Goal: Information Seeking & Learning: Learn about a topic

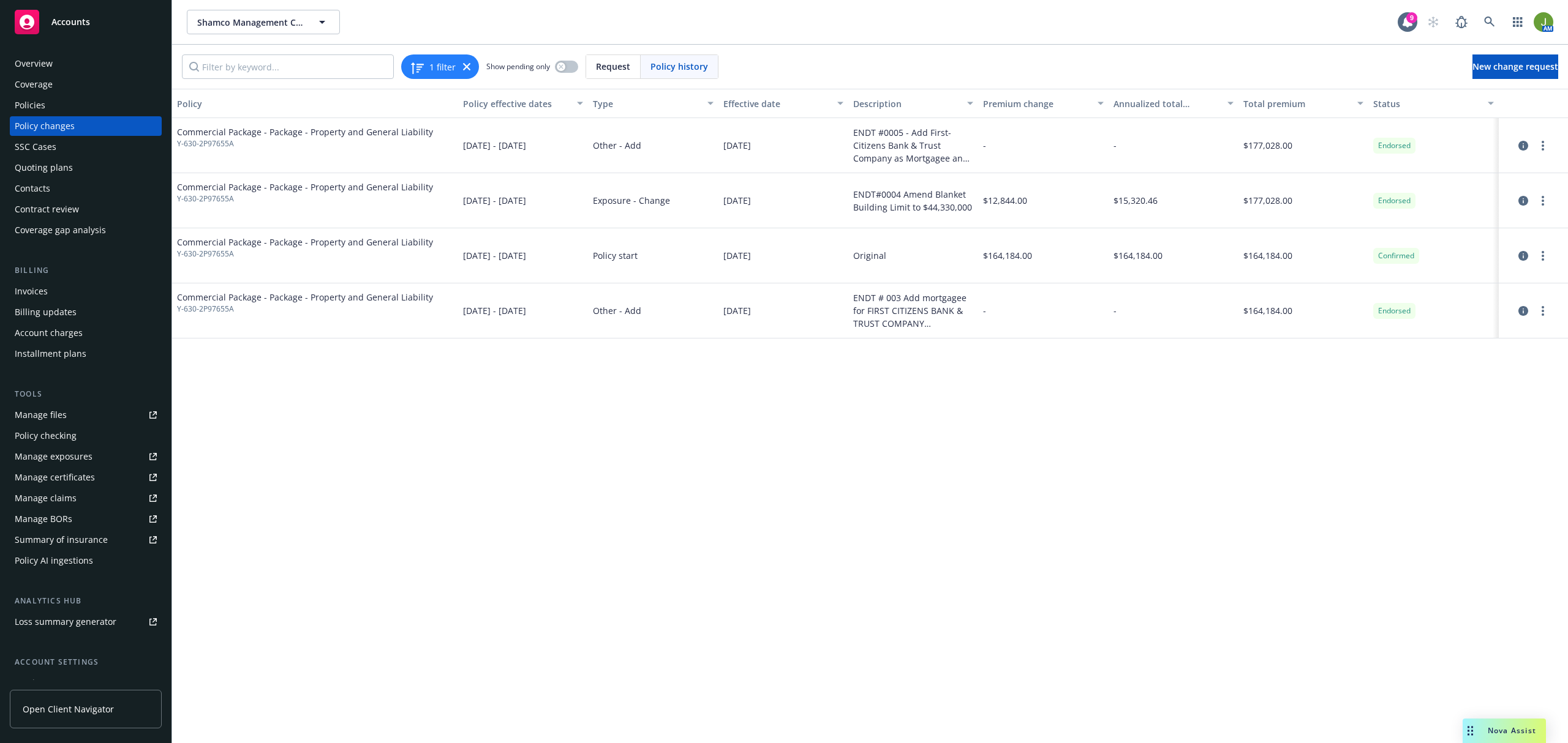
click at [29, 113] on div "Policies" at bounding box center [30, 106] width 31 height 19
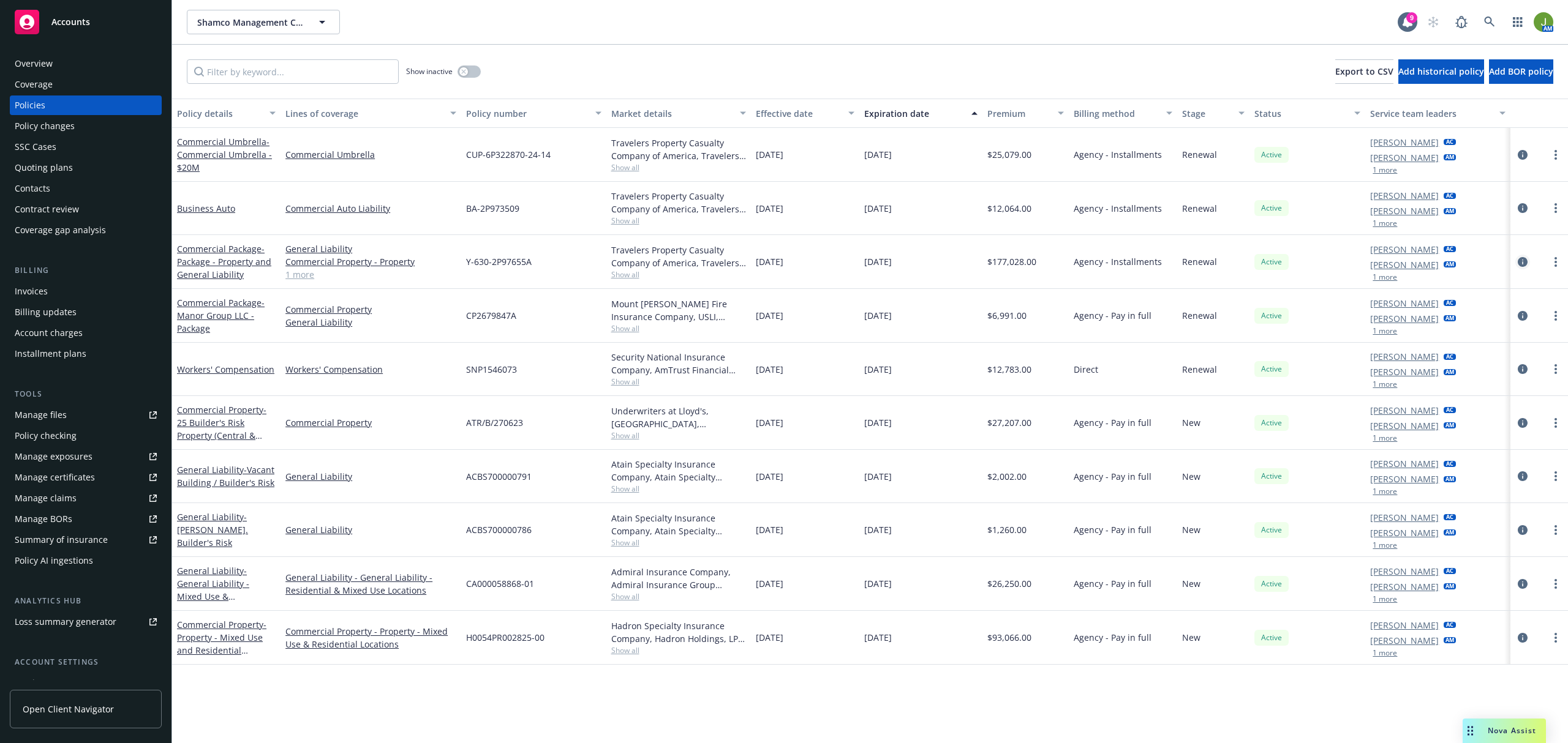
click at [1526, 263] on icon "circleInformation" at bounding box center [1522, 261] width 10 height 10
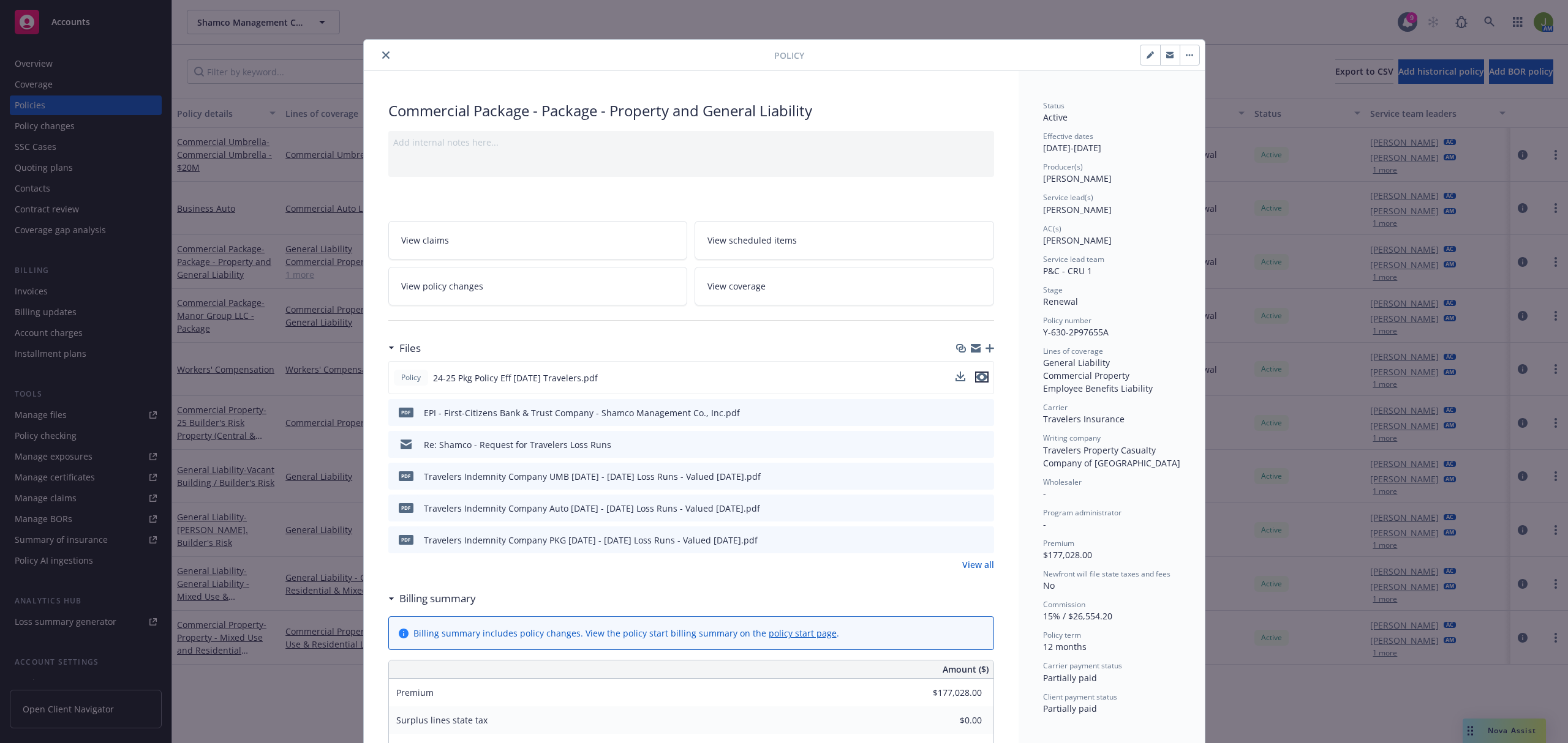
click at [976, 380] on icon "preview file" at bounding box center [981, 377] width 11 height 9
click at [383, 51] on icon "close" at bounding box center [386, 55] width 7 height 7
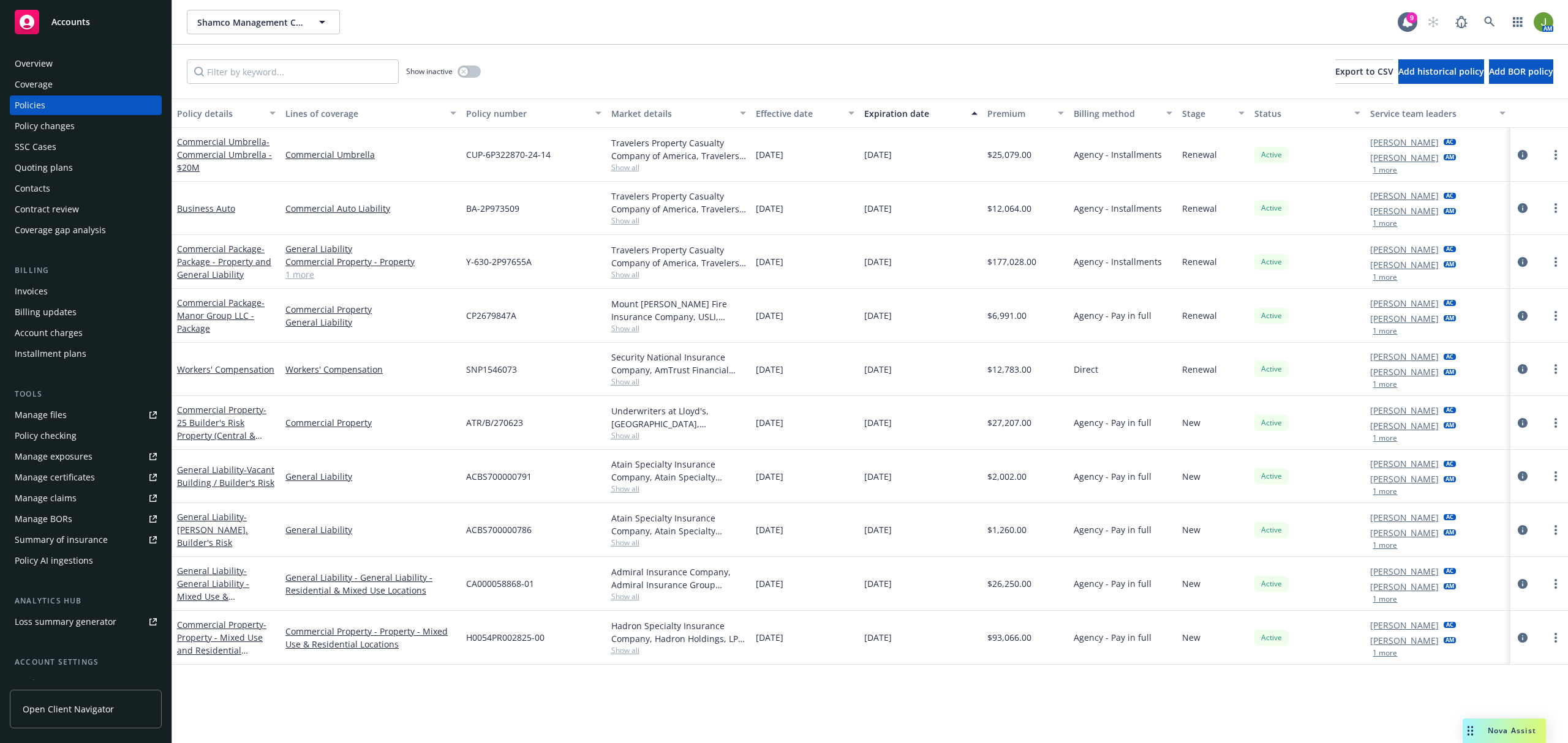
click at [1499, 732] on span "Nova Assist" at bounding box center [1512, 731] width 48 height 11
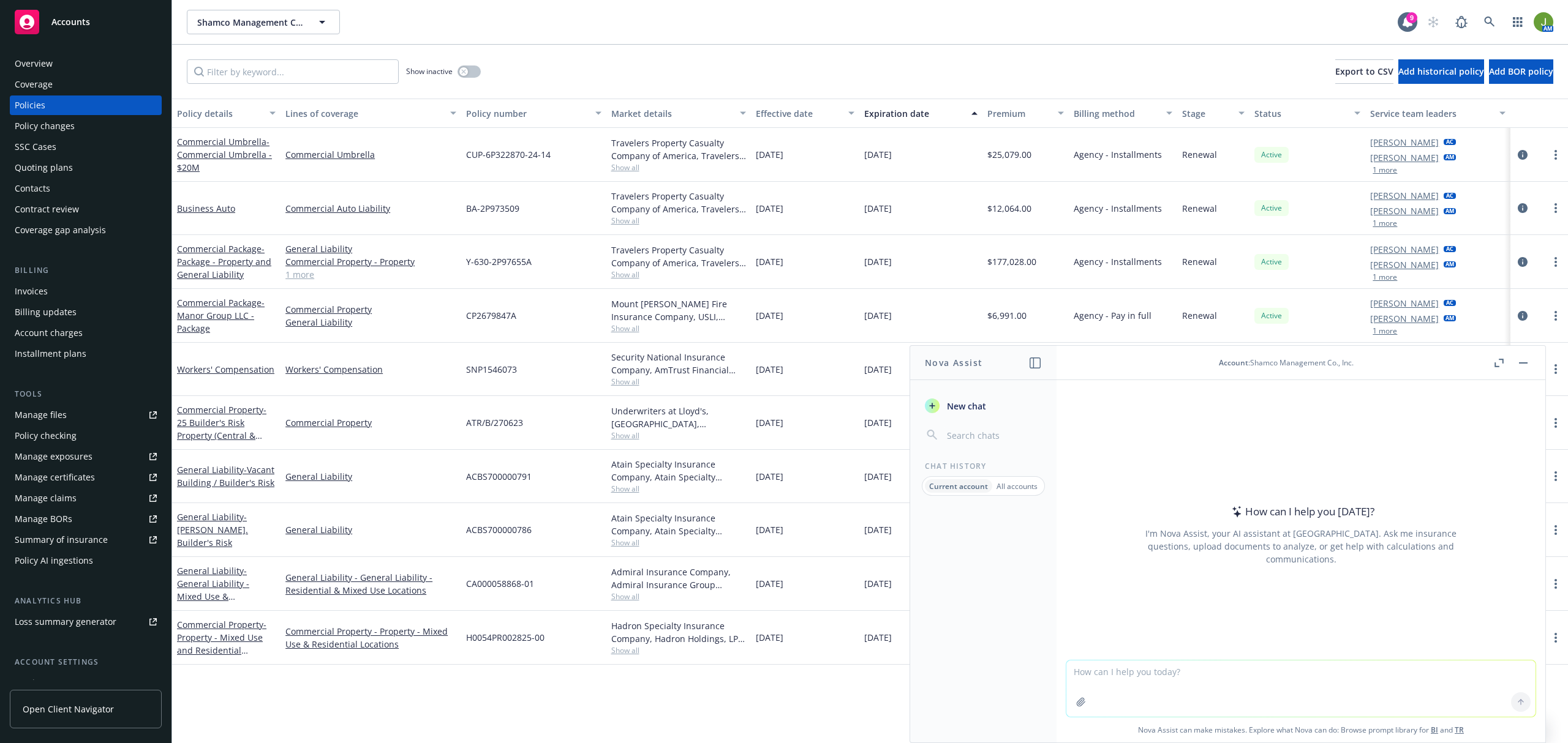
click at [1073, 674] on textarea at bounding box center [1300, 688] width 469 height 56
click at [1074, 709] on button "button" at bounding box center [1081, 703] width 19 height 19
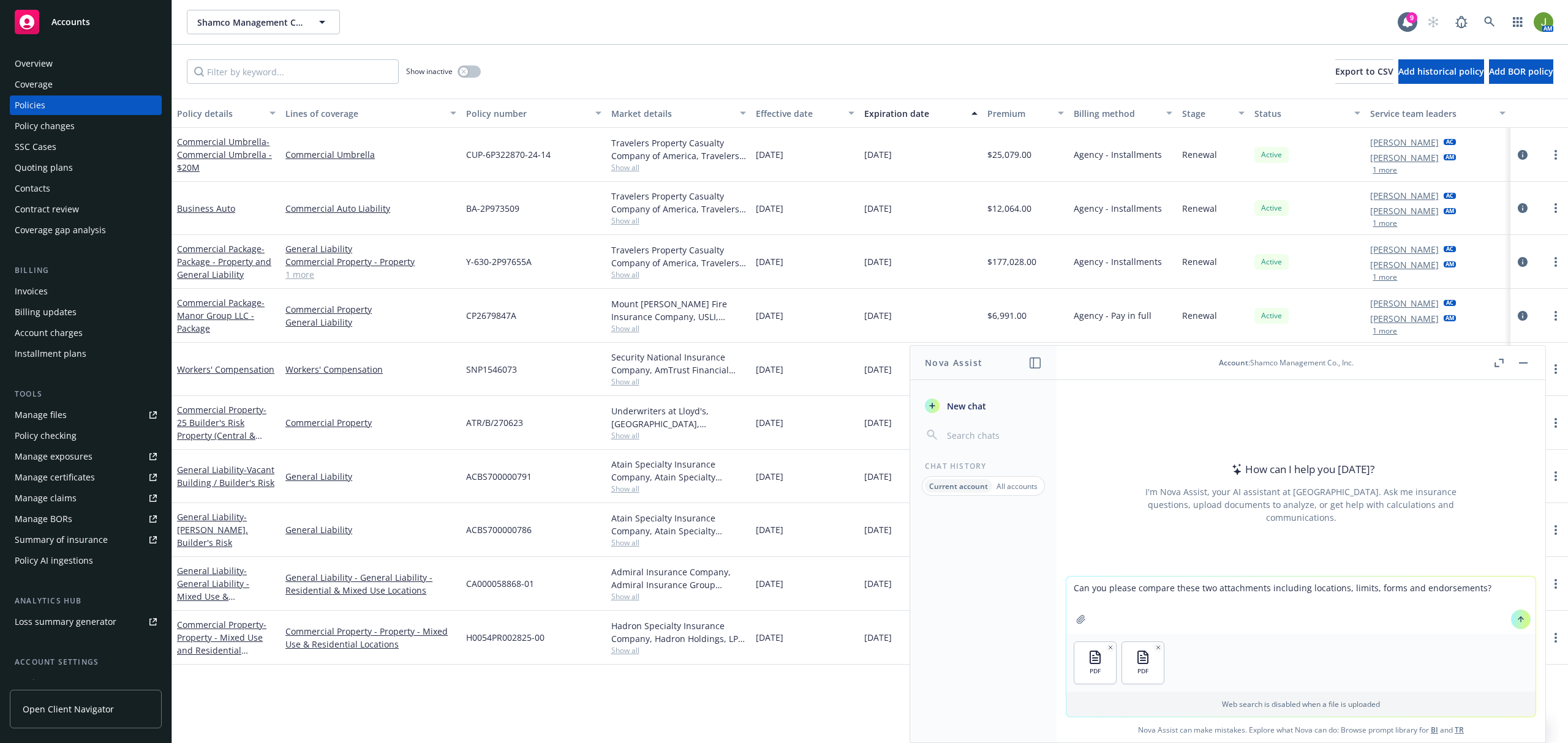
click at [1484, 593] on textarea "Can you please compare these two attachments including locations, limits, forms…" at bounding box center [1300, 605] width 469 height 57
type textarea "Can you please compare these two attachments including locations, limits, forms…"
click at [1511, 616] on button at bounding box center [1521, 620] width 19 height 19
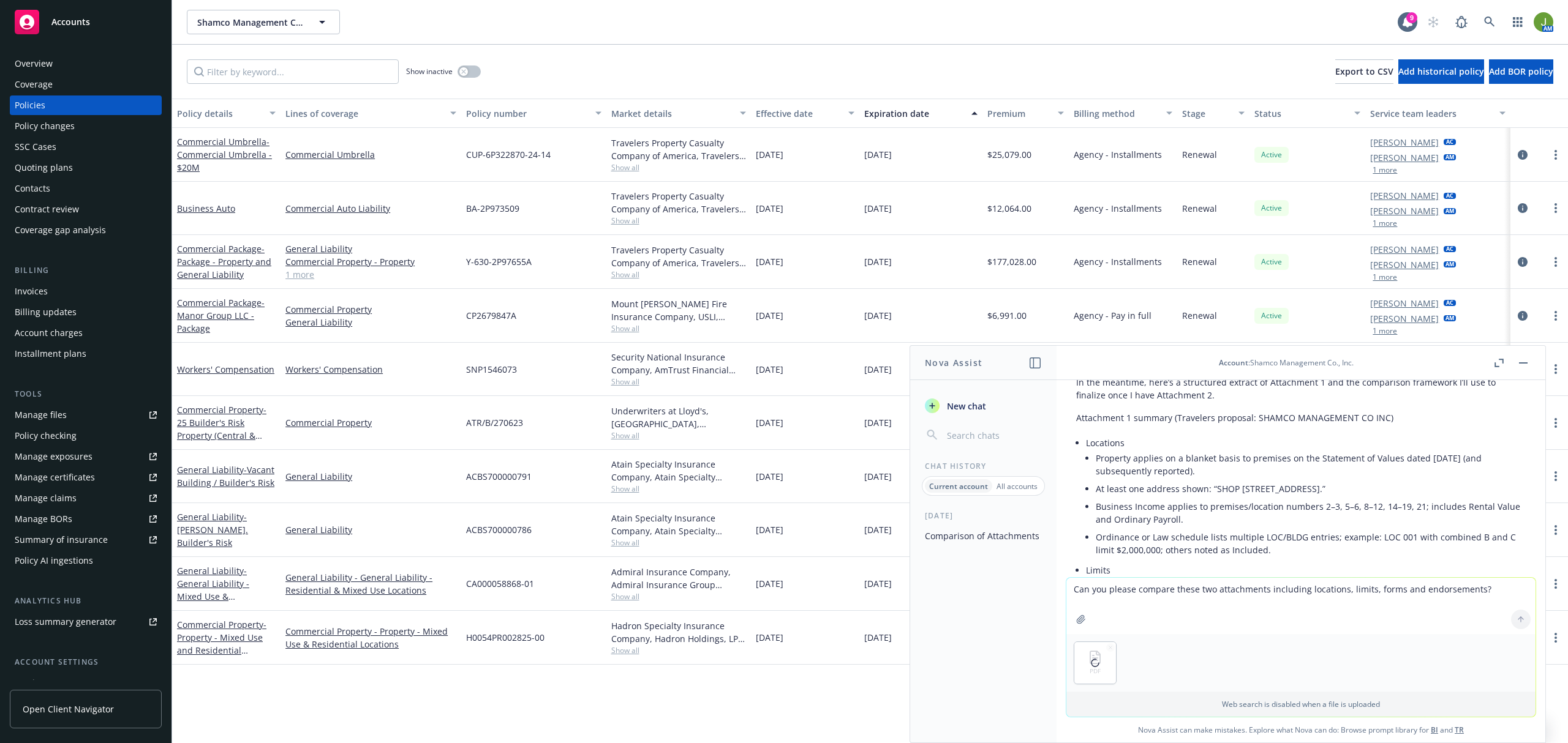
scroll to position [245, 0]
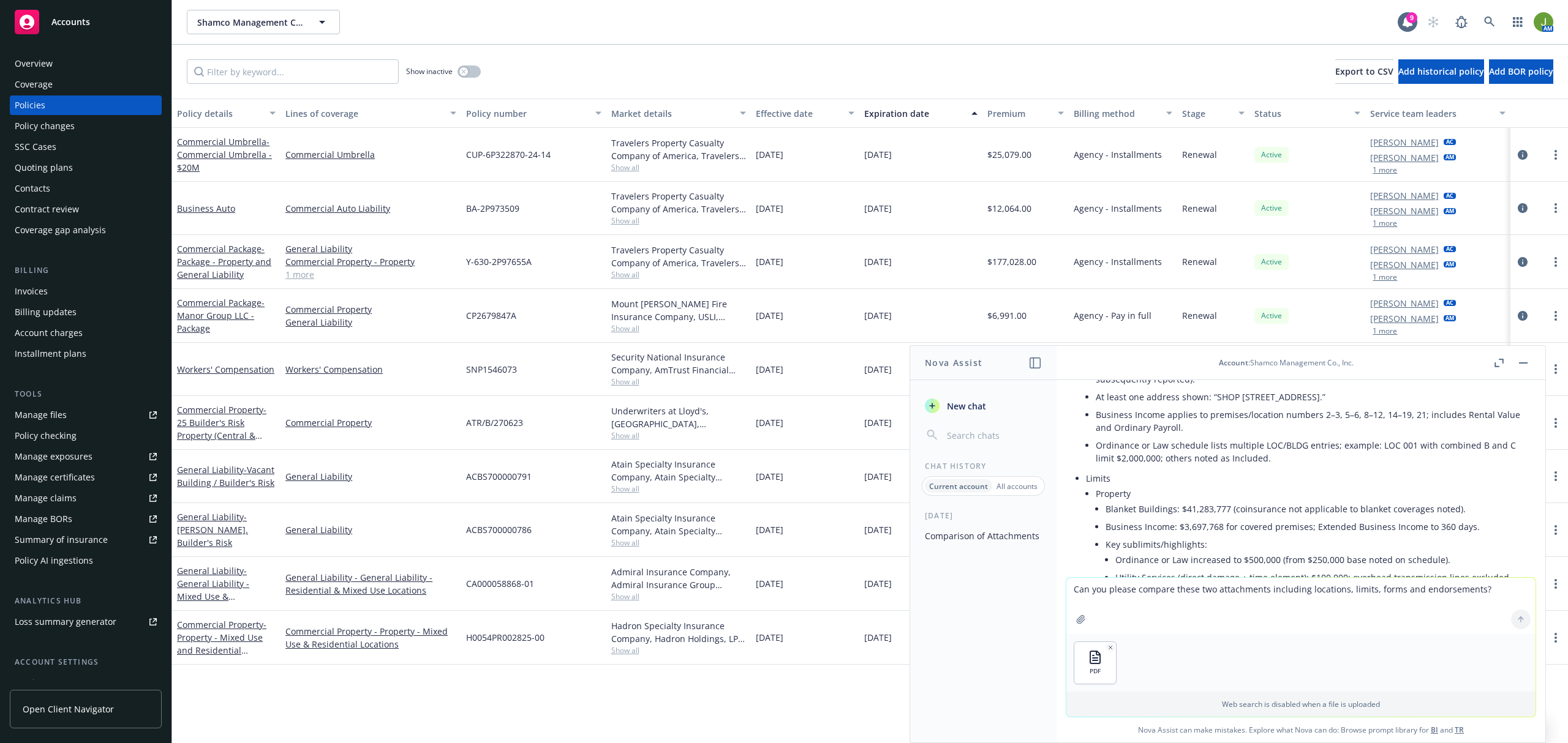
click at [1129, 595] on textarea "Can you please compare these two attachments including locations, limits, forms…" at bounding box center [1300, 606] width 469 height 56
type textarea "Attached is the second file again, 24 - 25 Pkg Policy"
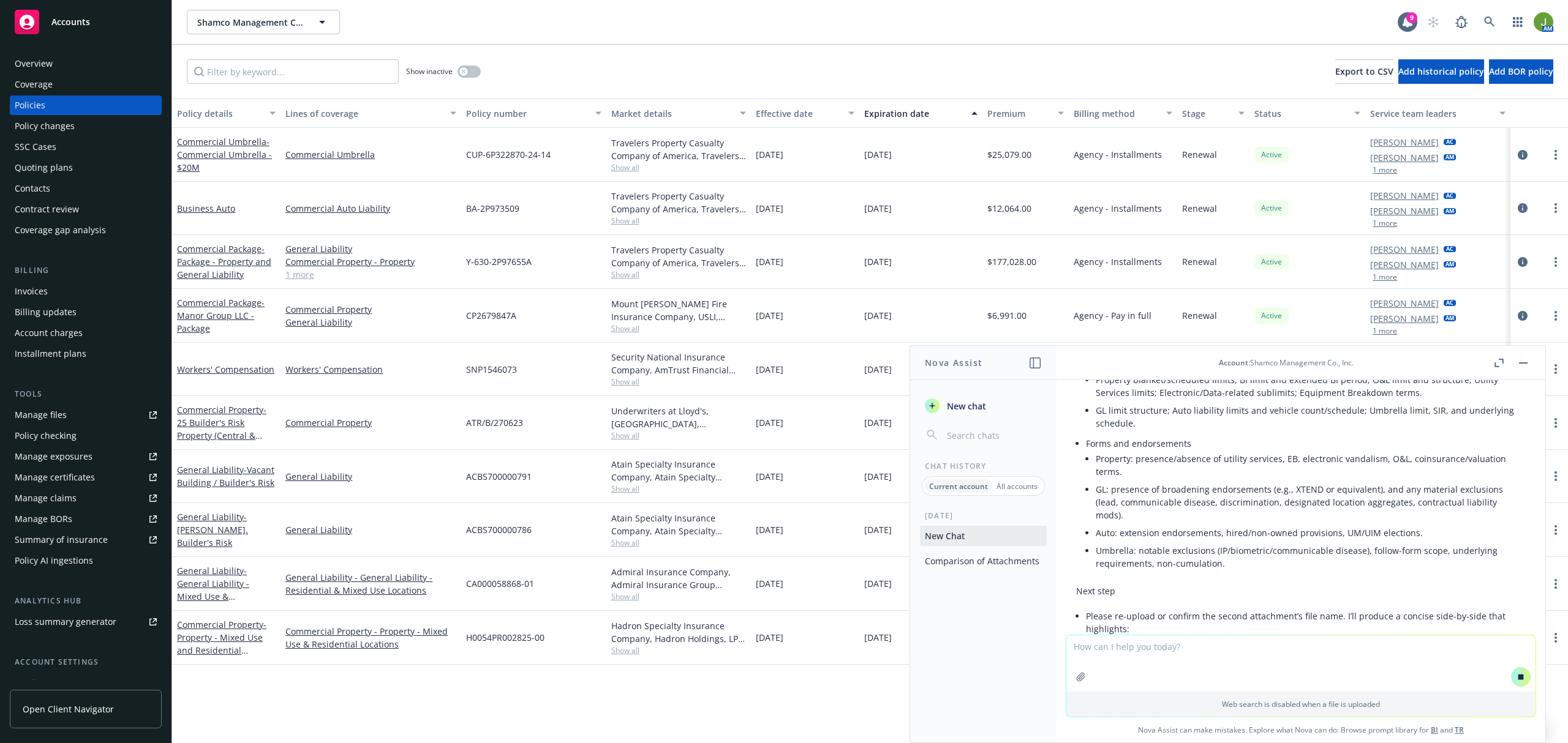
scroll to position [1191, 0]
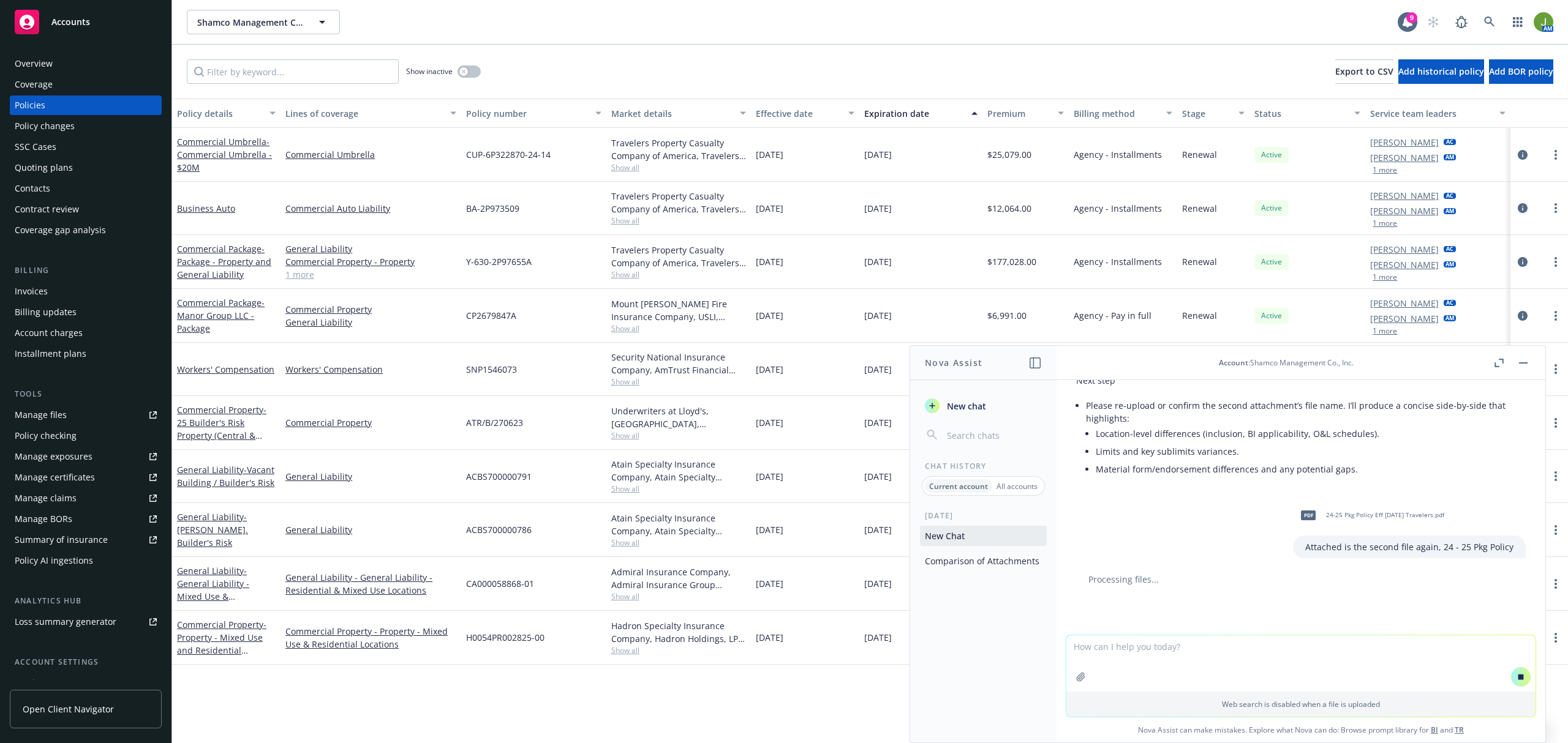
click at [26, 163] on div "Quoting plans" at bounding box center [44, 168] width 58 height 19
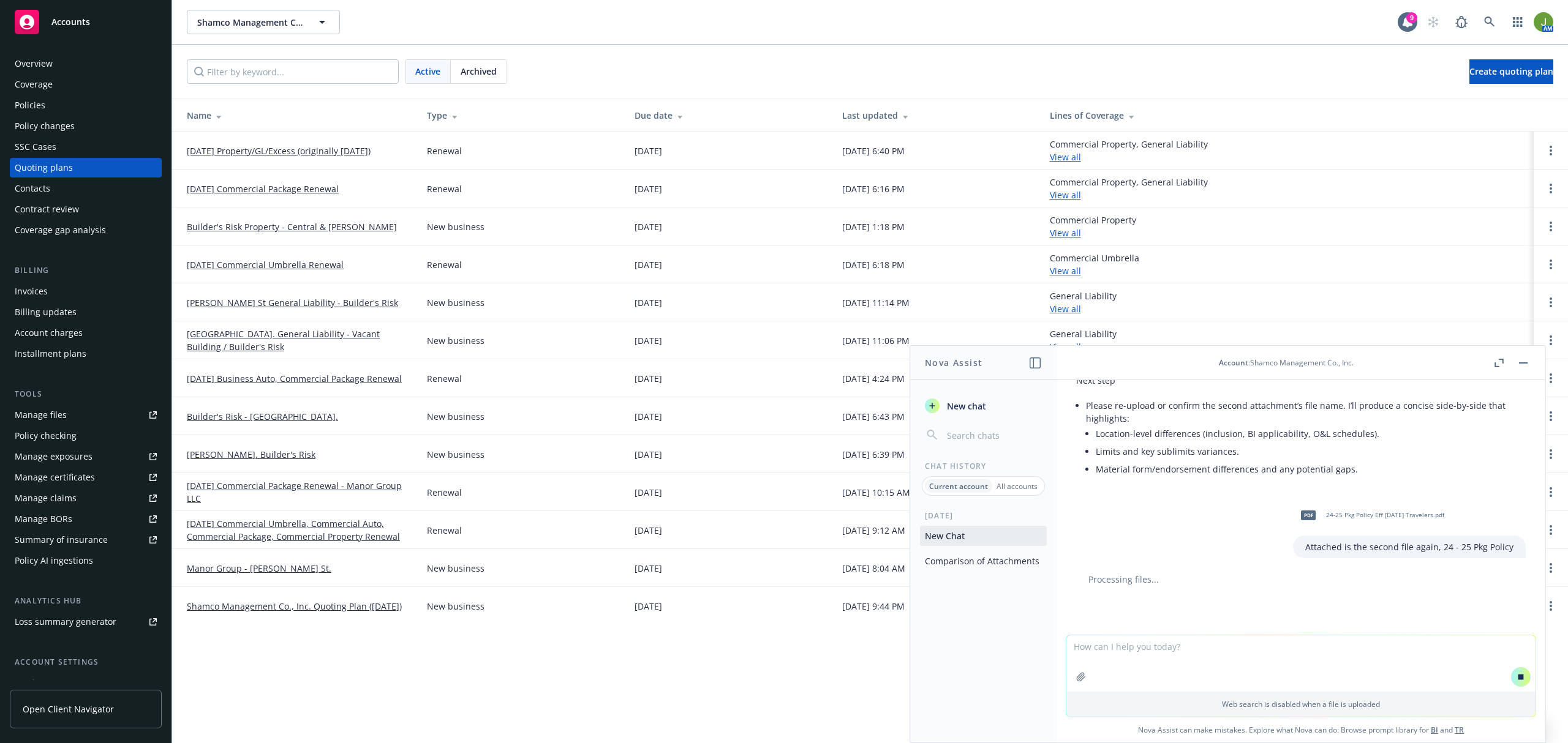
click at [471, 71] on span "Archived" at bounding box center [478, 71] width 36 height 13
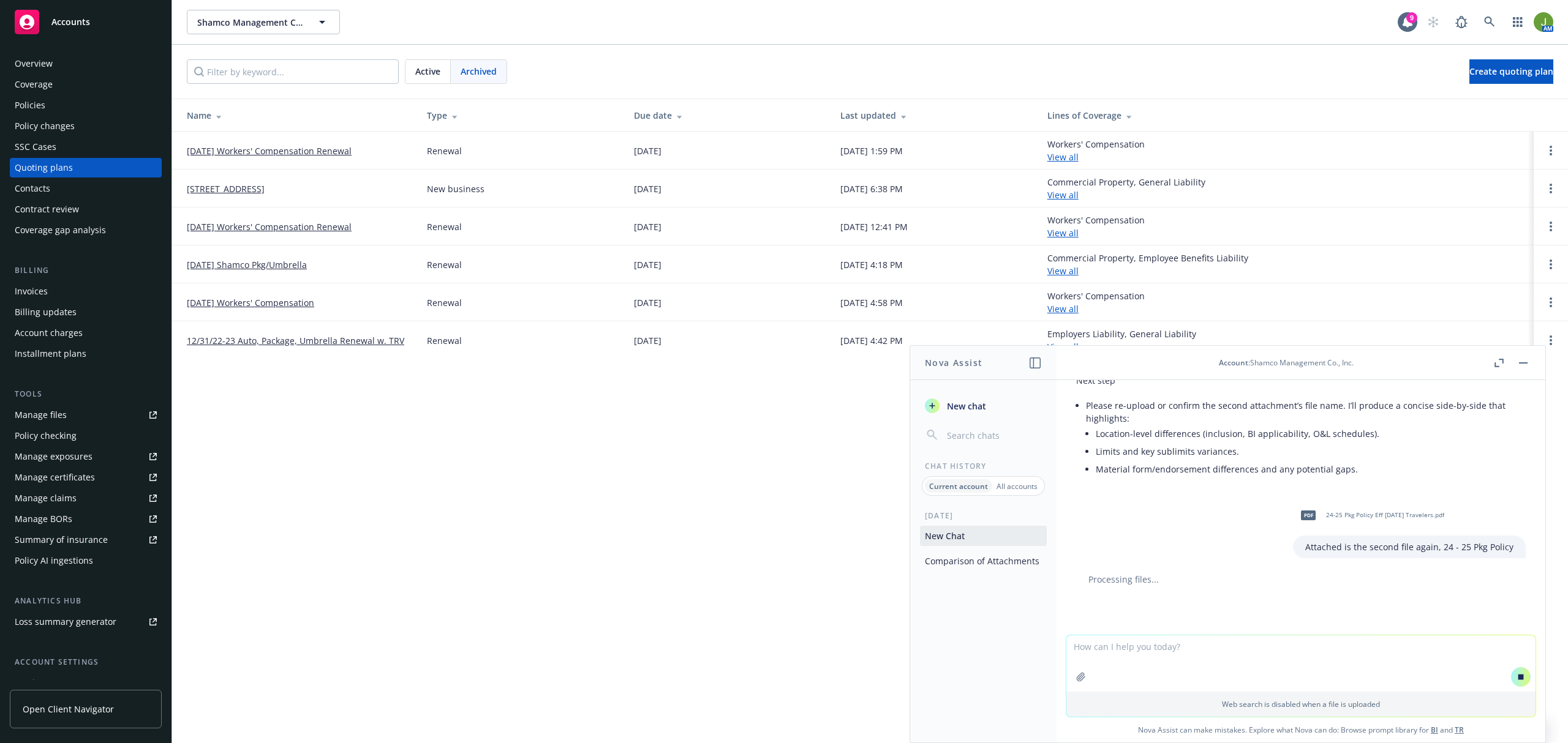
click at [256, 263] on link "12/31/23 Shamco Pkg/Umbrella" at bounding box center [246, 265] width 120 height 13
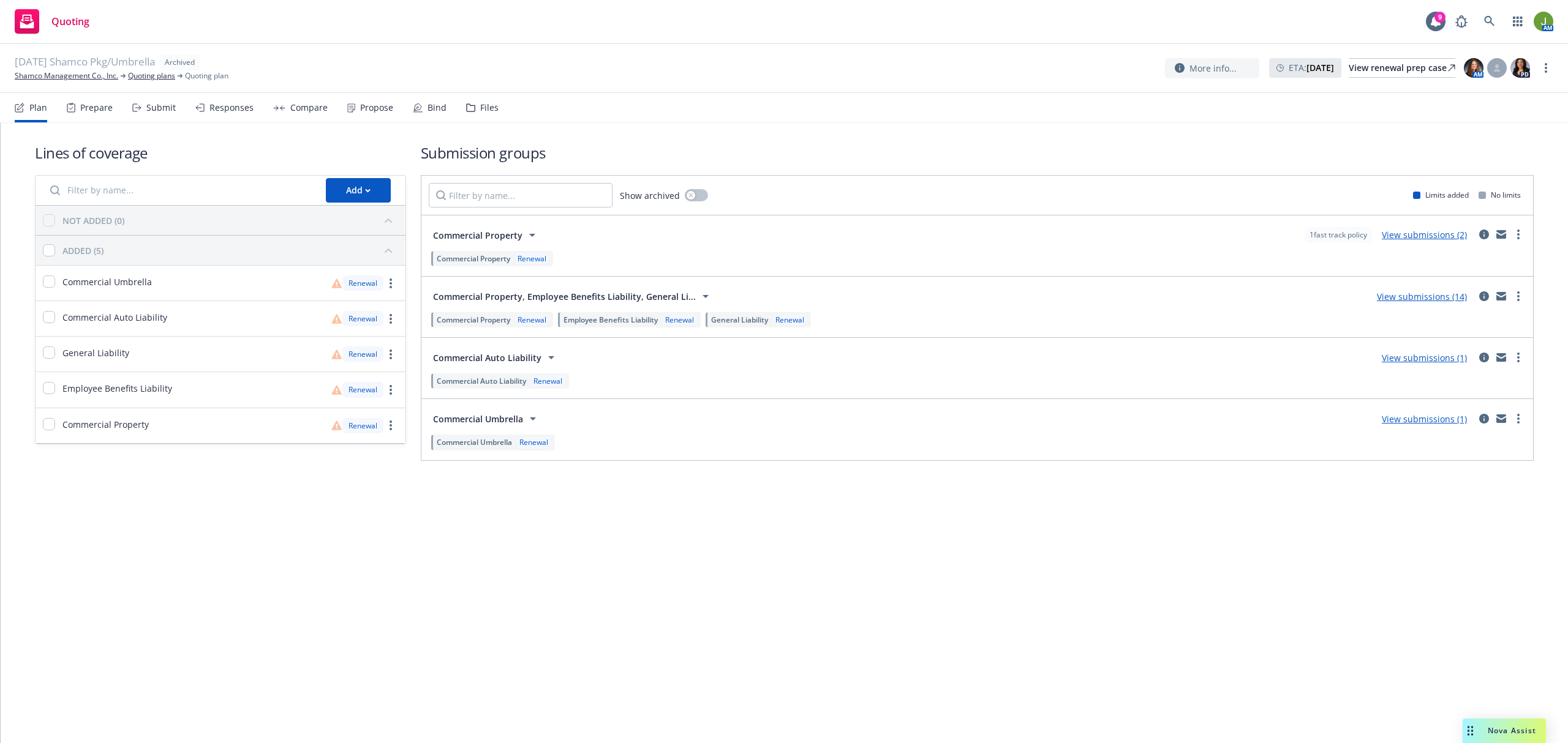
click at [1434, 297] on link "View submissions (14)" at bounding box center [1422, 296] width 90 height 11
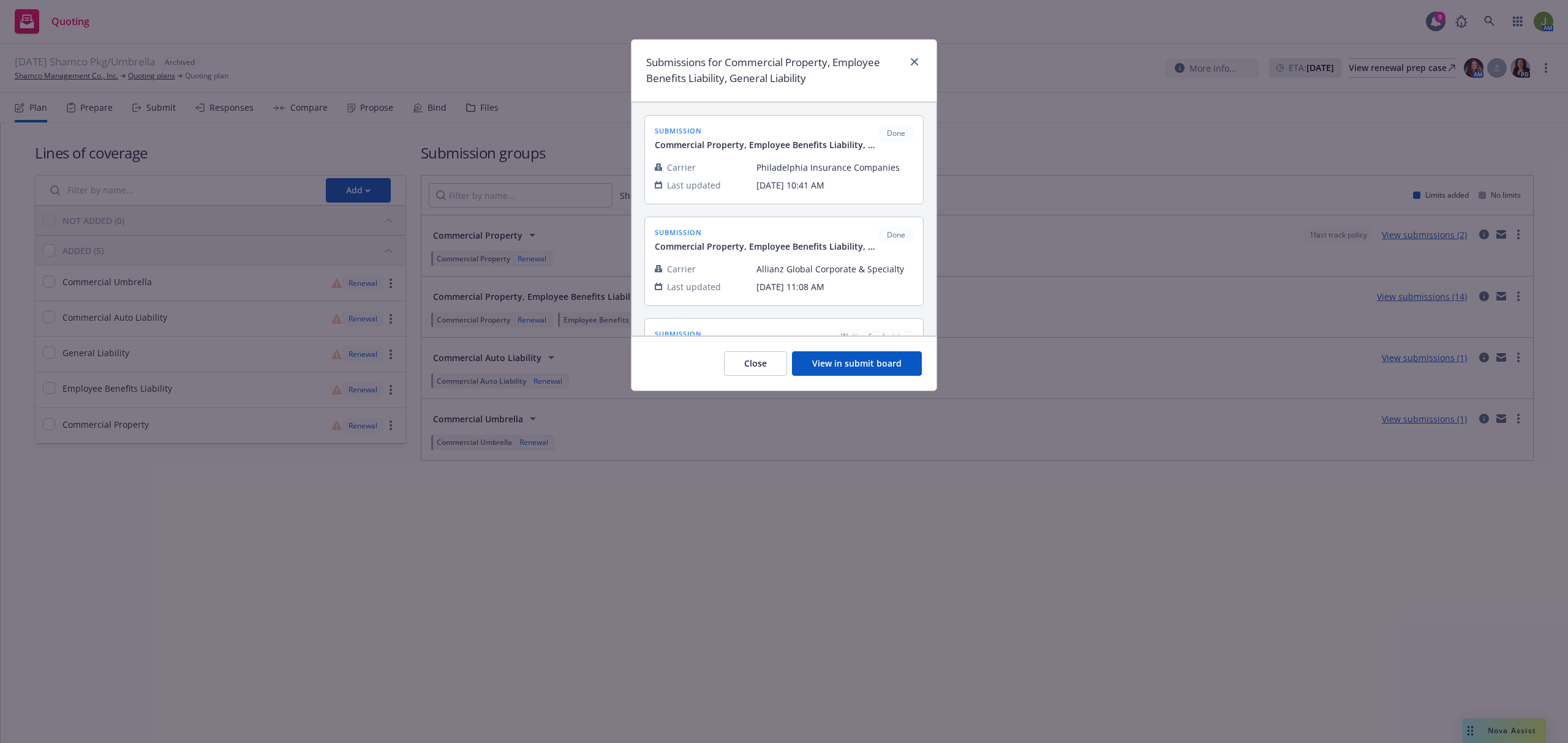
click at [842, 362] on button "View in submit board" at bounding box center [857, 364] width 130 height 25
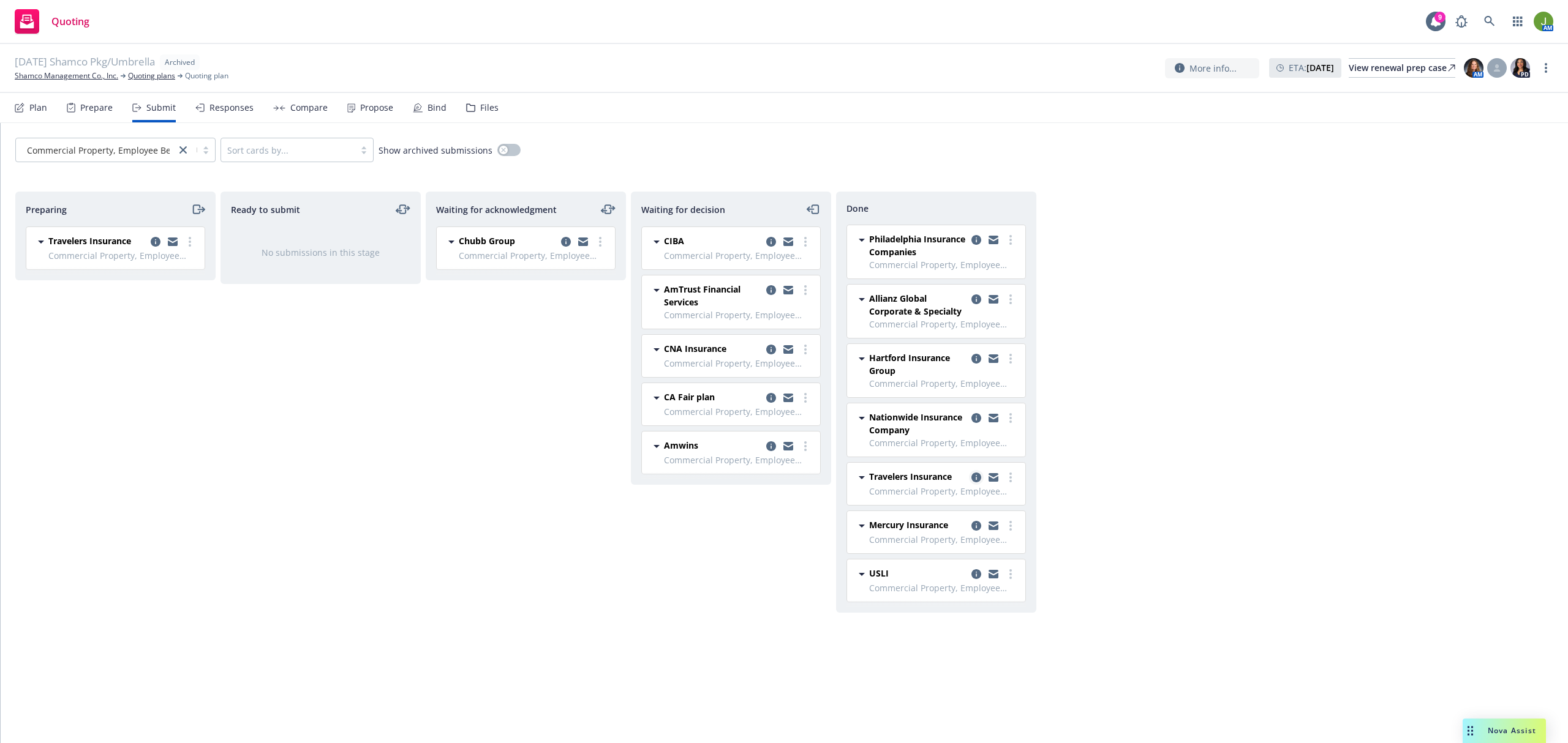
click at [977, 481] on icon "copy logging email" at bounding box center [975, 477] width 10 height 10
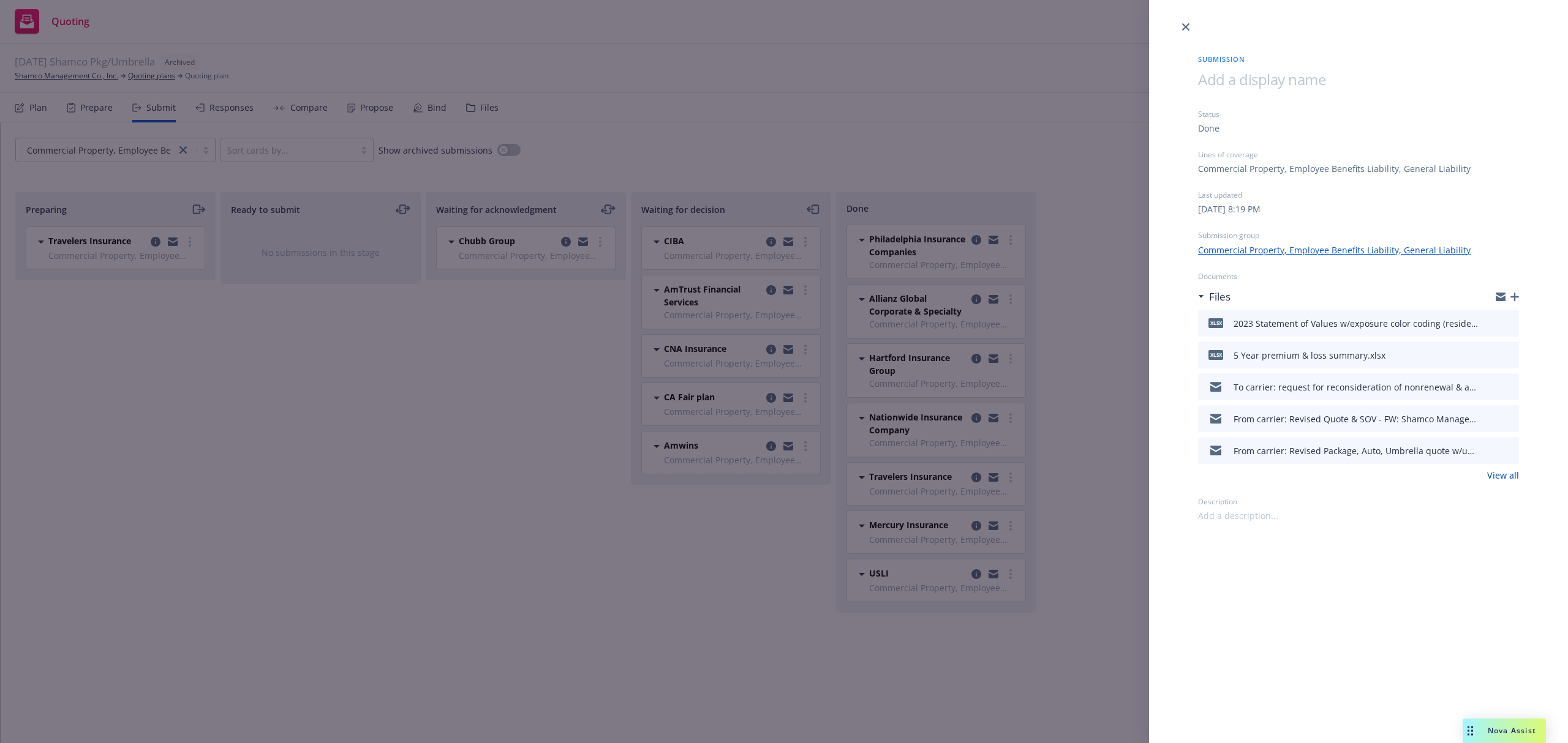
click at [1514, 474] on link "View all" at bounding box center [1503, 475] width 32 height 13
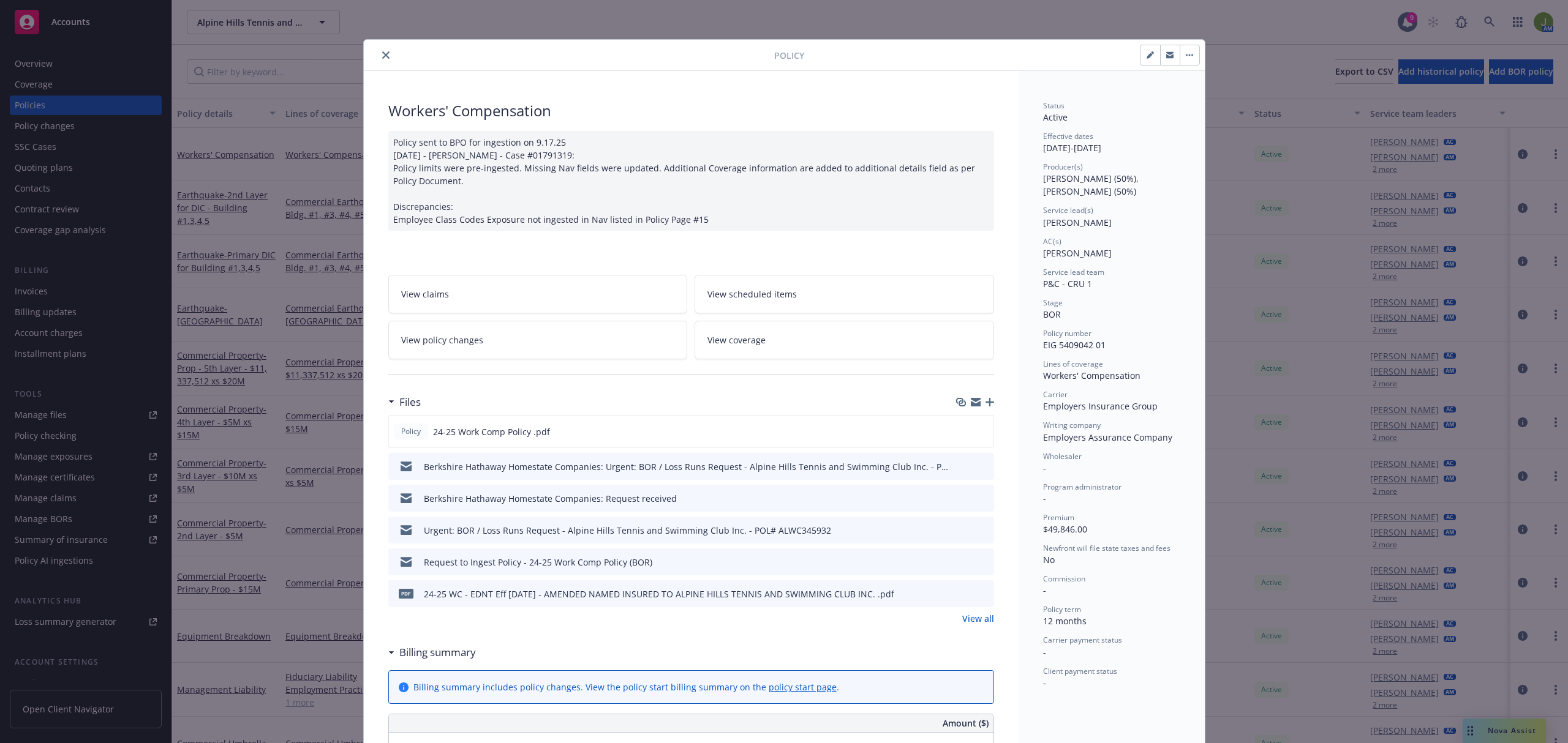
scroll to position [37, 0]
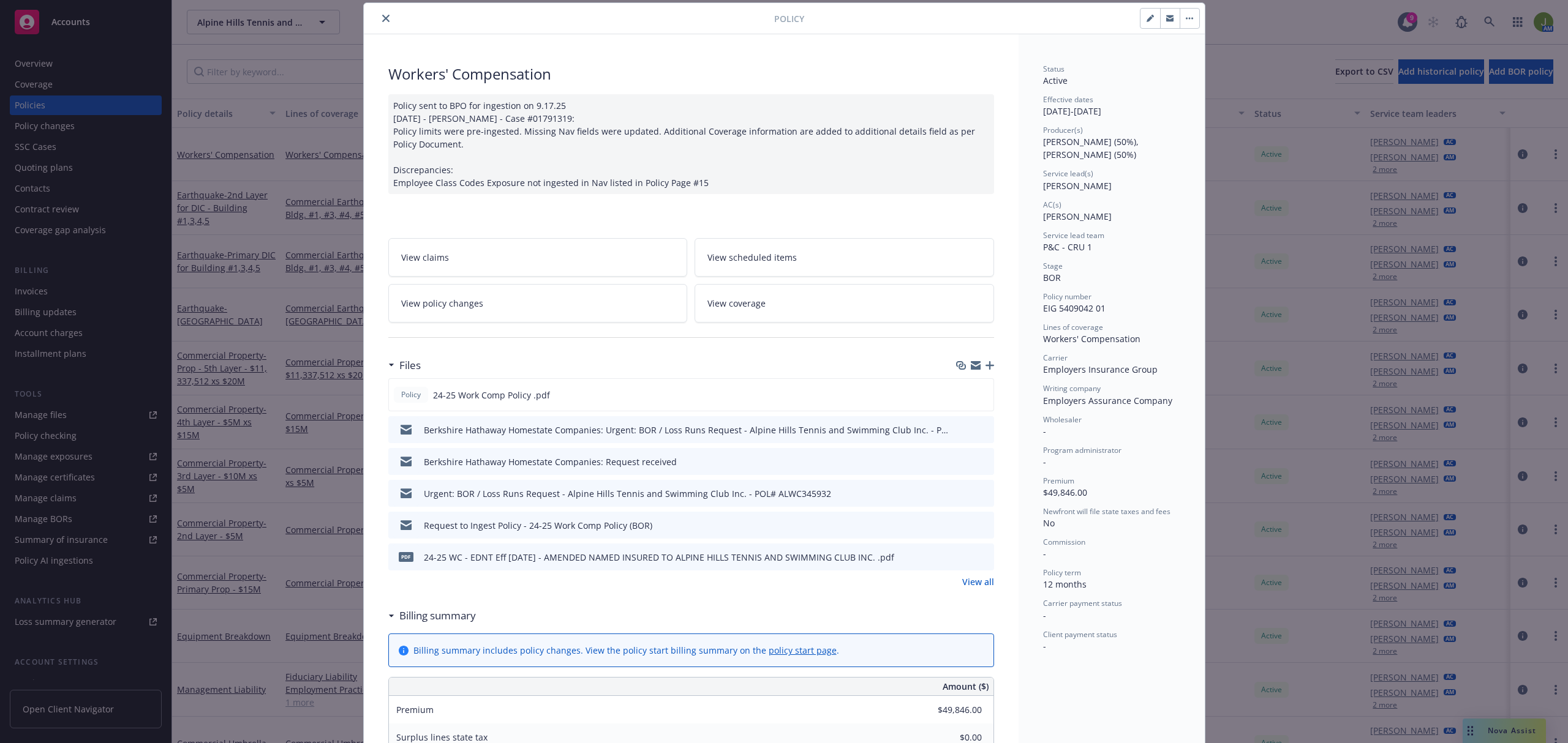
click at [383, 16] on icon "close" at bounding box center [386, 18] width 7 height 7
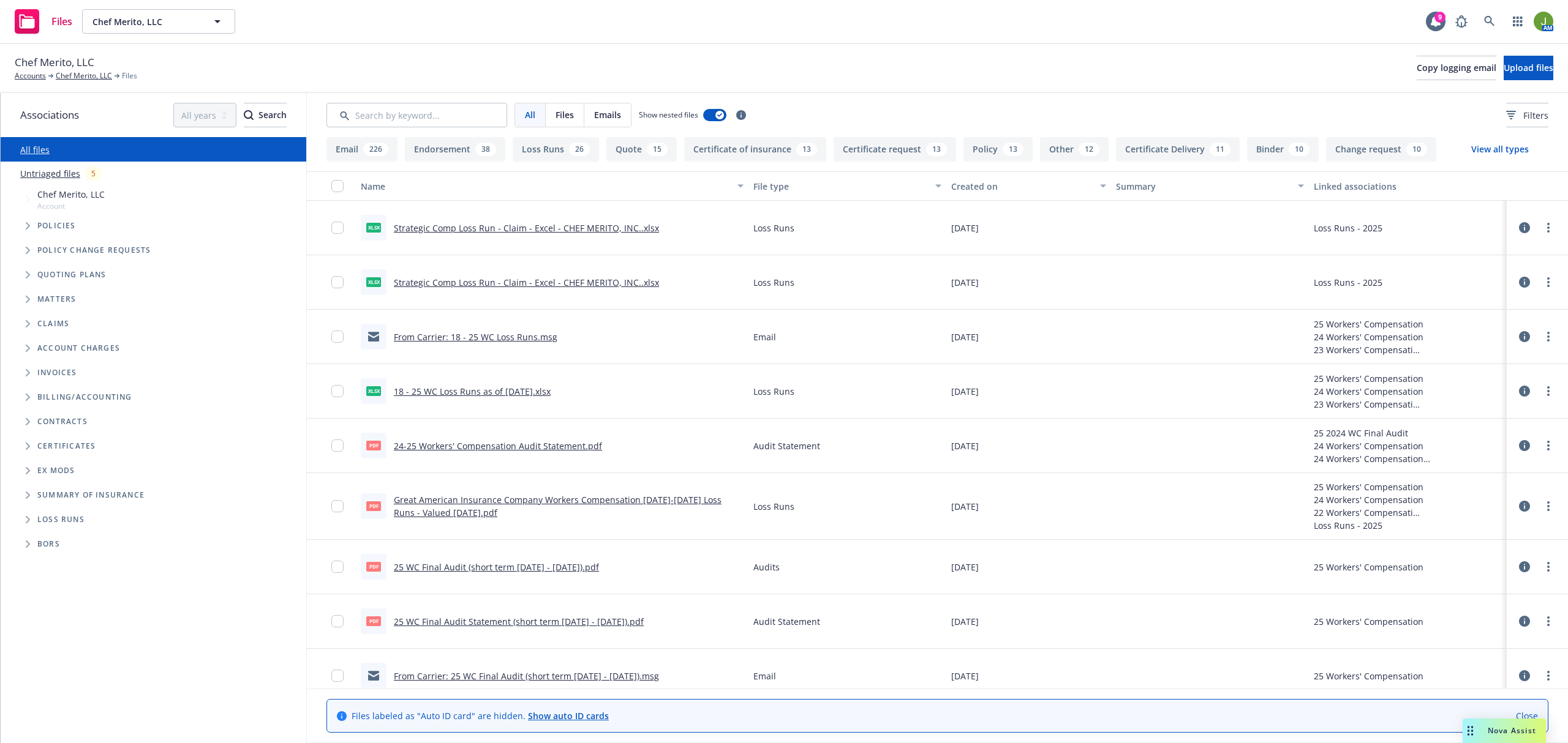
click at [1519, 224] on icon at bounding box center [1524, 228] width 11 height 11
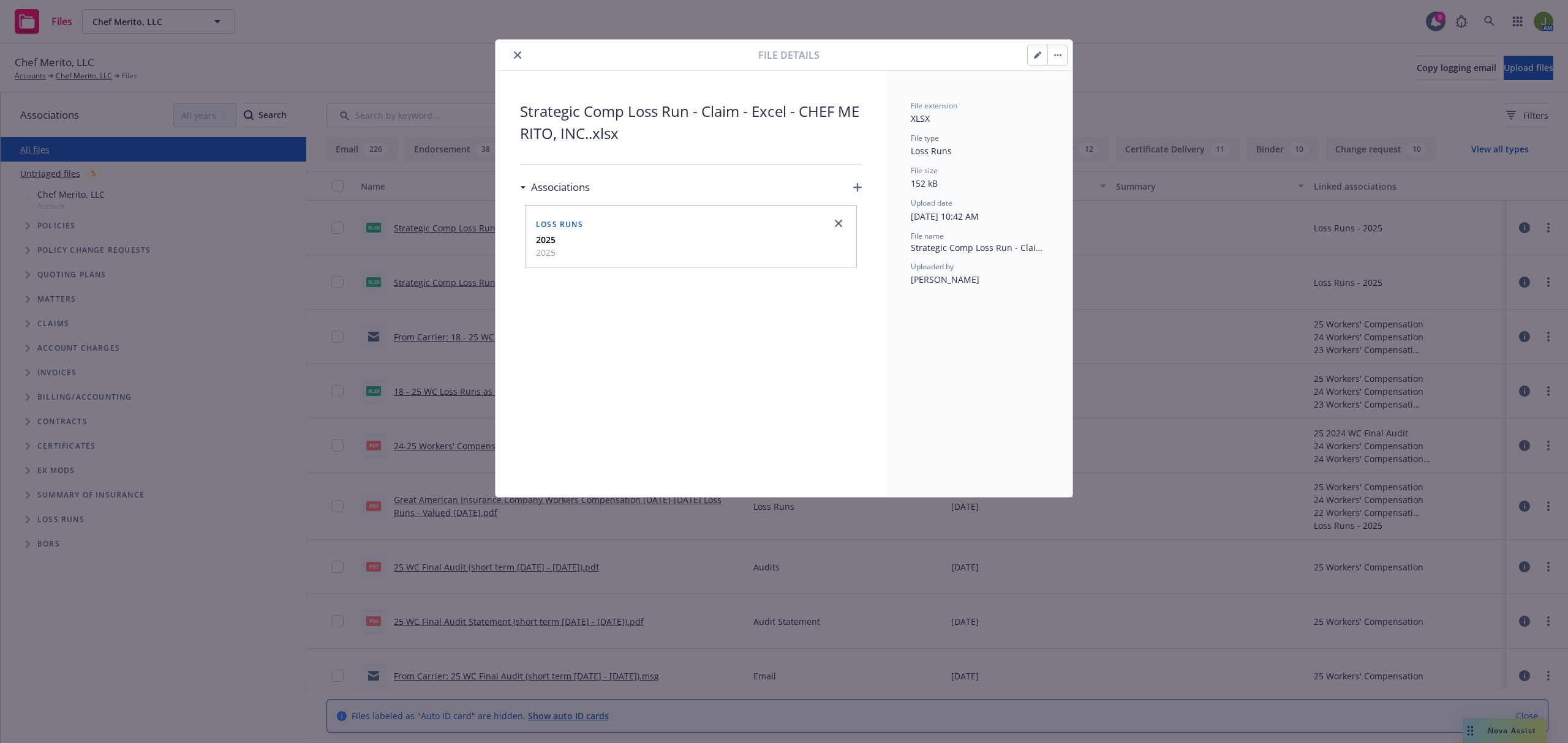
click at [522, 55] on button "close" at bounding box center [517, 55] width 15 height 15
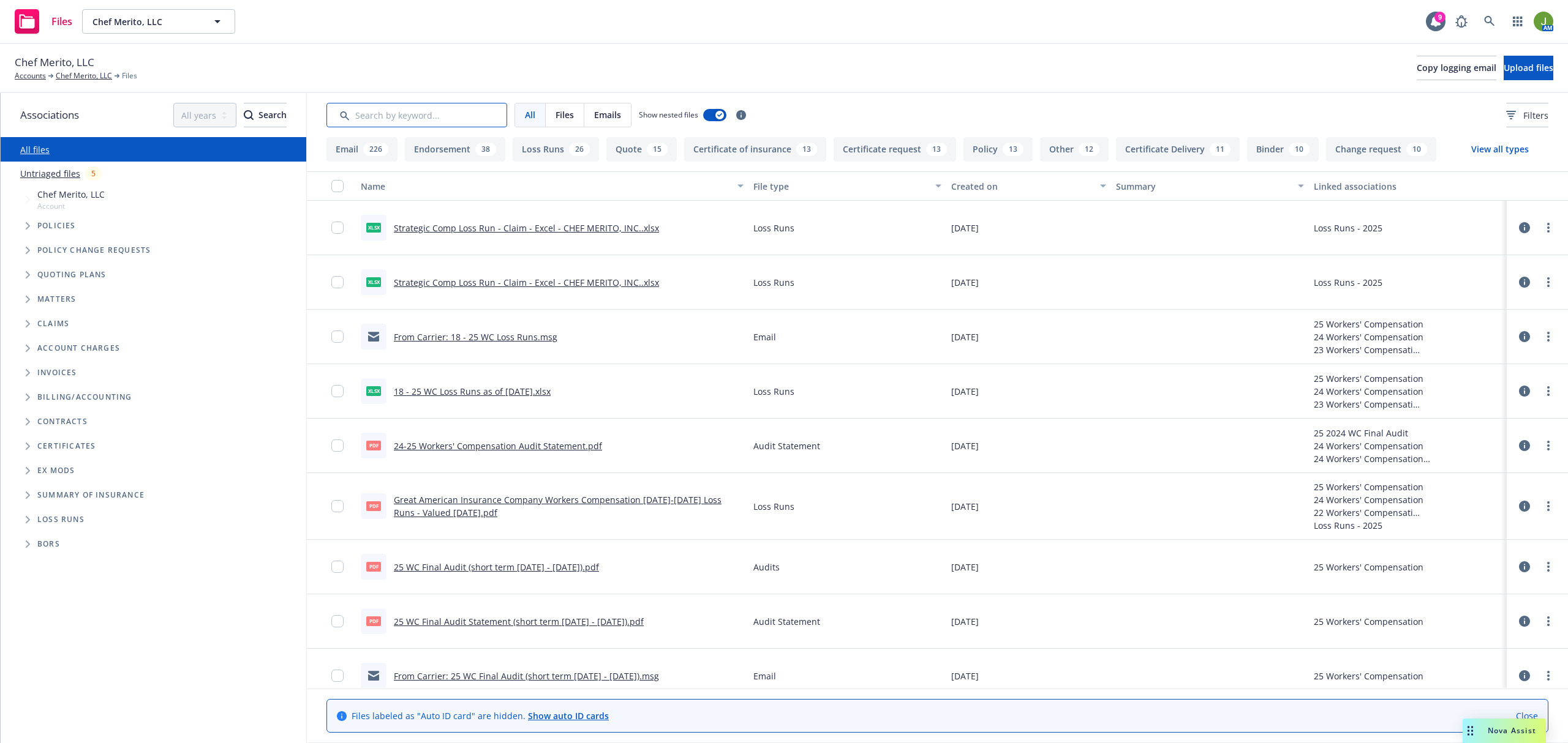
click at [445, 113] on input "Search by keyword..." at bounding box center [416, 115] width 180 height 25
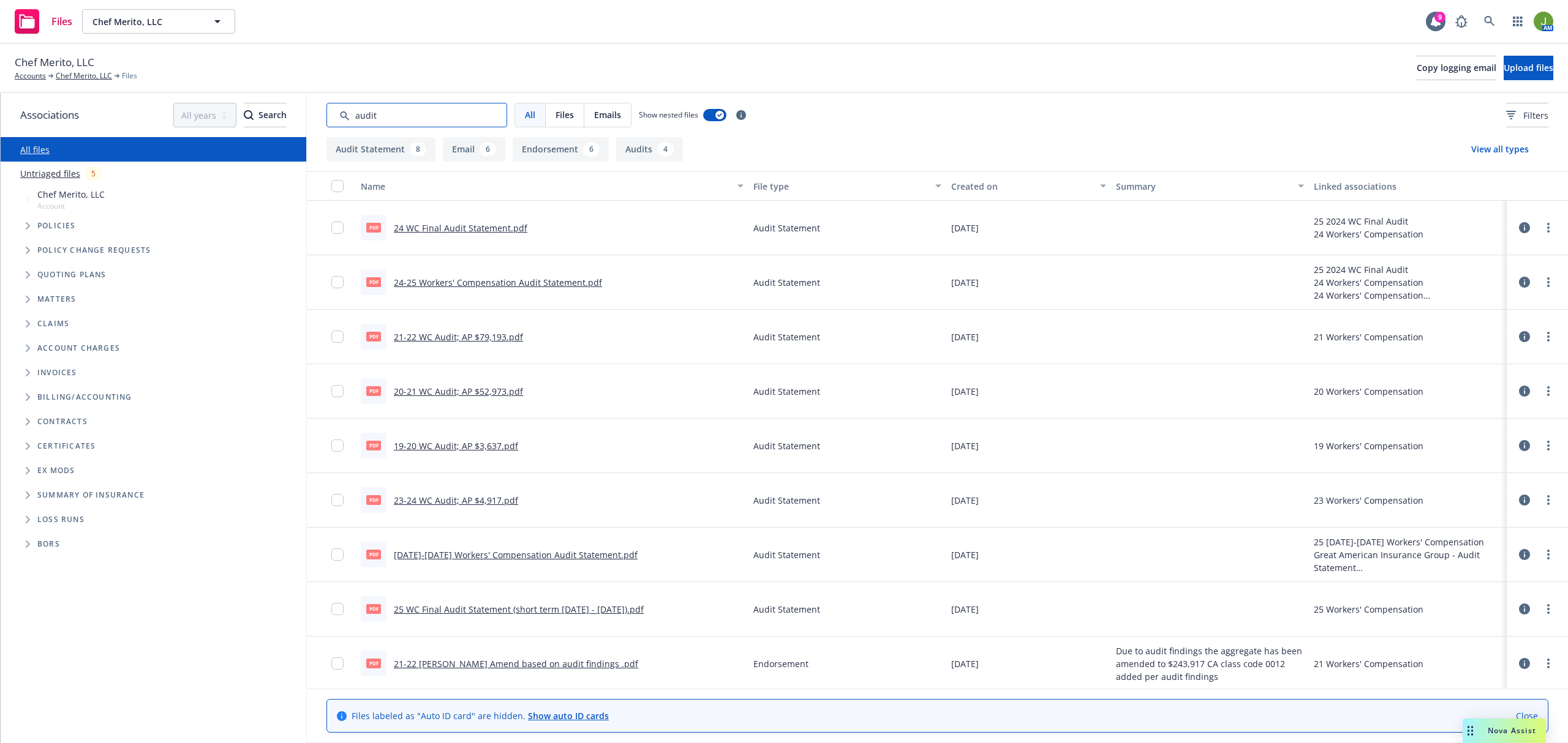
type input "audit"
click at [975, 174] on button "Created on" at bounding box center [1028, 186] width 164 height 29
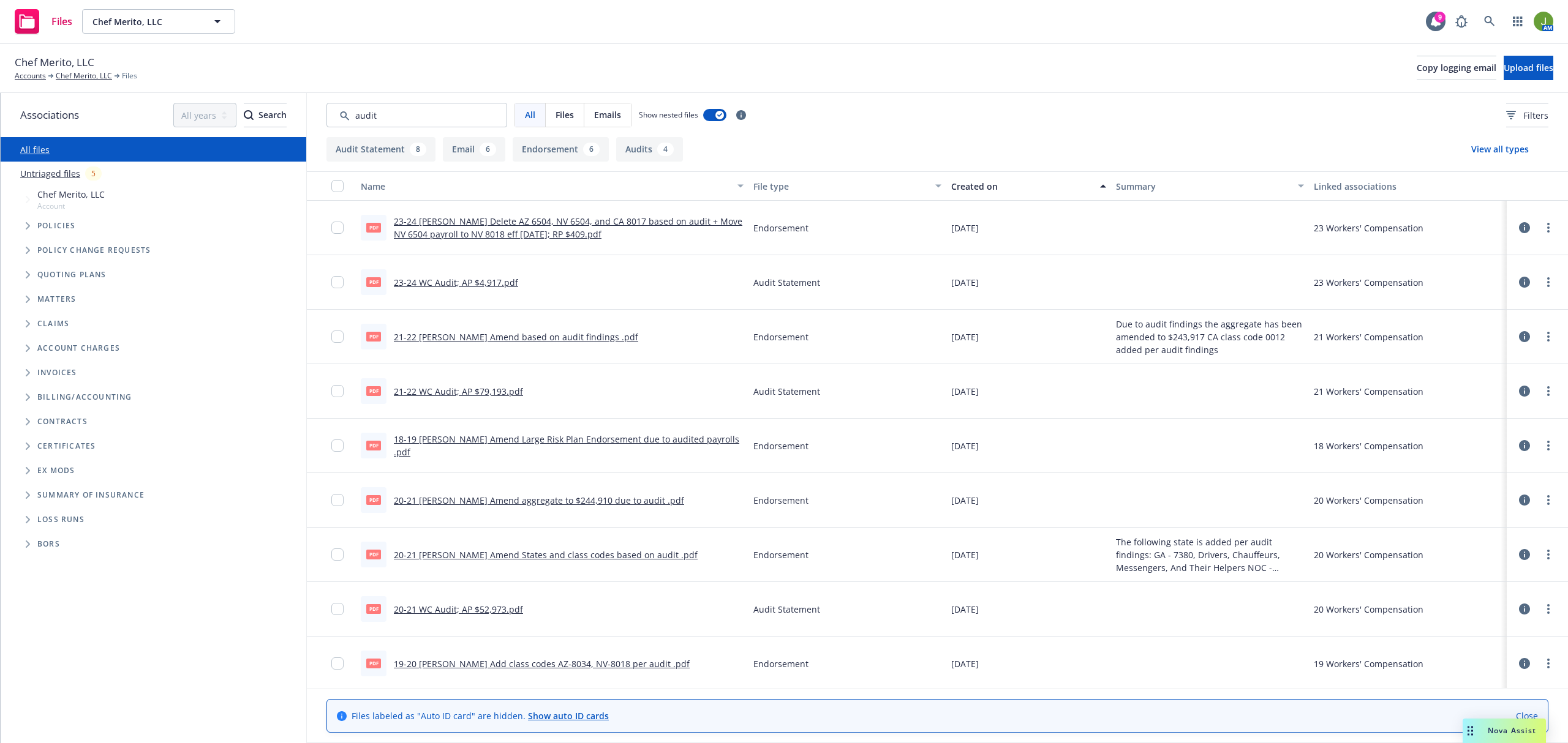
click at [975, 181] on div "Created on" at bounding box center [1022, 186] width 142 height 13
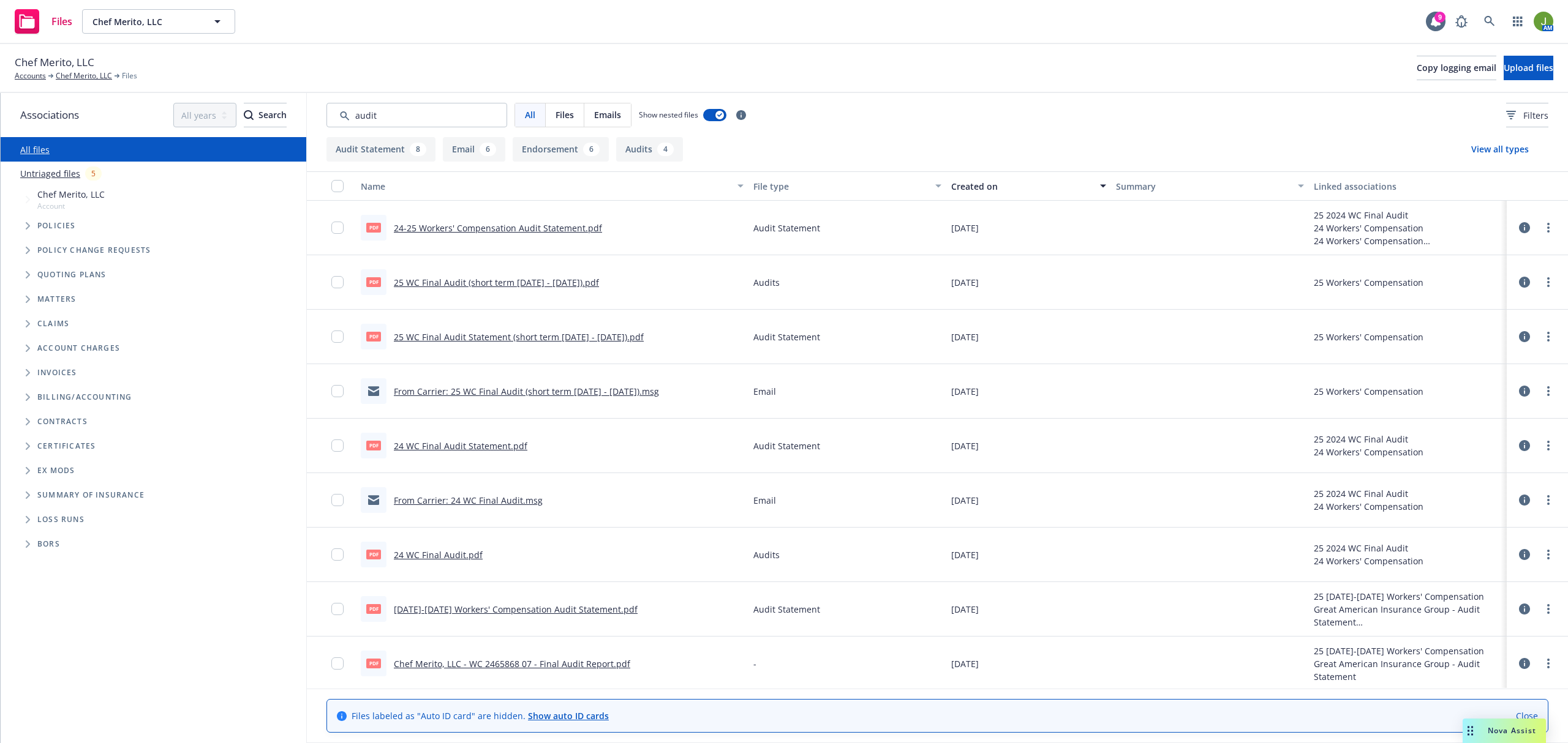
click at [485, 223] on link "24-25 Workers' Compensation Audit Statement.pdf" at bounding box center [498, 228] width 208 height 11
click at [547, 389] on link "From Carrier: 25 WC Final Audit (short term 3/1/25 - 4/1/25).msg" at bounding box center [527, 391] width 266 height 11
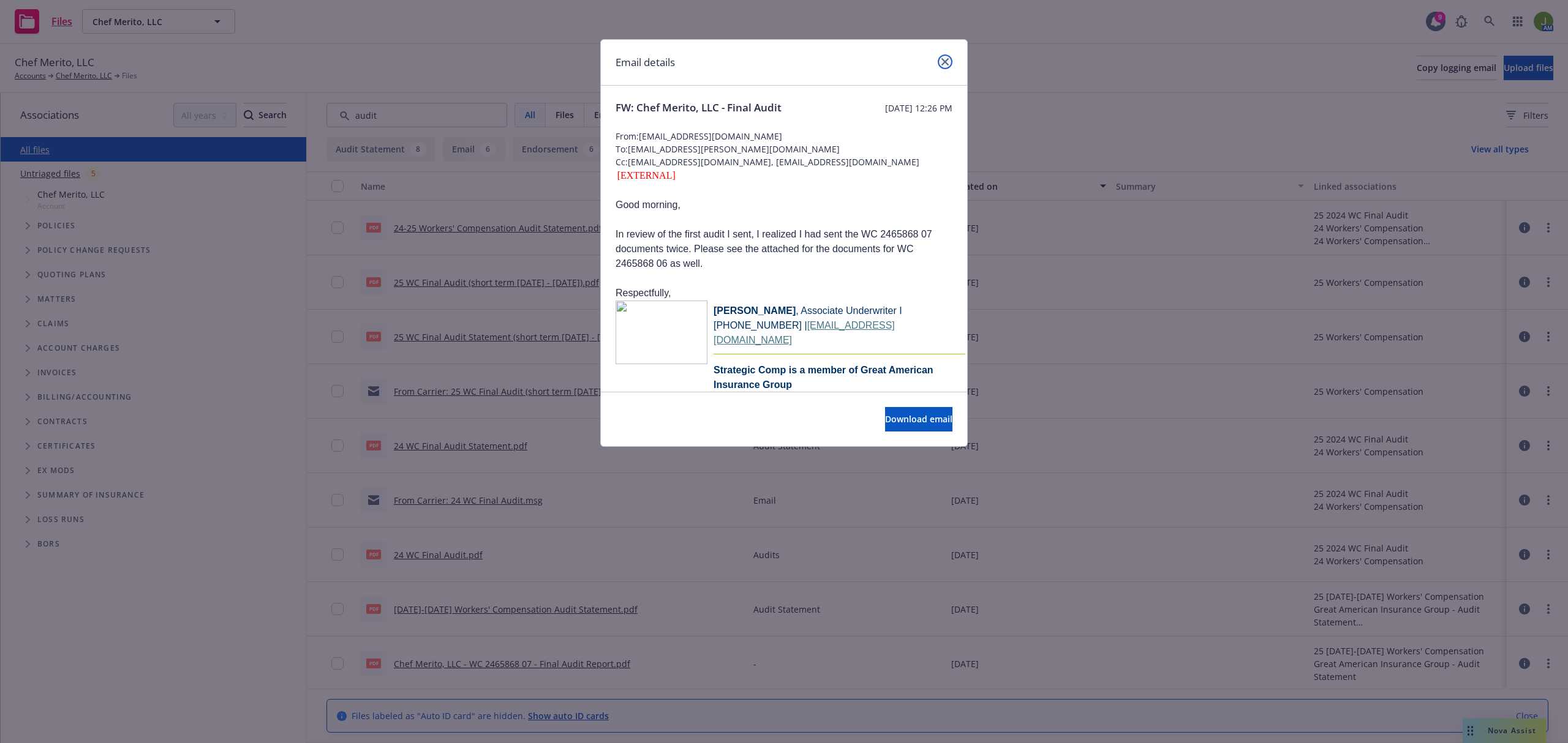
click at [949, 59] on link "close" at bounding box center [944, 62] width 15 height 15
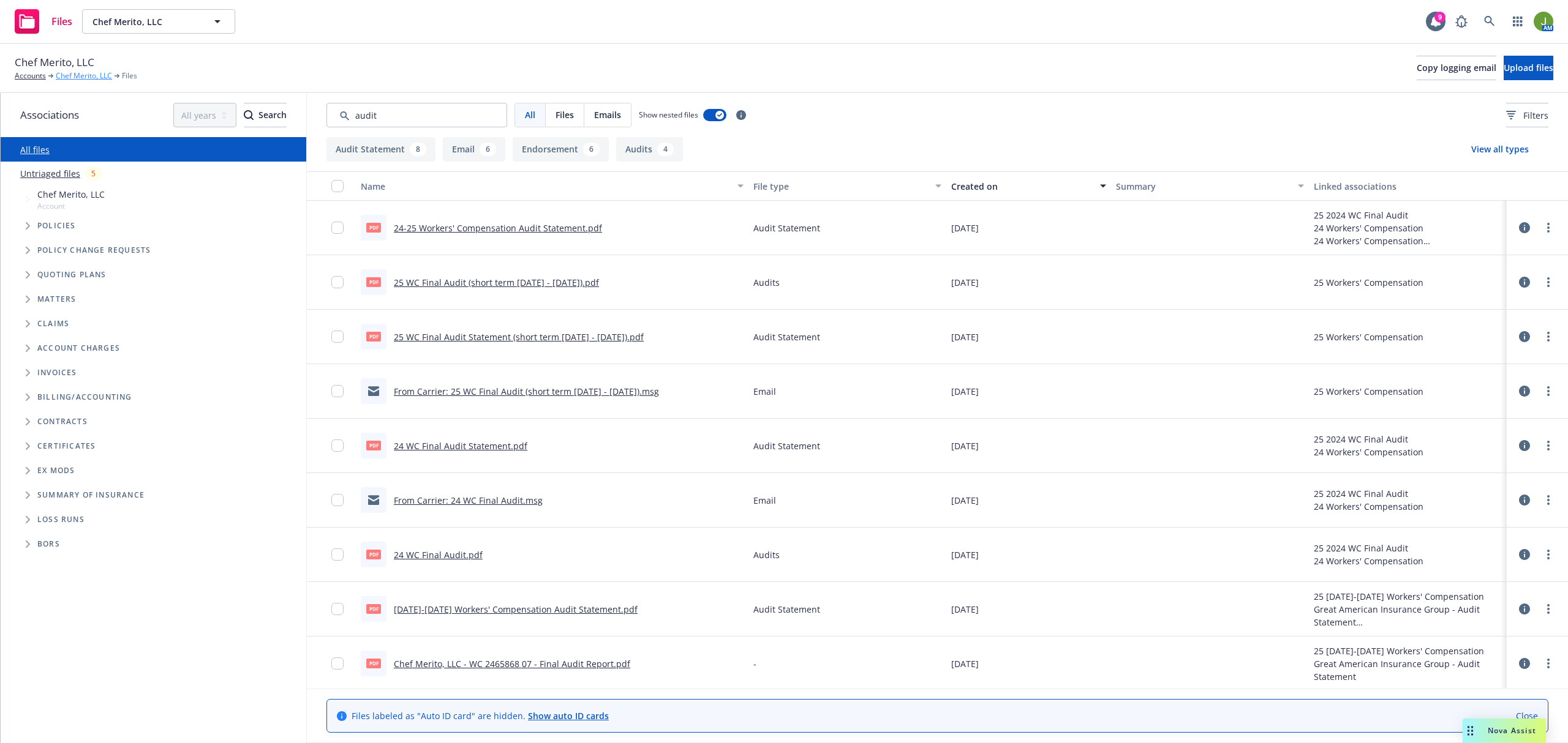
click at [101, 76] on link "Chef Merito, LLC" at bounding box center [84, 76] width 56 height 11
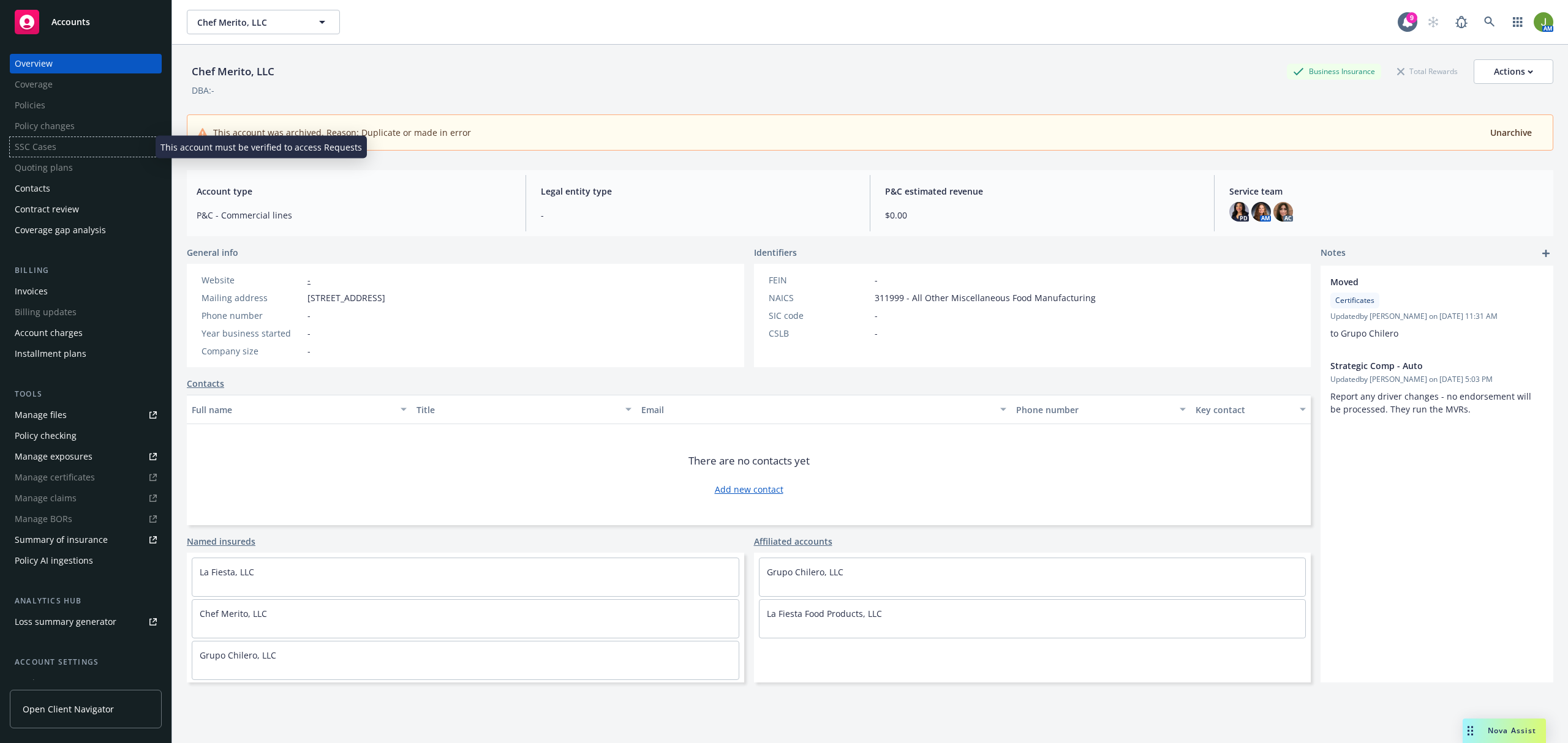
click at [49, 146] on div "SSC Cases" at bounding box center [85, 147] width 152 height 19
click at [62, 405] on div "Manage files" at bounding box center [40, 415] width 52 height 19
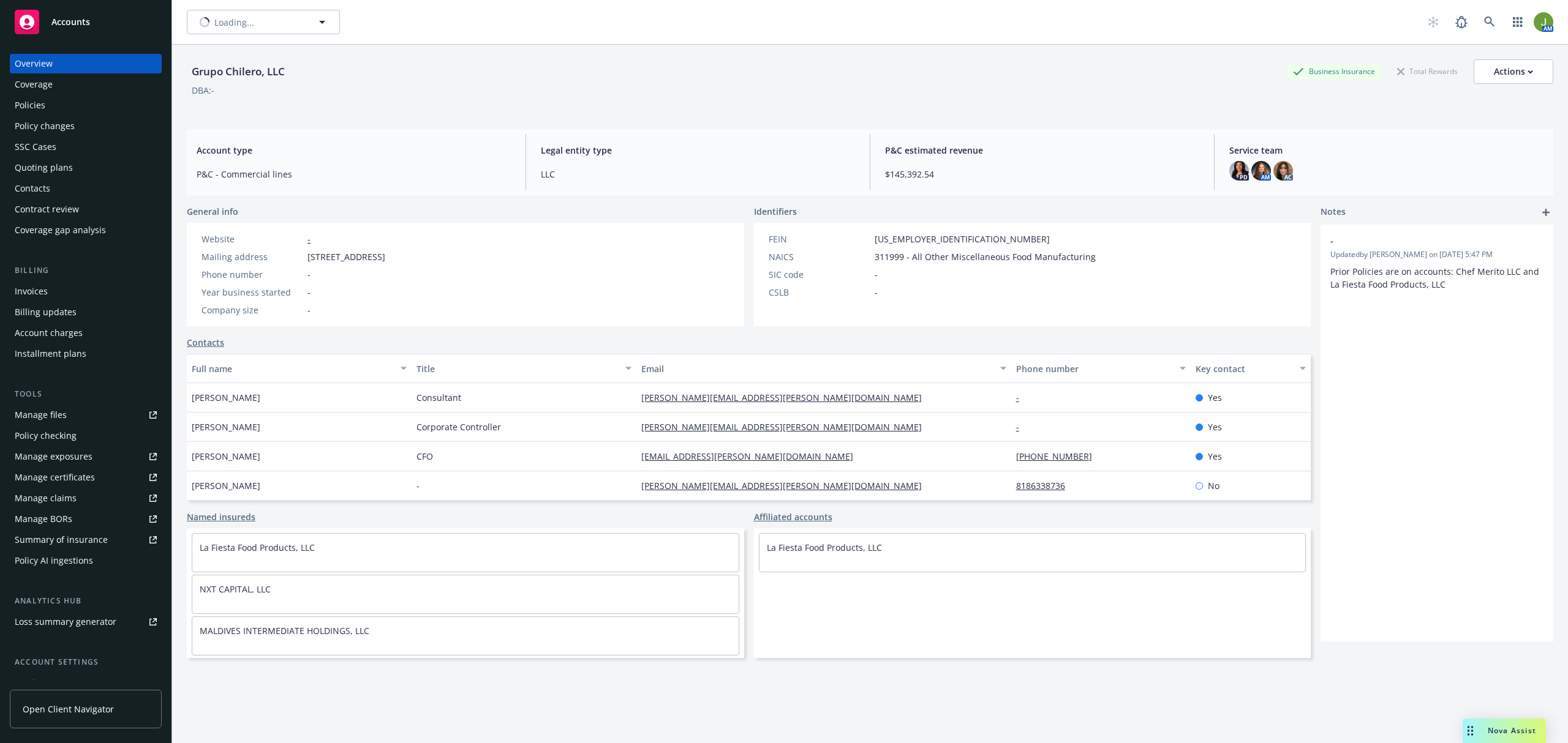
click at [50, 104] on div "Policies" at bounding box center [86, 106] width 142 height 19
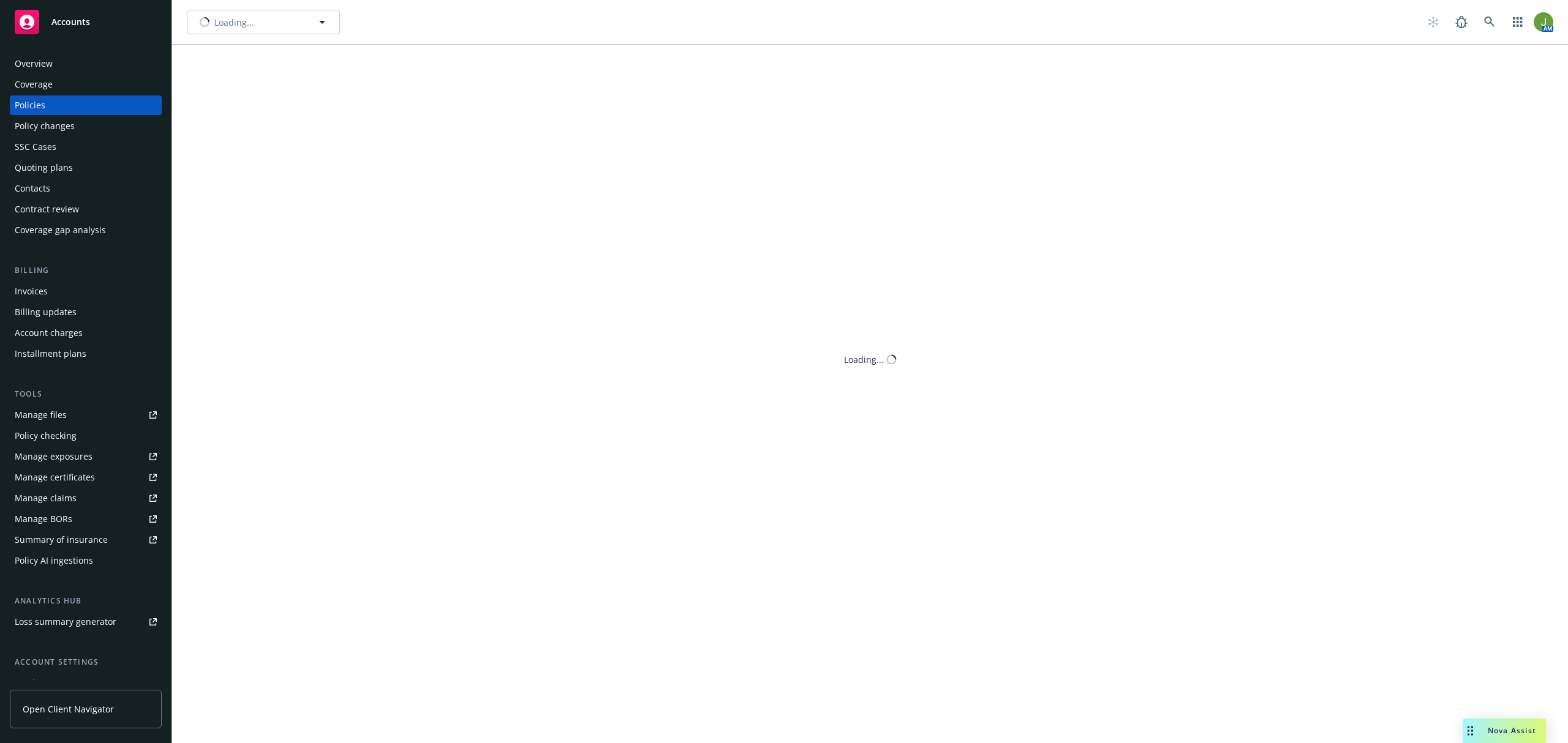
click at [55, 171] on div "Quoting plans" at bounding box center [44, 168] width 58 height 19
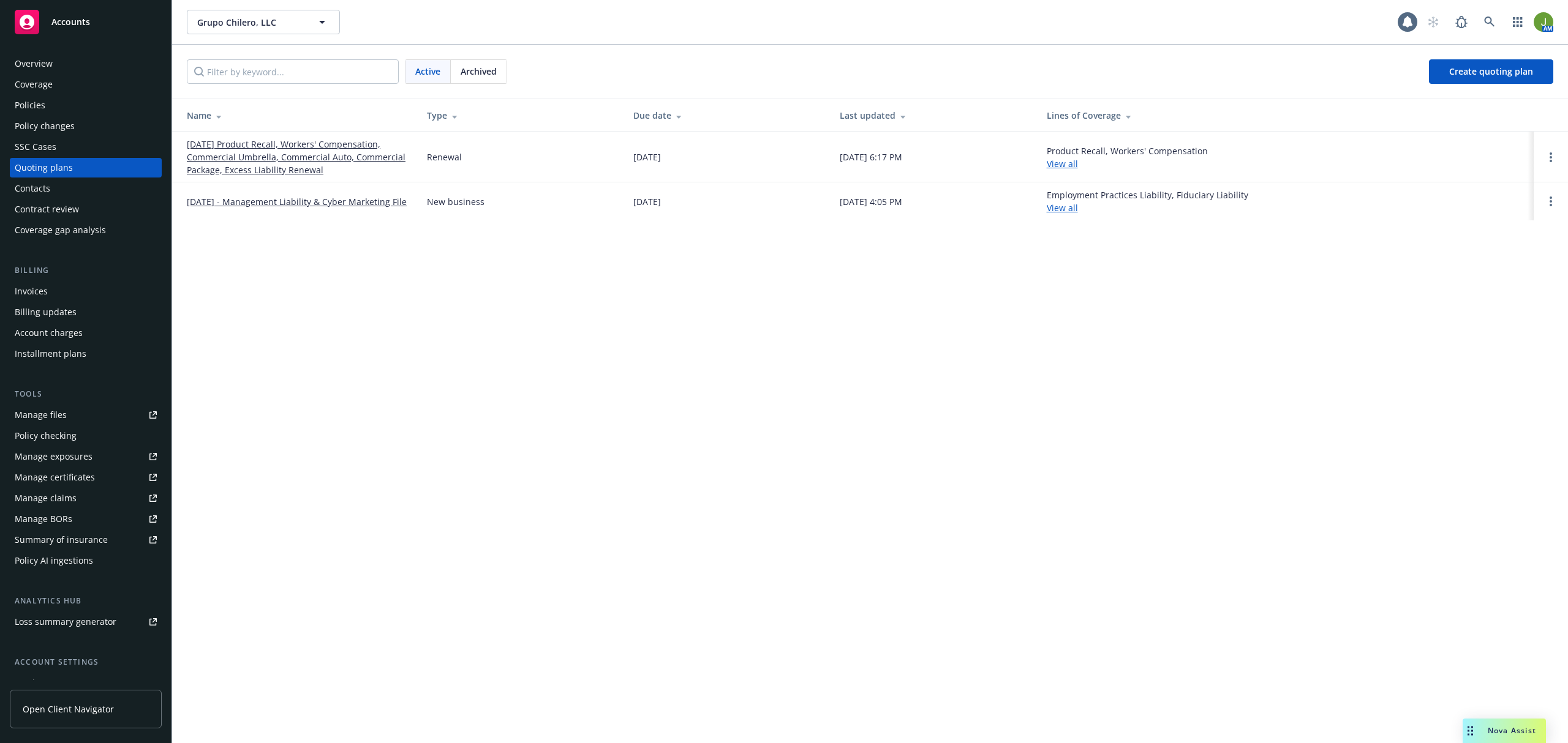
click at [253, 149] on link "03/01/26 Product Recall, Workers' Compensation, Commercial Umbrella, Commercial…" at bounding box center [296, 157] width 221 height 39
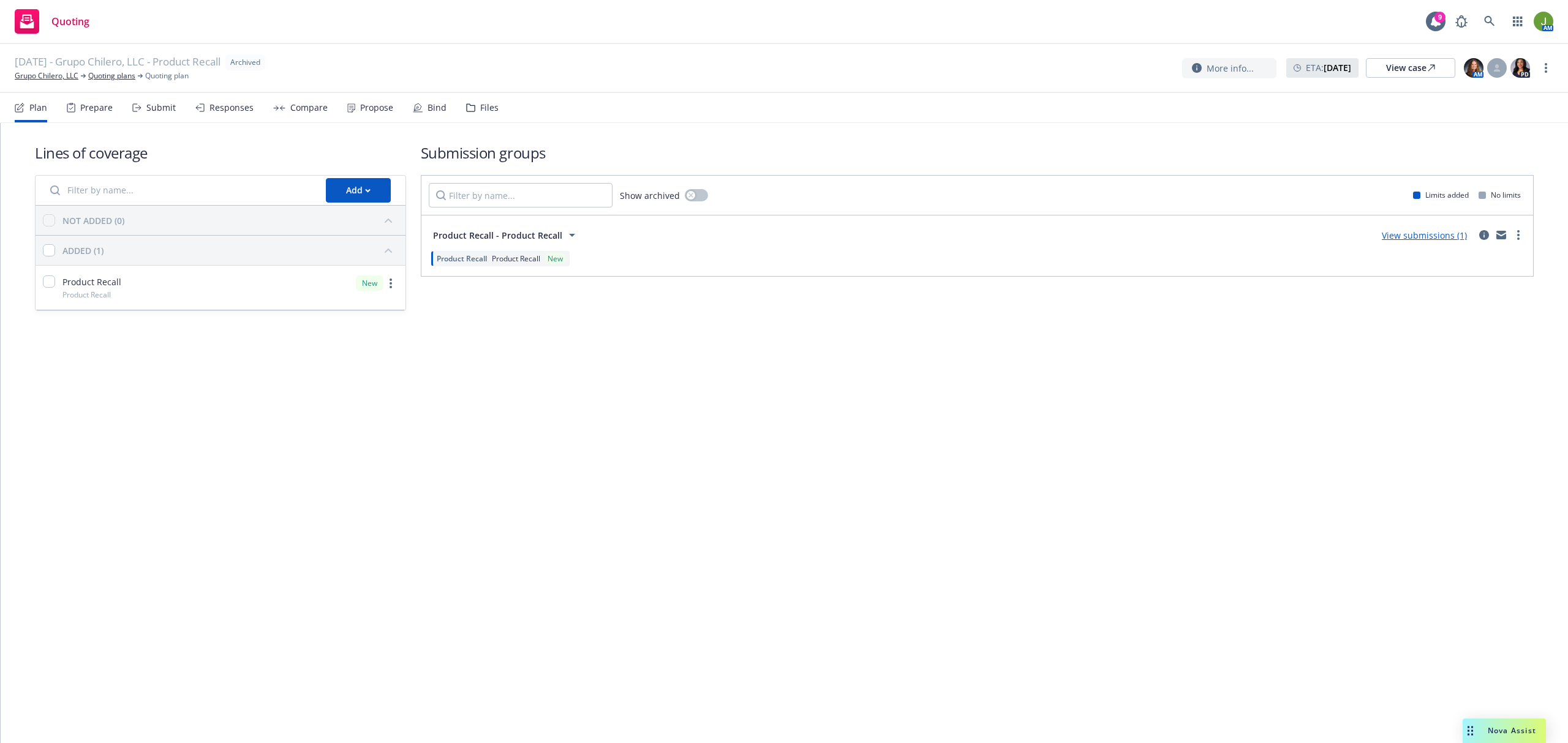
click at [1421, 233] on link "View submissions (1)" at bounding box center [1424, 235] width 85 height 11
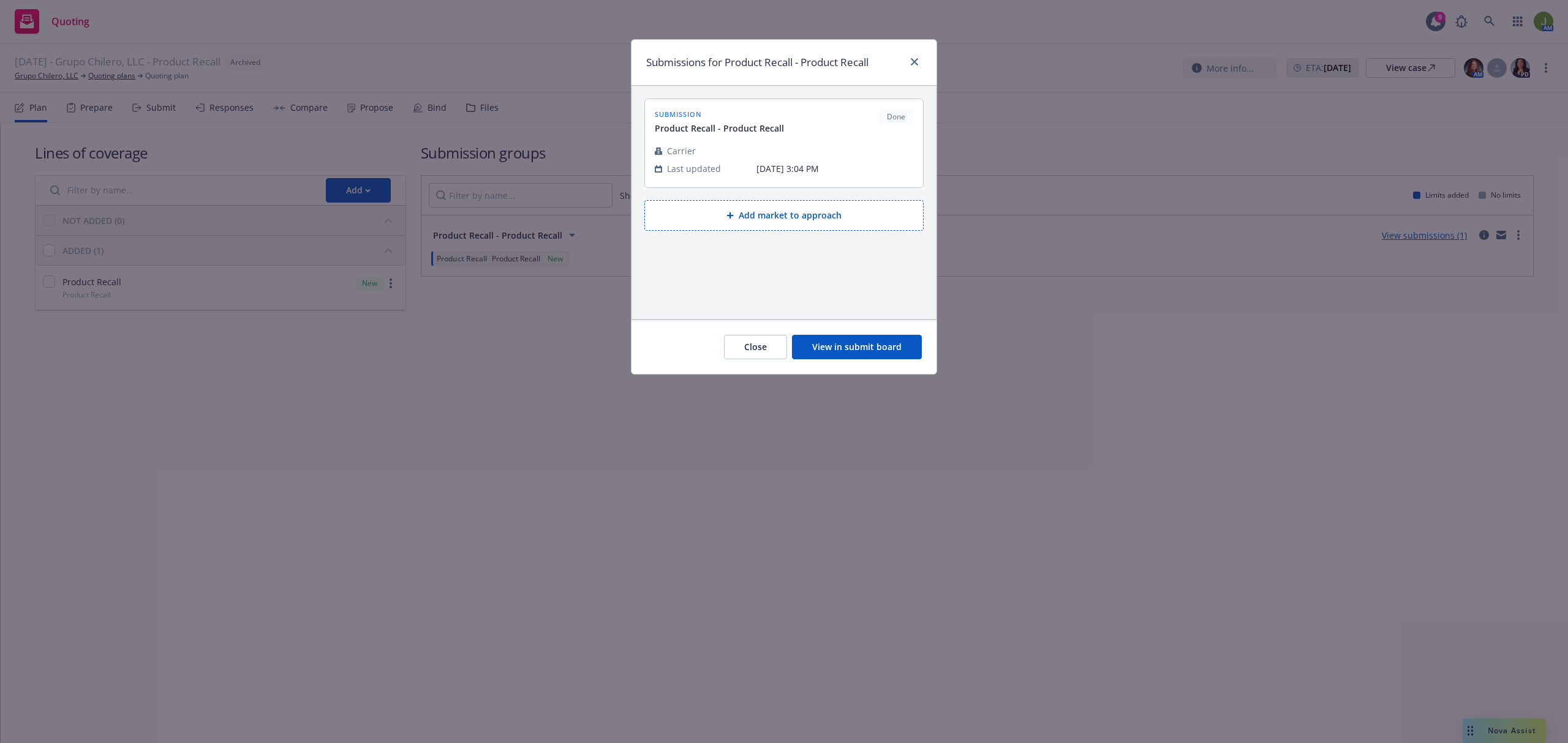
click at [885, 336] on button "View in submit board" at bounding box center [857, 347] width 130 height 25
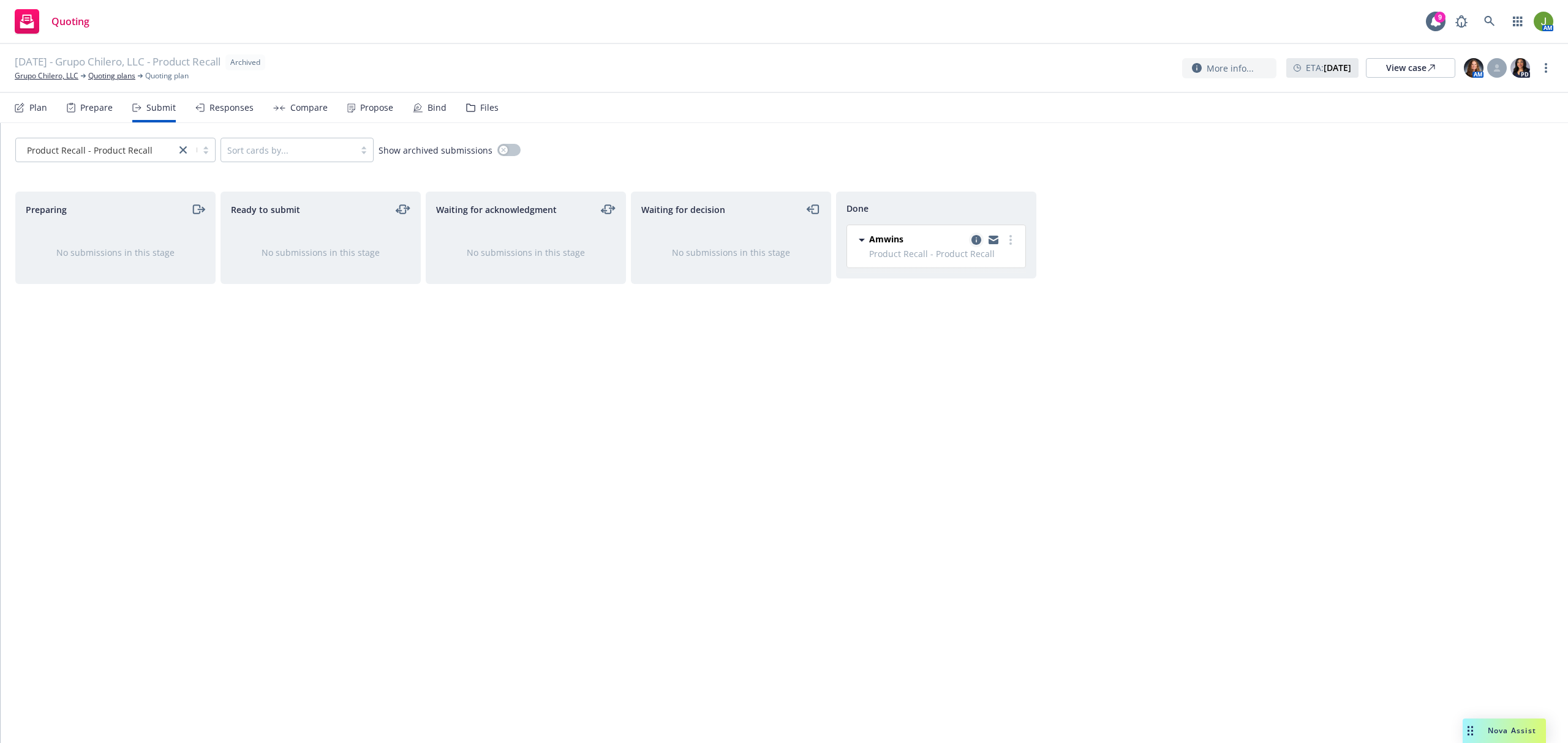
click at [975, 239] on icon "copy logging email" at bounding box center [975, 239] width 10 height 10
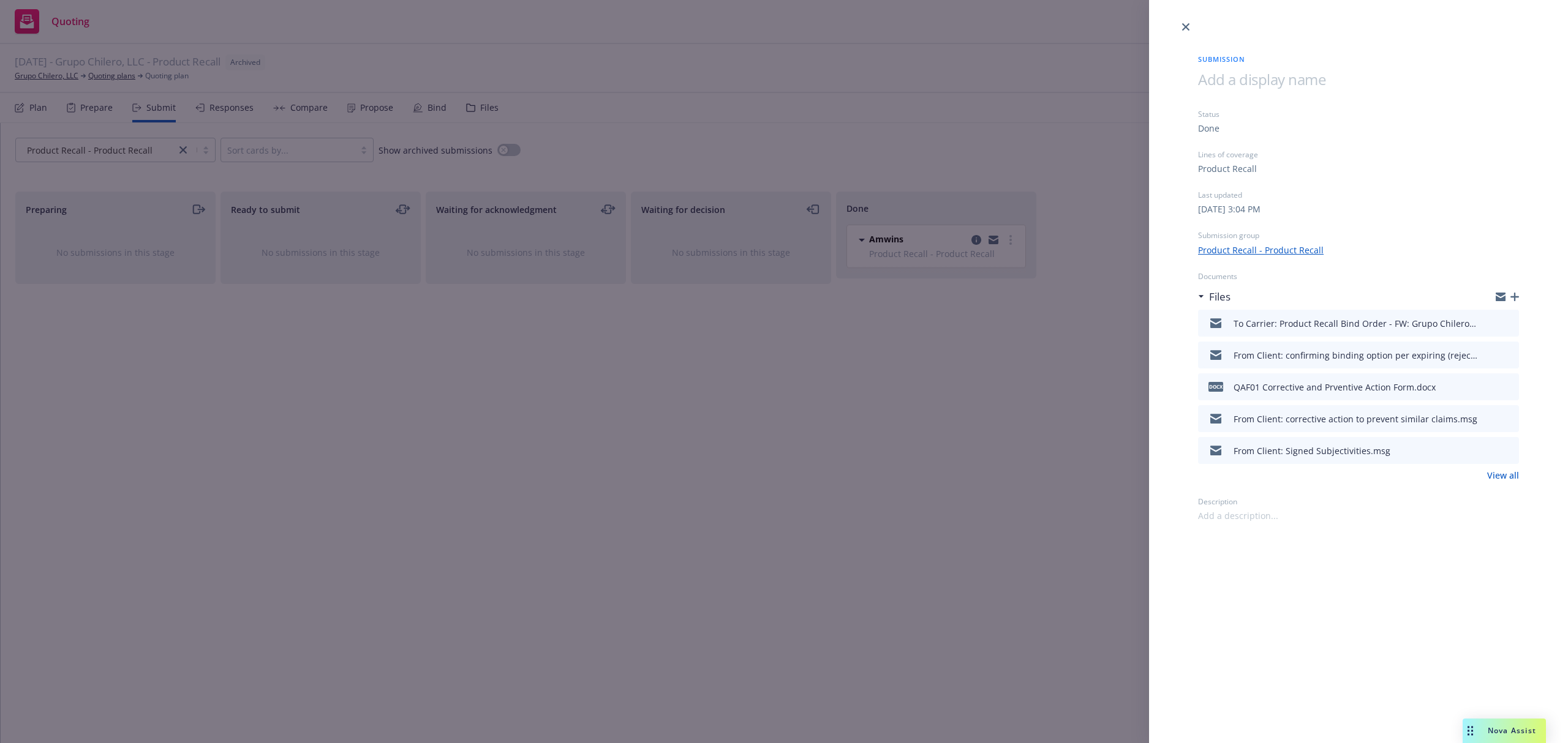
click at [1506, 320] on icon "preview file" at bounding box center [1507, 323] width 11 height 9
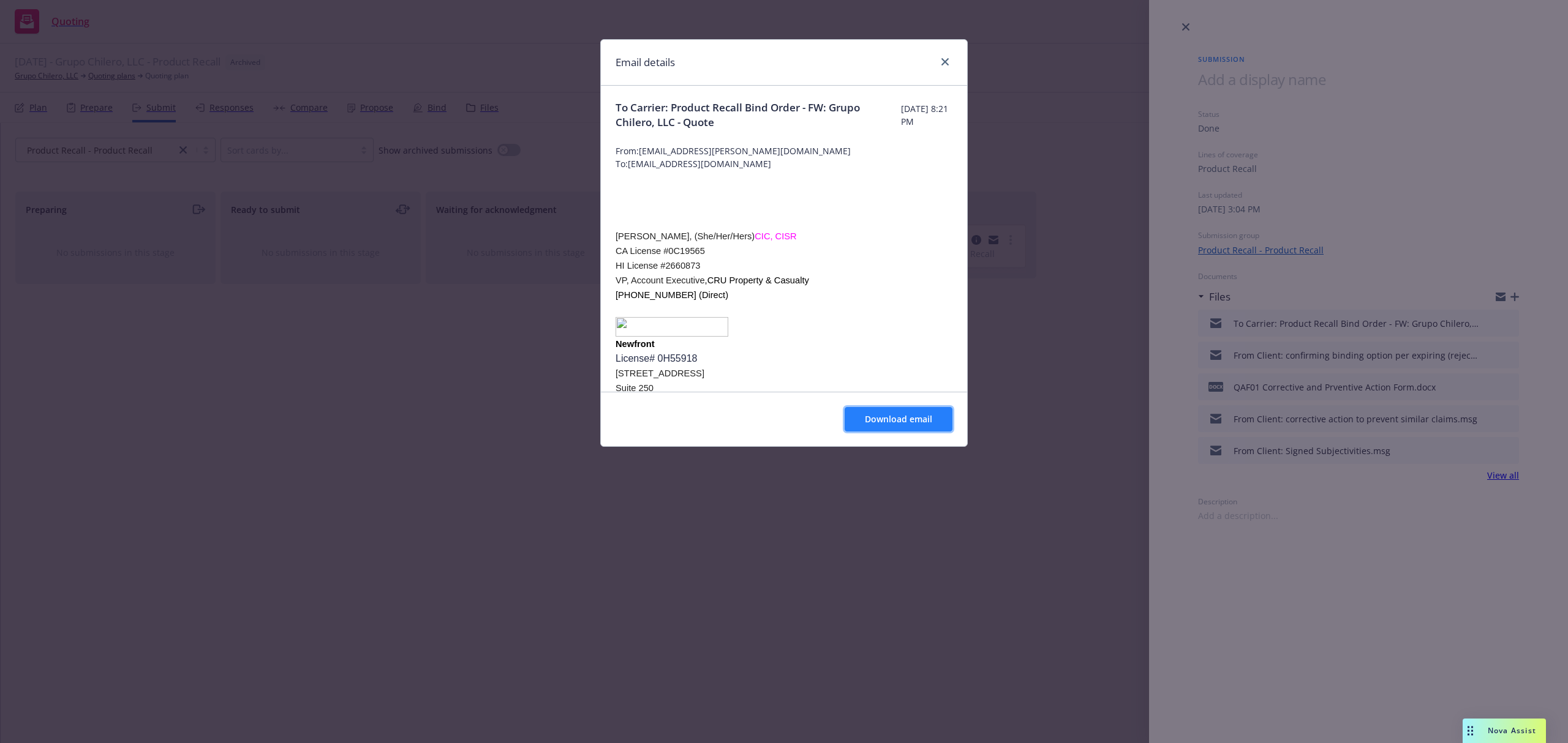
click at [902, 419] on span "Download email" at bounding box center [898, 419] width 68 height 11
click at [944, 60] on icon "close" at bounding box center [944, 62] width 7 height 7
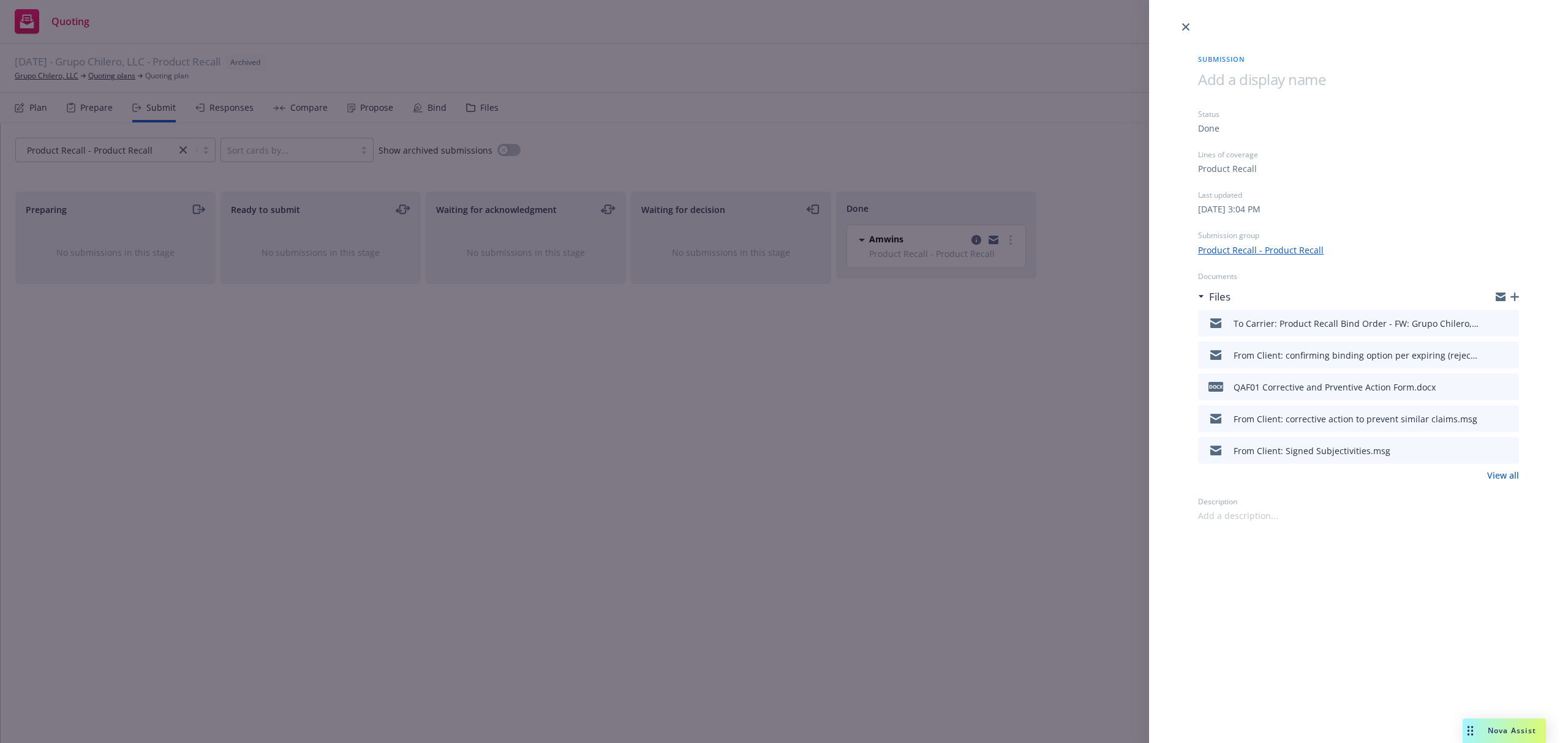
click at [100, 75] on div "Submission Status Done Lines of coverage Product Recall Last updated Thursday, …" at bounding box center [784, 371] width 1568 height 743
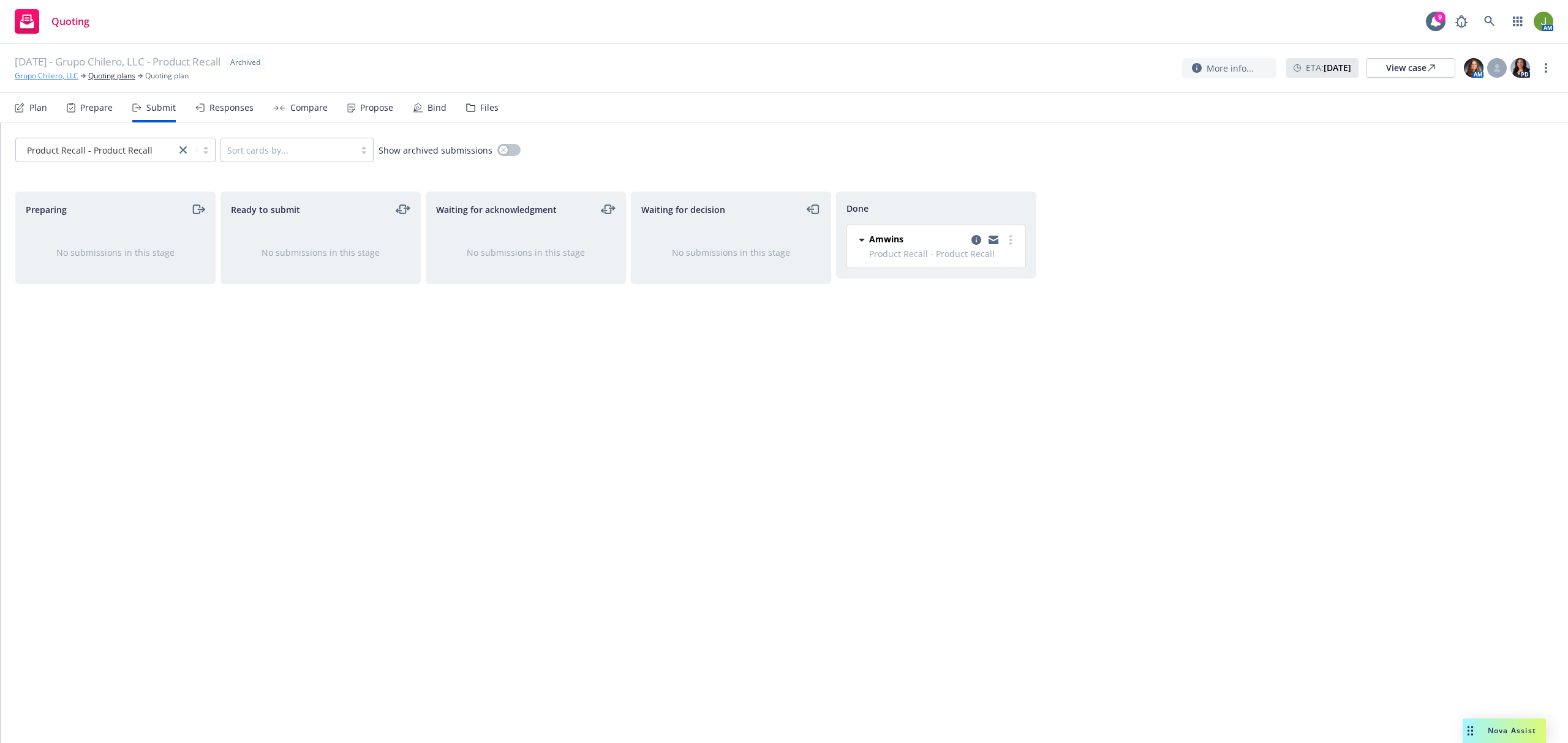
click at [55, 74] on link "Grupo Chilero, LLC" at bounding box center [47, 76] width 63 height 11
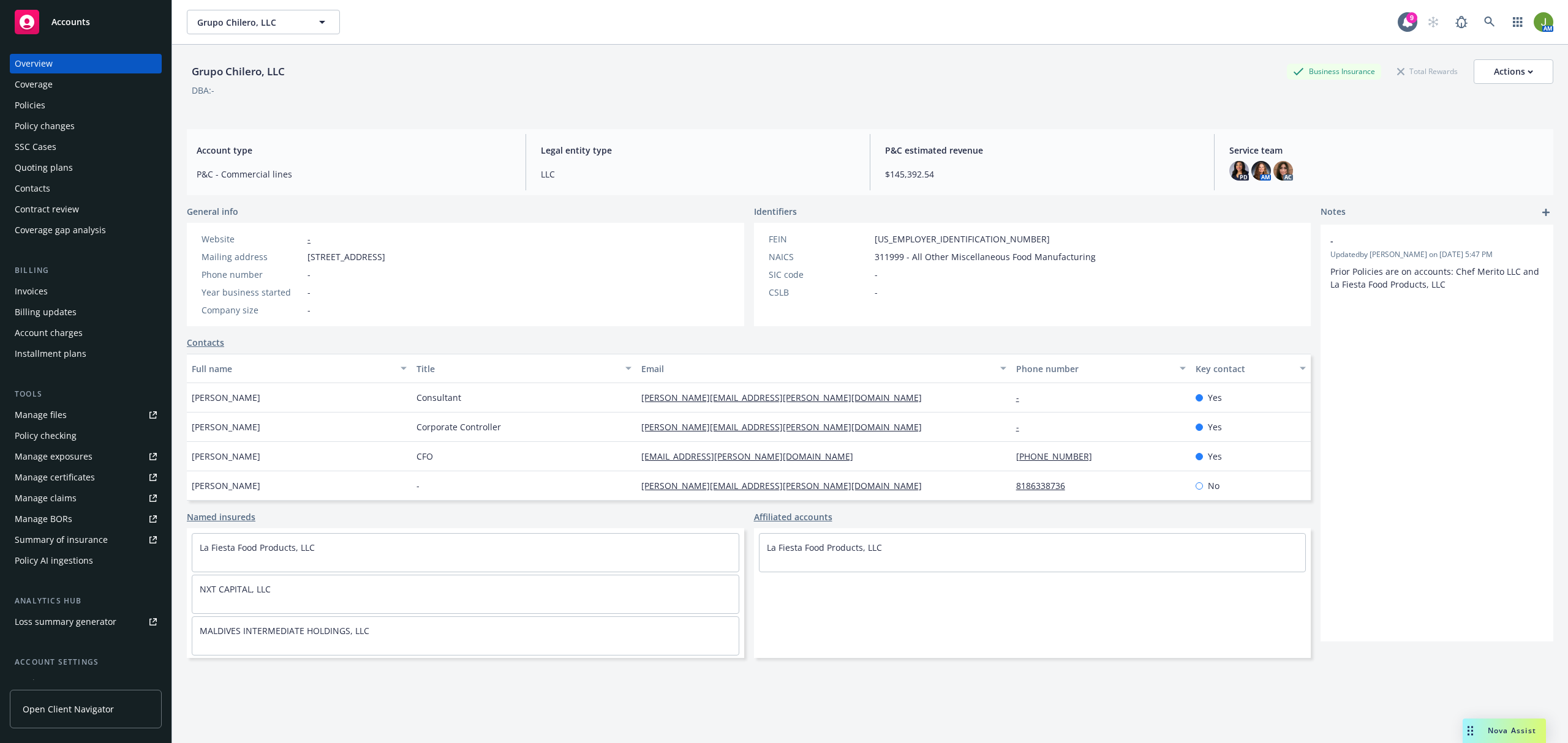
click at [33, 106] on div "Policies" at bounding box center [30, 106] width 31 height 19
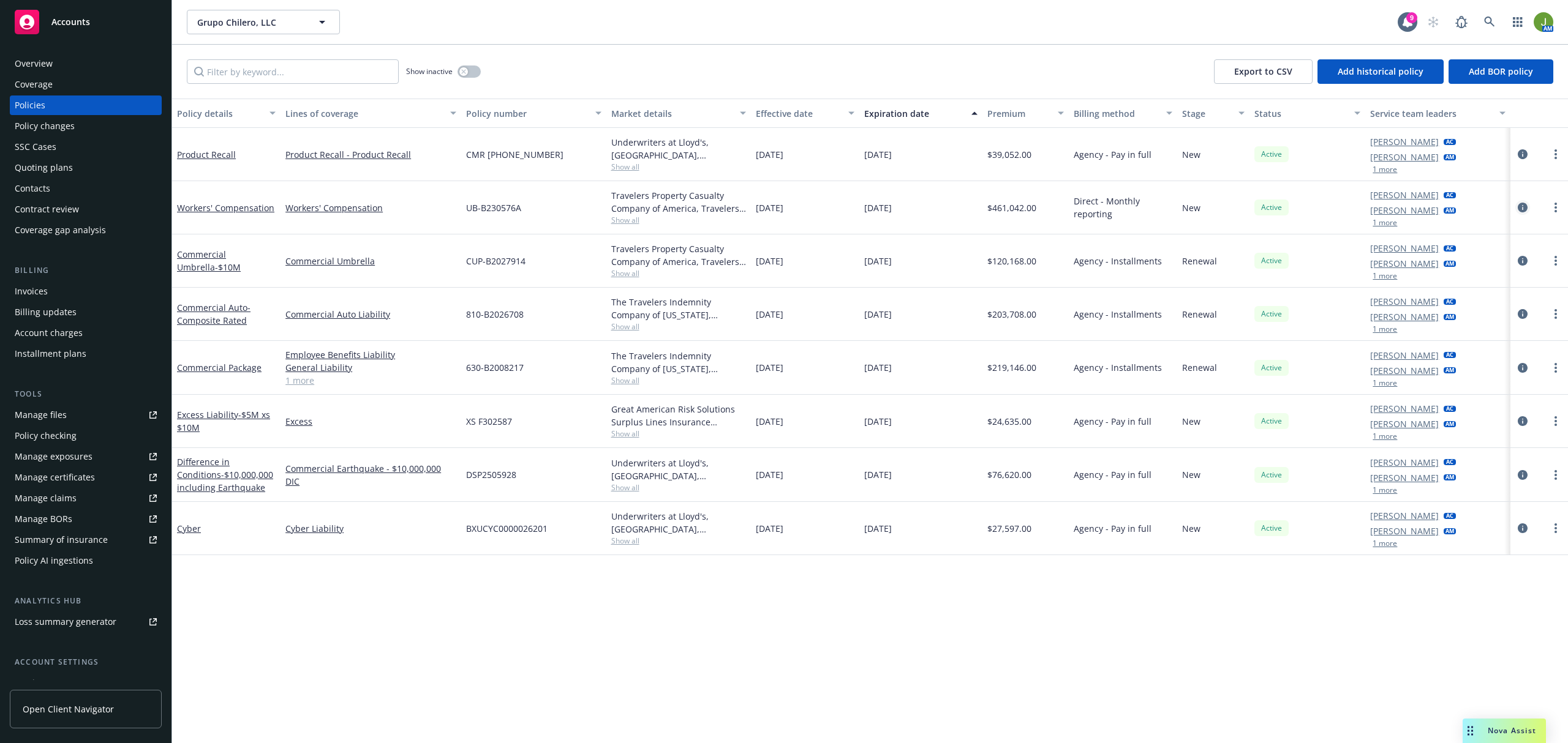
click at [1522, 209] on icon "circleInformation" at bounding box center [1522, 208] width 10 height 10
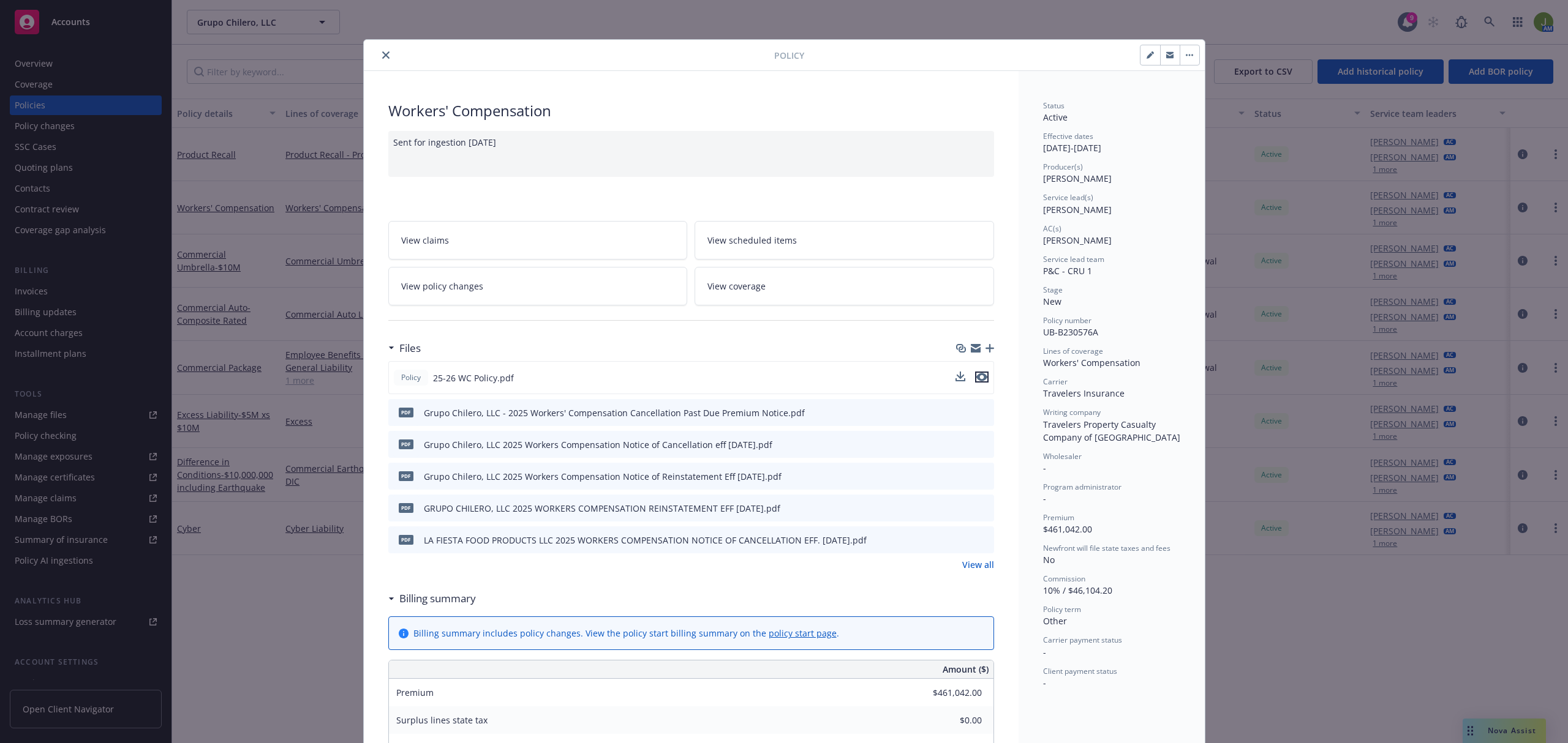
click at [976, 375] on icon "preview file" at bounding box center [981, 377] width 11 height 9
click at [496, 281] on link "View policy changes" at bounding box center [538, 287] width 300 height 39
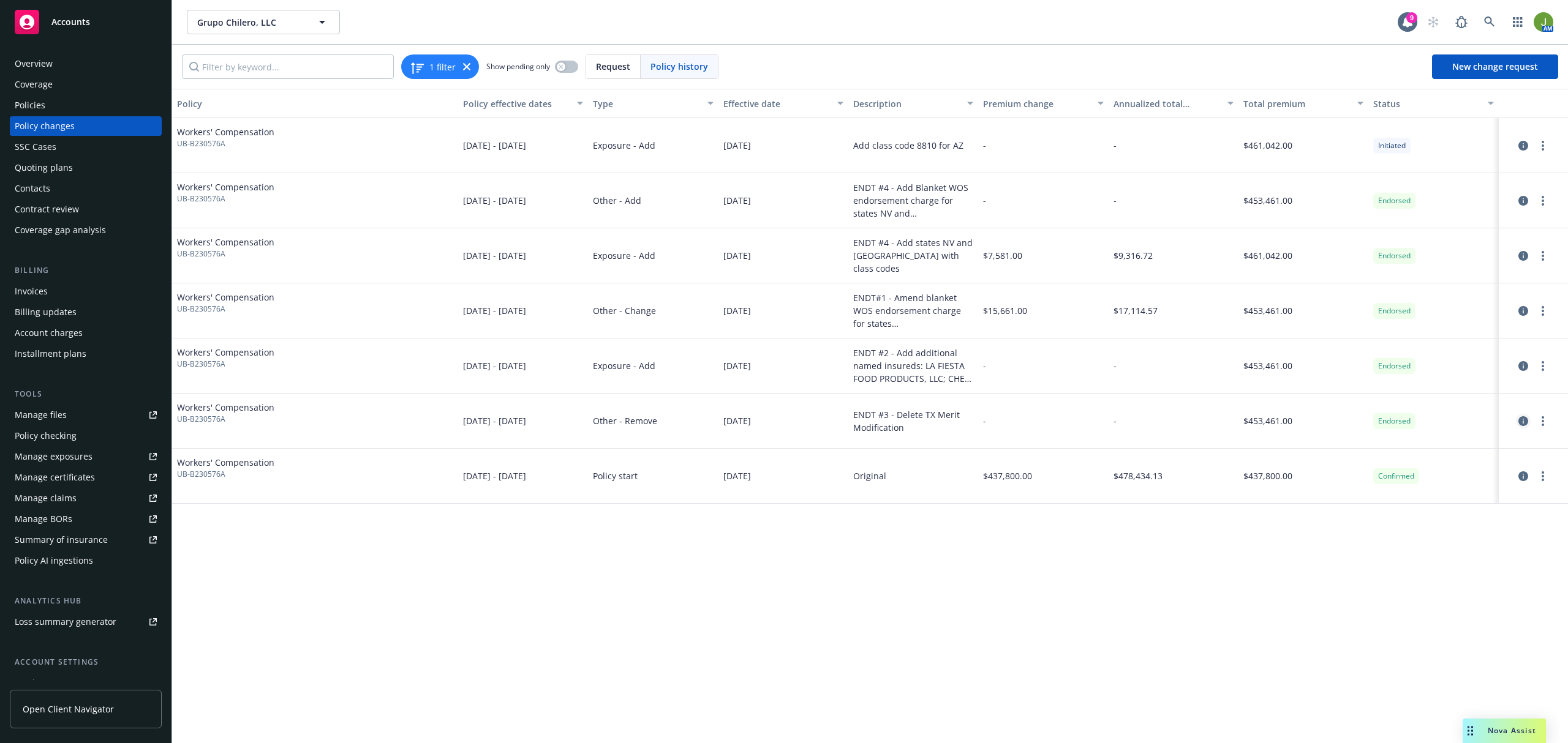
click at [1522, 422] on icon "circleInformation" at bounding box center [1522, 421] width 10 height 10
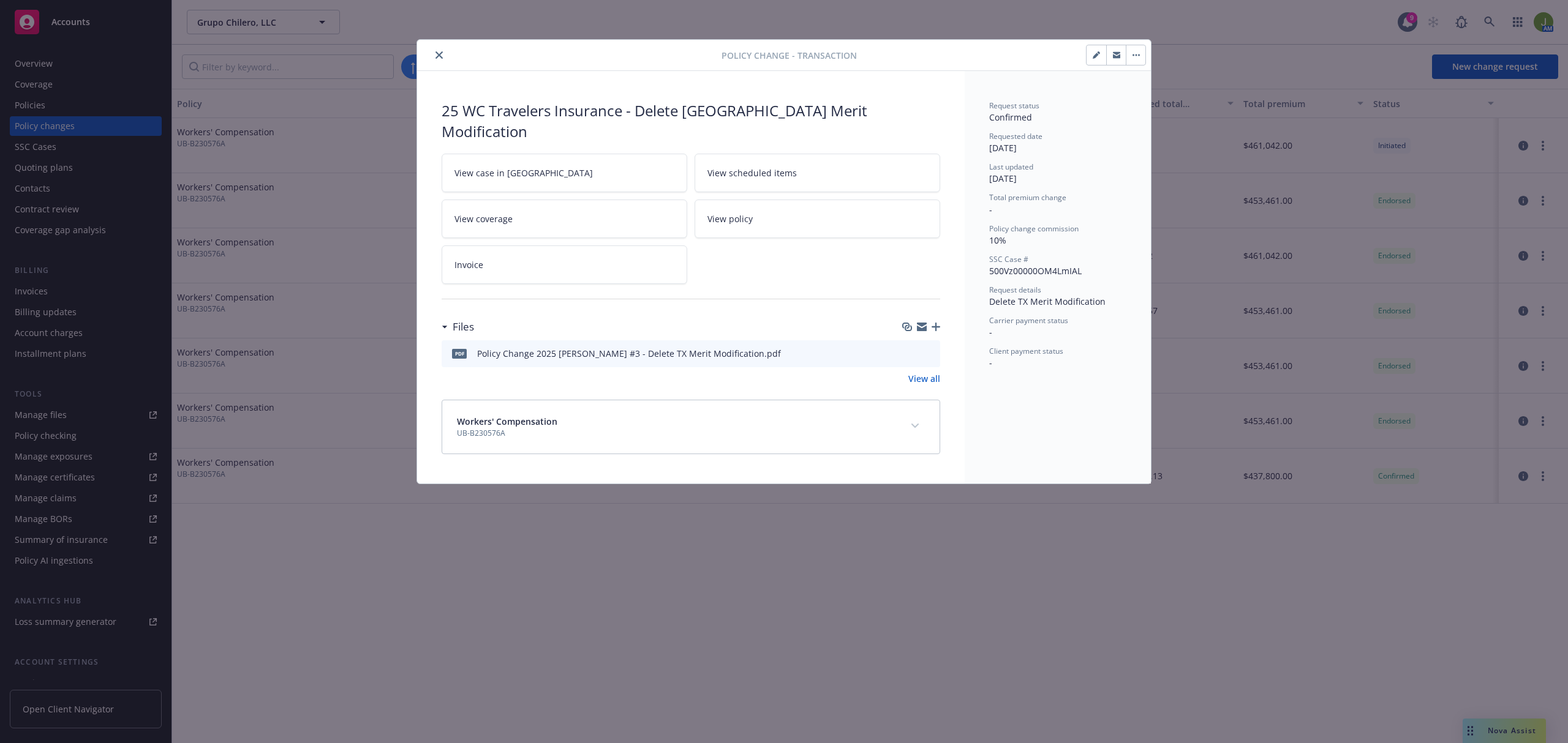
click at [929, 348] on icon "preview file" at bounding box center [928, 353] width 11 height 9
click at [442, 51] on icon "close" at bounding box center [439, 55] width 7 height 7
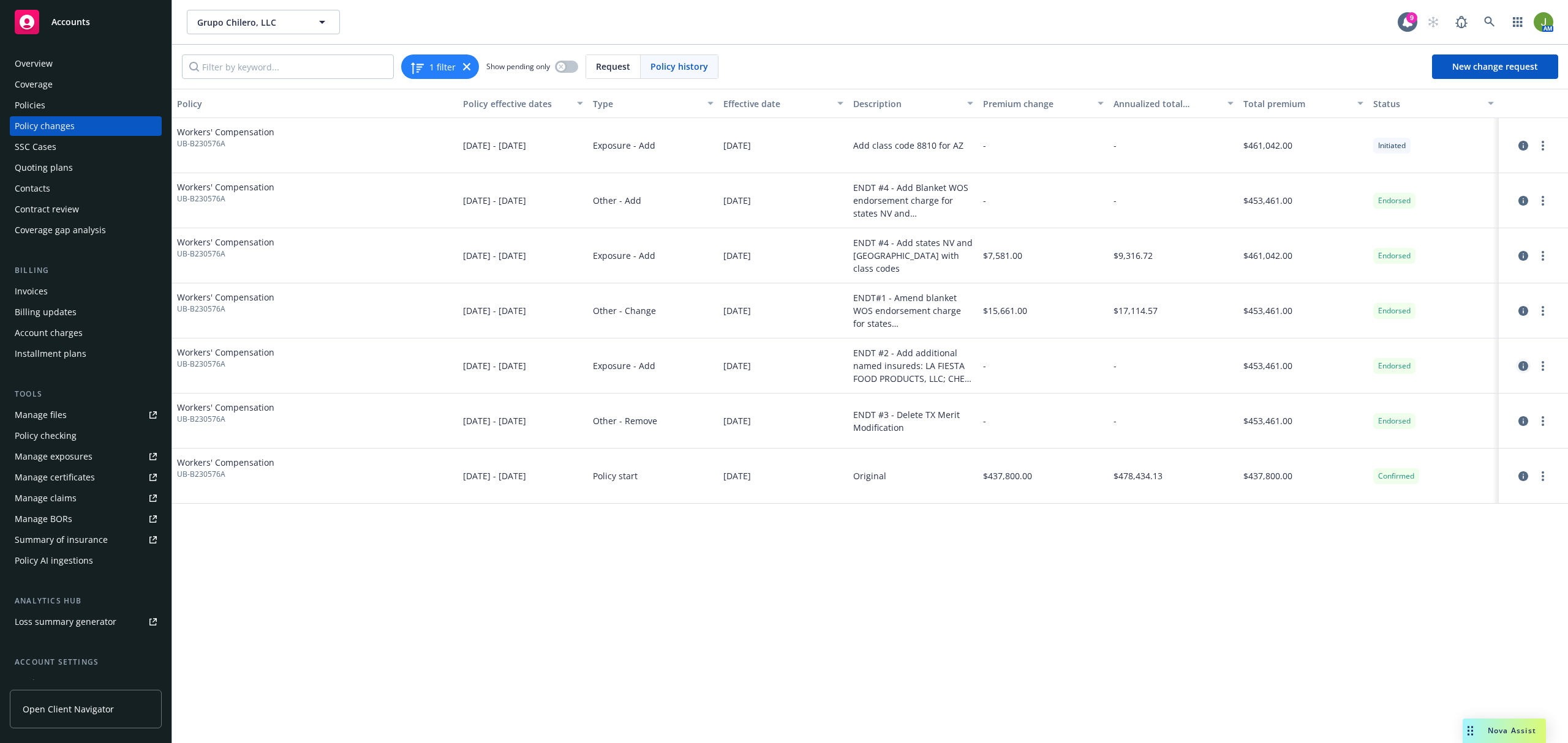
click at [1528, 368] on icon "circleInformation" at bounding box center [1522, 366] width 10 height 10
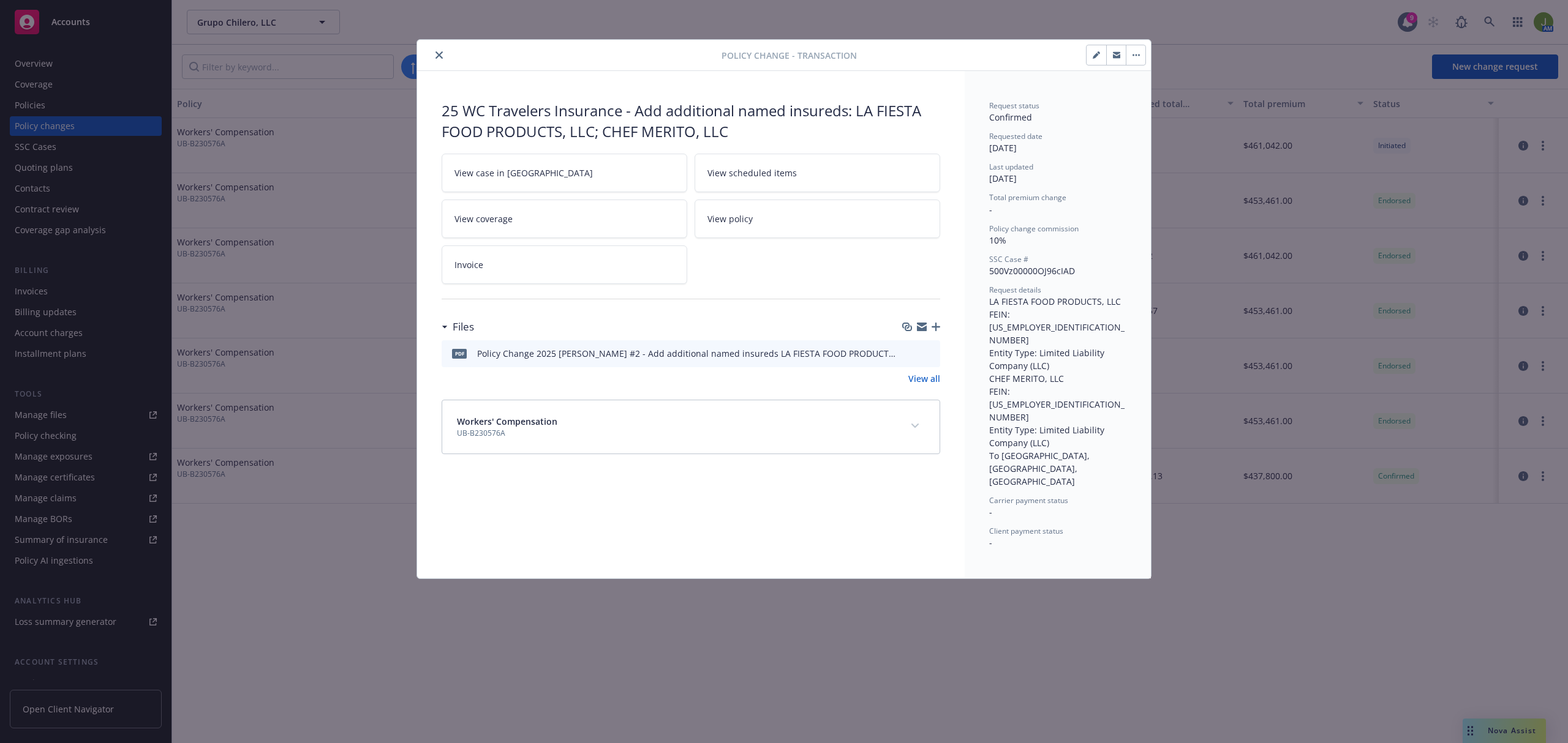
click at [931, 357] on icon "preview file" at bounding box center [928, 353] width 11 height 9
click at [437, 53] on icon "close" at bounding box center [439, 55] width 7 height 7
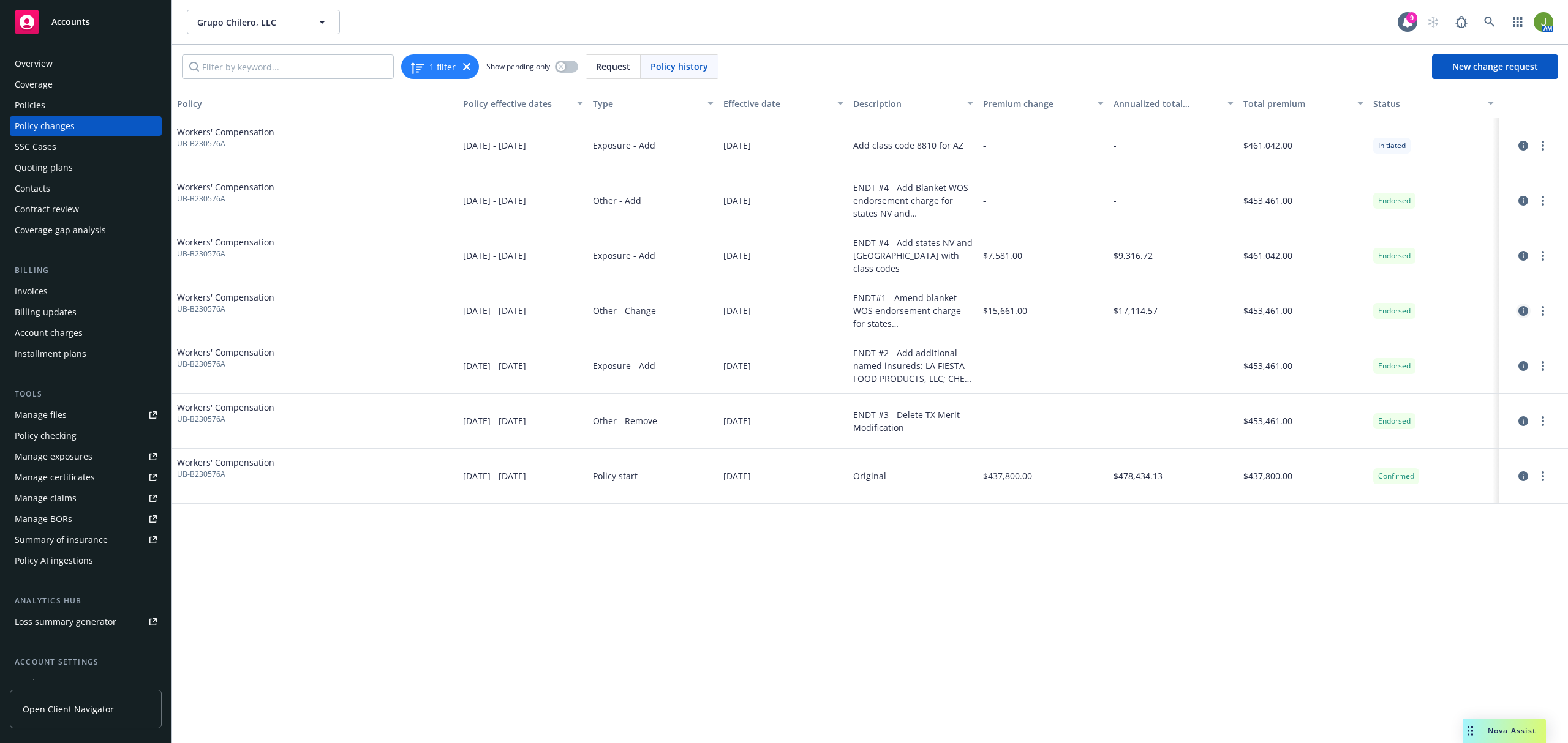
click at [1521, 307] on icon "circleInformation" at bounding box center [1522, 310] width 10 height 10
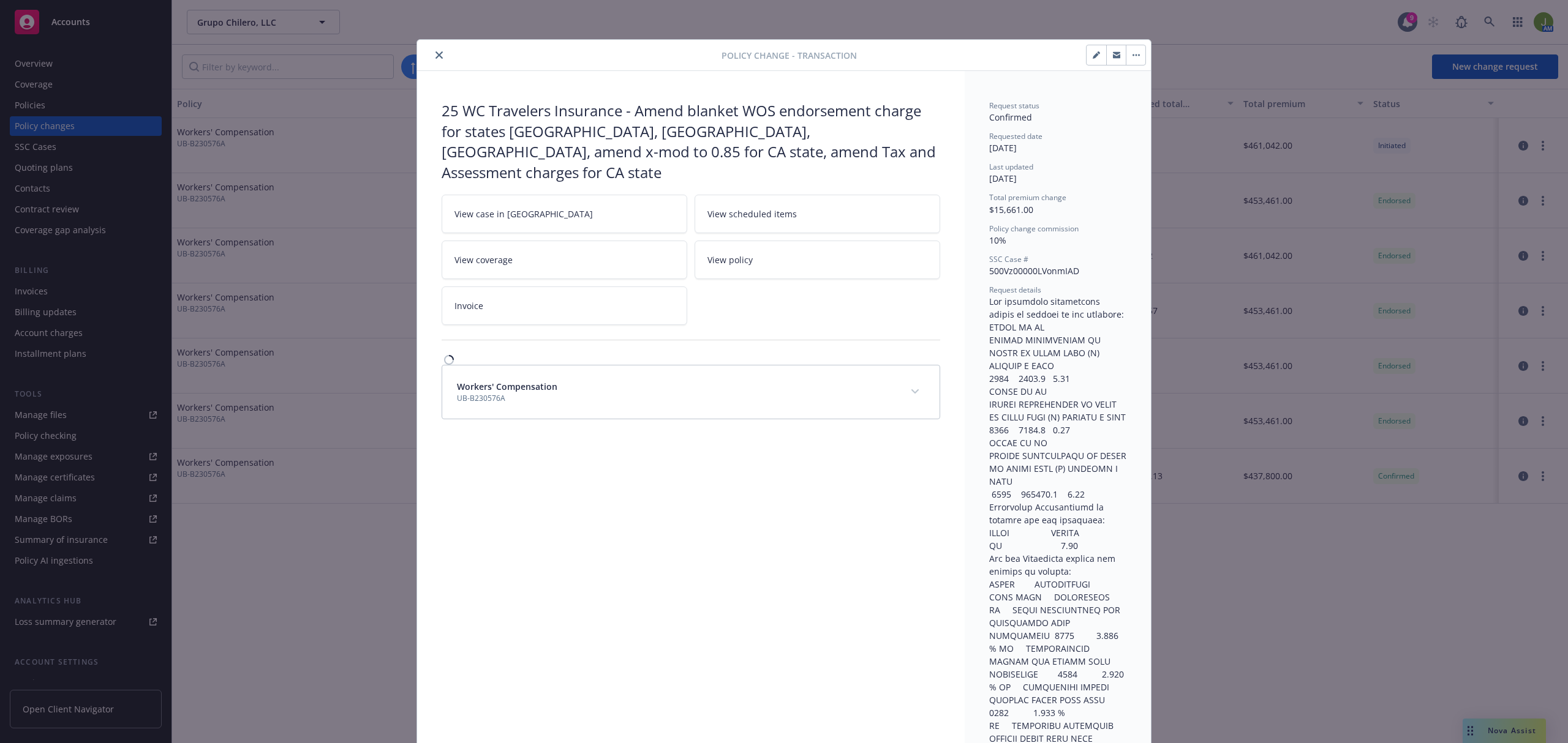
scroll to position [37, 0]
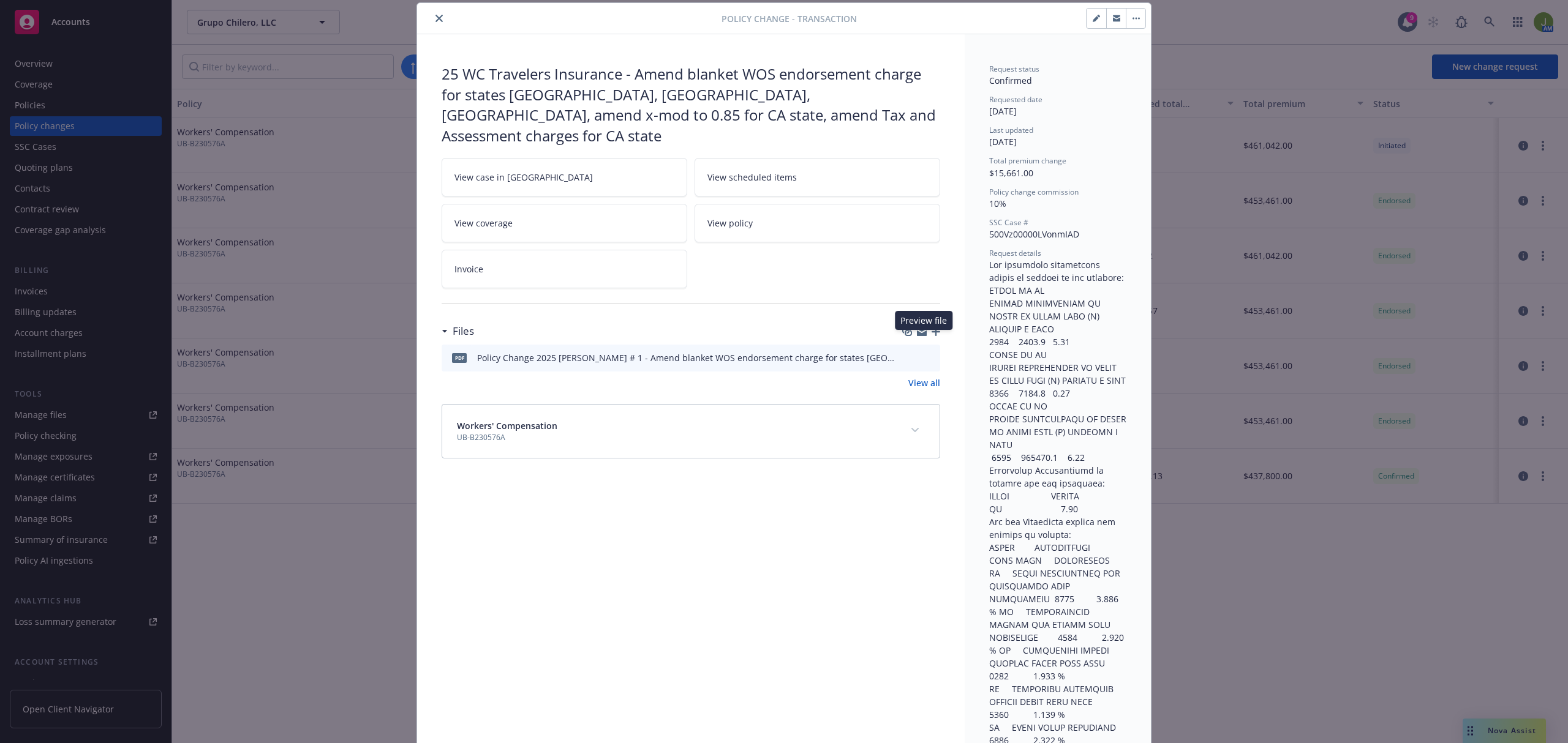
click at [923, 353] on icon "preview file" at bounding box center [928, 357] width 11 height 9
click at [436, 11] on div "Policy change - Transaction" at bounding box center [784, 18] width 733 height 32
click at [435, 18] on icon "close" at bounding box center [439, 18] width 7 height 7
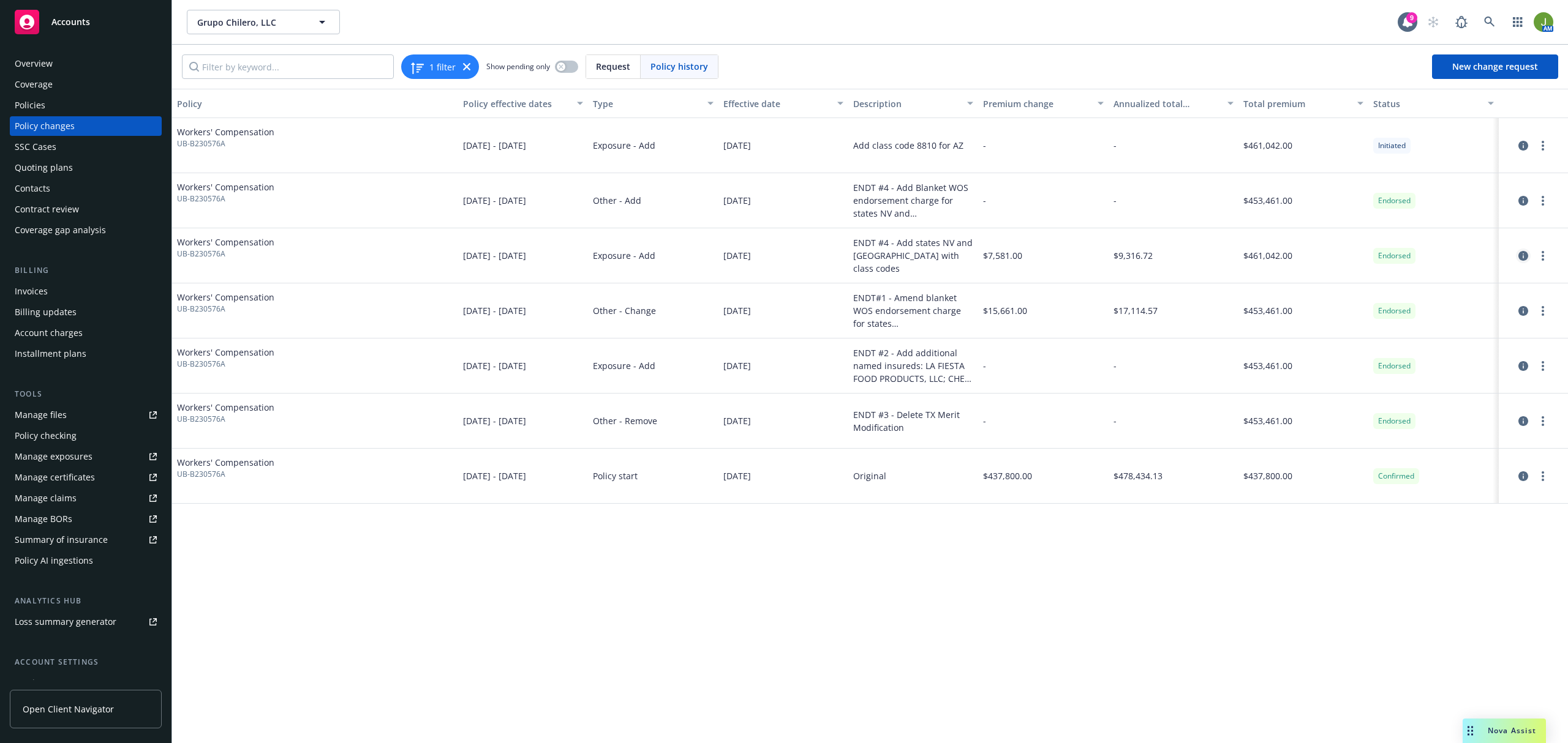
click at [1517, 256] on link "circleInformation" at bounding box center [1523, 256] width 15 height 15
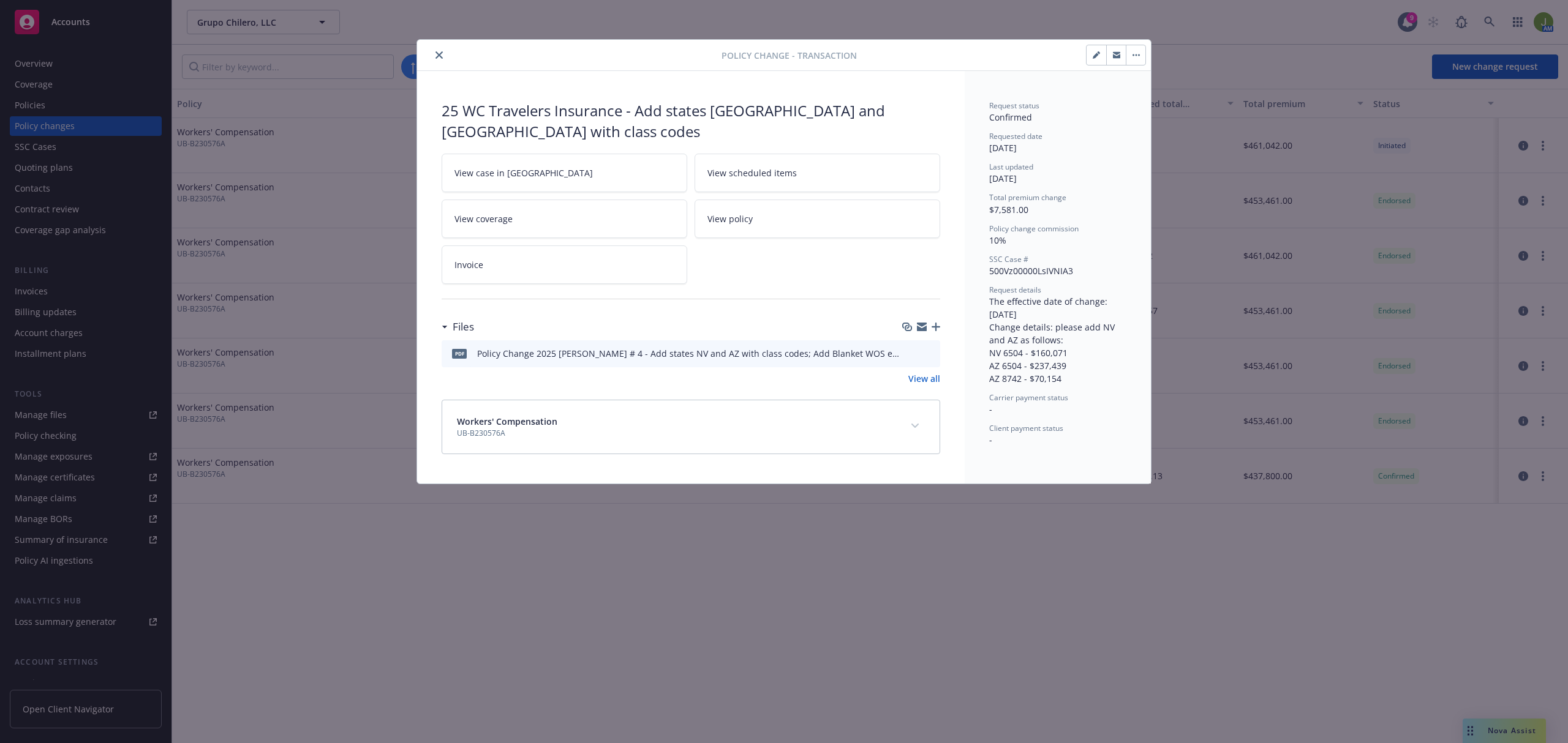
click at [922, 347] on div at bounding box center [920, 353] width 31 height 13
click at [929, 348] on icon "preview file" at bounding box center [928, 353] width 11 height 9
click at [444, 55] on button "close" at bounding box center [439, 55] width 15 height 15
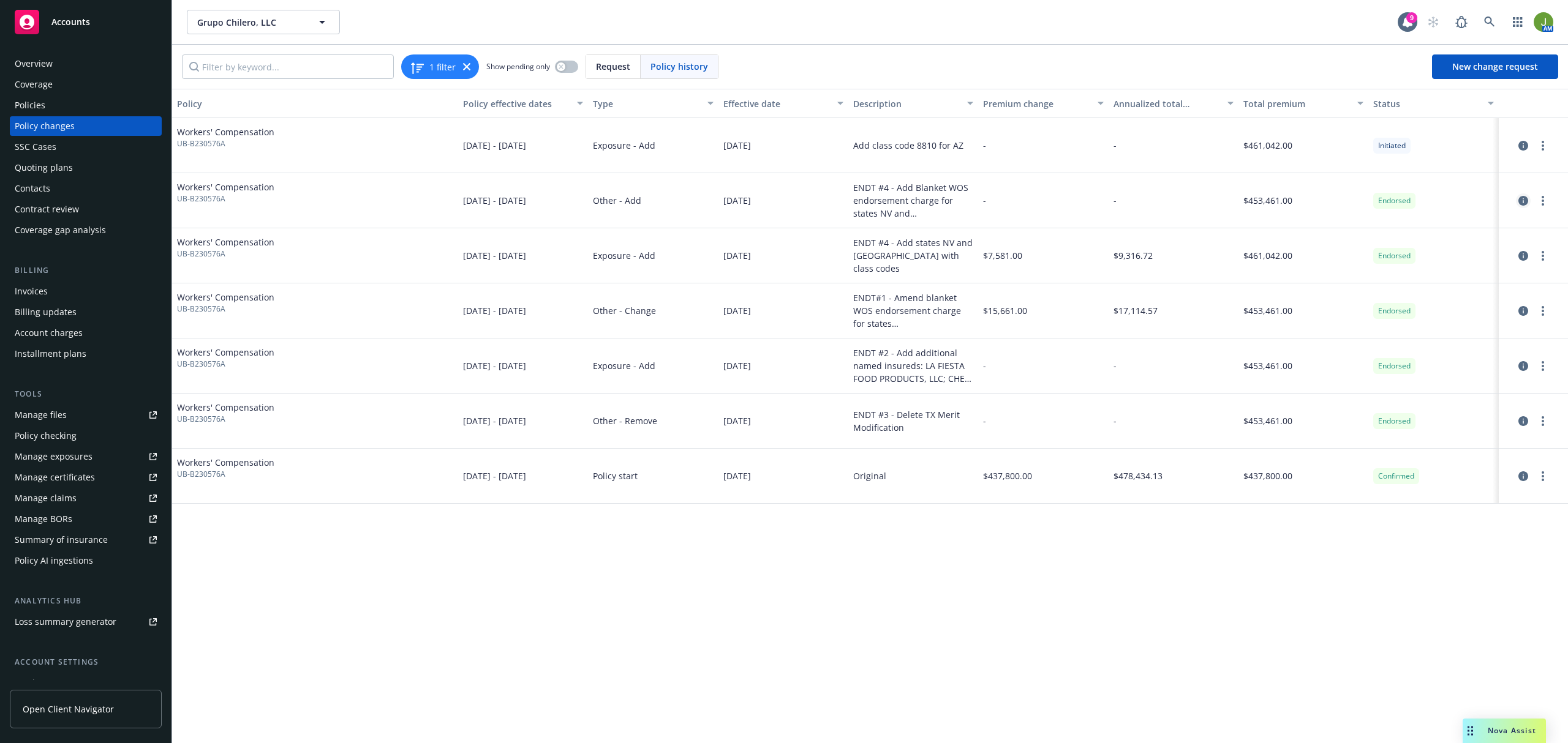
click at [1528, 196] on link "circleInformation" at bounding box center [1523, 200] width 15 height 15
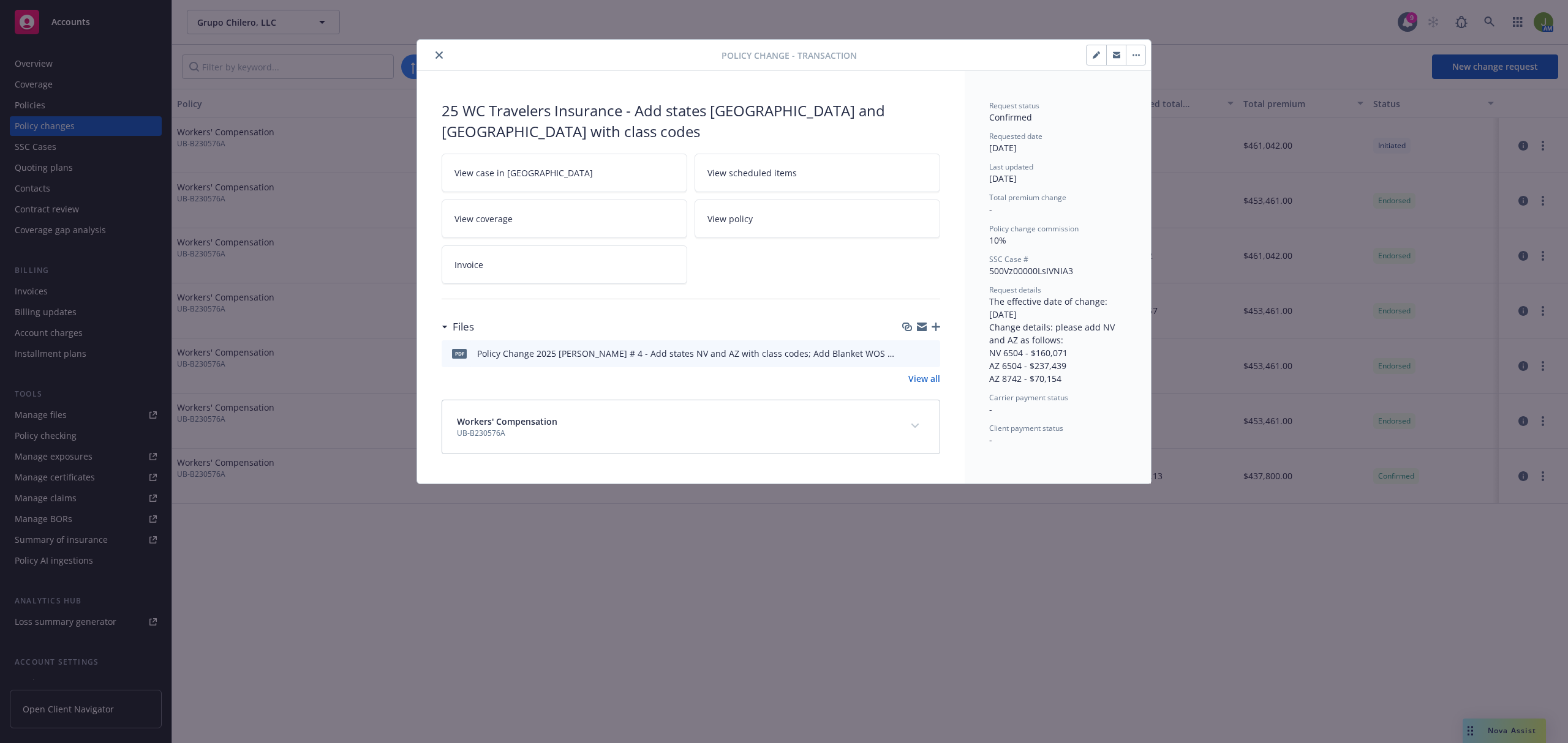
click at [930, 348] on icon "preview file" at bounding box center [928, 353] width 11 height 9
click at [435, 59] on icon "close" at bounding box center [439, 55] width 7 height 7
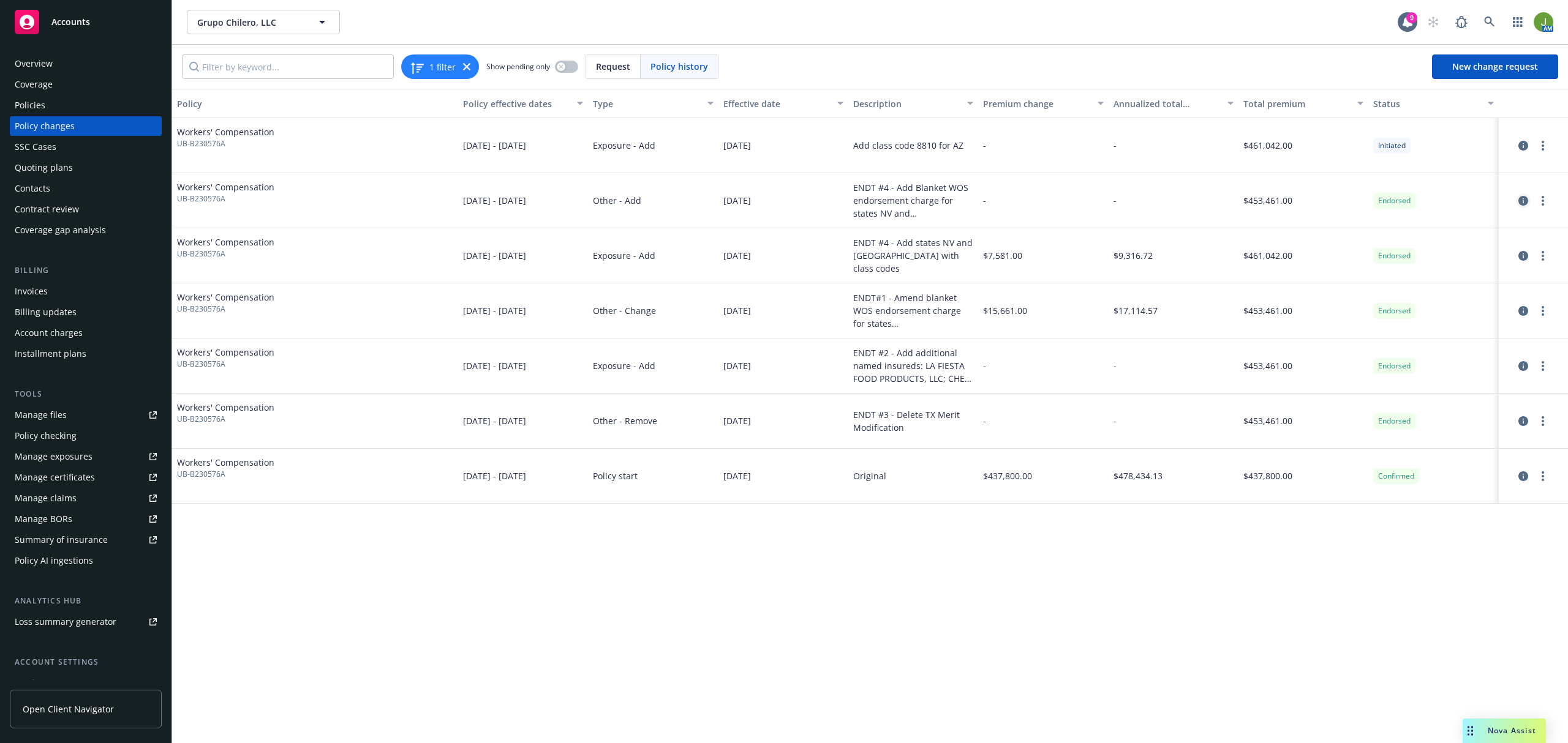
click at [1519, 201] on icon "circleInformation" at bounding box center [1522, 200] width 10 height 10
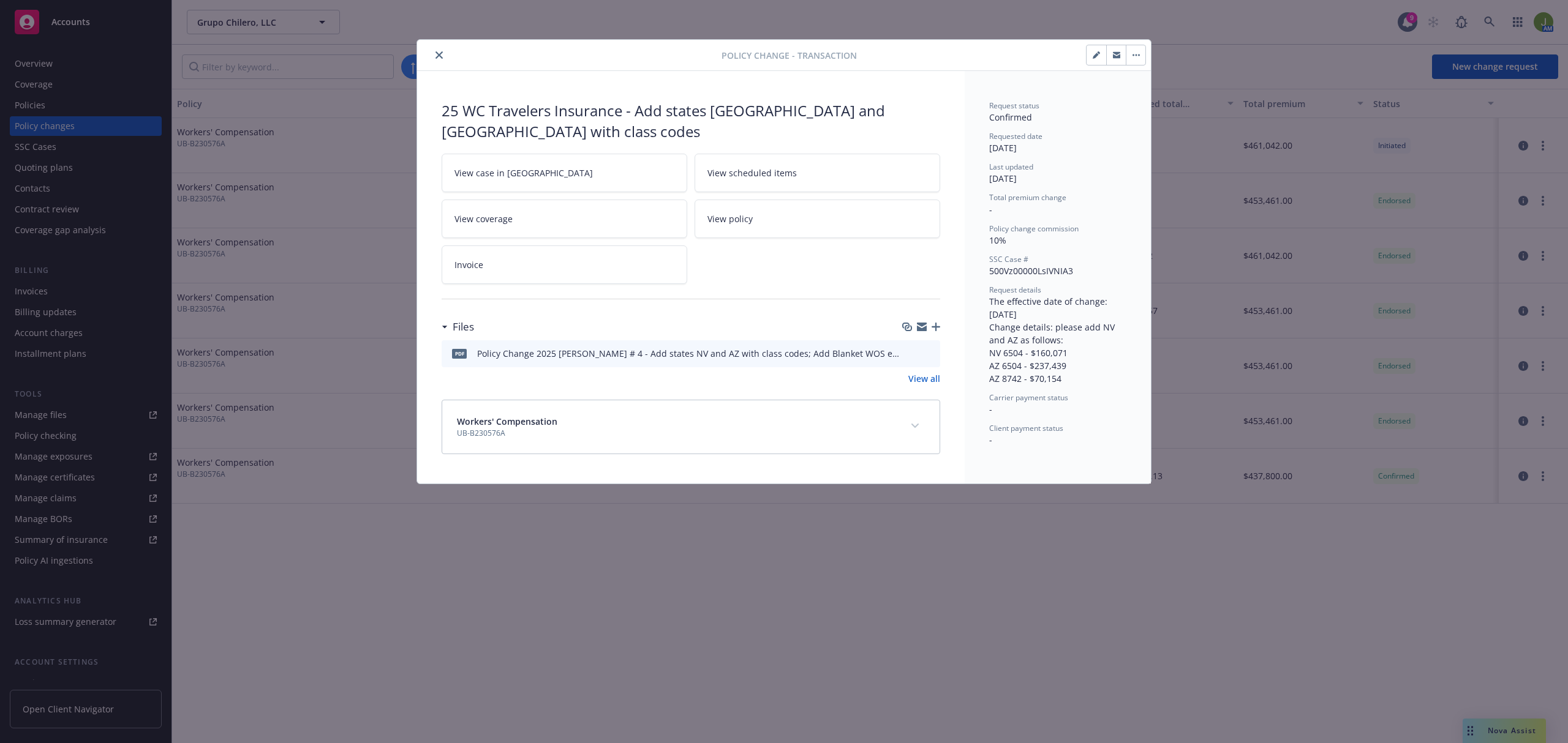
drag, startPoint x: 441, startPoint y: 51, endPoint x: 459, endPoint y: 49, distance: 18.1
click at [441, 50] on button "close" at bounding box center [439, 55] width 15 height 15
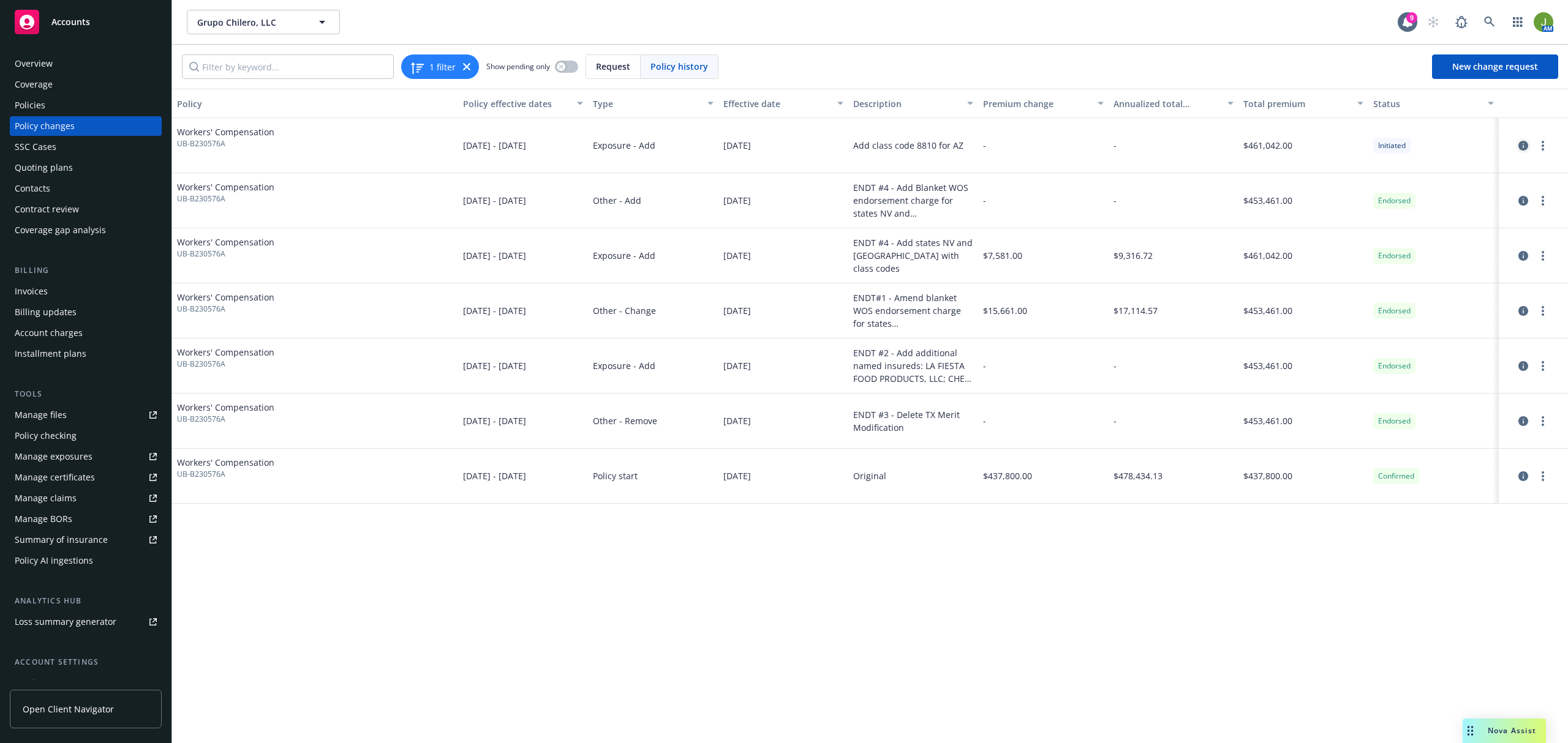
click at [1527, 148] on icon "circleInformation" at bounding box center [1522, 145] width 10 height 10
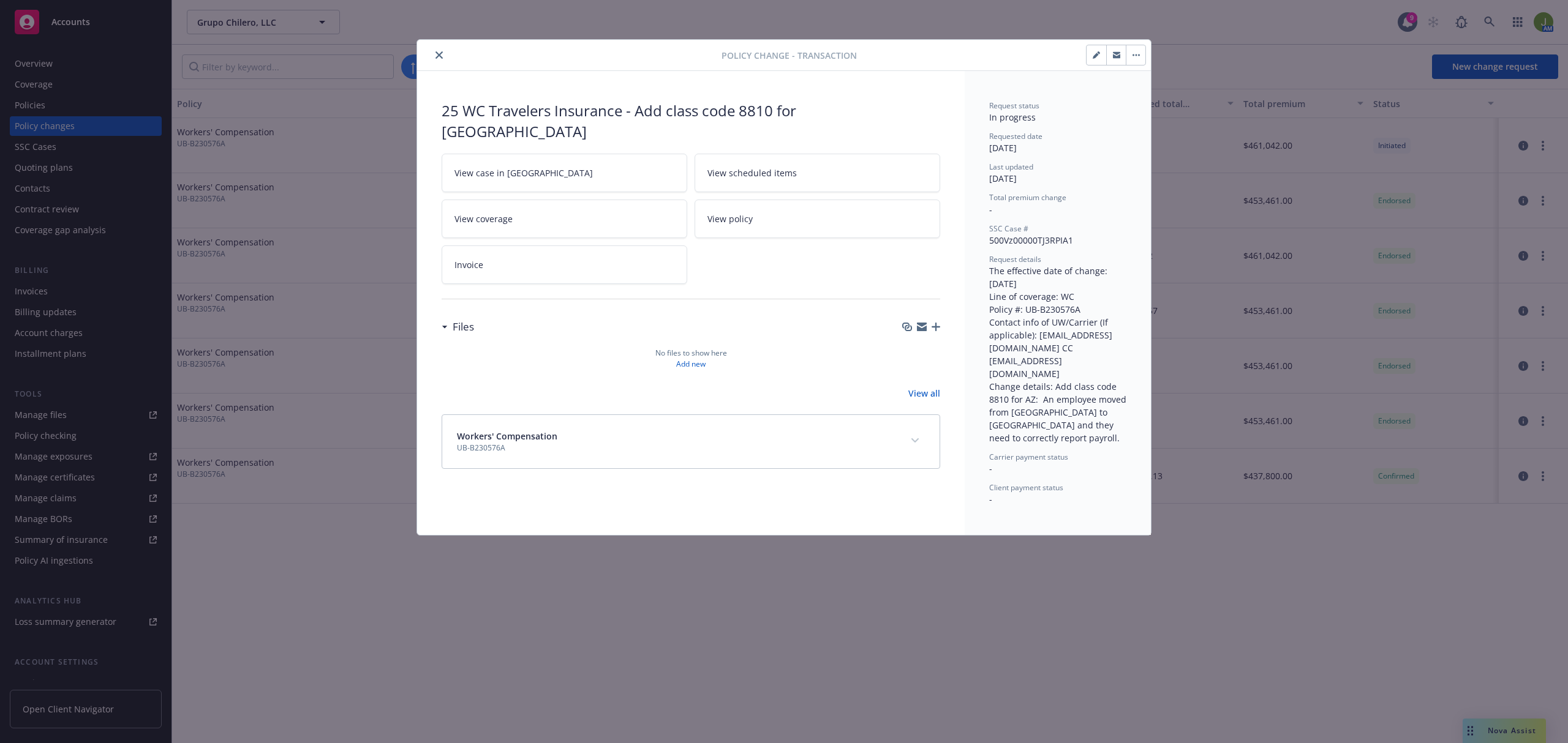
click at [436, 59] on icon "close" at bounding box center [439, 55] width 7 height 7
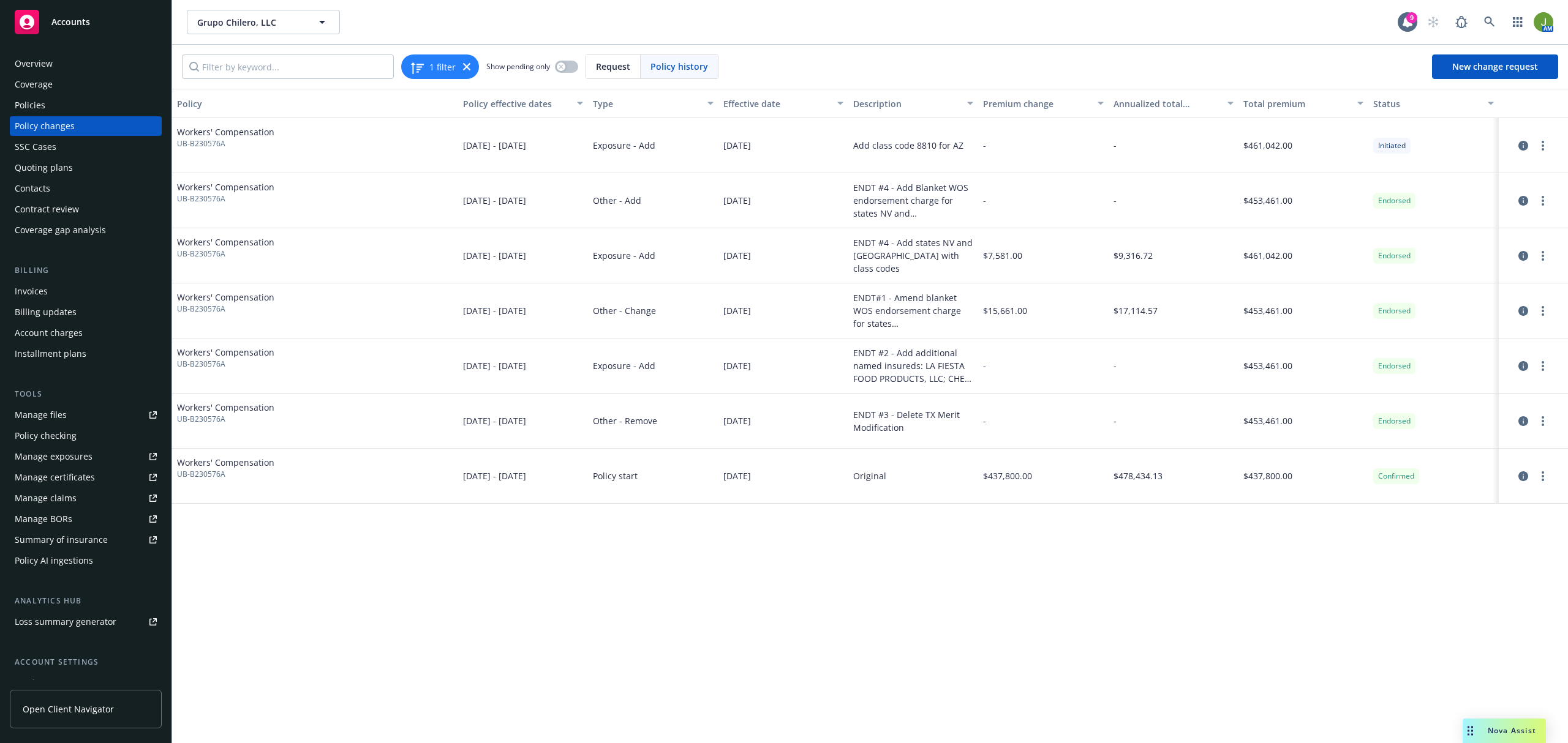
click at [60, 108] on div "Policies" at bounding box center [86, 106] width 142 height 19
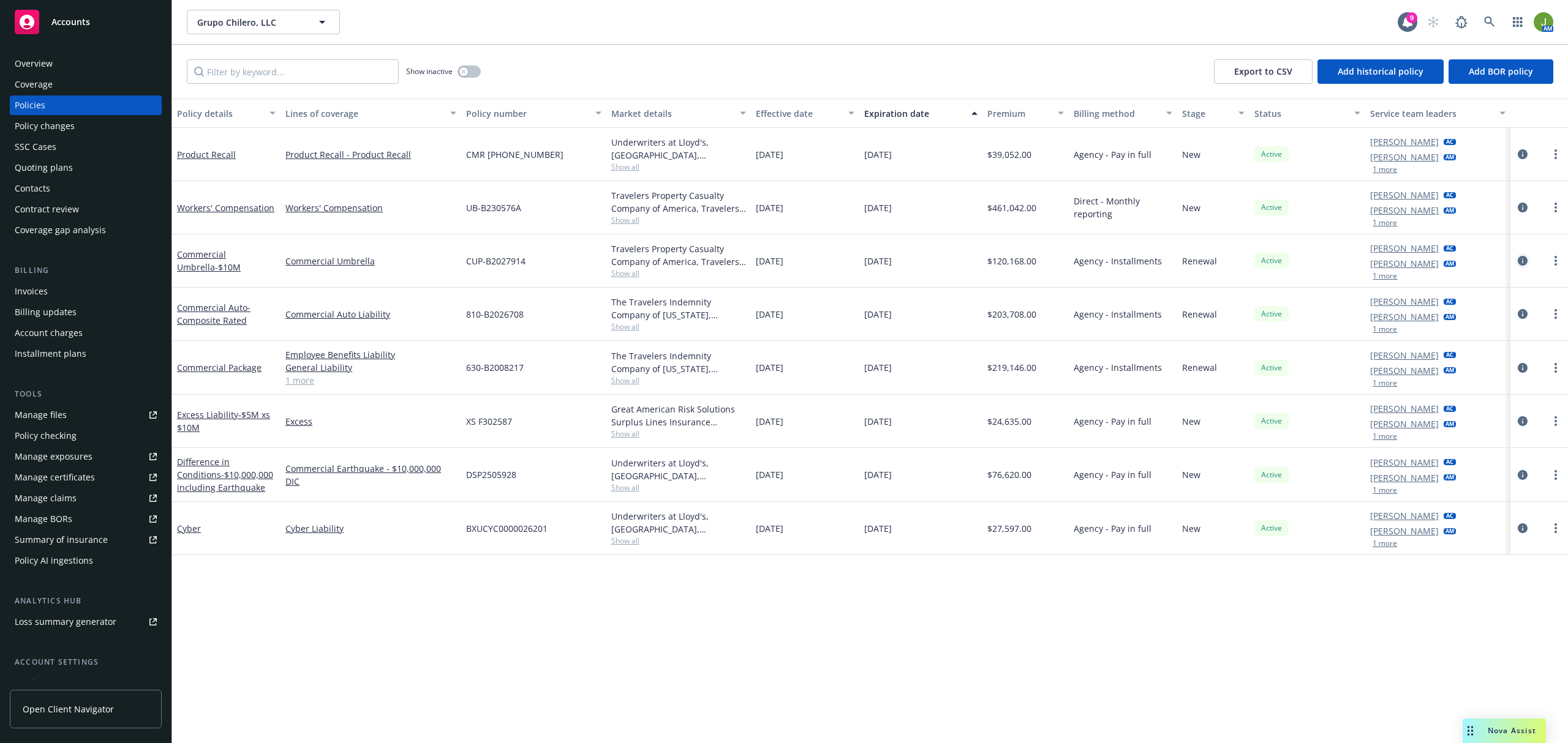
click at [1518, 261] on icon "circleInformation" at bounding box center [1522, 260] width 10 height 10
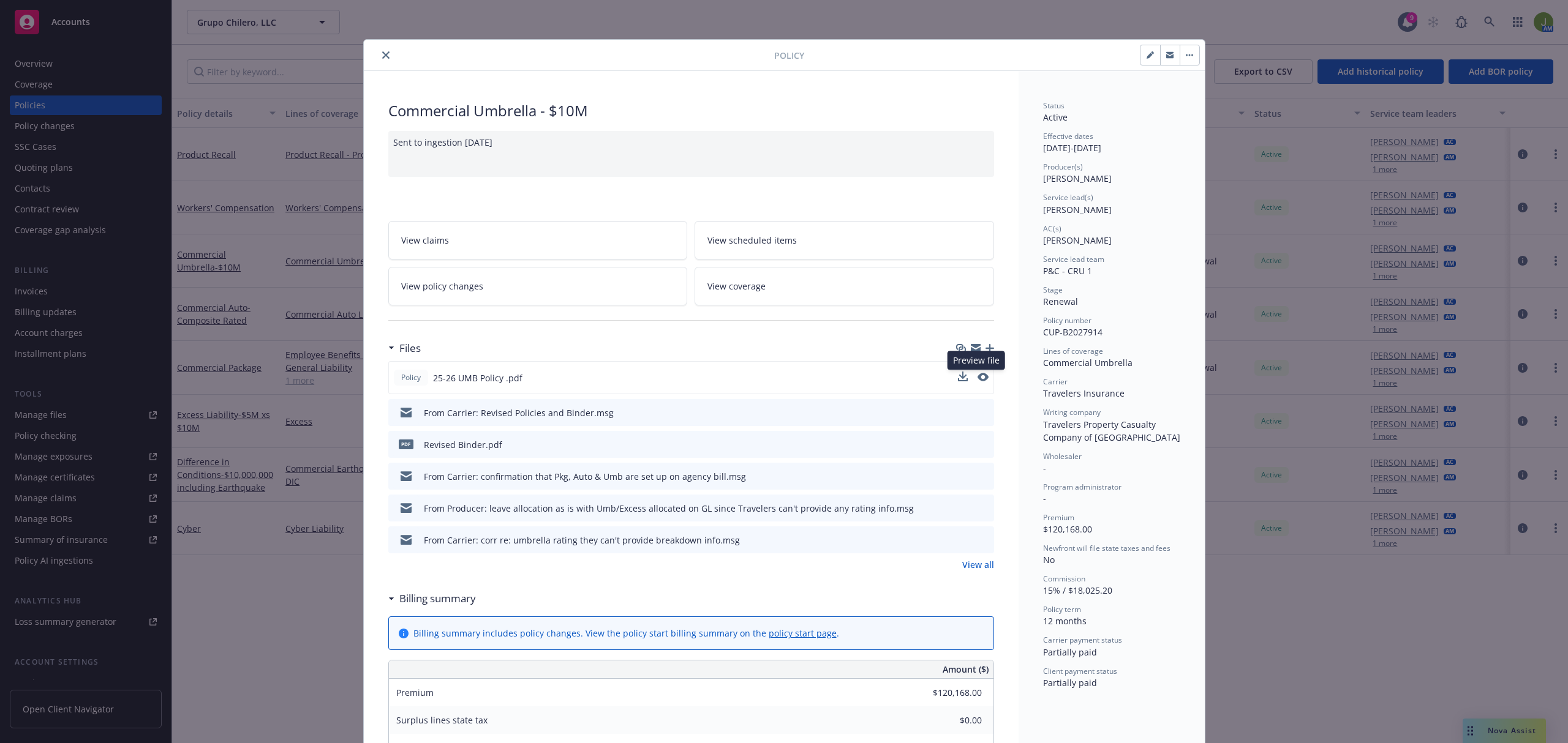
click at [979, 382] on button at bounding box center [982, 378] width 11 height 13
click at [976, 380] on icon "preview file" at bounding box center [981, 377] width 11 height 9
click at [383, 55] on icon "close" at bounding box center [386, 55] width 7 height 7
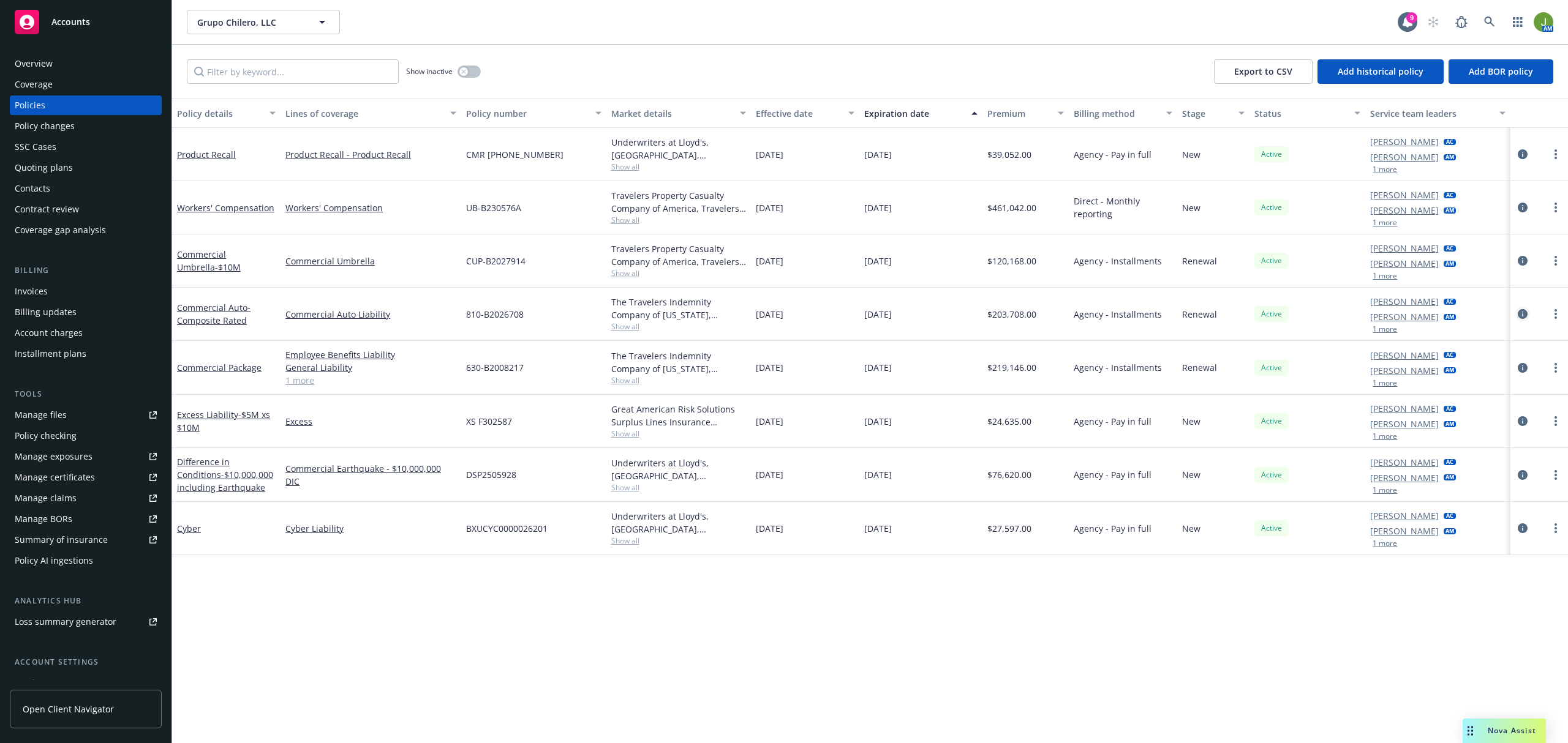
click at [1519, 315] on icon "circleInformation" at bounding box center [1522, 314] width 10 height 10
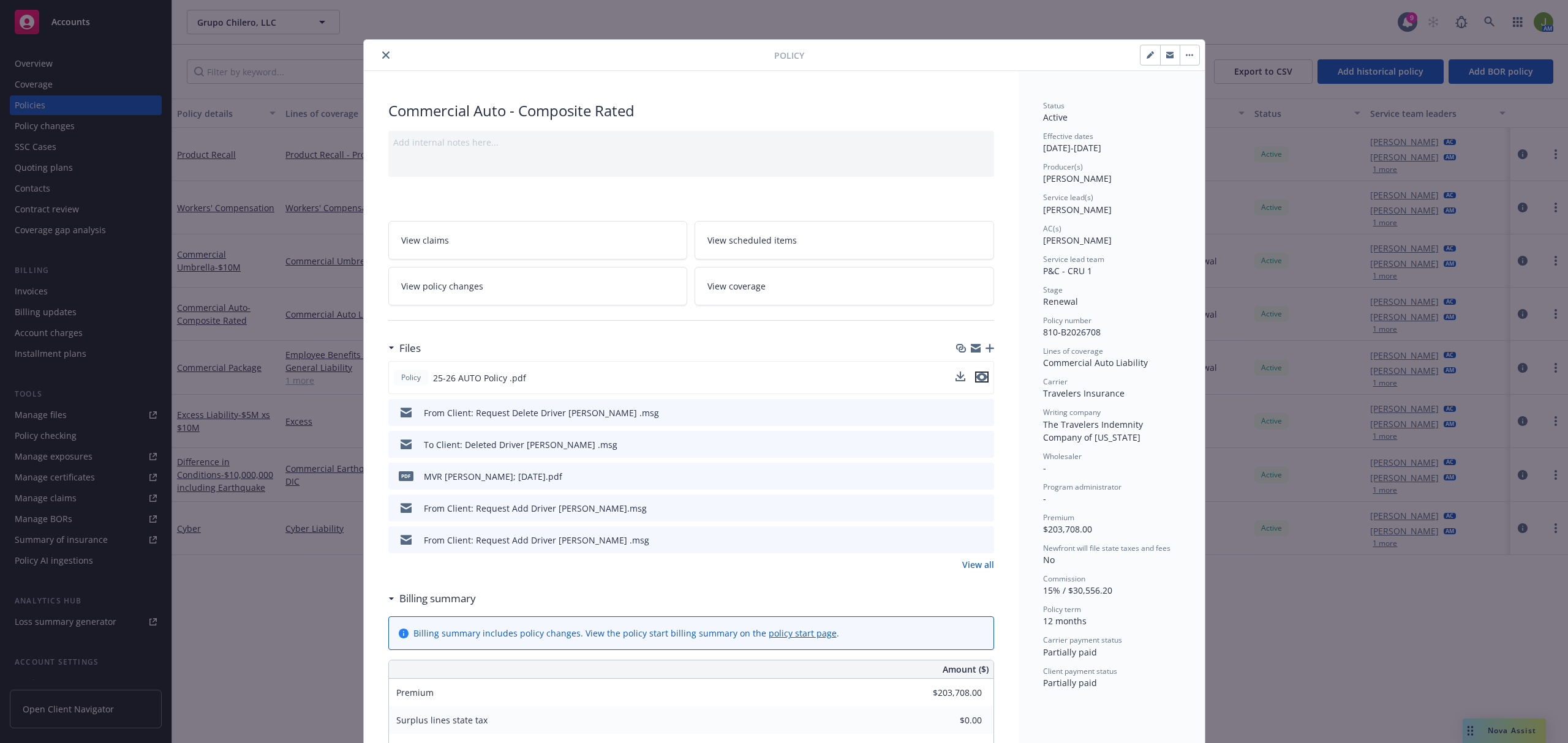
click at [976, 377] on icon "preview file" at bounding box center [981, 377] width 11 height 9
click at [378, 55] on button "close" at bounding box center [385, 55] width 15 height 15
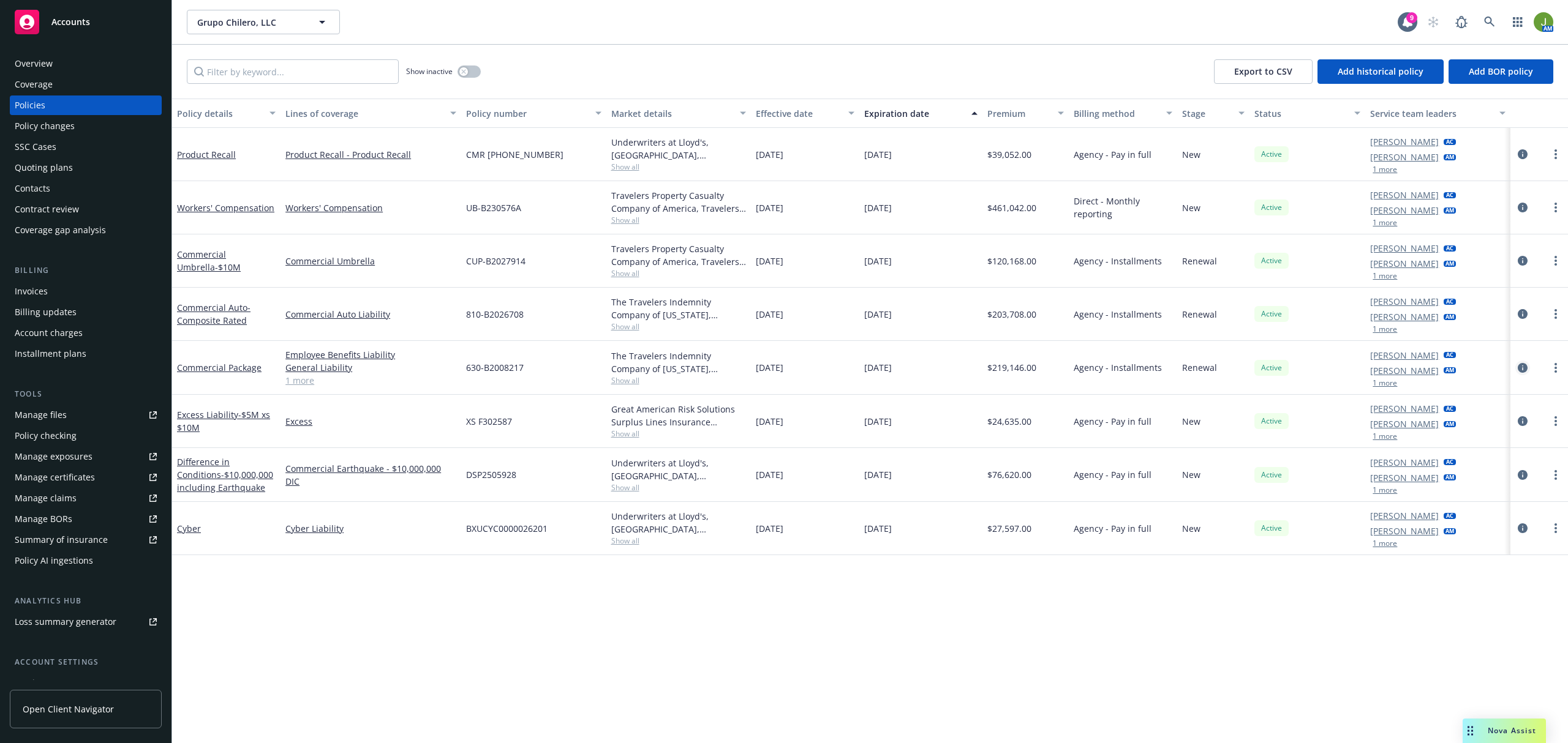
click at [1520, 368] on icon "circleInformation" at bounding box center [1522, 368] width 10 height 10
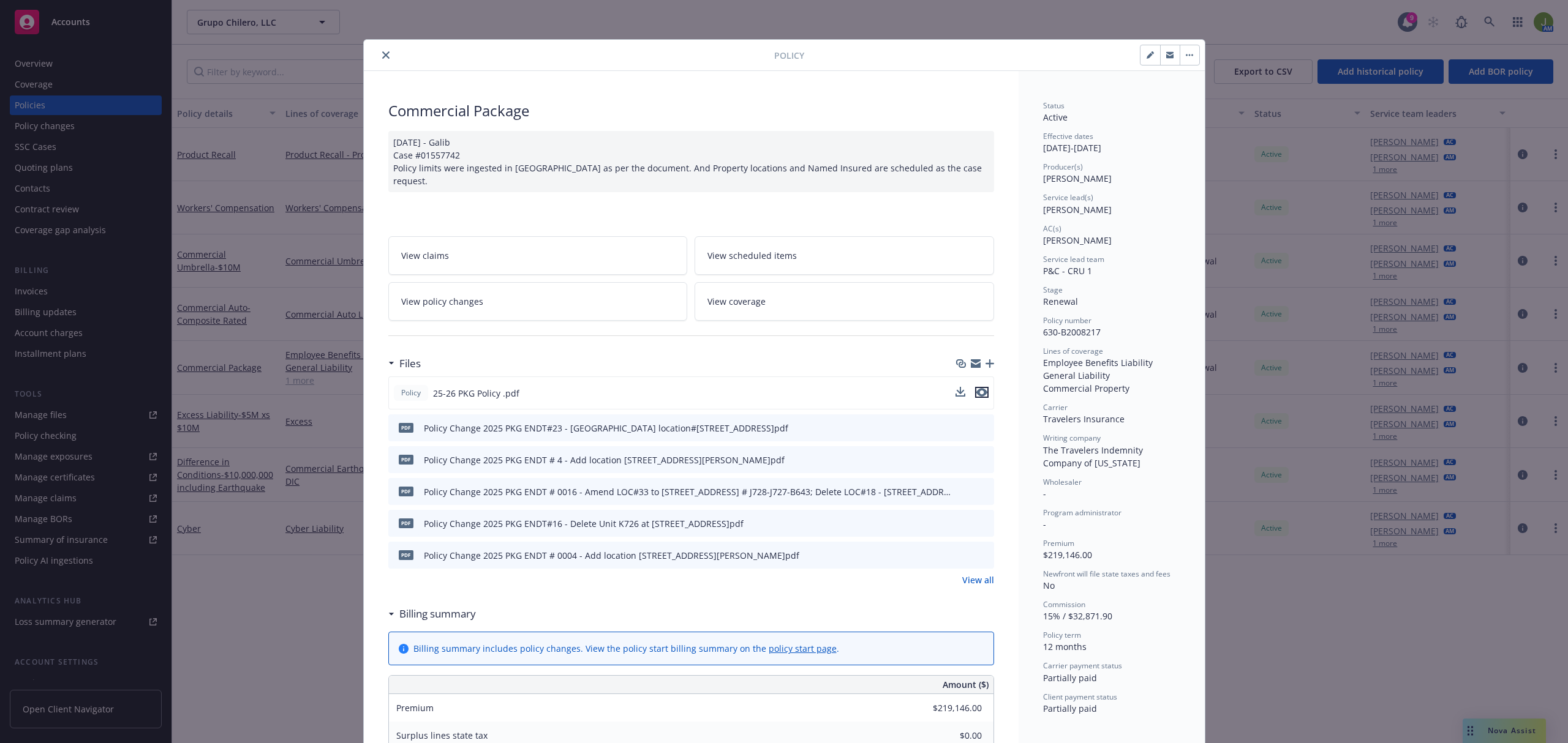
click at [976, 389] on icon "preview file" at bounding box center [981, 393] width 11 height 9
click at [381, 60] on button "close" at bounding box center [385, 55] width 15 height 15
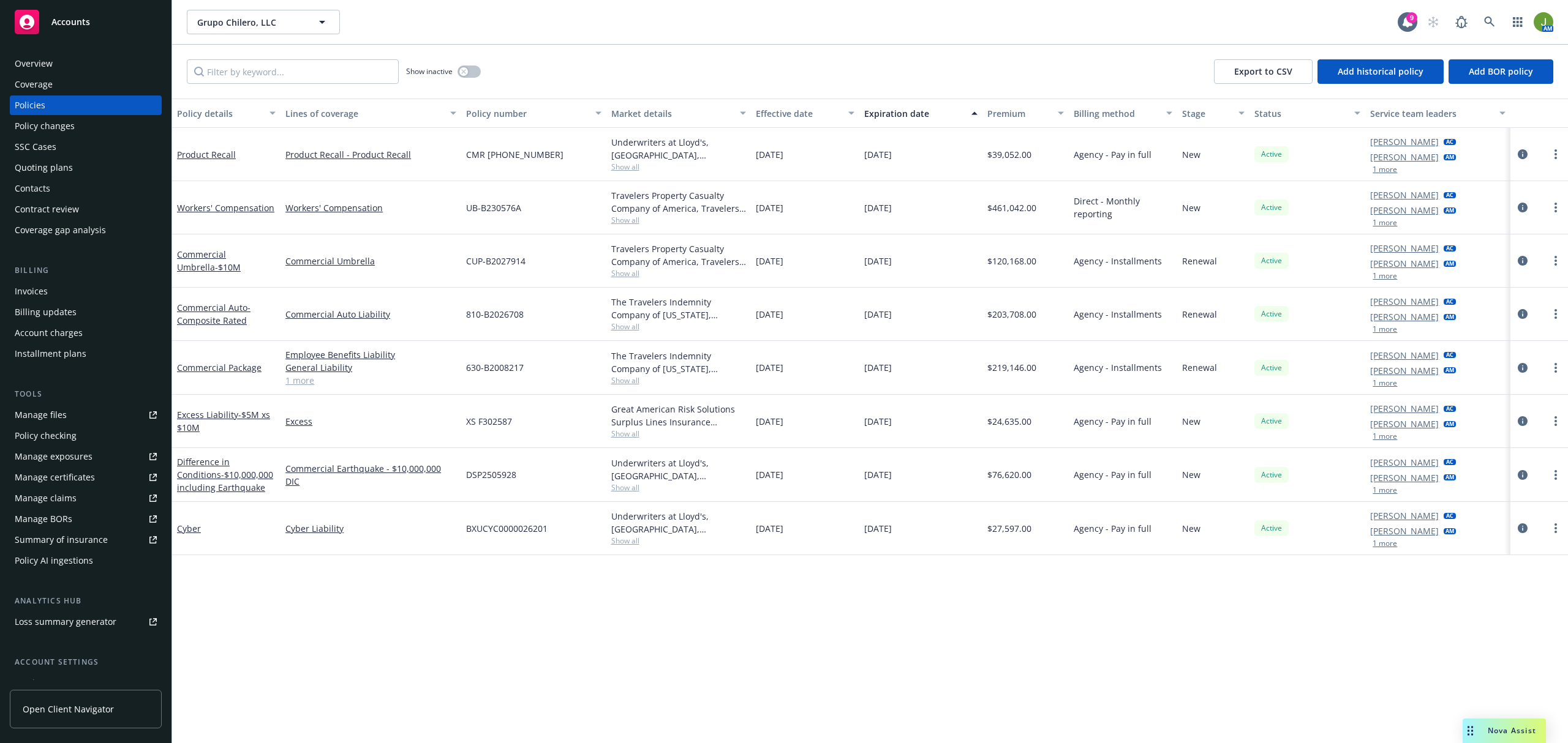
click at [75, 408] on link "Manage files" at bounding box center [85, 415] width 152 height 19
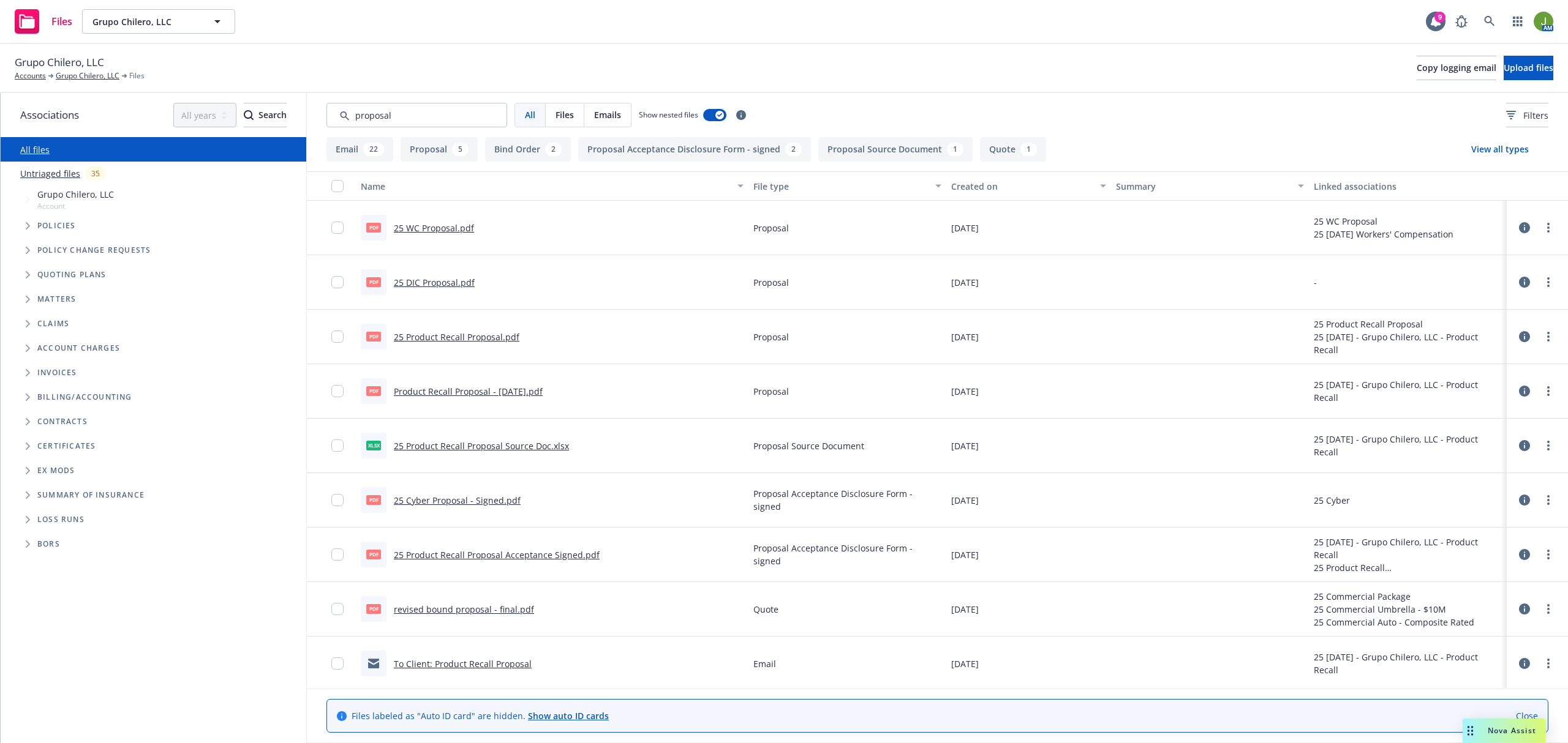
click at [961, 187] on div "Created on" at bounding box center [1022, 186] width 142 height 13
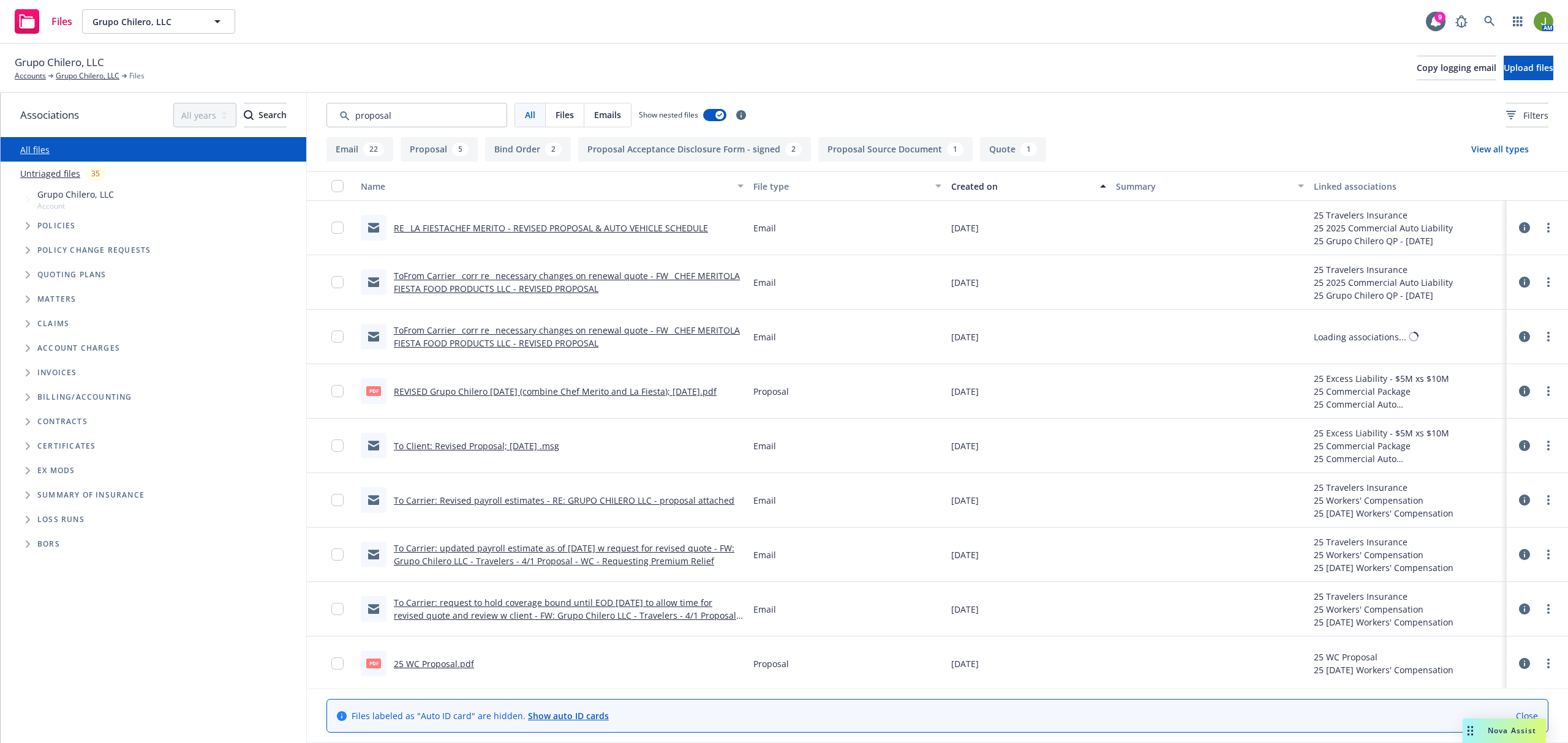
click at [961, 187] on div "Created on" at bounding box center [1022, 186] width 142 height 13
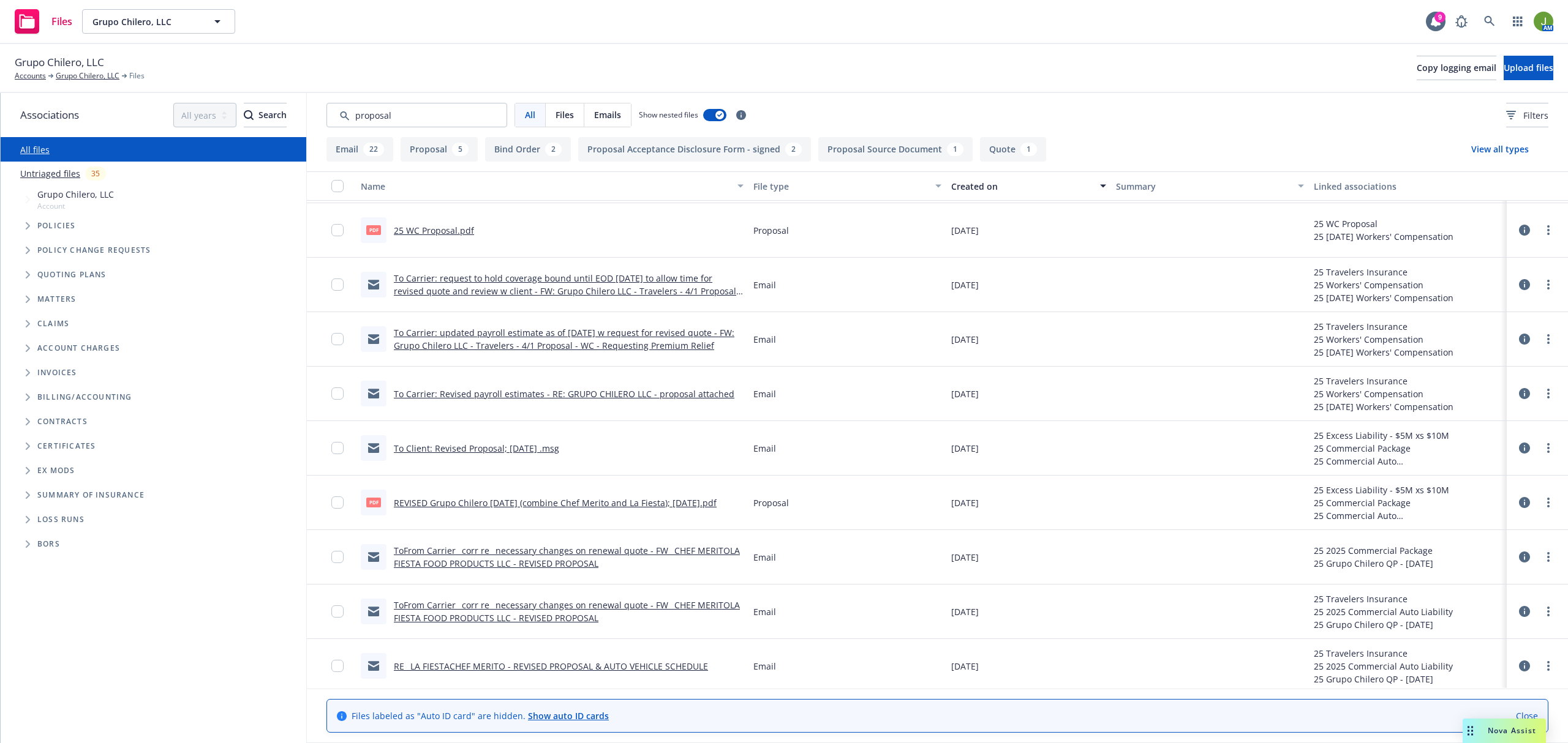
scroll to position [1299, 0]
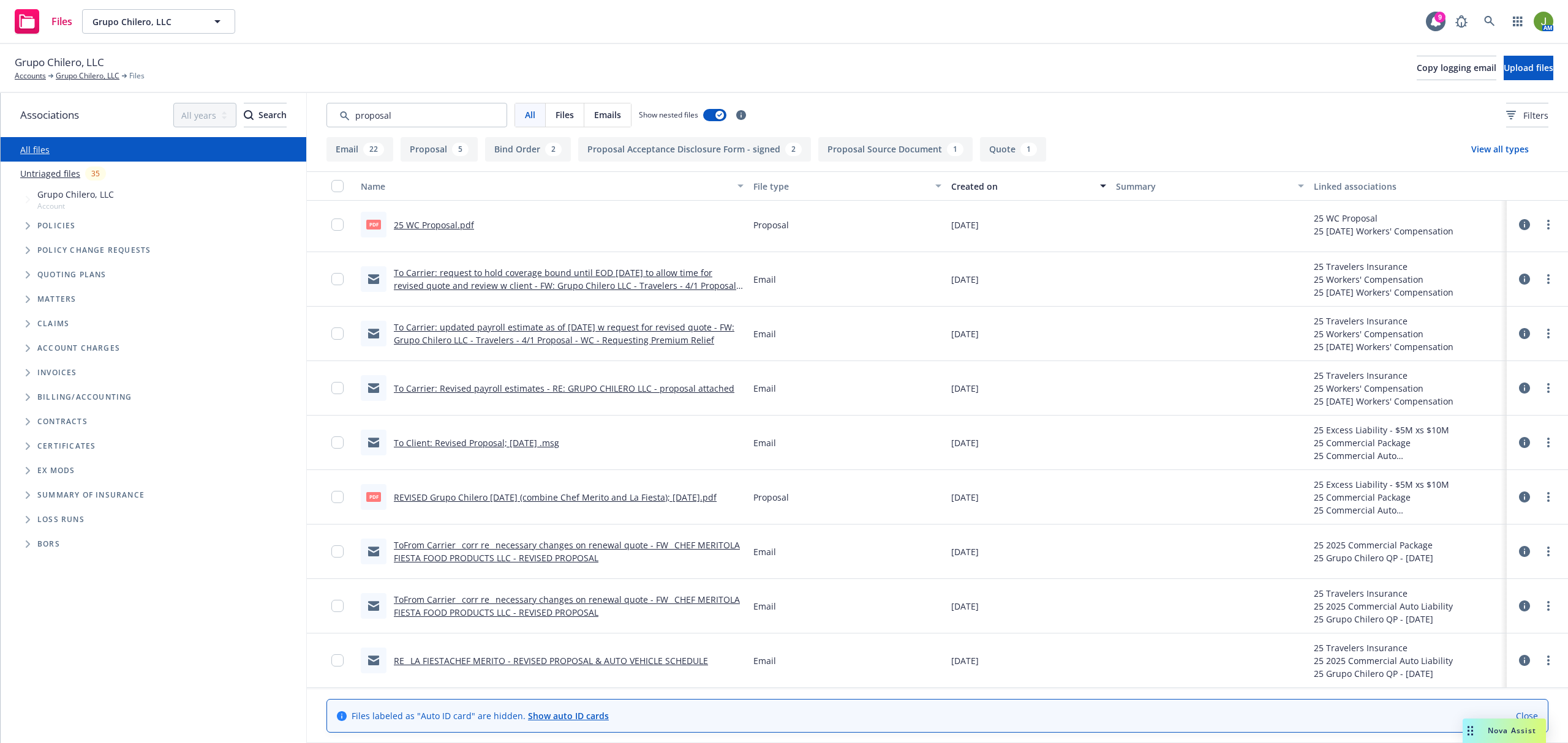
click at [495, 492] on link "REVISED Grupo Chilero March 2025 (combine Chef Merito and La Fiesta); 02/27/25.…" at bounding box center [555, 497] width 323 height 11
click at [179, 116] on div "Associations All years 2027 2026 2025 2024 2023 2022 2021 2020 2019 2018 2017 2…" at bounding box center [784, 419] width 1567 height 651
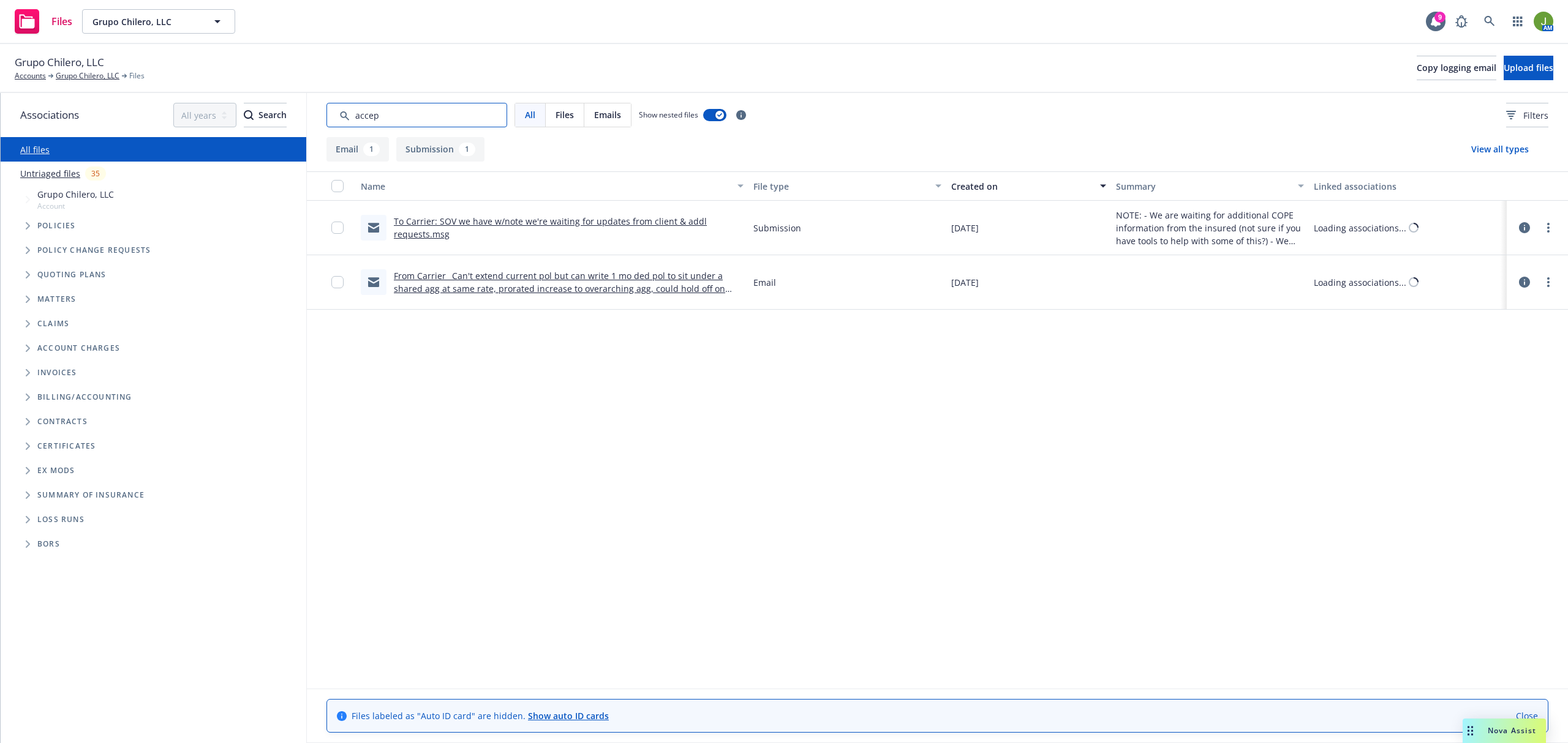
scroll to position [0, 0]
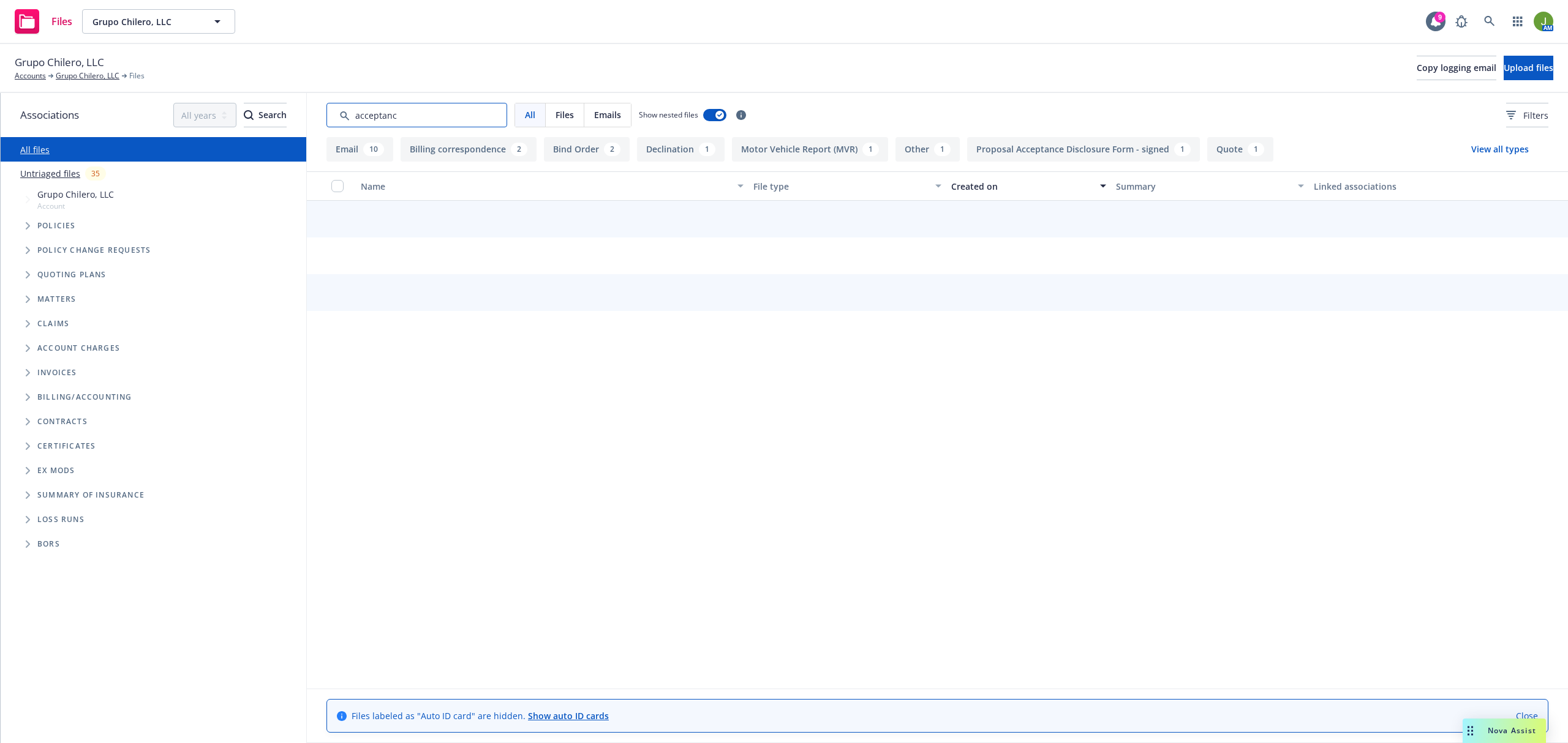
type input "acceptance"
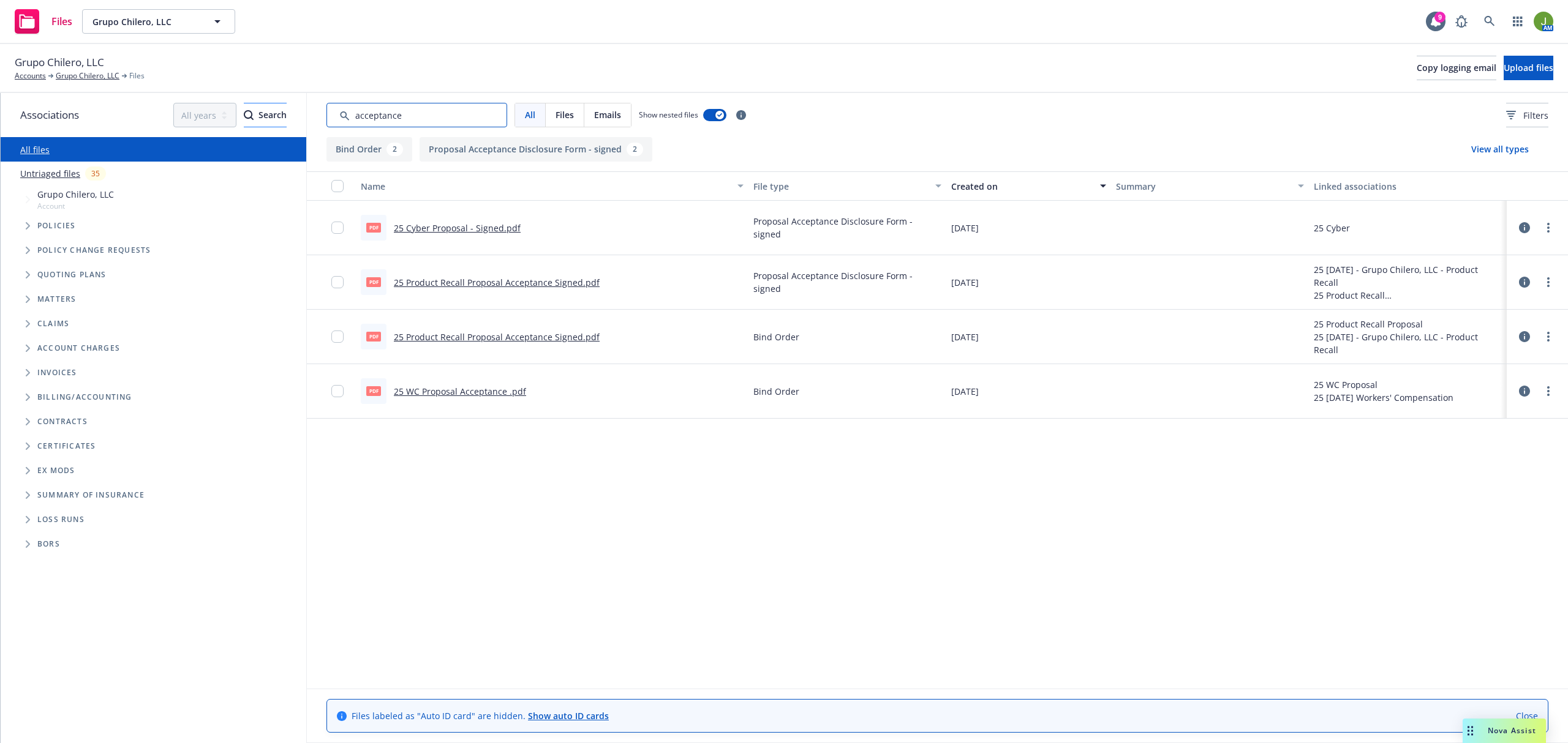
drag, startPoint x: 419, startPoint y: 111, endPoint x: 252, endPoint y: 109, distance: 167.0
click at [265, 113] on div "Associations All years 2027 2026 2025 2024 2023 2022 2021 2020 2019 2018 2017 2…" at bounding box center [784, 419] width 1567 height 651
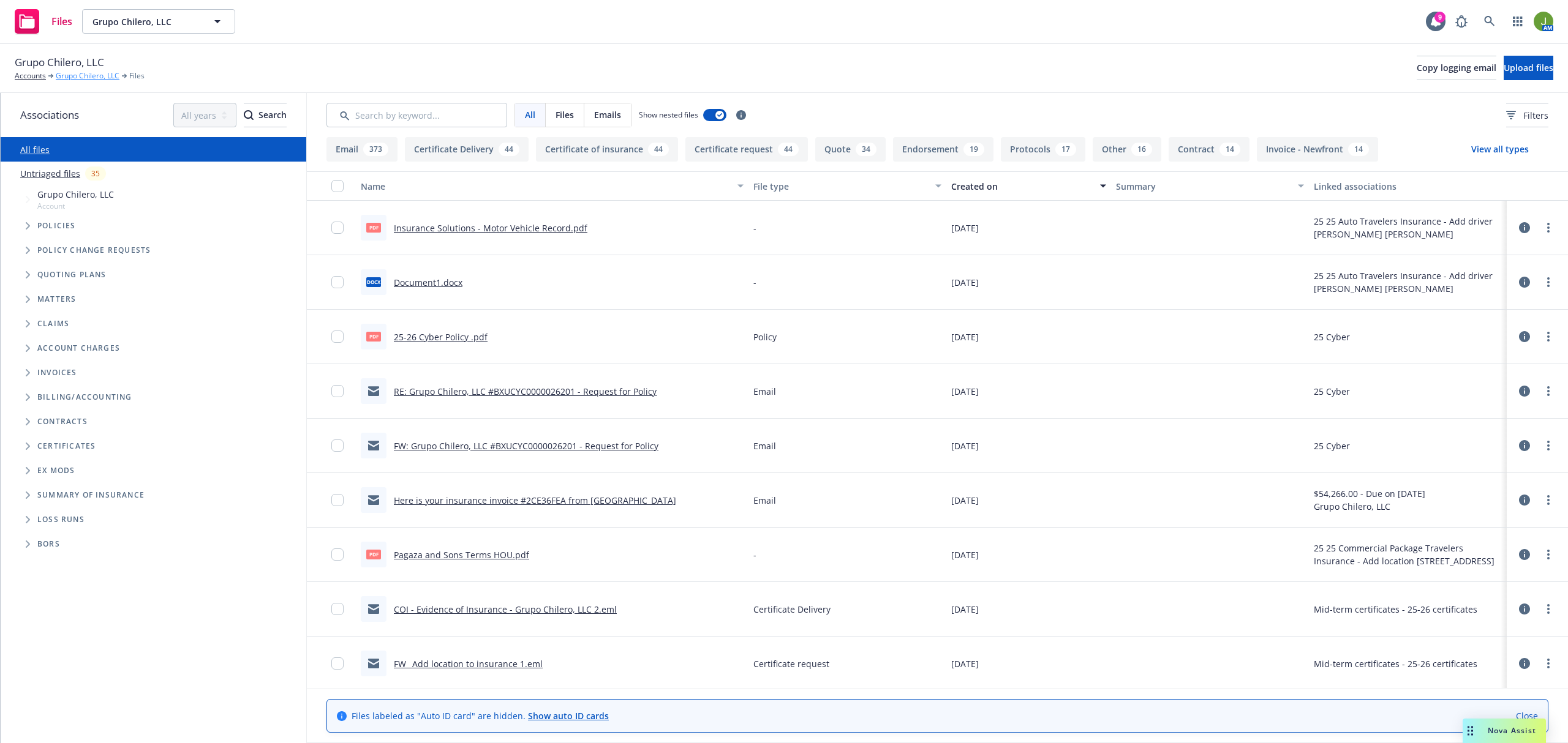
click at [91, 74] on link "Grupo Chilero, LLC" at bounding box center [87, 76] width 63 height 11
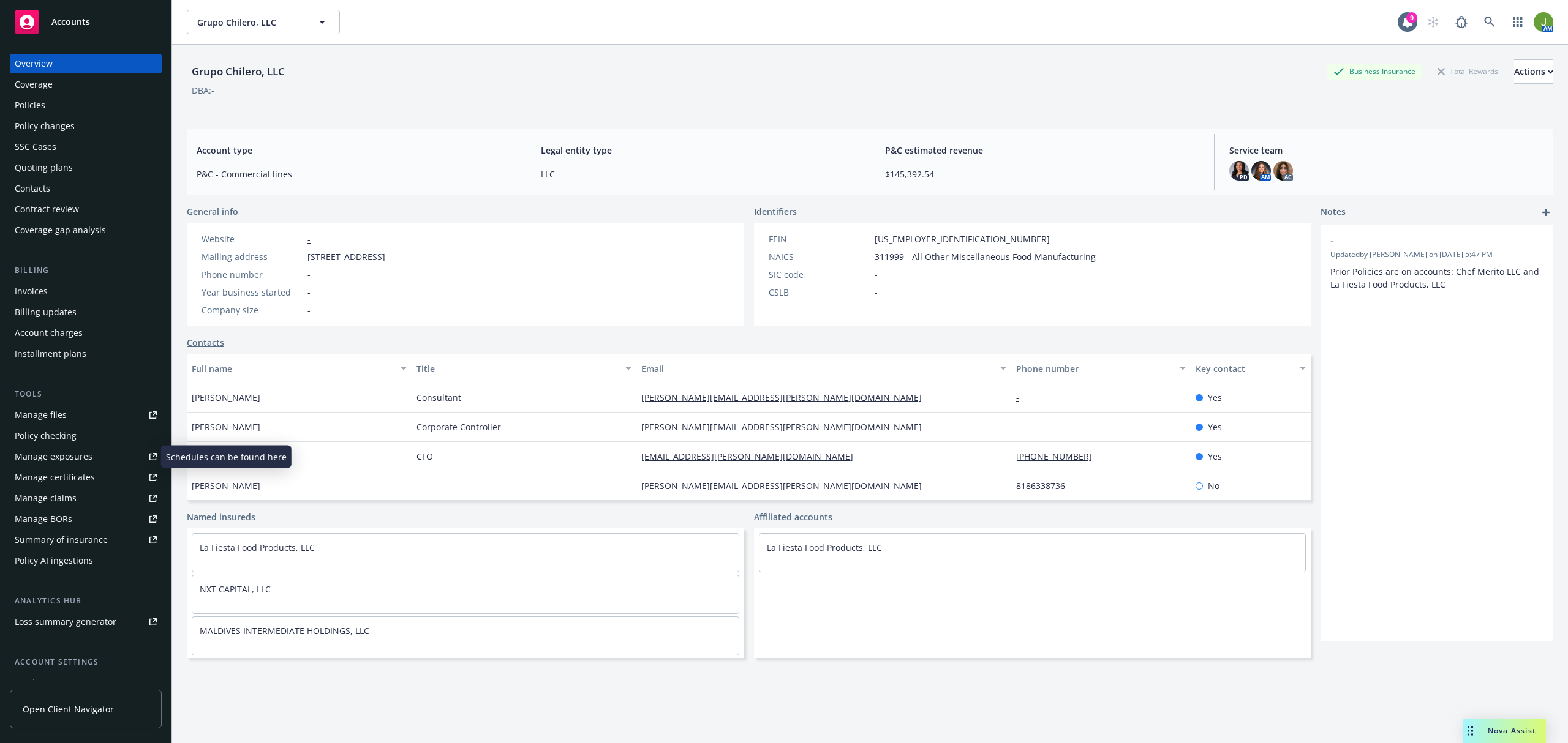
click at [46, 406] on div "Manage files" at bounding box center [40, 415] width 52 height 19
click at [64, 422] on div "Manage files" at bounding box center [40, 415] width 52 height 19
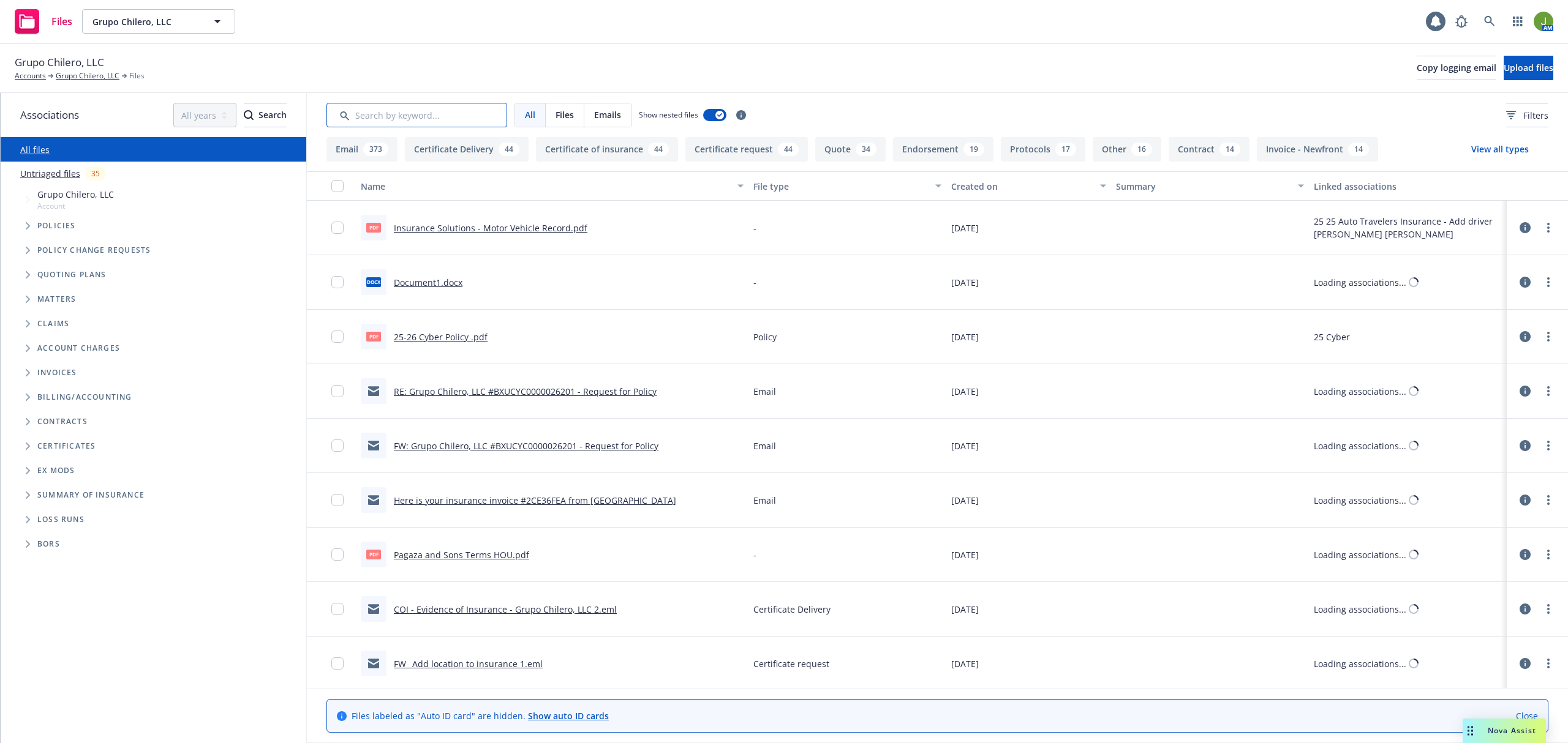
click at [471, 116] on input "Search by keyword..." at bounding box center [416, 115] width 180 height 25
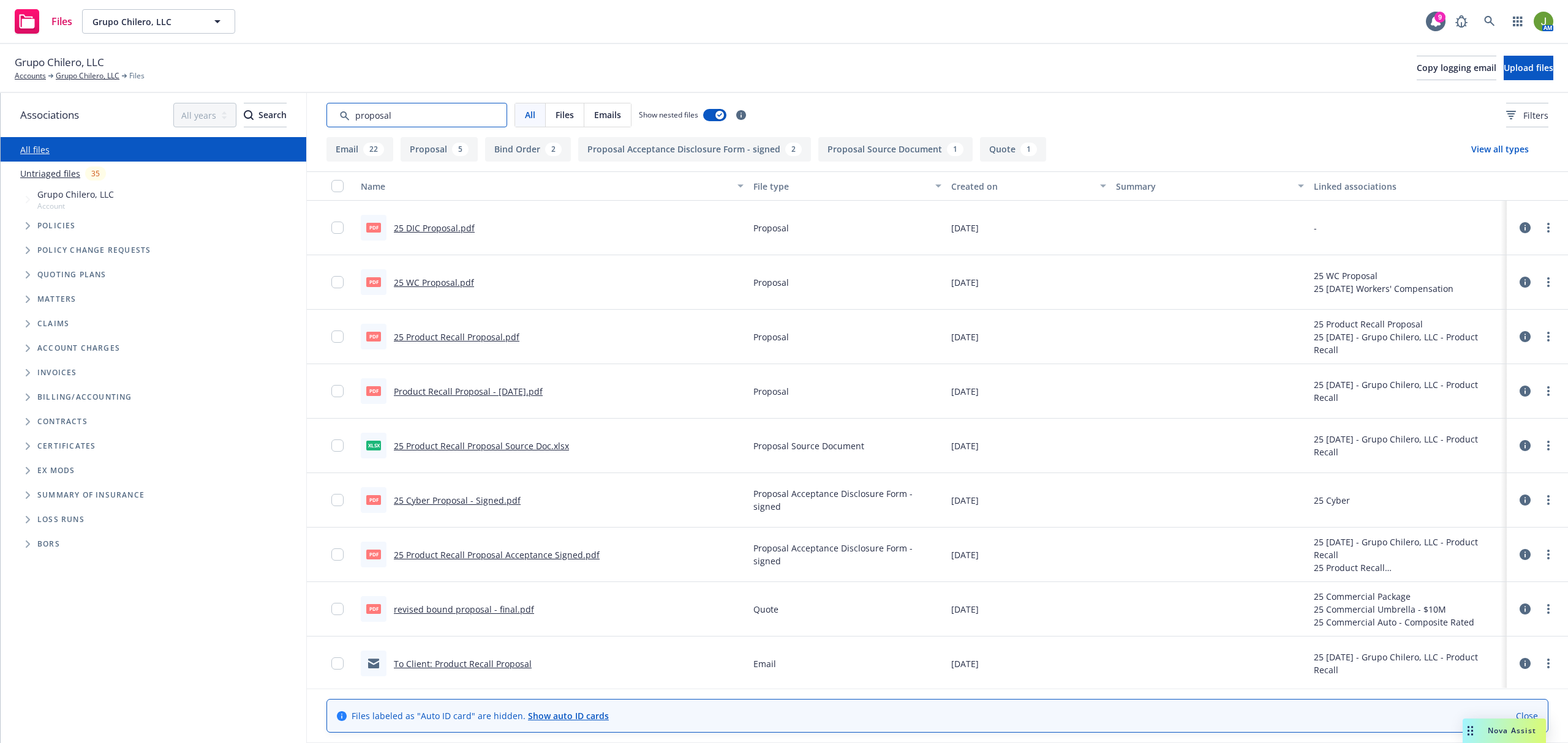
type input "proposal"
click at [952, 180] on div "Created on" at bounding box center [1022, 186] width 142 height 13
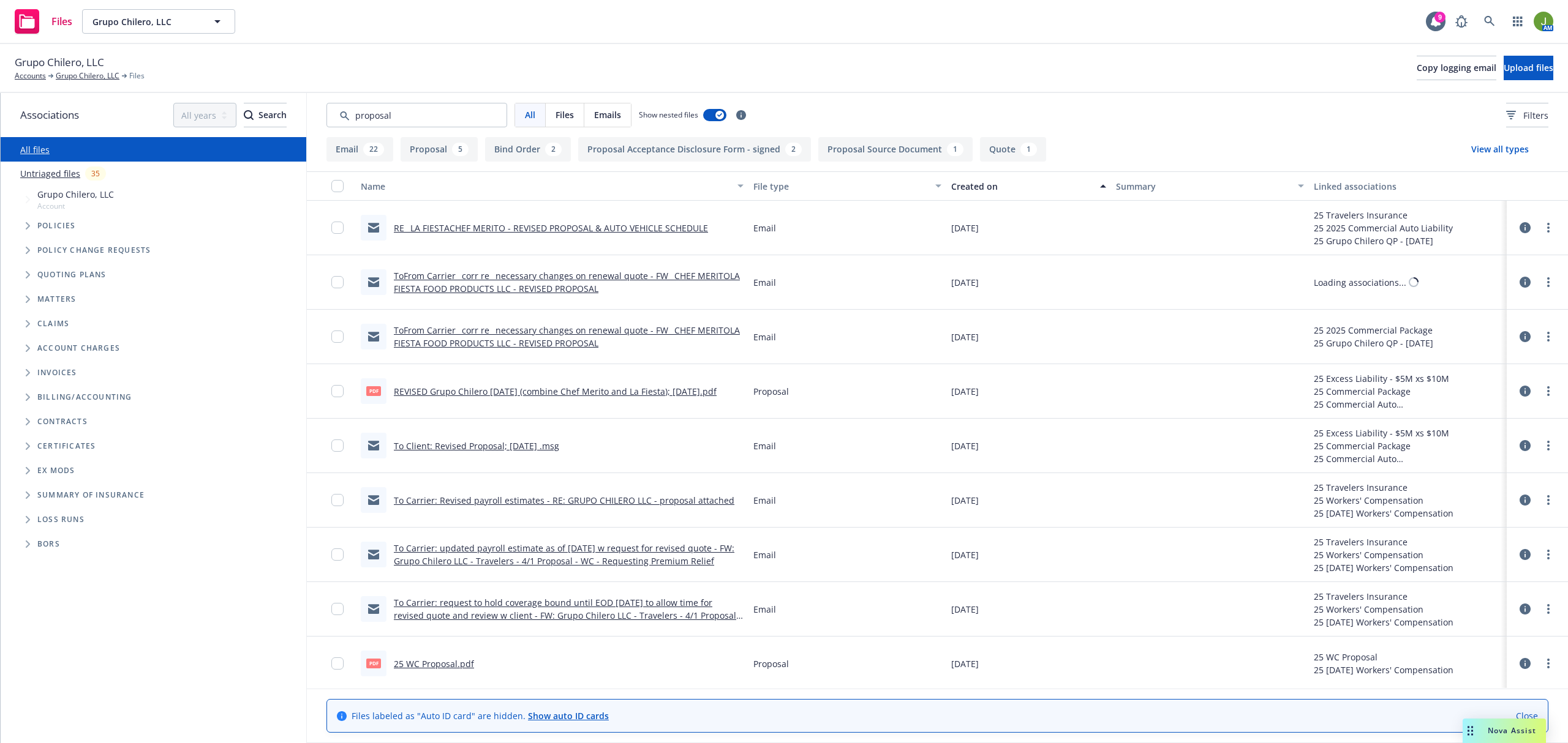
click at [952, 180] on div "Created on" at bounding box center [1022, 186] width 142 height 13
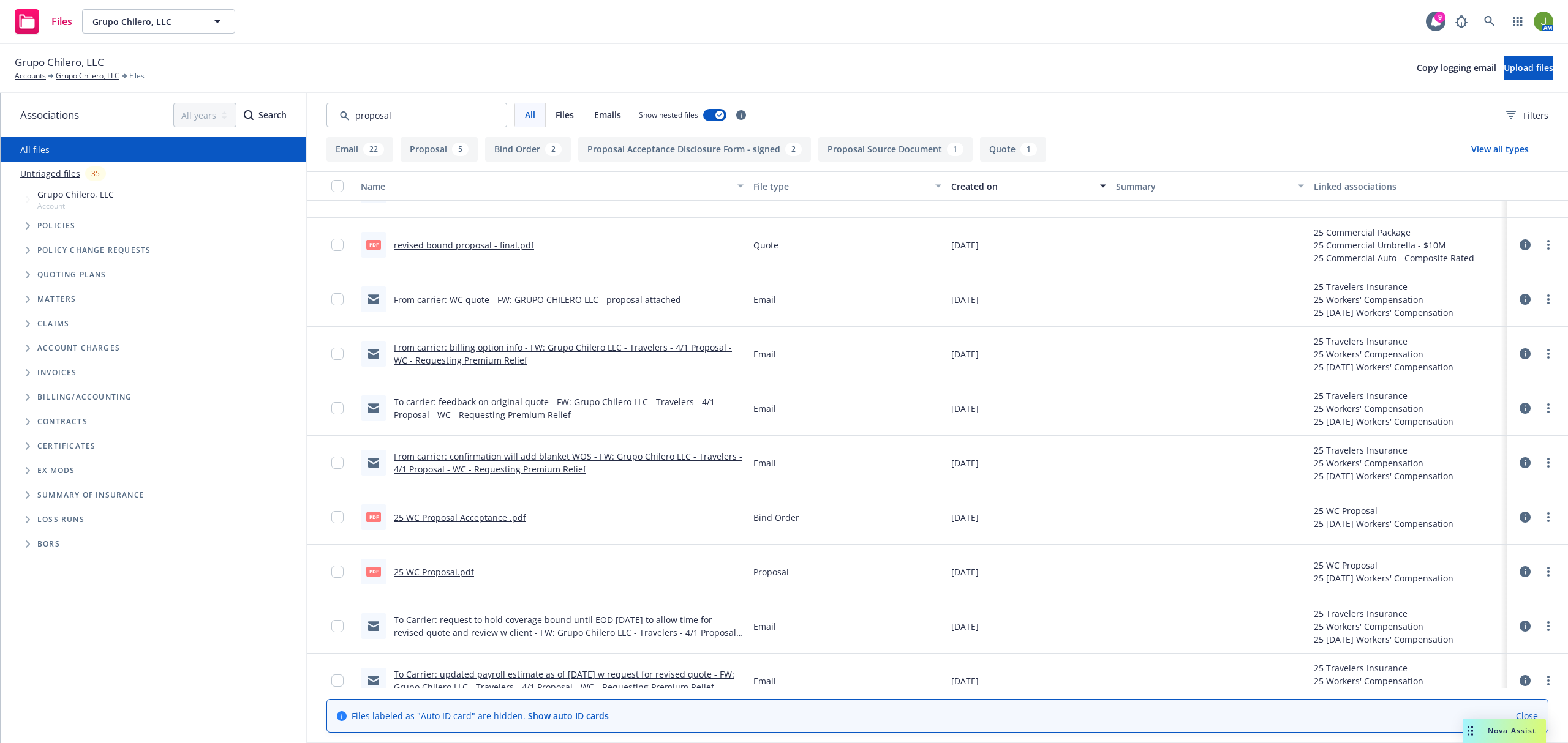
scroll to position [980, 0]
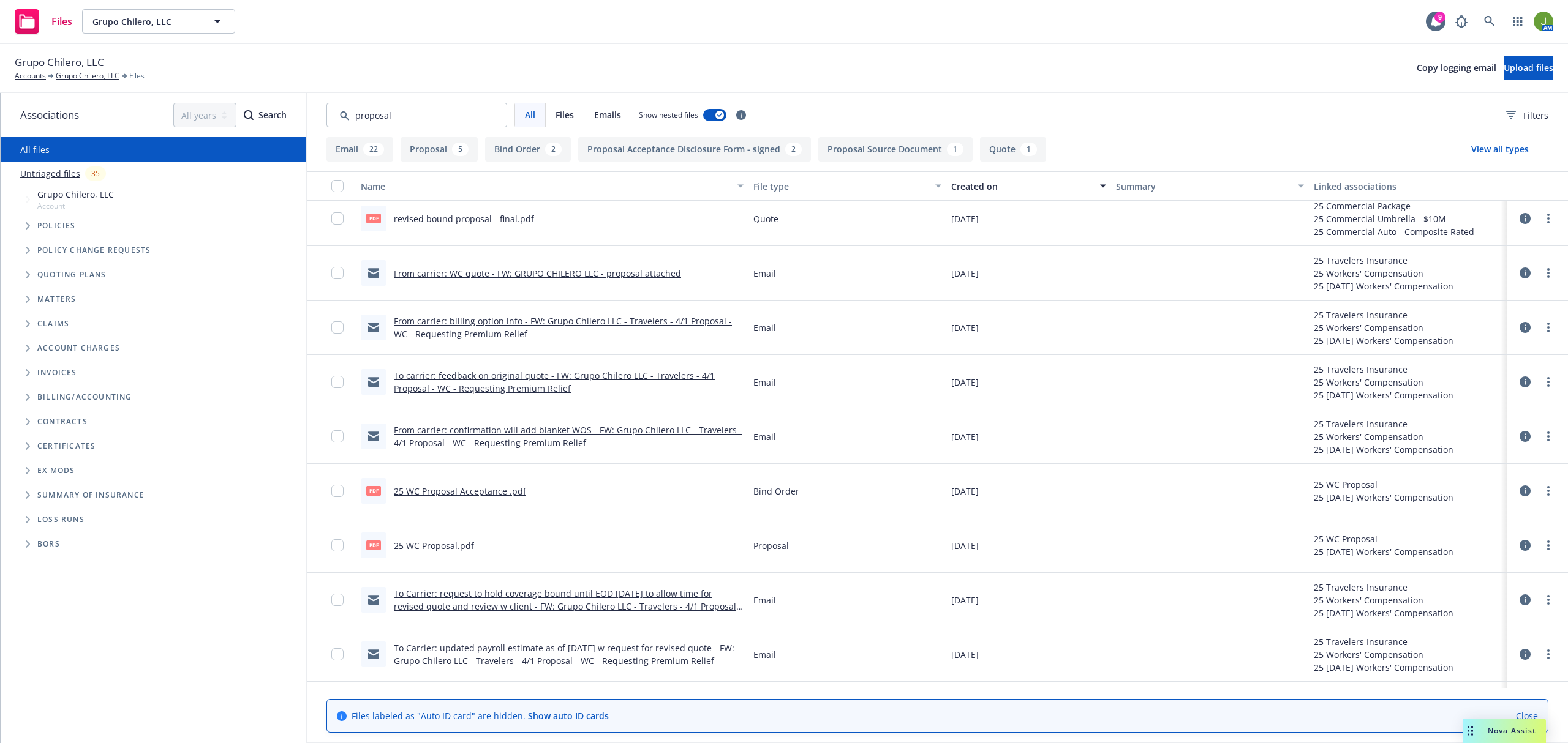
click at [480, 221] on link "revised bound proposal - final.pdf" at bounding box center [463, 218] width 140 height 11
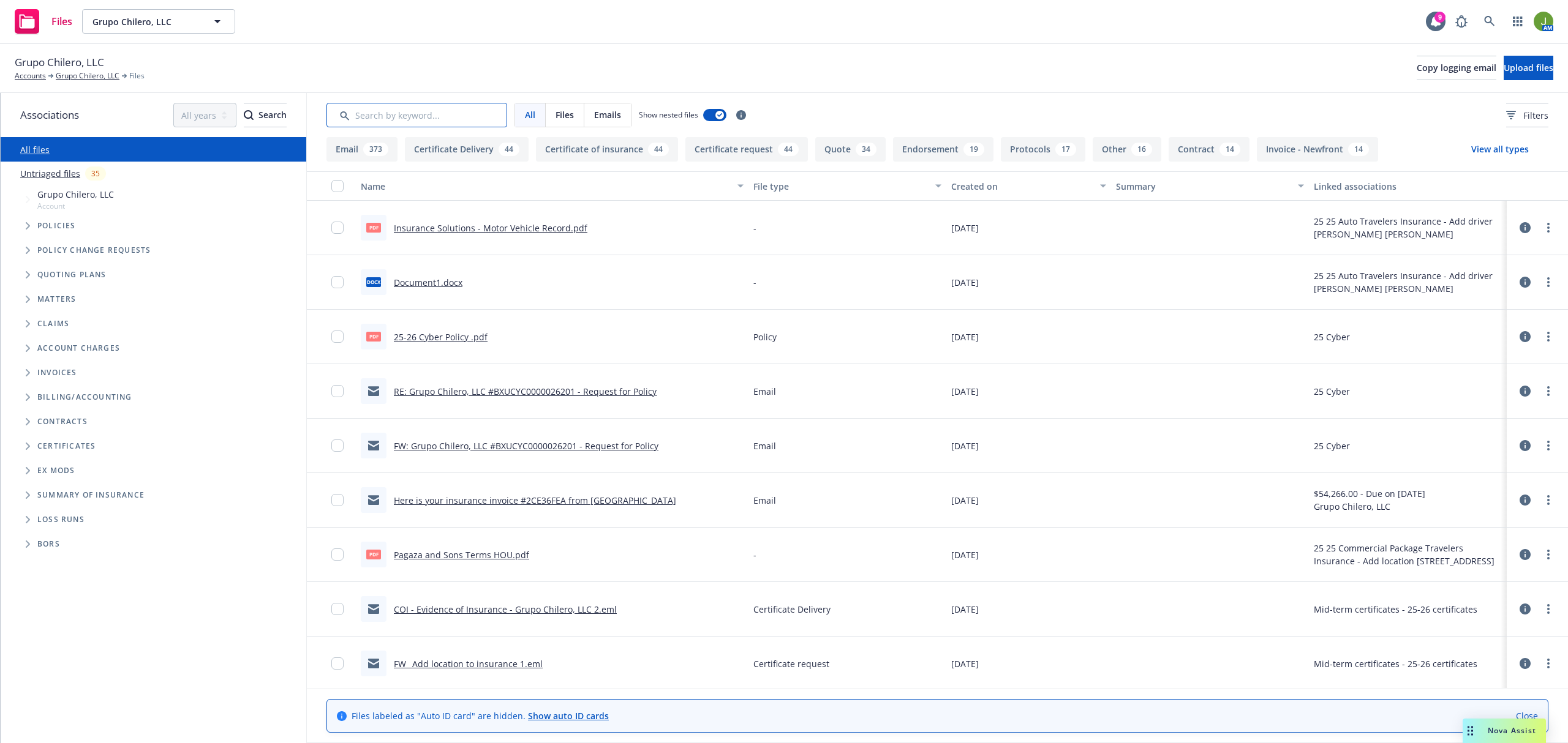
click at [409, 113] on input "Search by keyword..." at bounding box center [416, 115] width 180 height 25
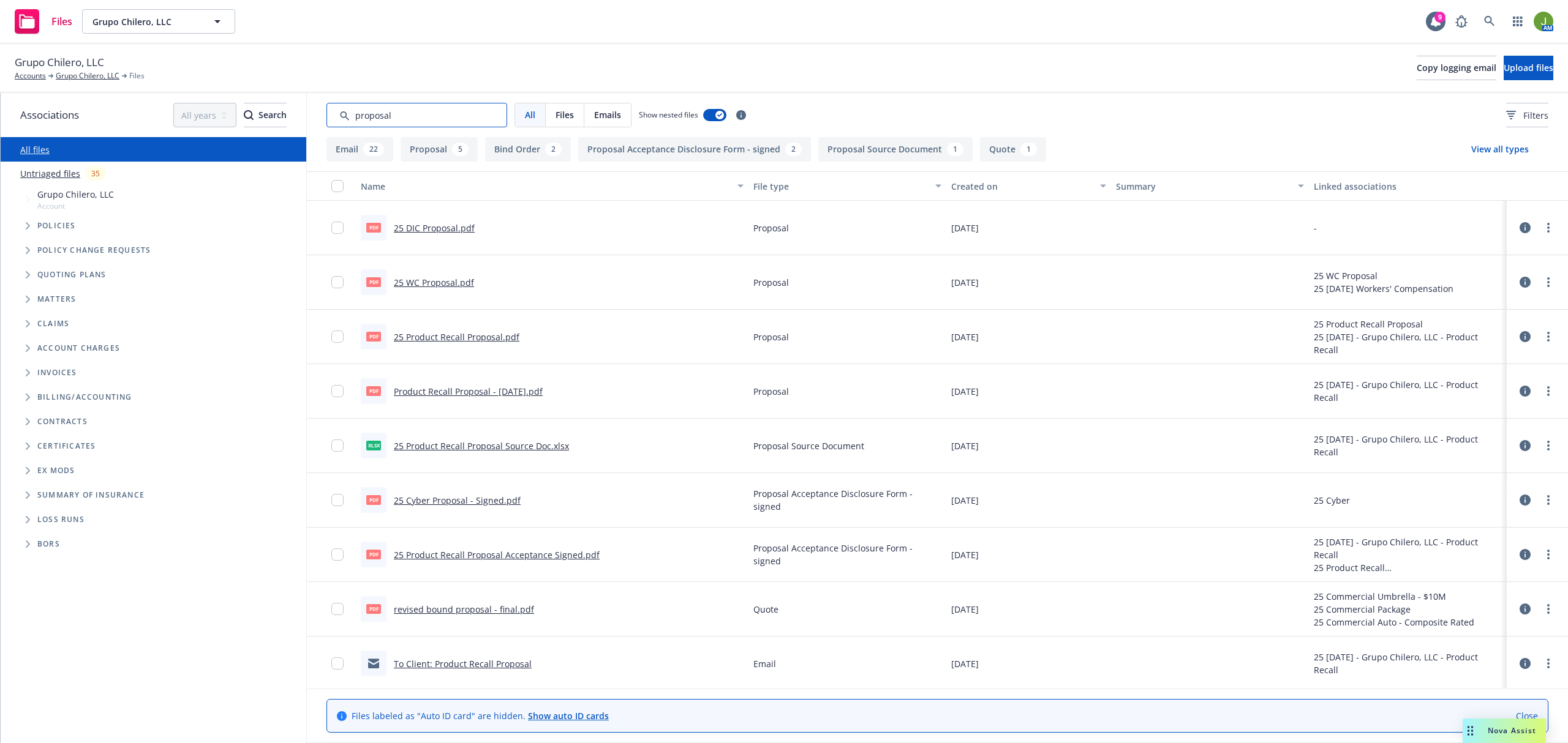
type input "proposal"
click at [777, 183] on div "File type" at bounding box center [841, 186] width 174 height 13
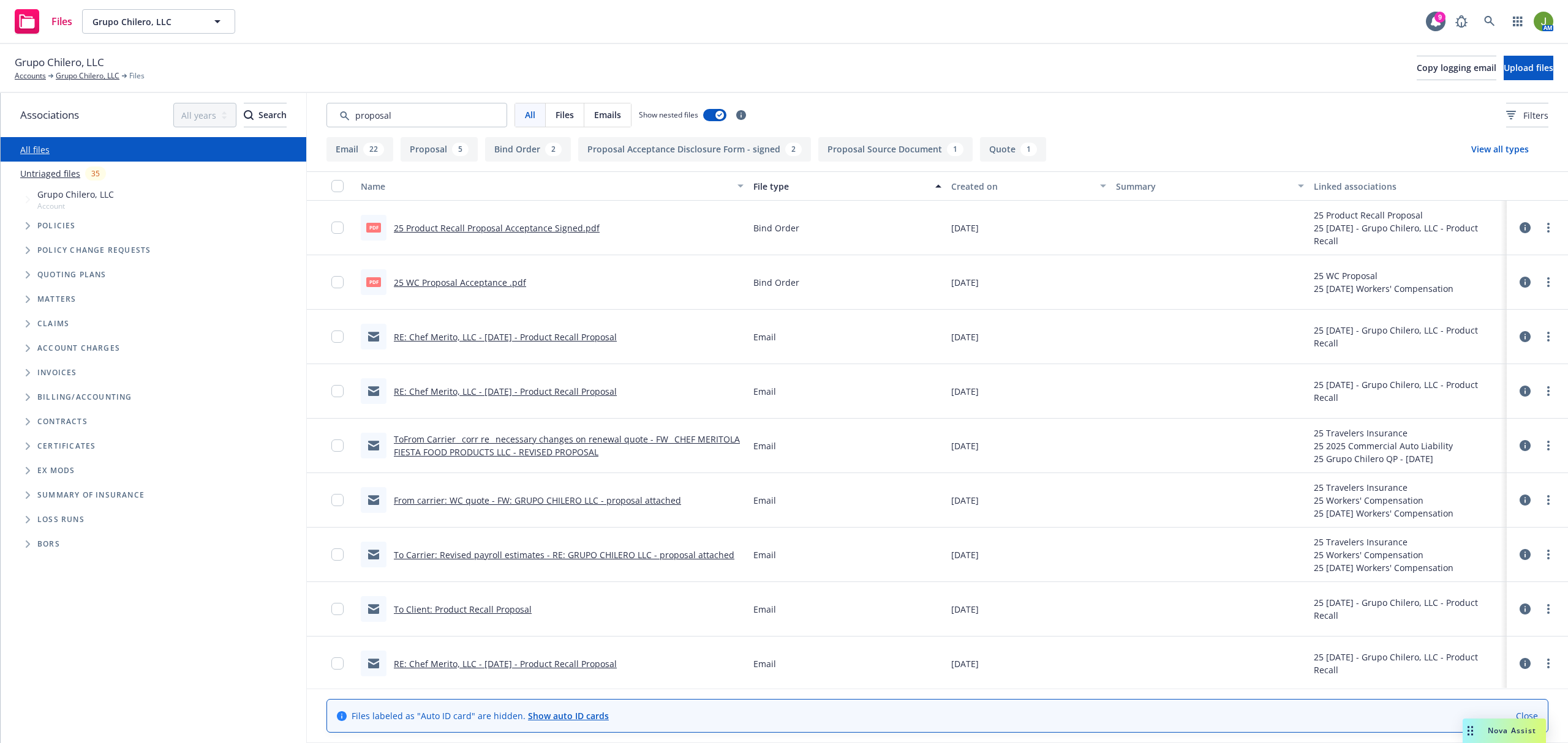
click at [769, 185] on div "File type" at bounding box center [841, 186] width 174 height 13
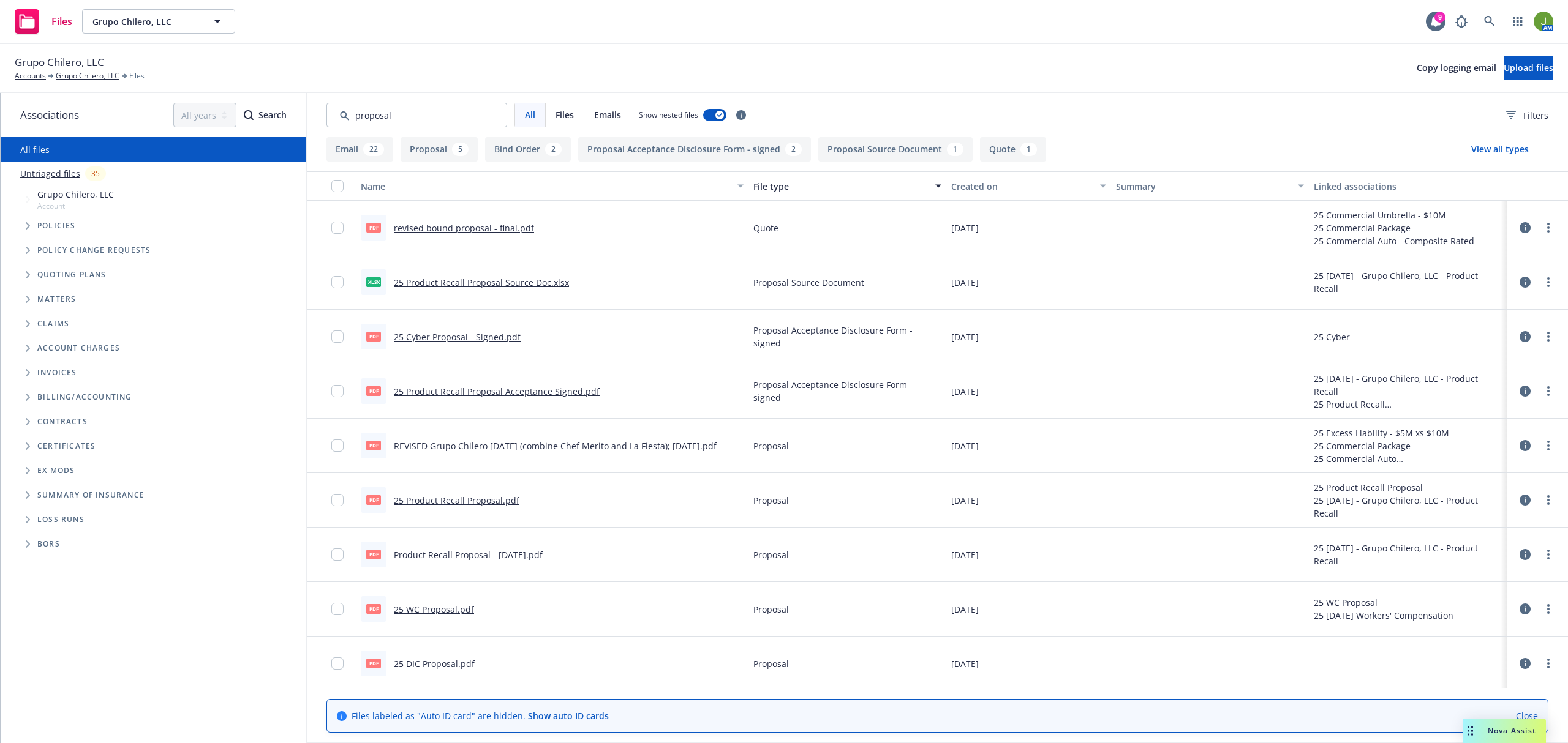
click at [971, 188] on div "Created on" at bounding box center [1022, 186] width 142 height 13
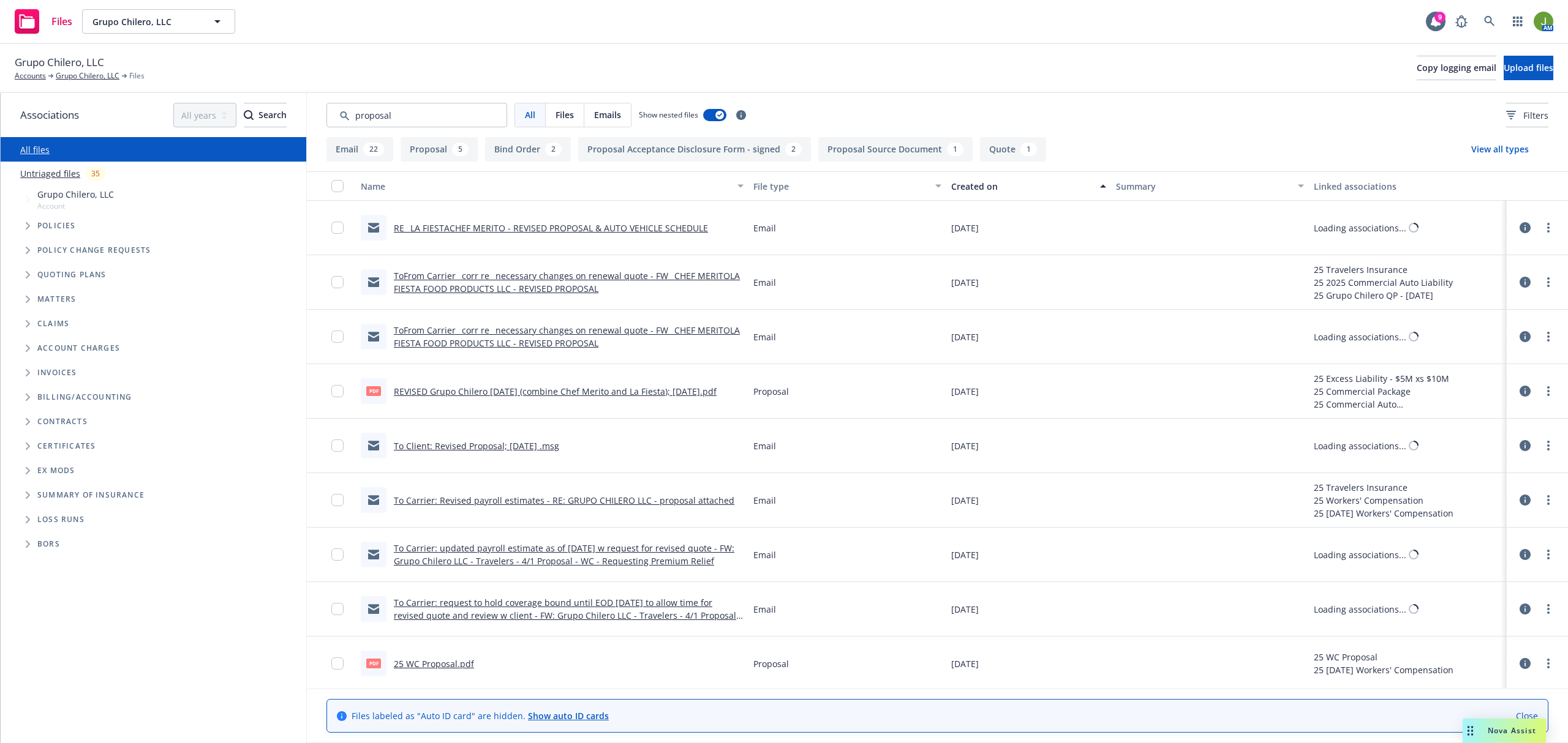
click at [971, 188] on div "Created on" at bounding box center [1022, 186] width 142 height 13
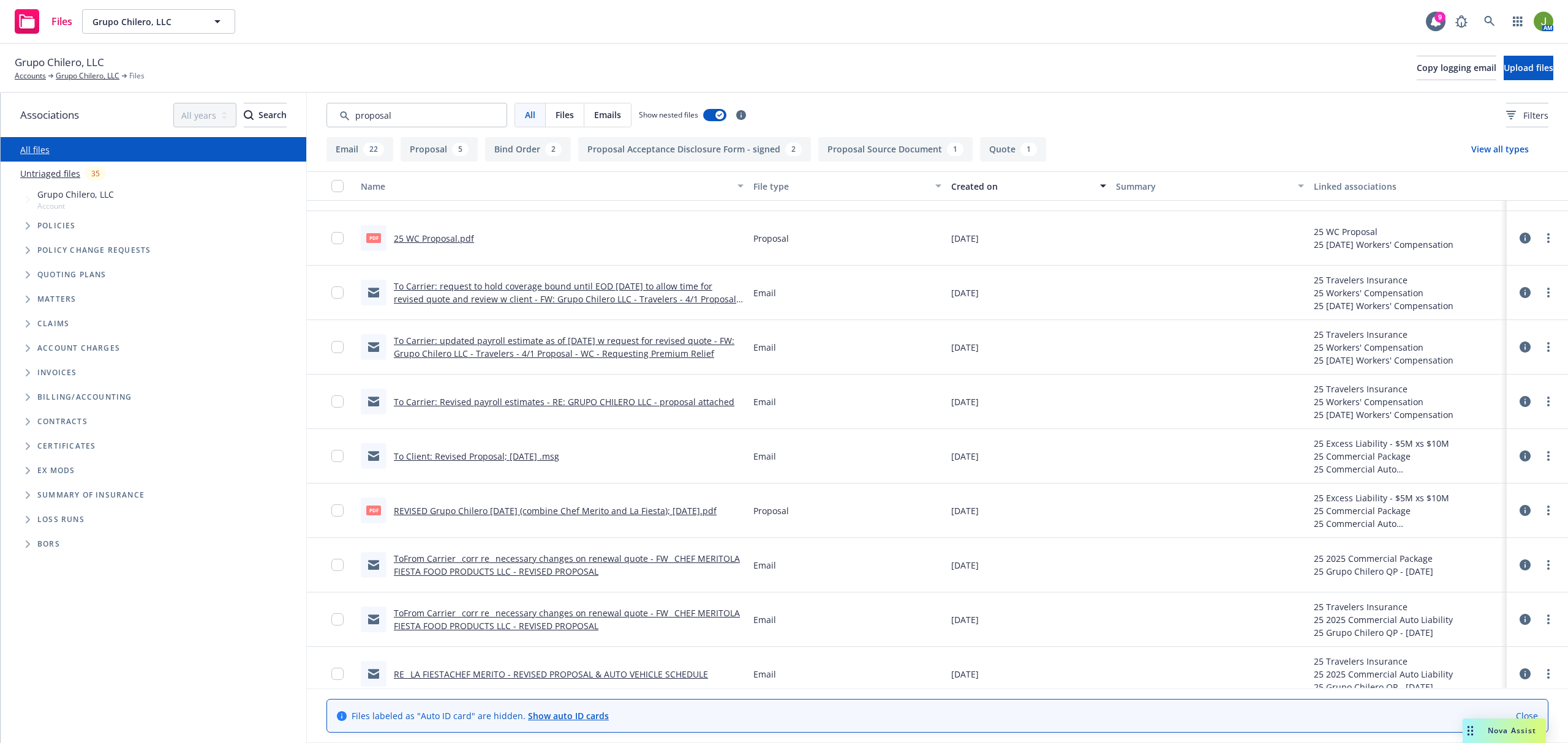
scroll to position [1299, 0]
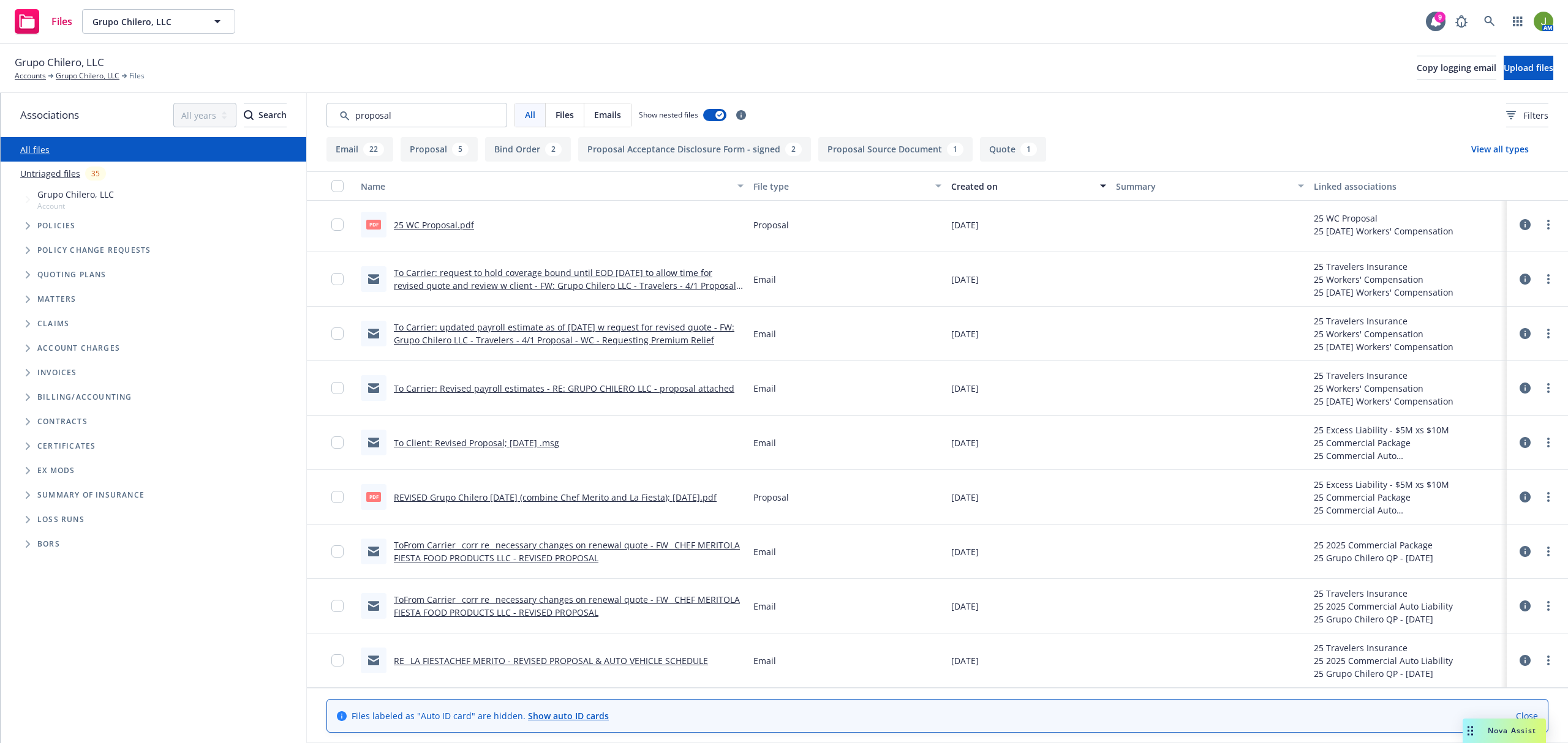
click at [445, 495] on link "REVISED Grupo Chilero March 2025 (combine Chef Merito and La Fiesta); 02/27/25.…" at bounding box center [555, 497] width 323 height 11
click at [98, 69] on span "Grupo Chilero, LLC" at bounding box center [60, 62] width 90 height 16
click at [91, 76] on link "Grupo Chilero, LLC" at bounding box center [87, 76] width 63 height 11
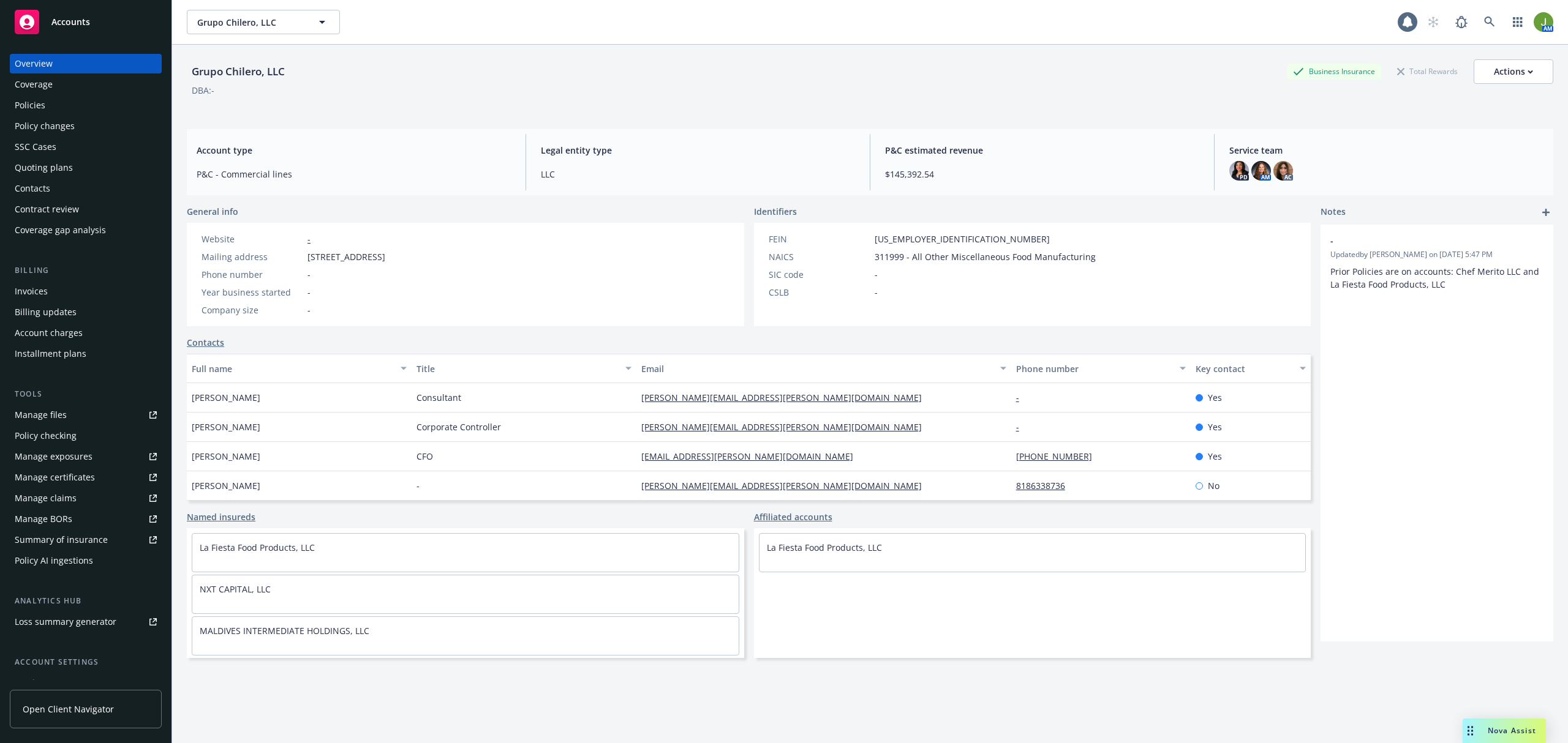
click at [53, 103] on div "Policies" at bounding box center [86, 106] width 142 height 19
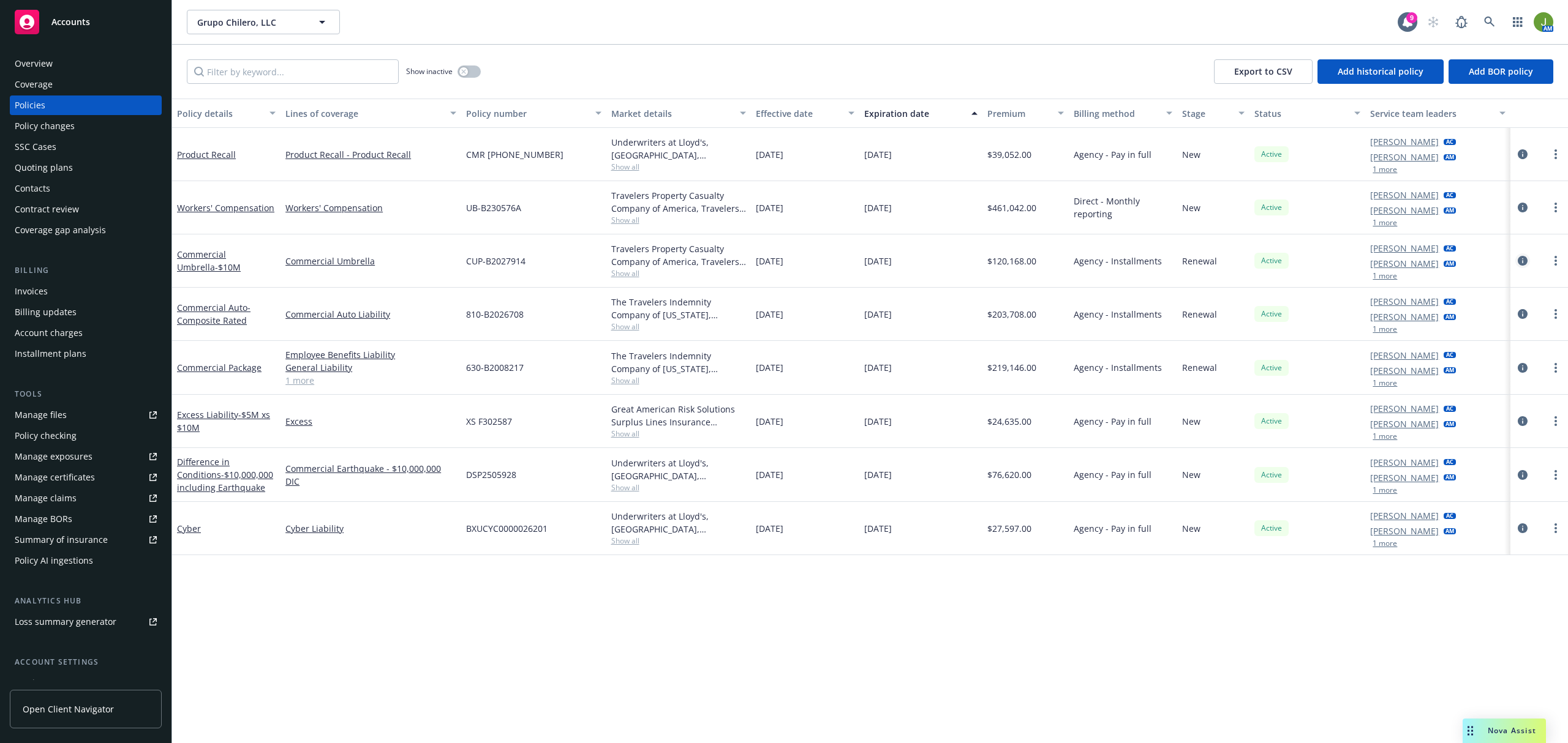
click at [1524, 262] on icon "circleInformation" at bounding box center [1522, 260] width 10 height 10
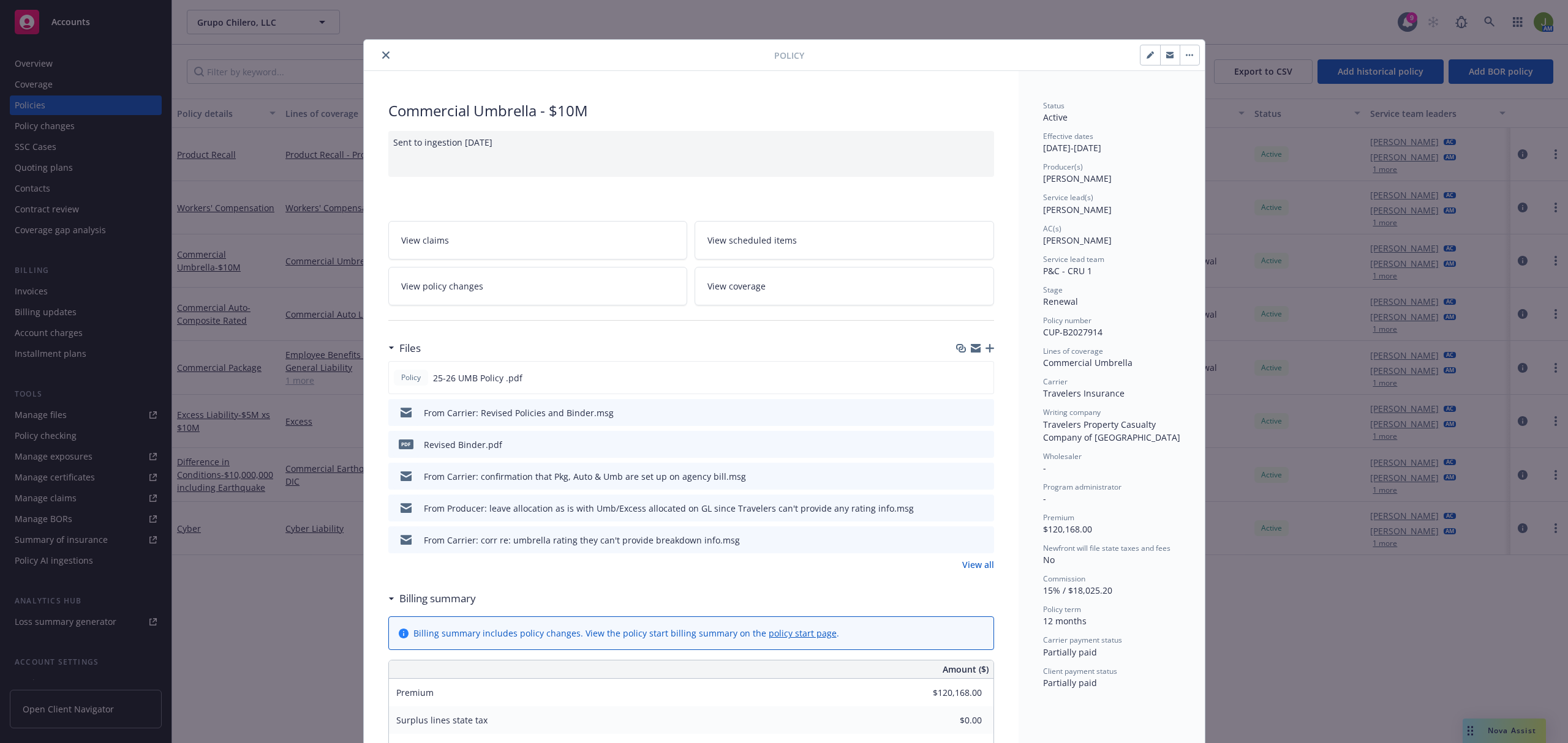
click at [432, 286] on span "View policy changes" at bounding box center [441, 286] width 82 height 13
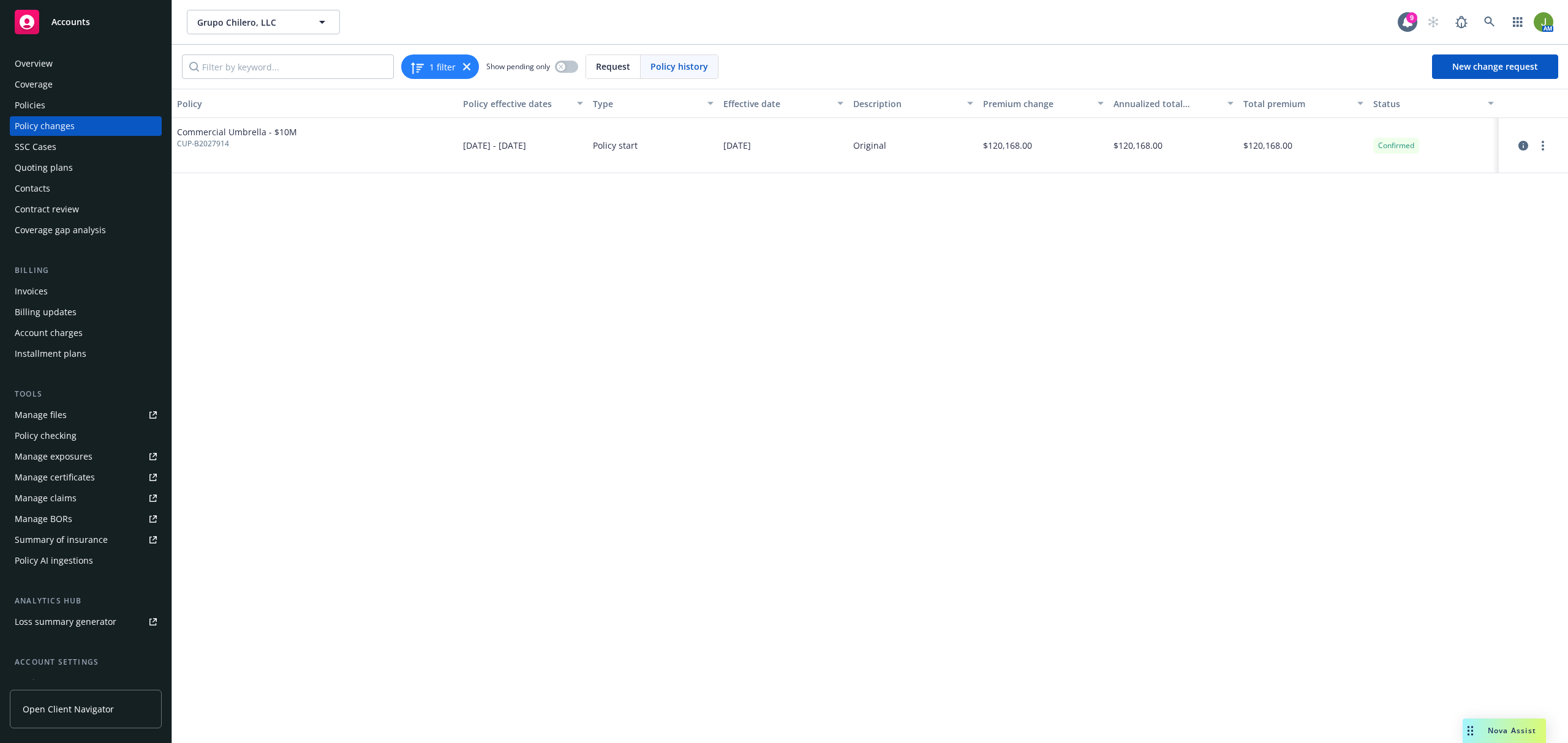
click at [47, 112] on div "Policies" at bounding box center [86, 106] width 142 height 19
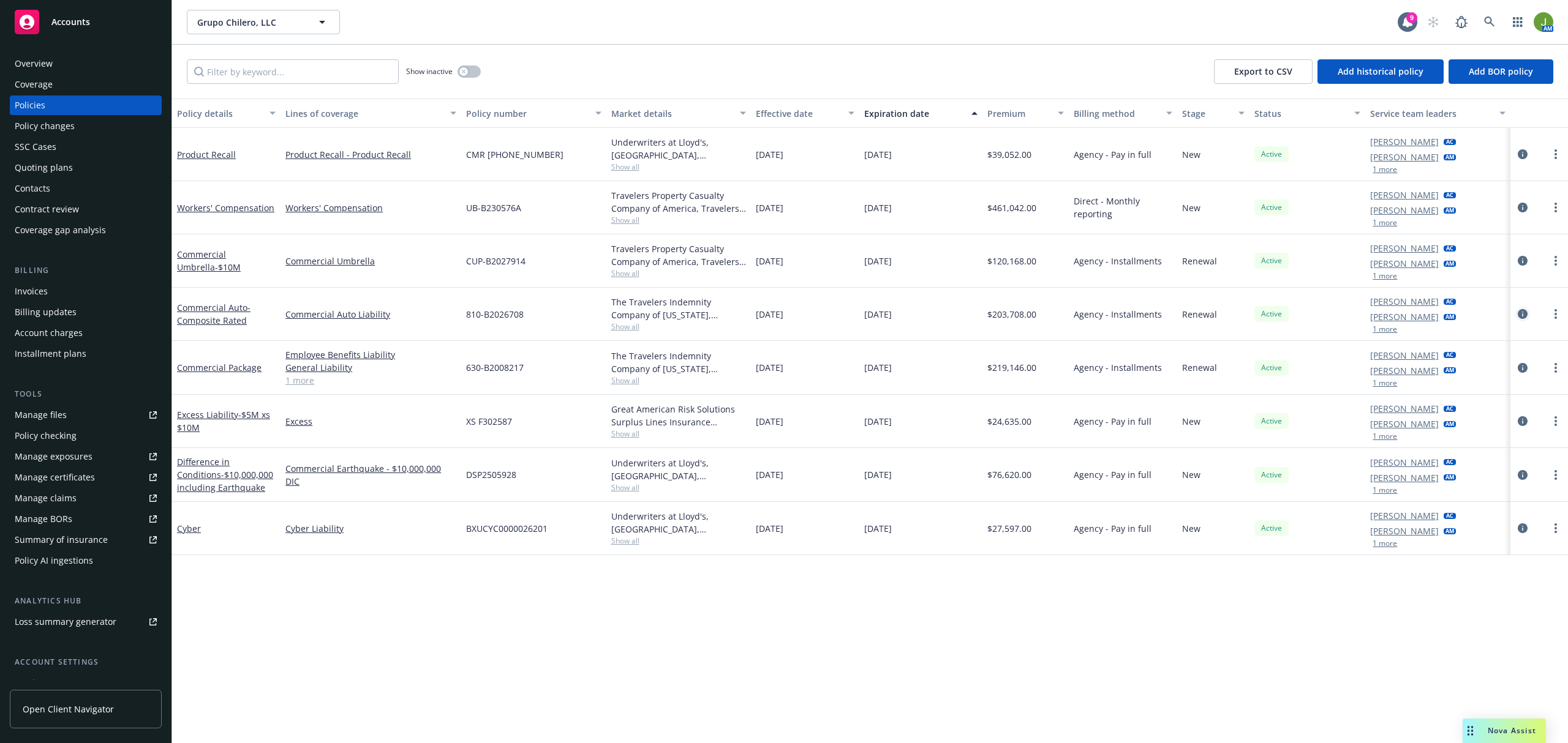
click at [1522, 316] on icon "circleInformation" at bounding box center [1522, 314] width 10 height 10
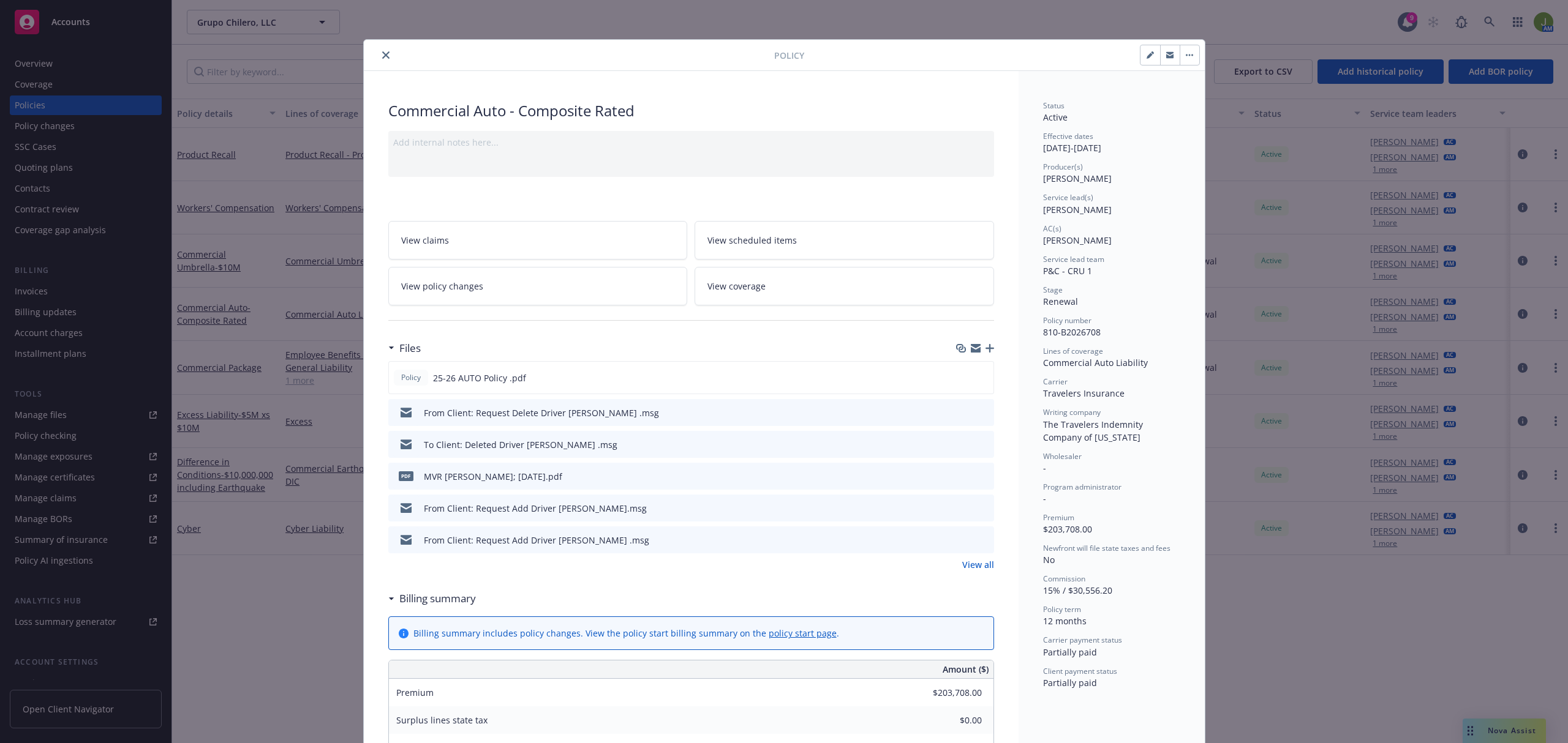
click at [518, 286] on link "View policy changes" at bounding box center [538, 287] width 300 height 39
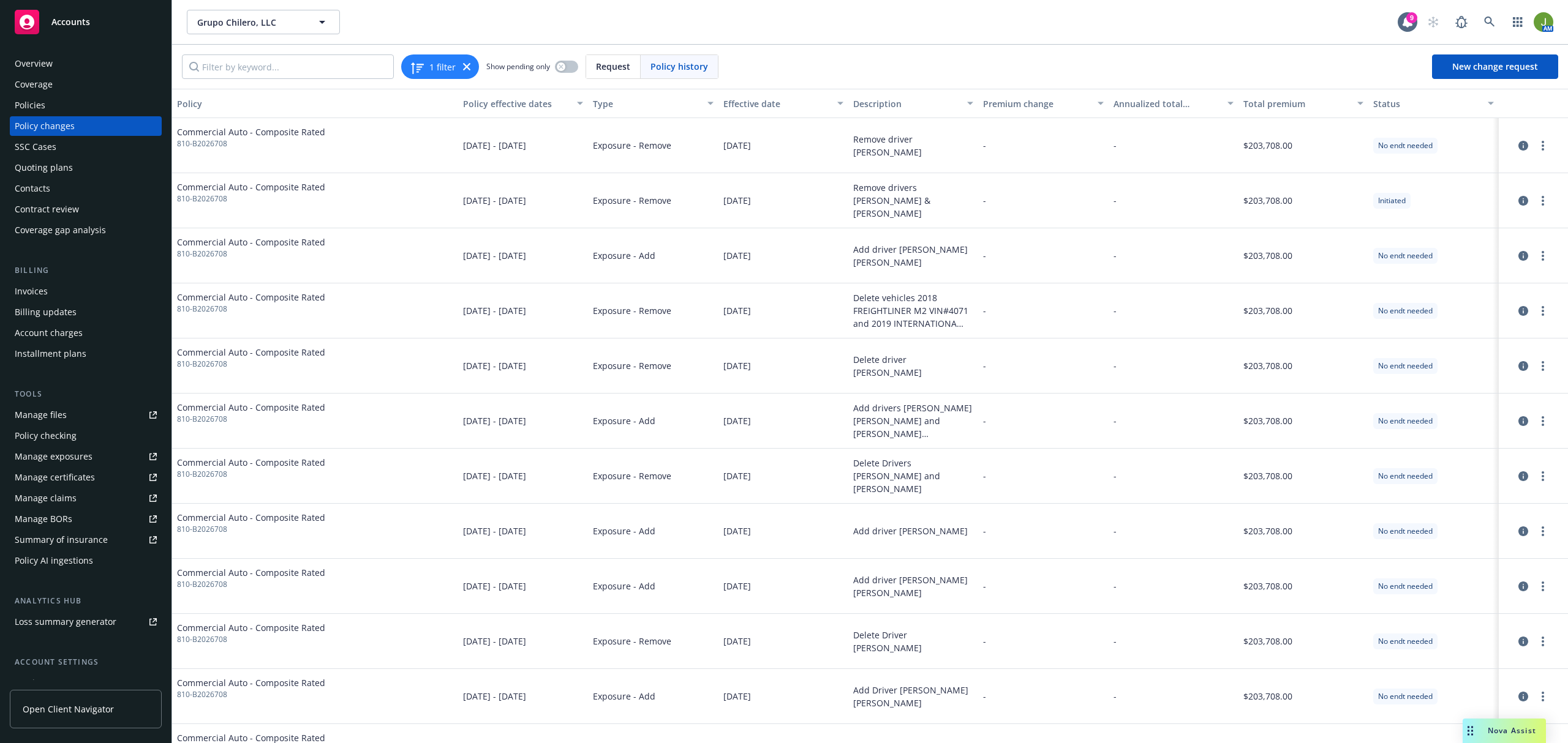
click at [42, 109] on div "Policies" at bounding box center [30, 106] width 31 height 19
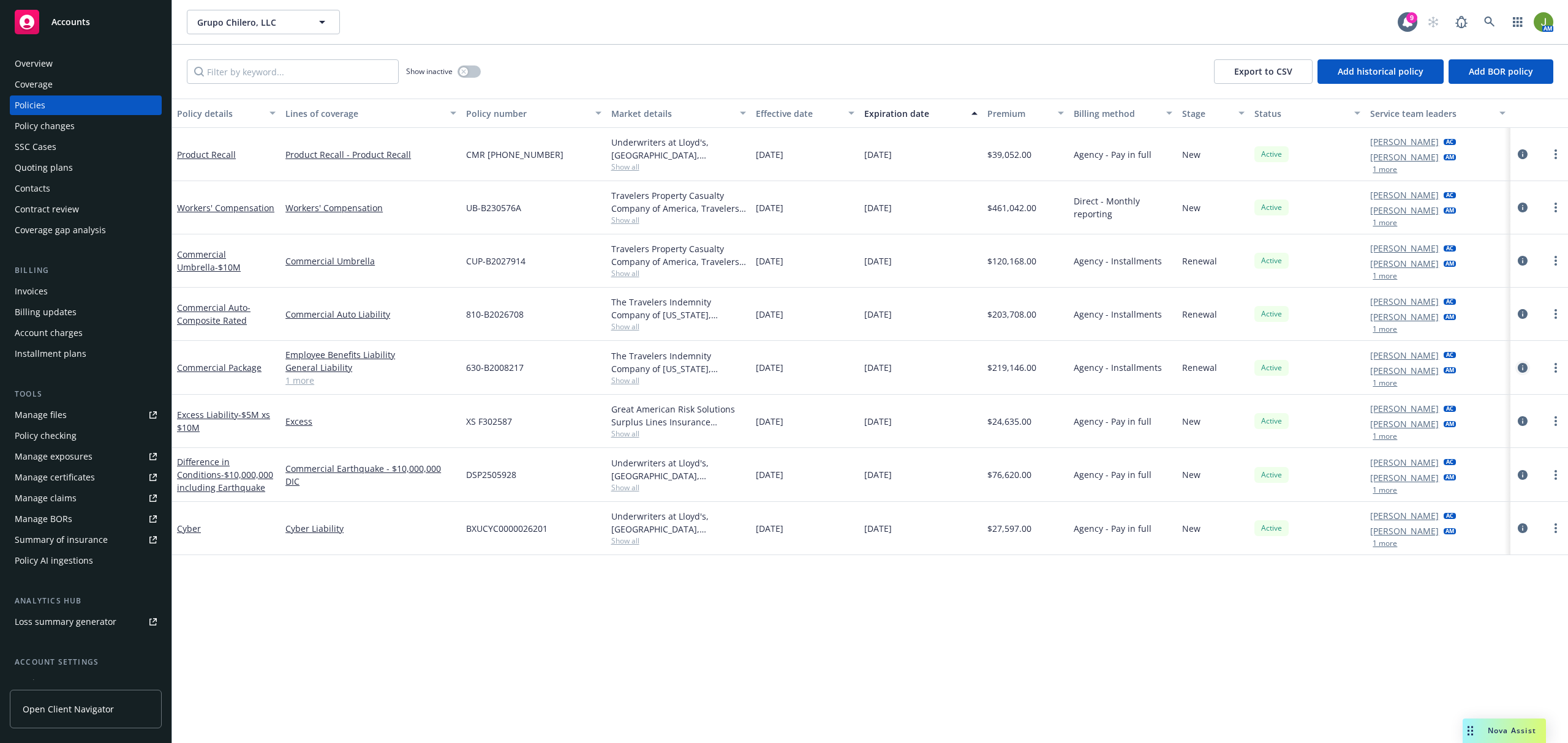
click at [1524, 368] on icon "circleInformation" at bounding box center [1522, 368] width 10 height 10
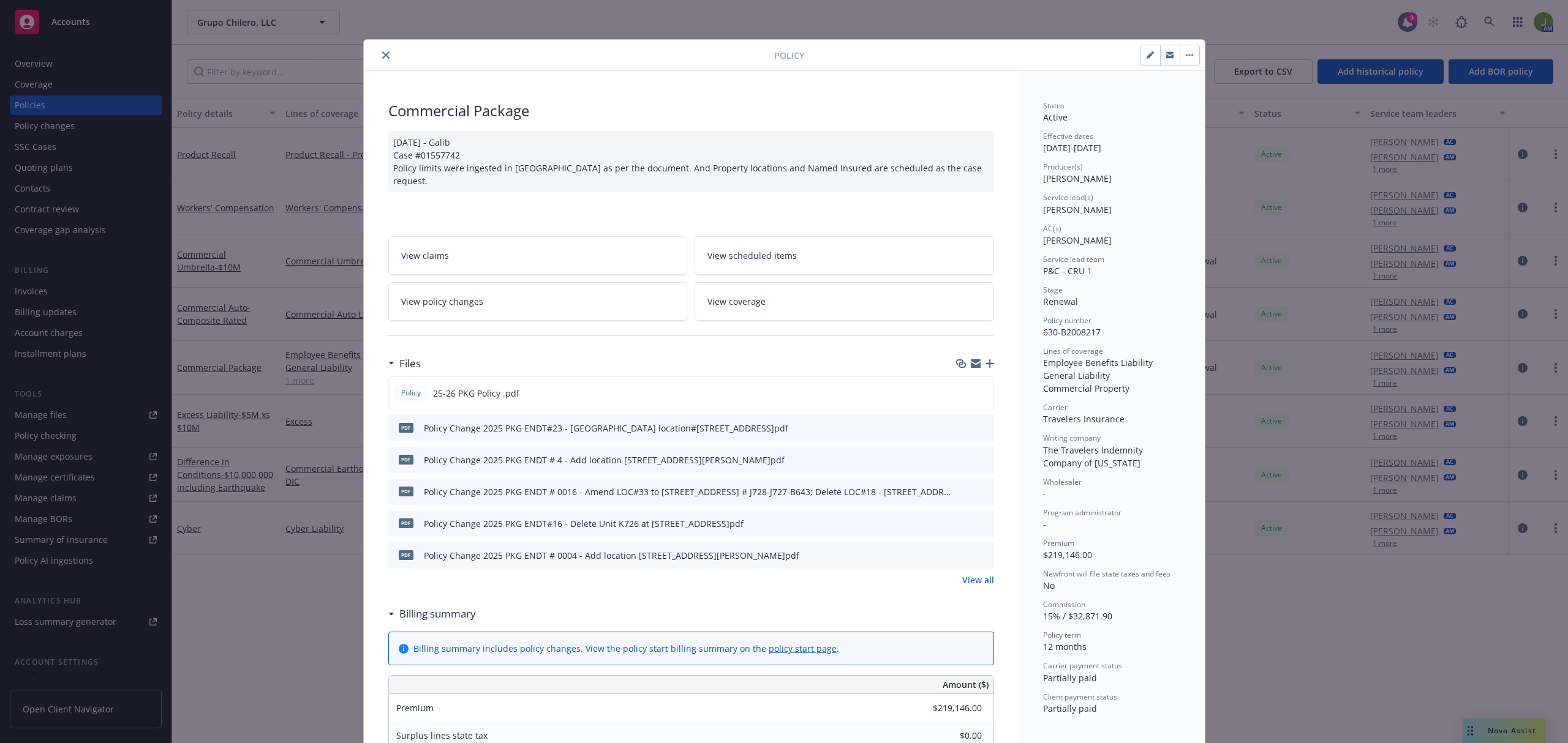
click at [515, 282] on link "View policy changes" at bounding box center [538, 302] width 300 height 39
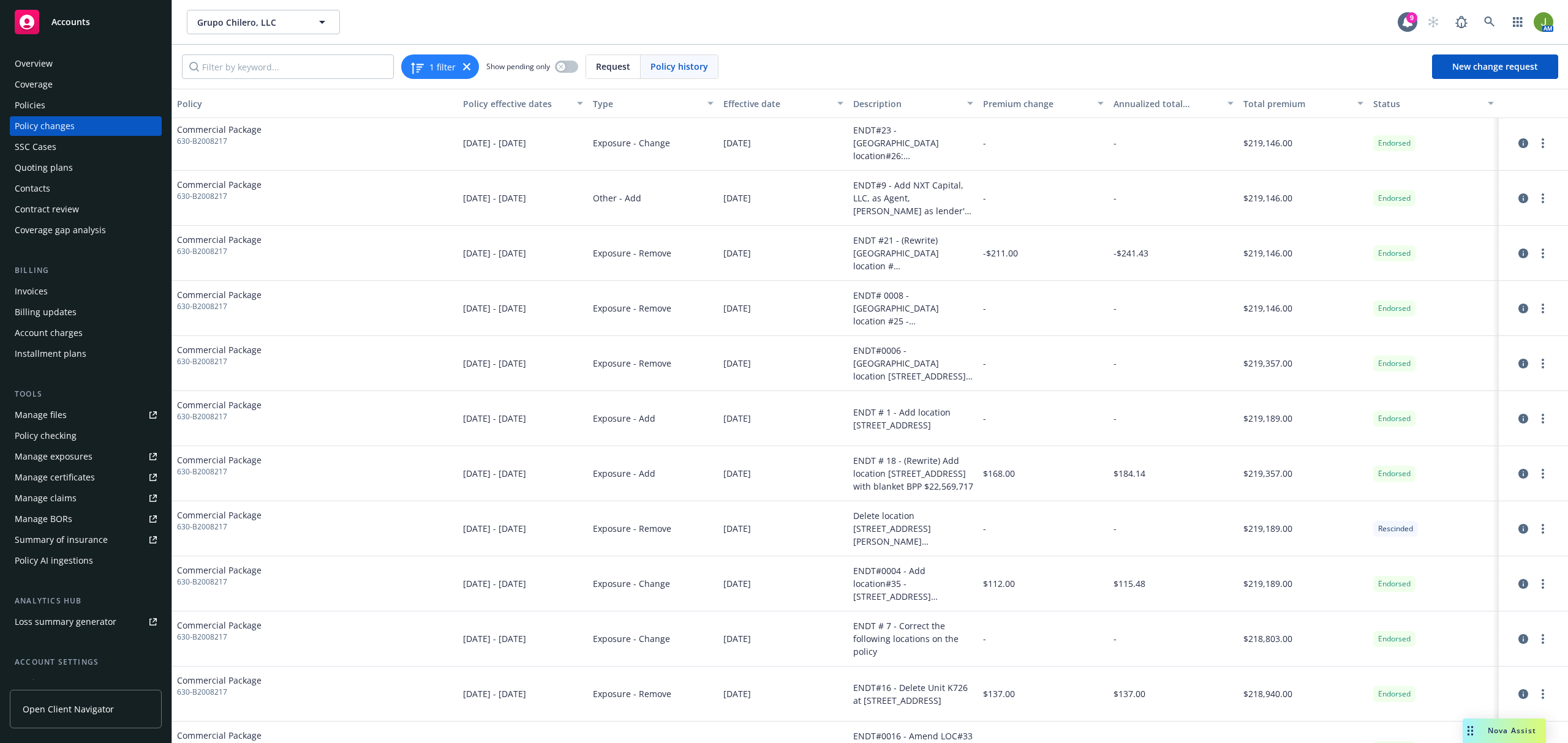
scroll to position [146, 0]
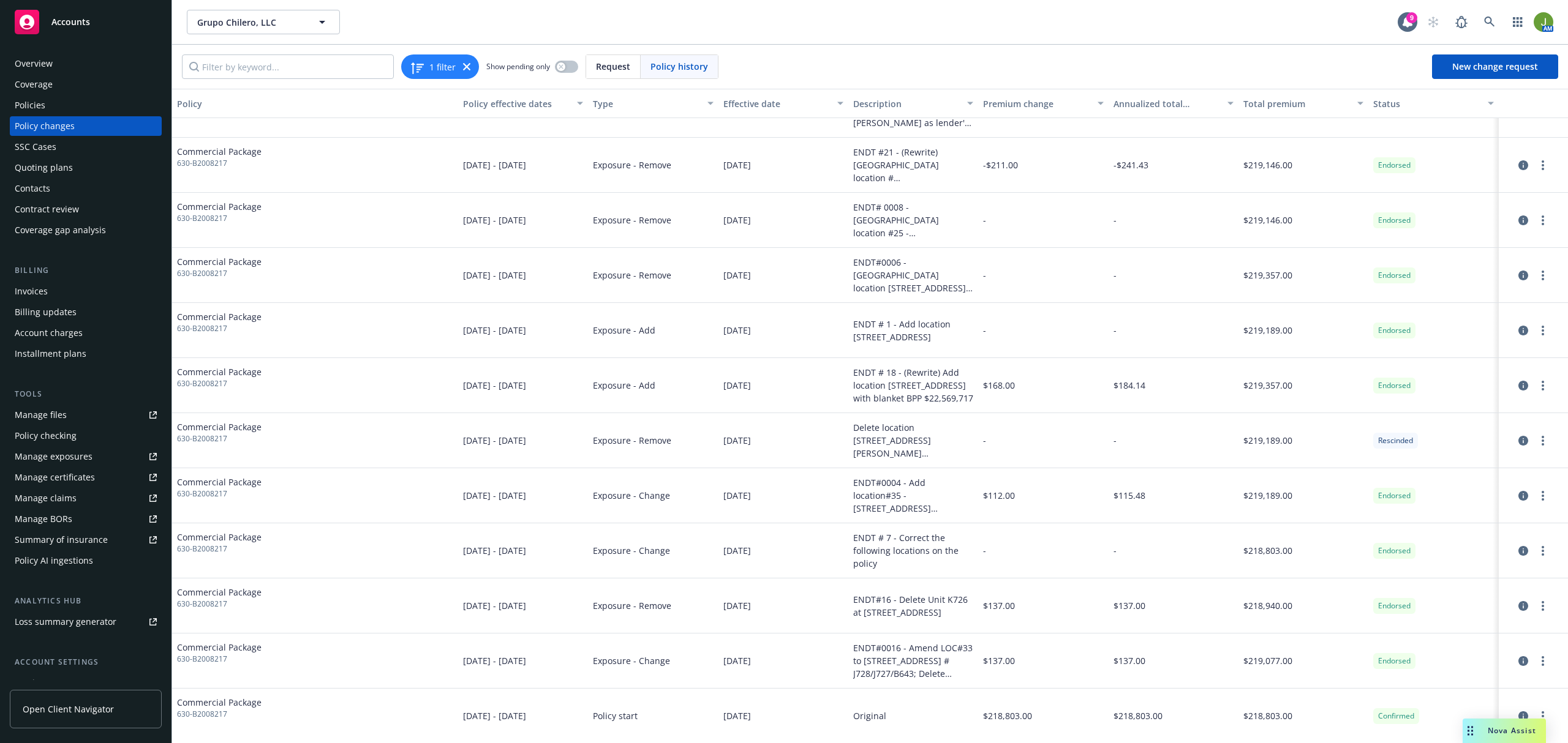
click at [45, 112] on div "Policies" at bounding box center [86, 106] width 142 height 19
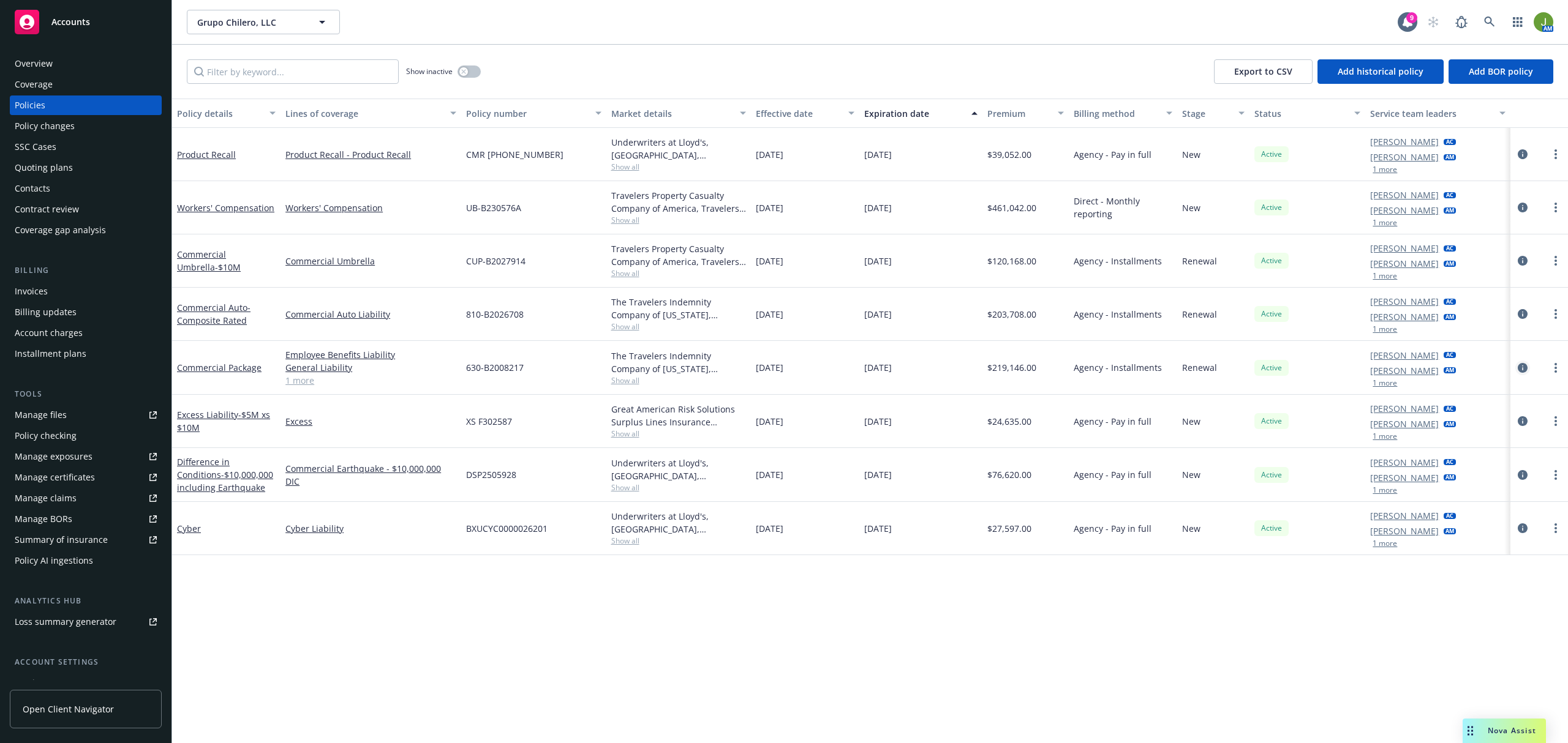
click at [1522, 368] on icon "circleInformation" at bounding box center [1522, 368] width 10 height 10
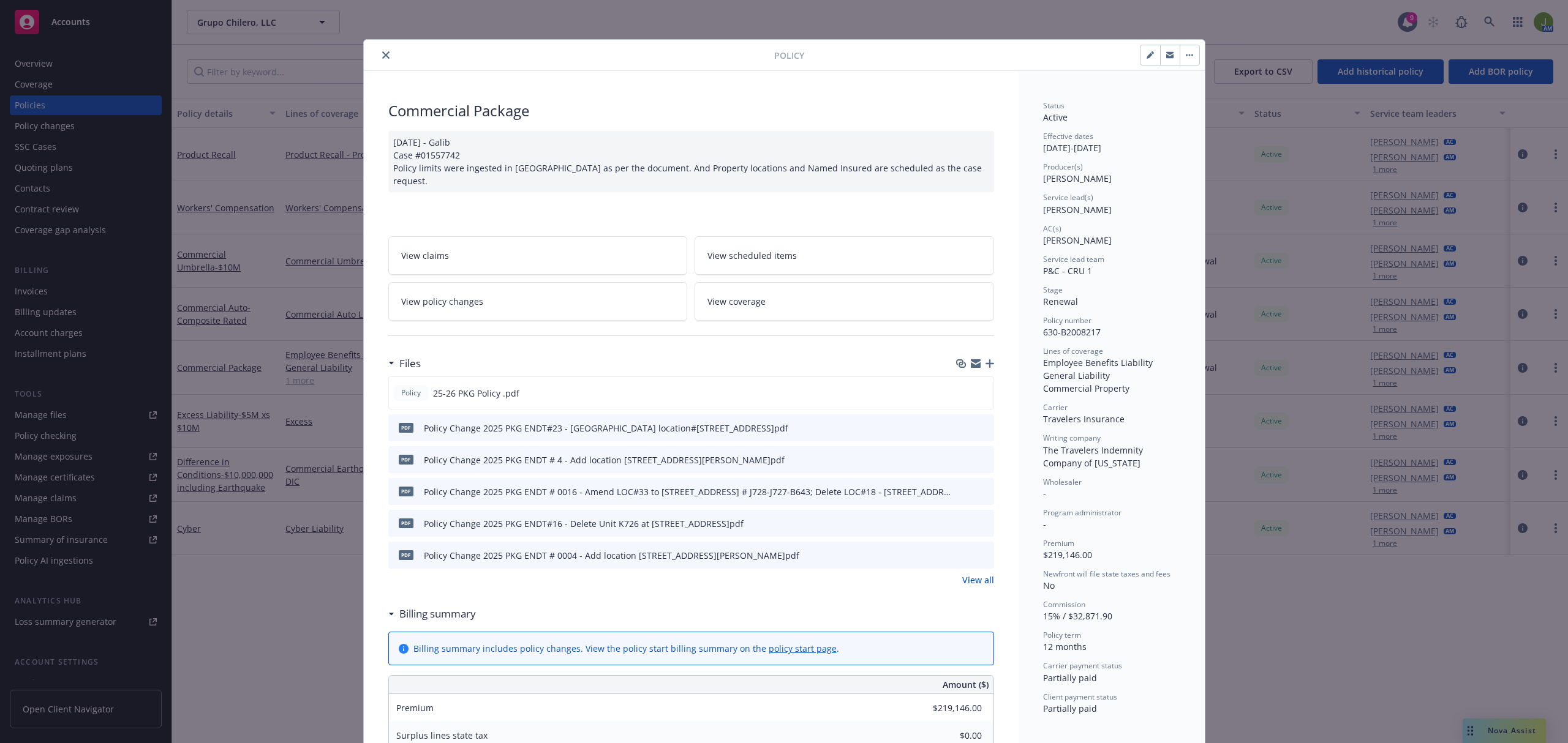
scroll to position [37, 0]
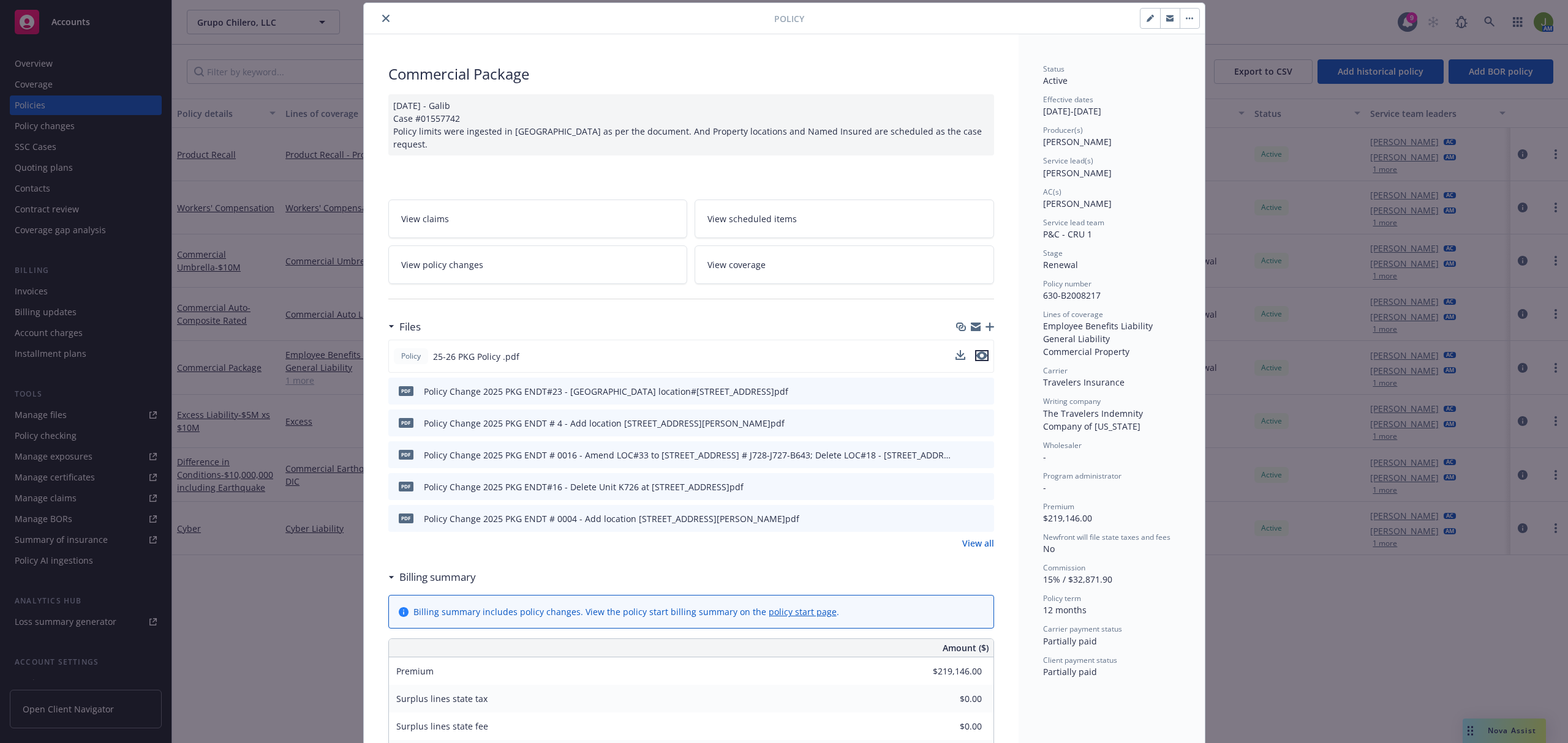
click at [976, 352] on icon "preview file" at bounding box center [981, 356] width 11 height 9
click at [421, 259] on span "View policy changes" at bounding box center [441, 265] width 82 height 13
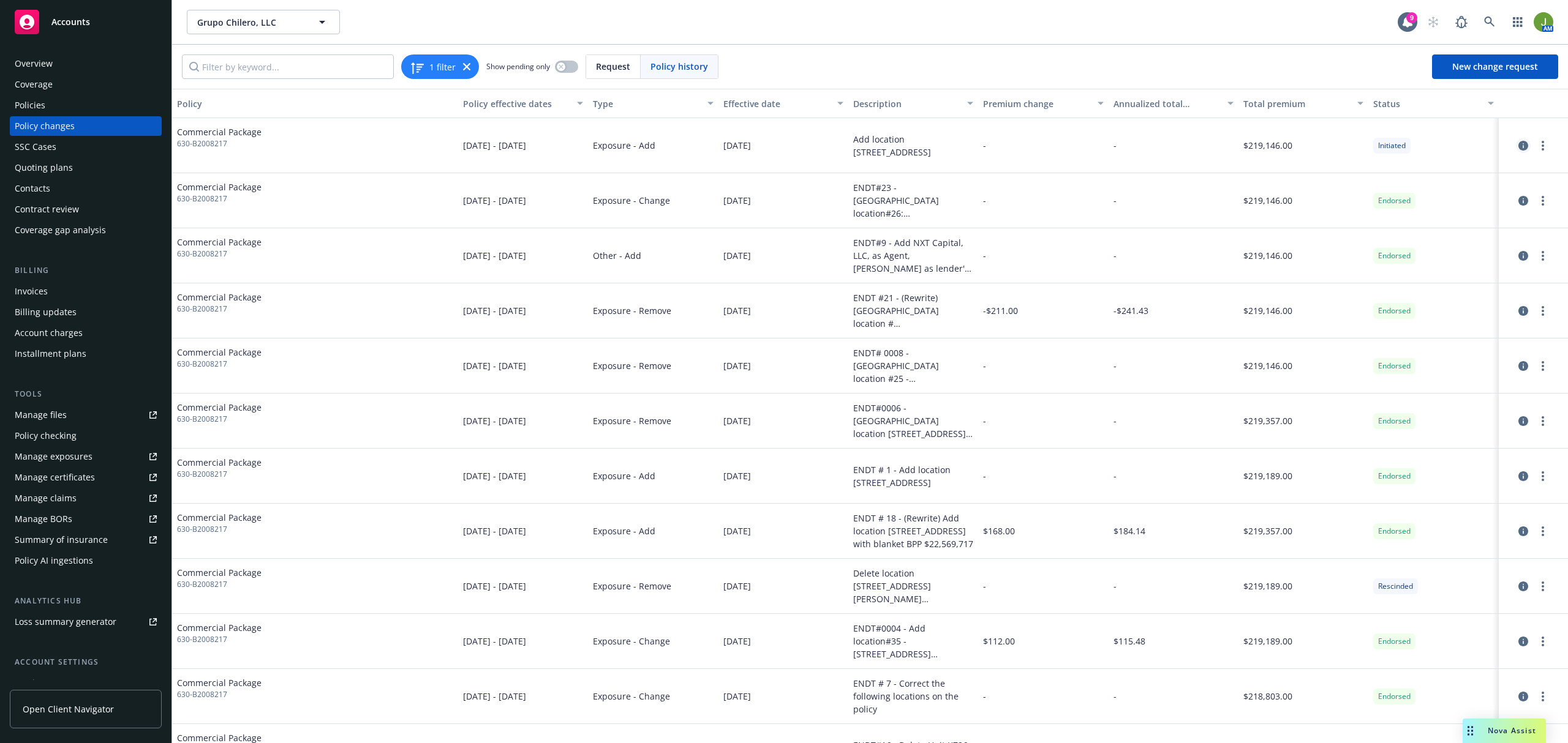
click at [1516, 144] on link "circleInformation" at bounding box center [1523, 145] width 15 height 15
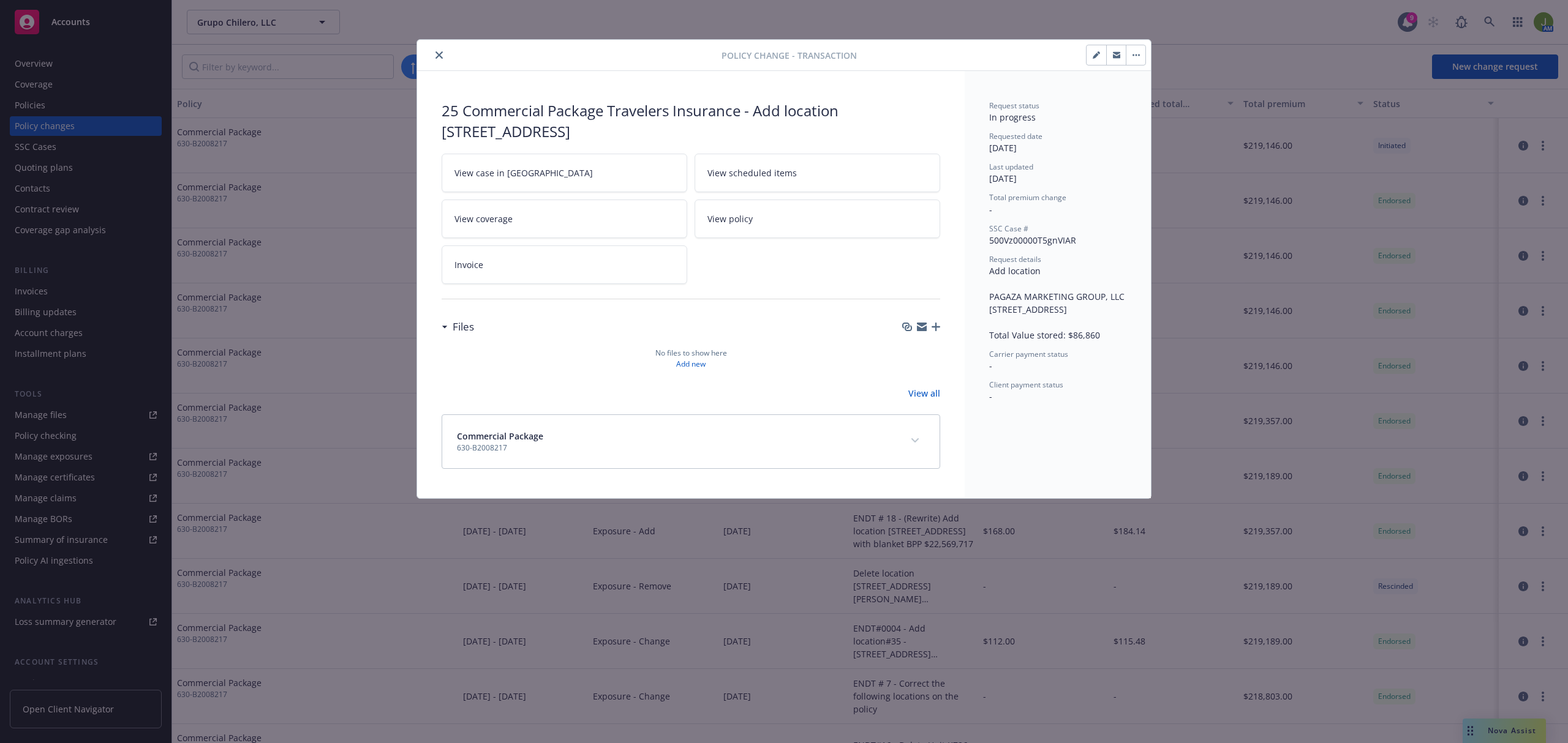
click at [435, 55] on icon "close" at bounding box center [439, 55] width 7 height 7
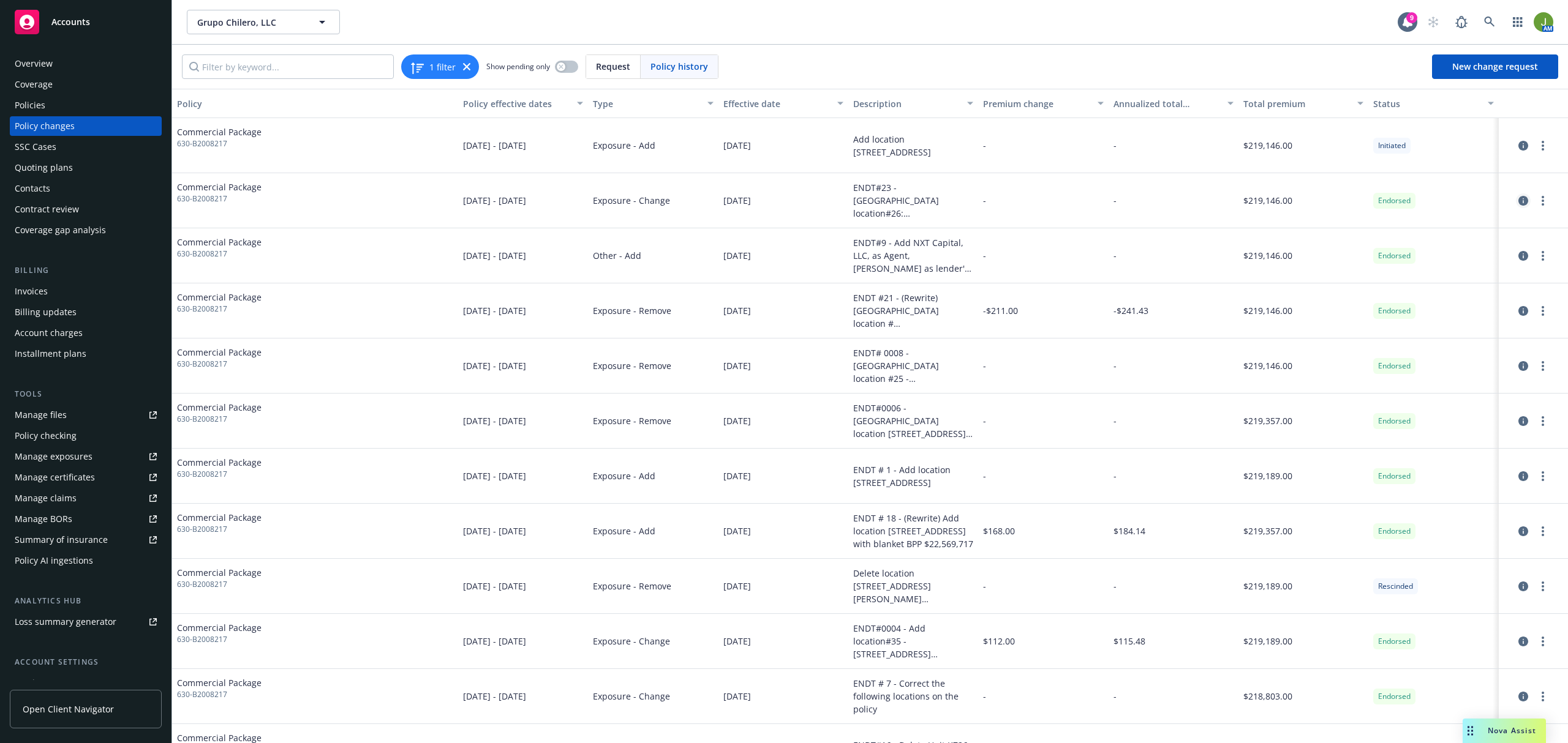
click at [1518, 202] on link "circleInformation" at bounding box center [1523, 200] width 15 height 15
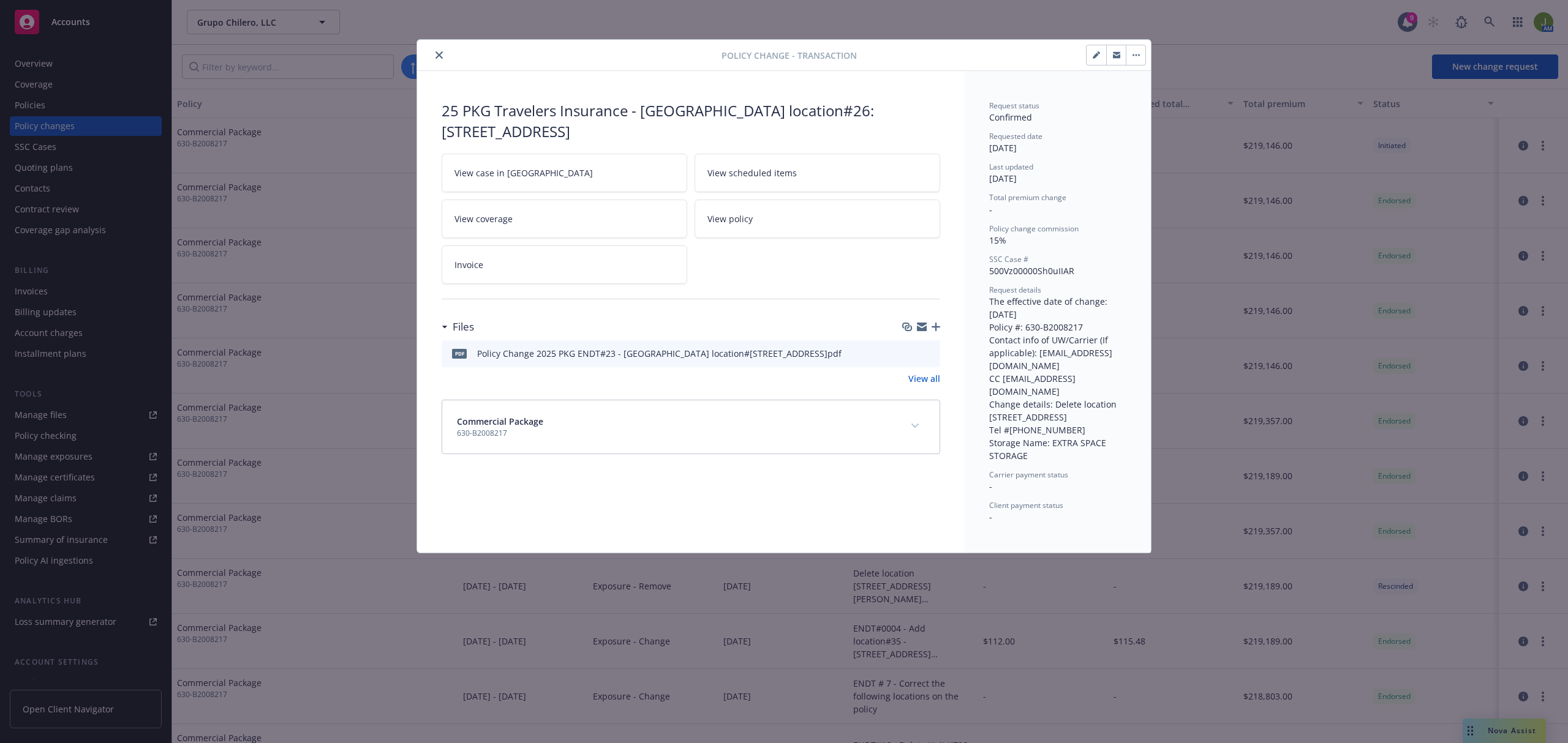
click at [440, 60] on div at bounding box center [572, 55] width 300 height 15
click at [439, 60] on button "close" at bounding box center [439, 55] width 15 height 15
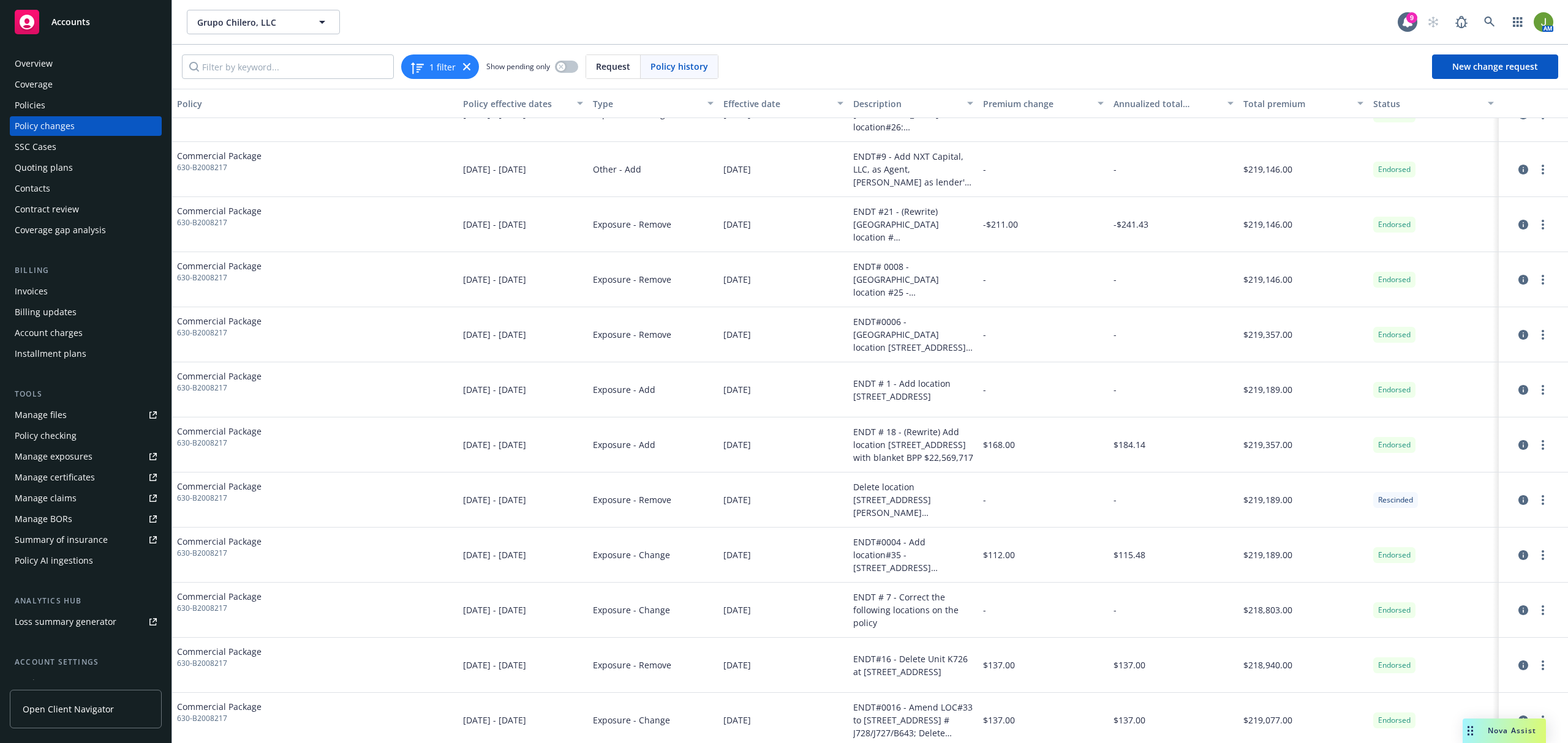
scroll to position [146, 0]
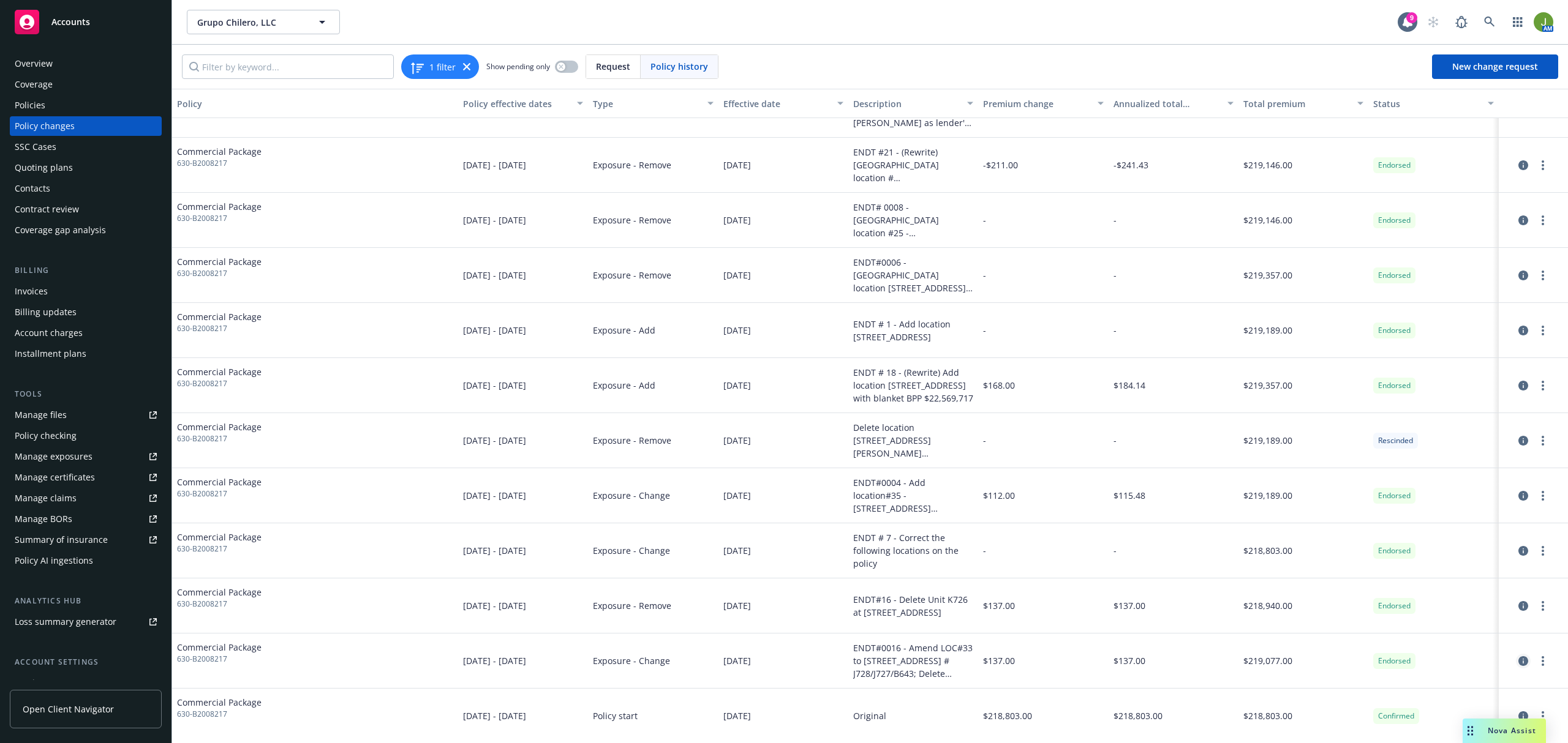
click at [1518, 659] on icon "circleInformation" at bounding box center [1522, 661] width 10 height 10
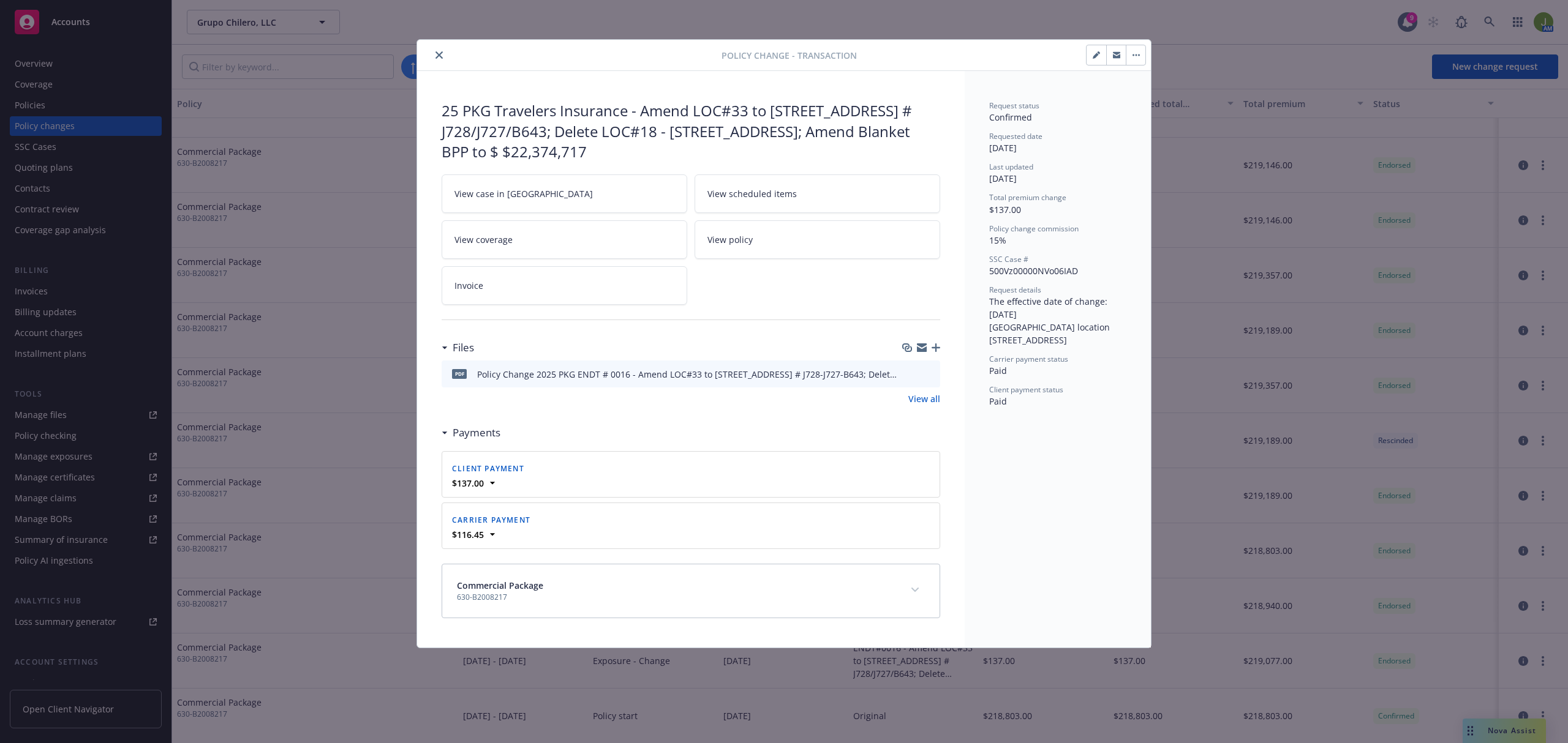
click at [932, 371] on icon "preview file" at bounding box center [928, 374] width 11 height 9
click at [926, 377] on icon "preview file" at bounding box center [928, 374] width 11 height 9
click at [439, 55] on icon "close" at bounding box center [439, 55] width 7 height 7
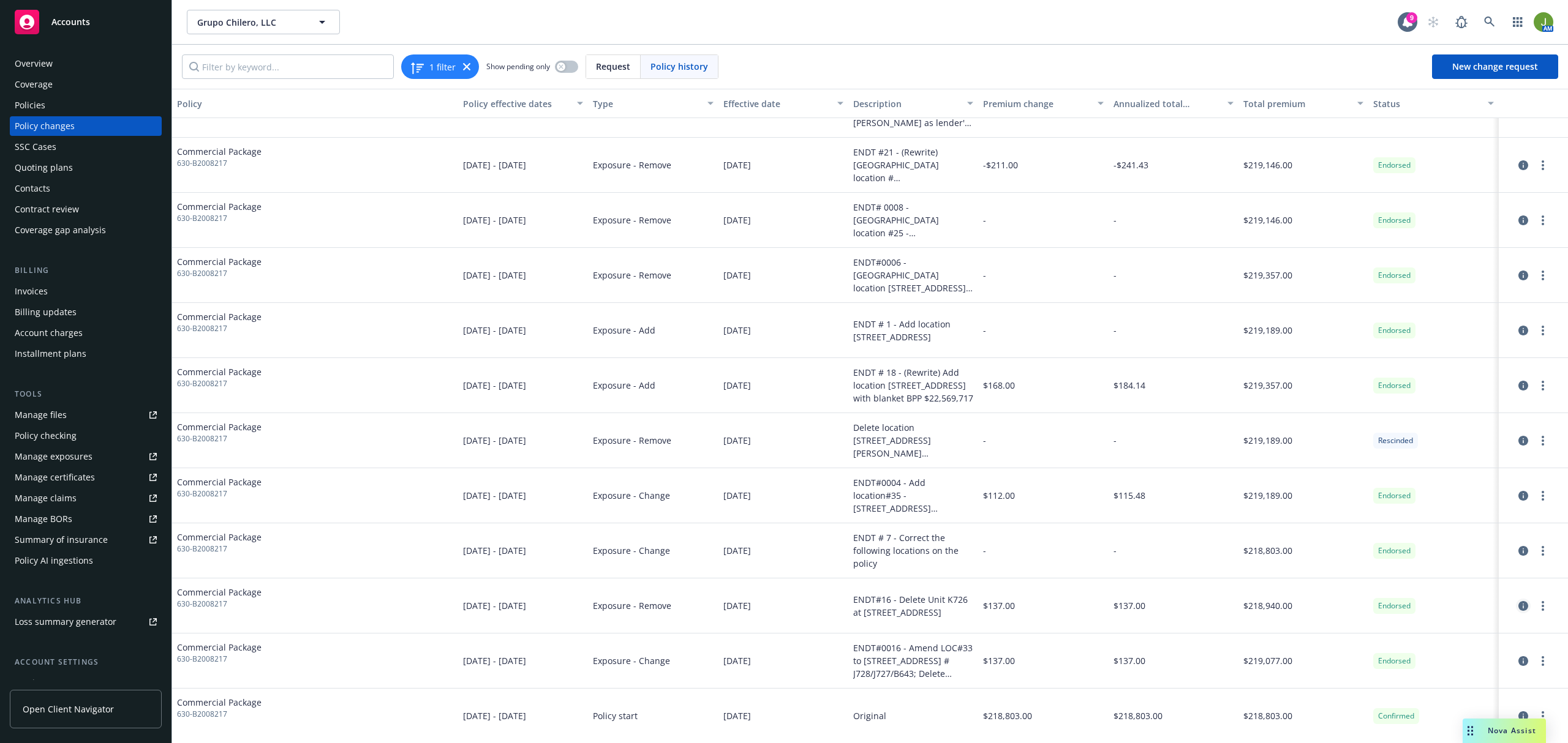
click at [1518, 605] on icon "circleInformation" at bounding box center [1522, 606] width 10 height 10
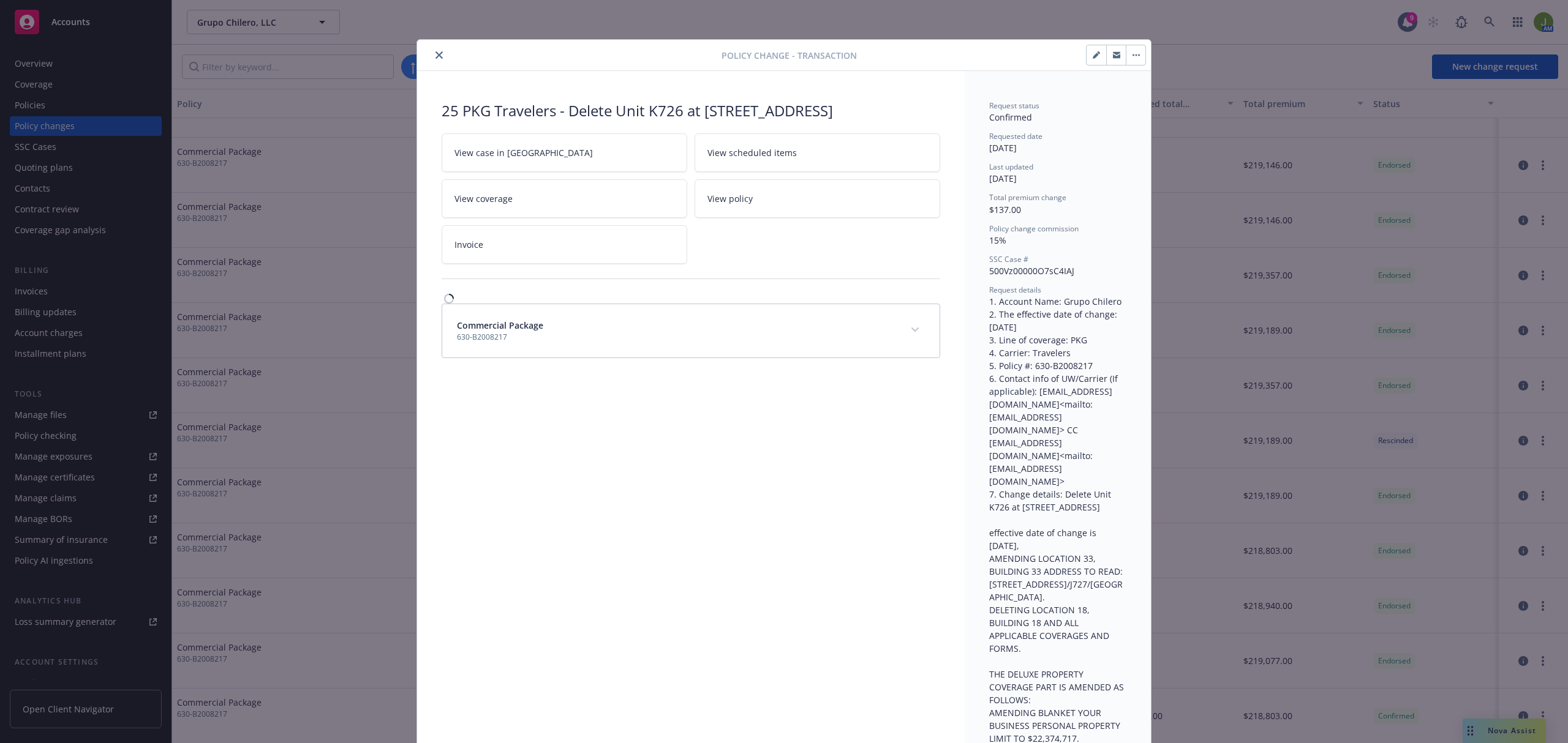
scroll to position [37, 0]
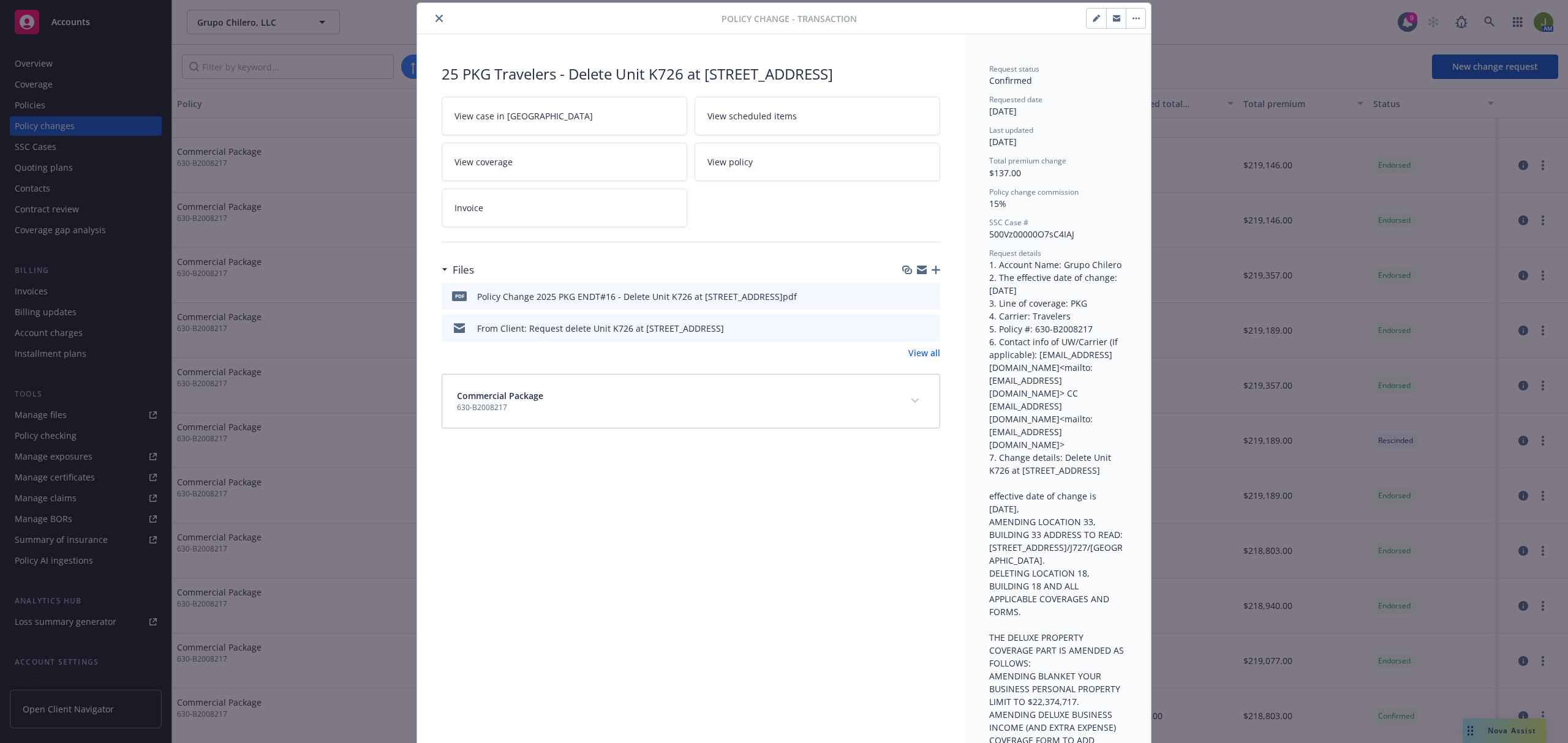
click at [926, 300] on icon "preview file" at bounding box center [928, 295] width 11 height 9
click at [436, 25] on button "close" at bounding box center [439, 18] width 15 height 15
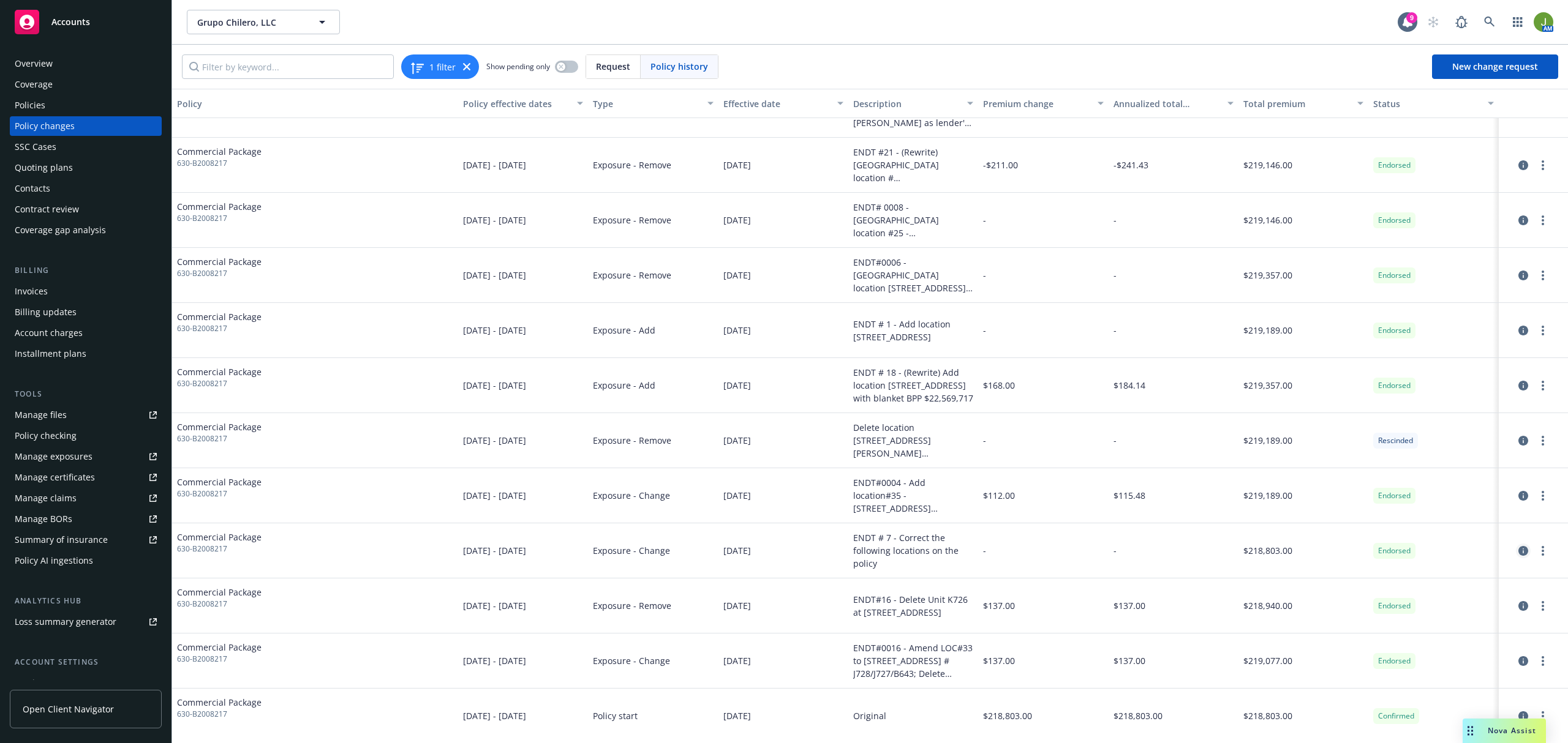
click at [1518, 549] on icon "circleInformation" at bounding box center [1522, 550] width 10 height 10
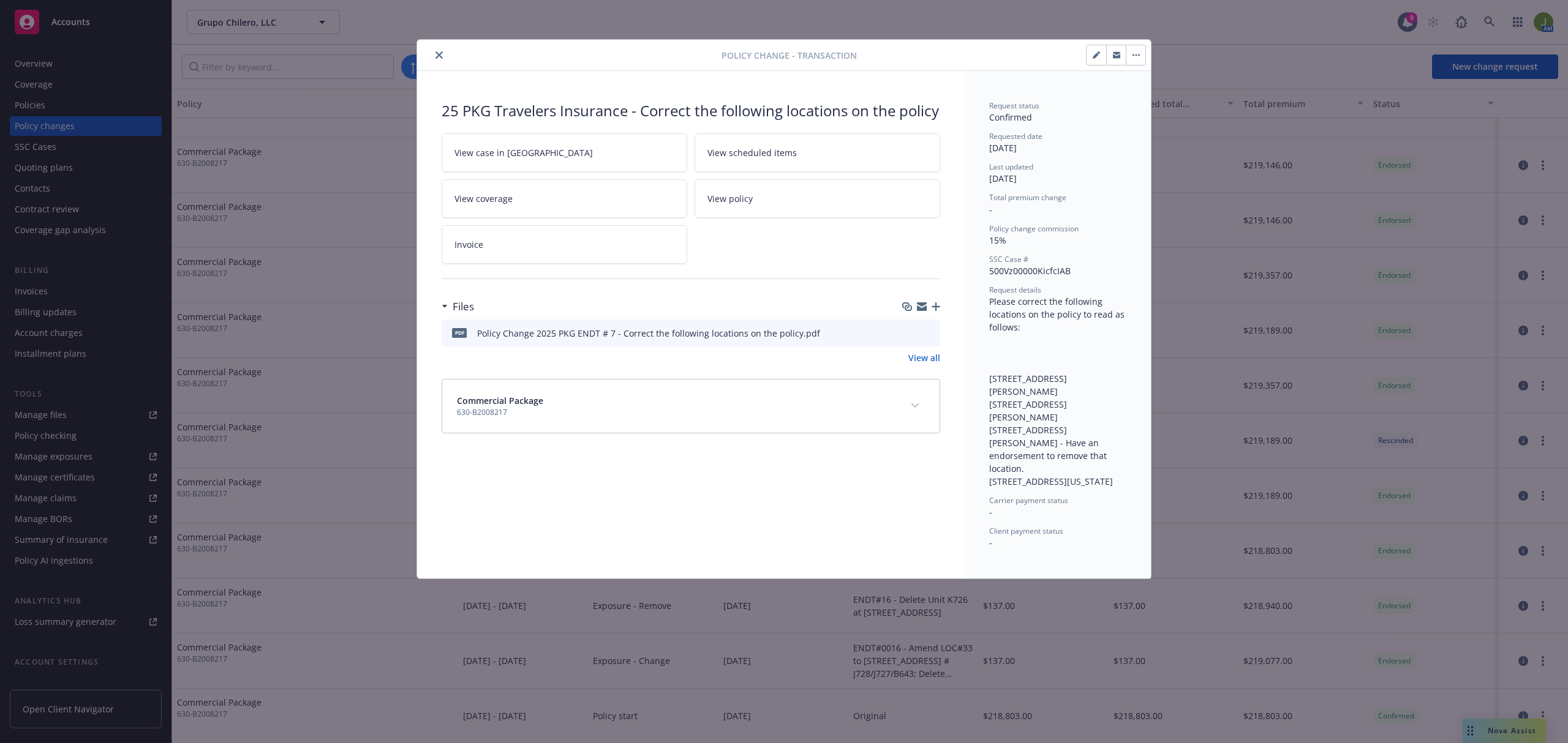
click at [934, 338] on button "preview file" at bounding box center [928, 332] width 13 height 11
click at [432, 60] on div at bounding box center [572, 55] width 300 height 15
click at [437, 55] on icon "close" at bounding box center [439, 55] width 7 height 7
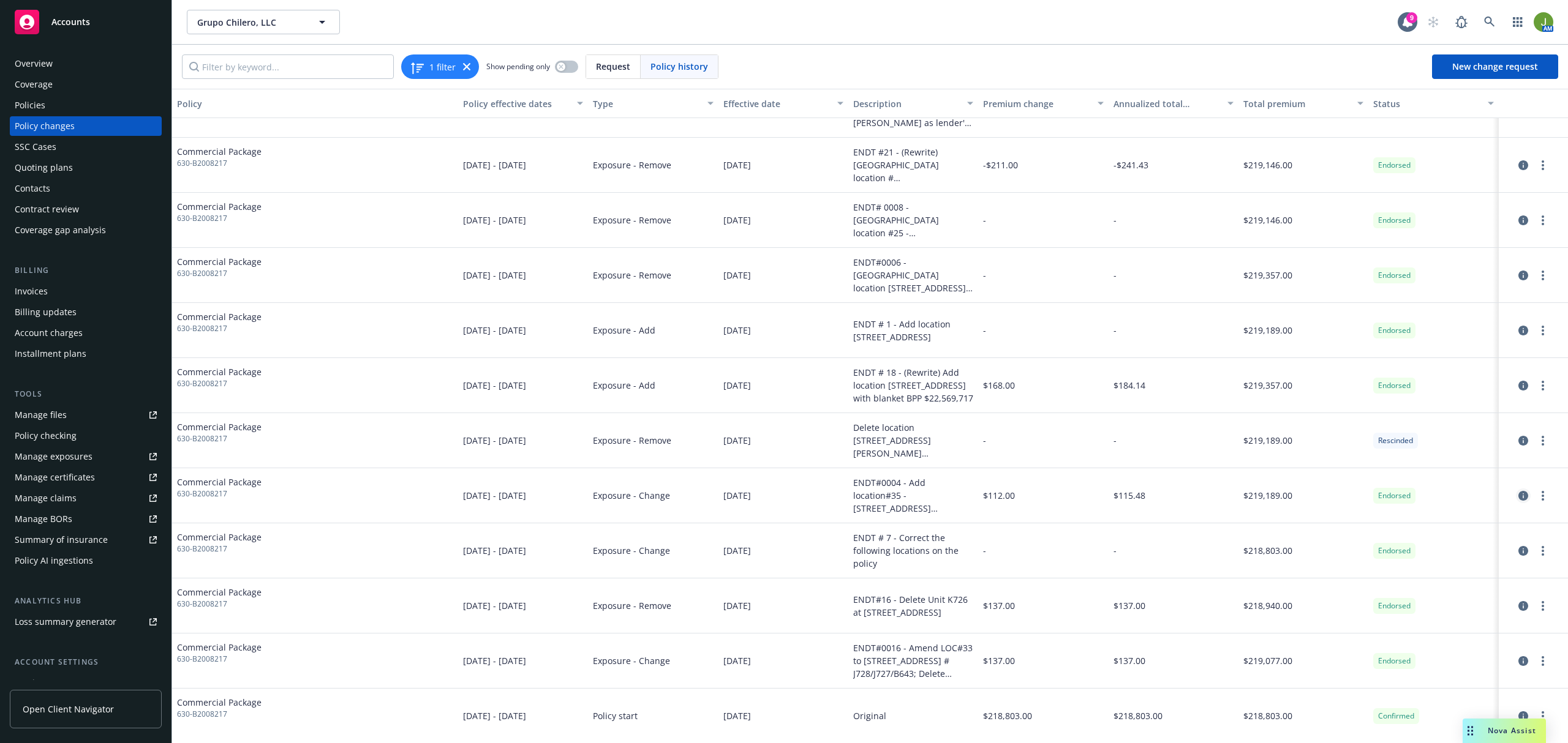
click at [1518, 496] on icon "circleInformation" at bounding box center [1522, 496] width 10 height 10
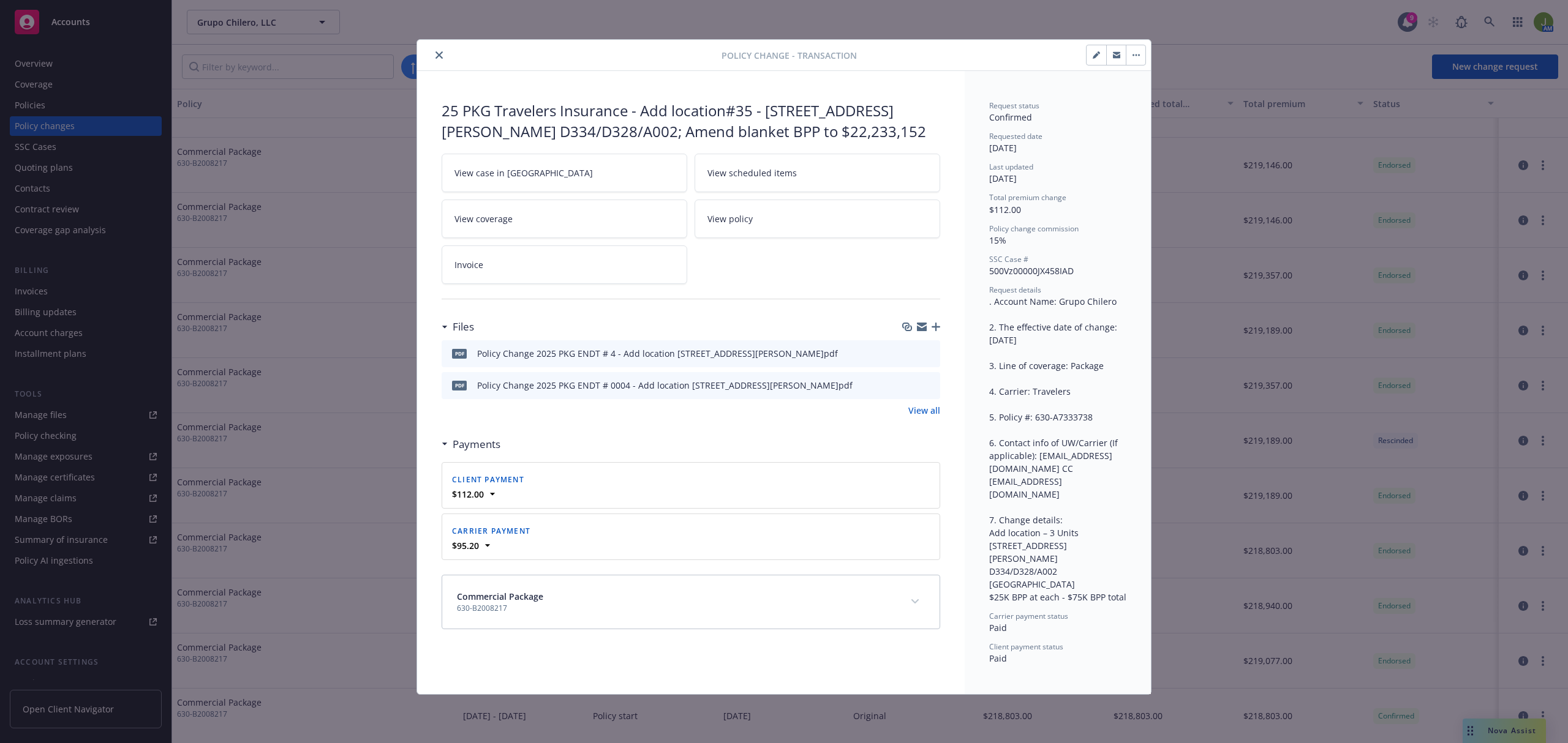
click at [930, 355] on icon "preview file" at bounding box center [928, 353] width 11 height 9
drag, startPoint x: 436, startPoint y: 53, endPoint x: 449, endPoint y: 52, distance: 13.0
click at [436, 53] on icon "close" at bounding box center [439, 55] width 7 height 7
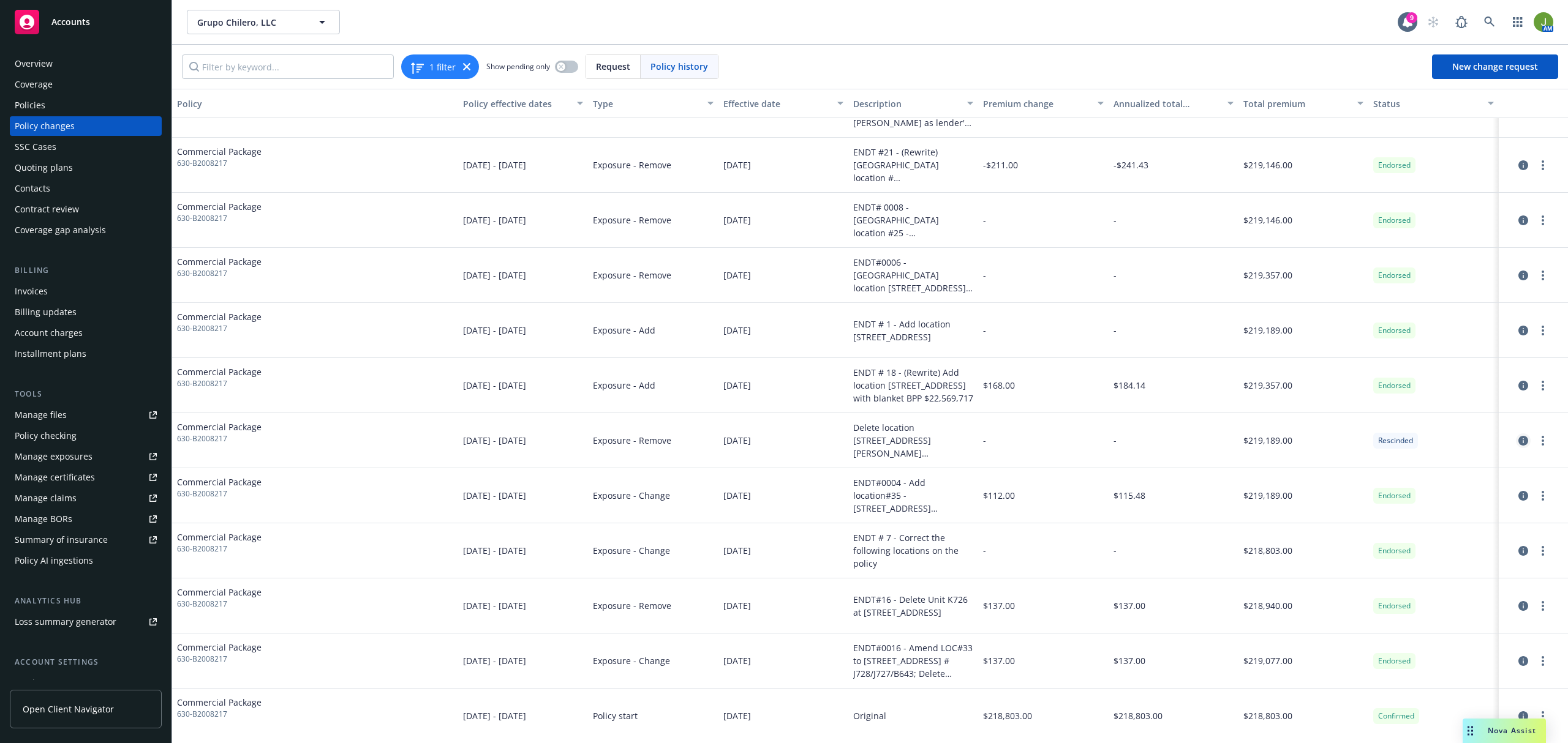
click at [1518, 440] on icon "circleInformation" at bounding box center [1522, 441] width 10 height 10
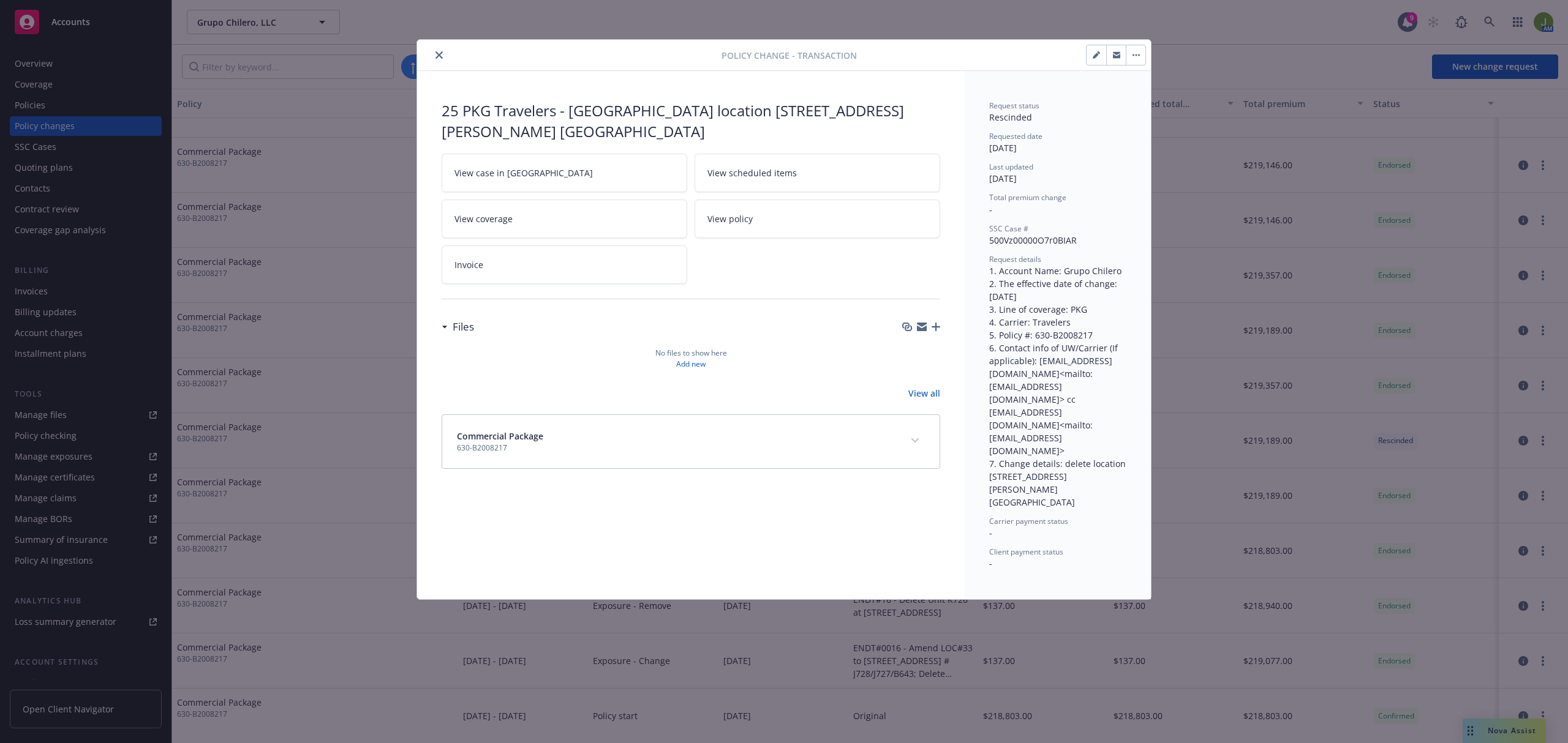
click at [441, 55] on icon "close" at bounding box center [439, 55] width 7 height 7
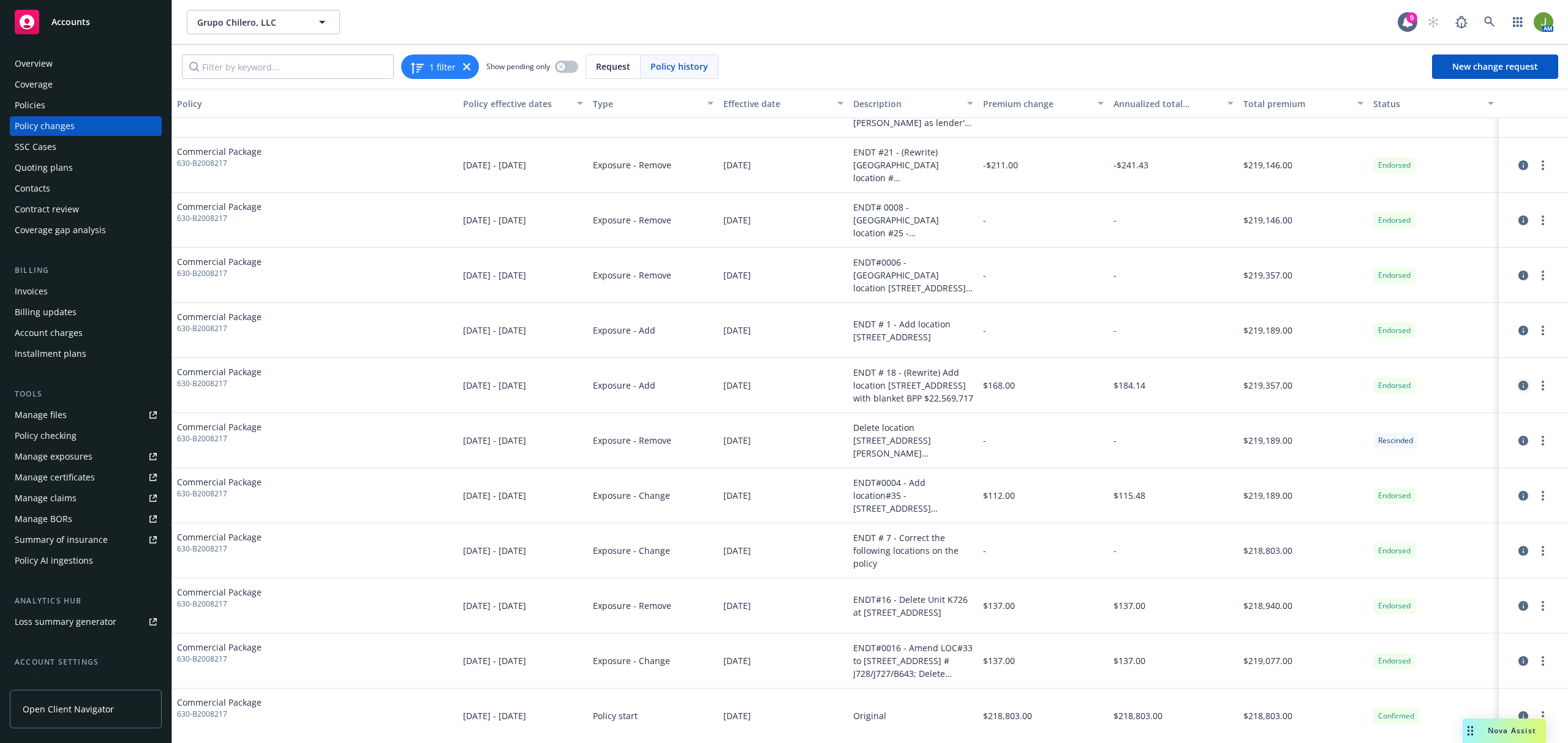
click at [1518, 389] on icon "circleInformation" at bounding box center [1522, 385] width 10 height 10
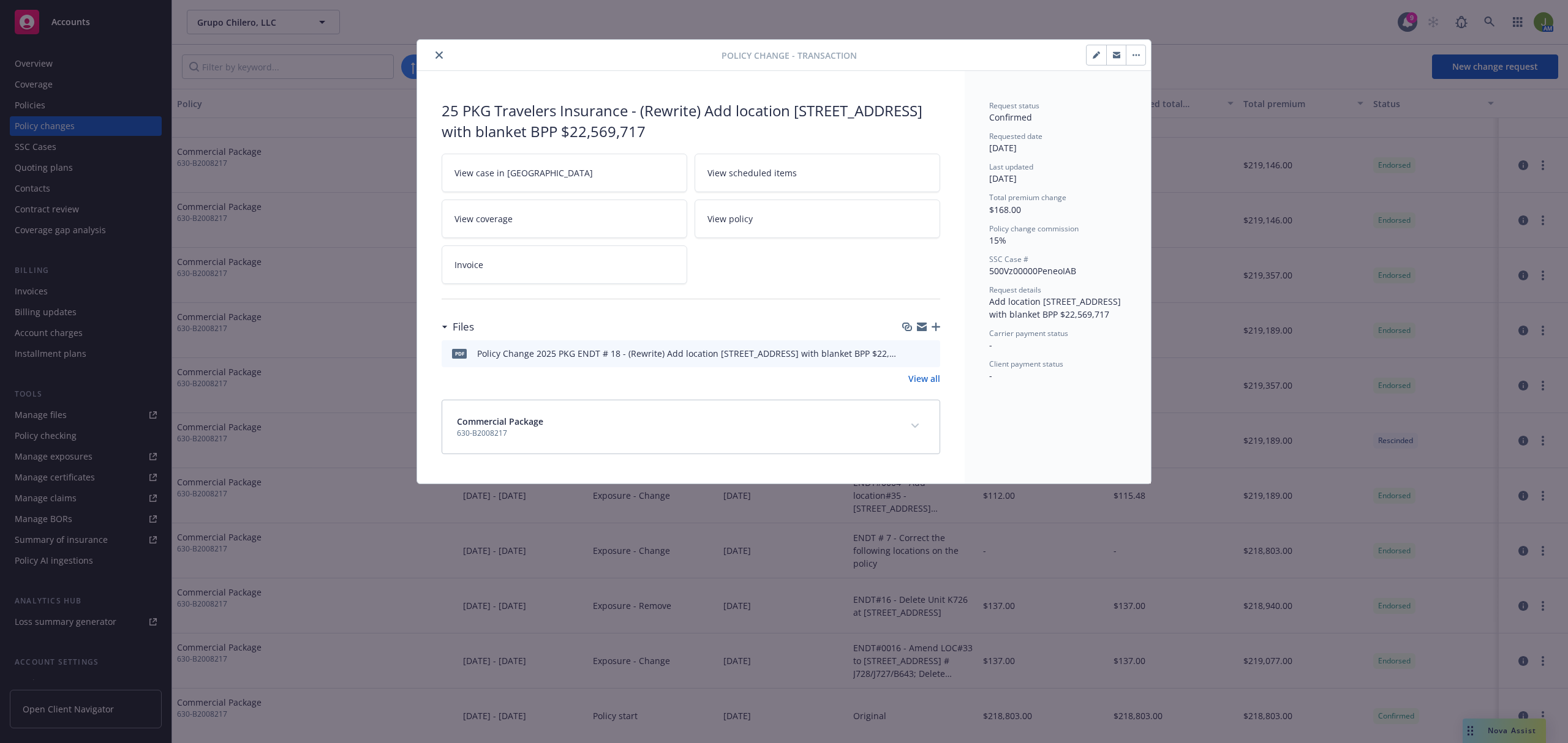
click at [927, 356] on icon "preview file" at bounding box center [928, 353] width 11 height 9
click at [435, 53] on icon "close" at bounding box center [439, 55] width 7 height 7
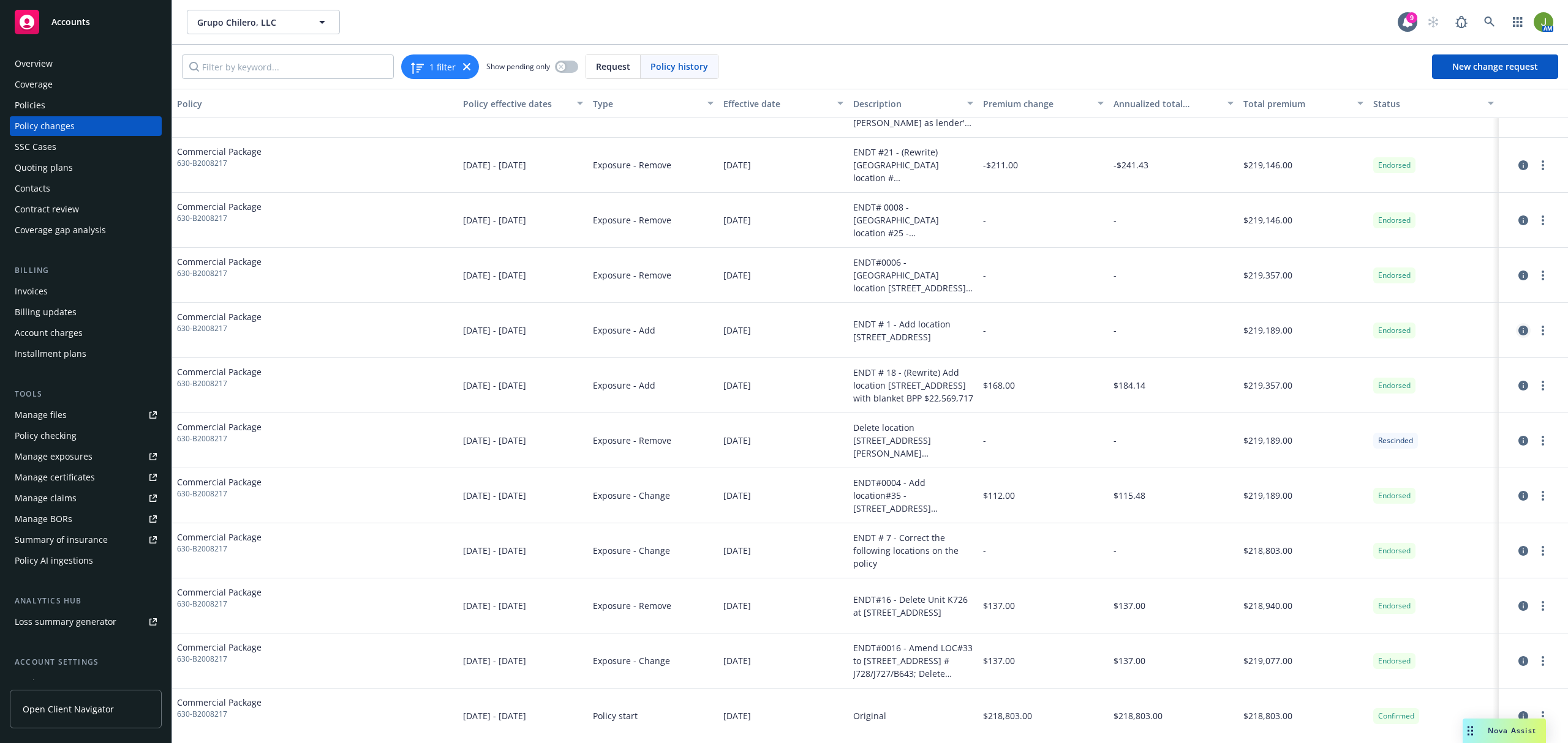
click at [1518, 331] on icon "circleInformation" at bounding box center [1522, 330] width 10 height 10
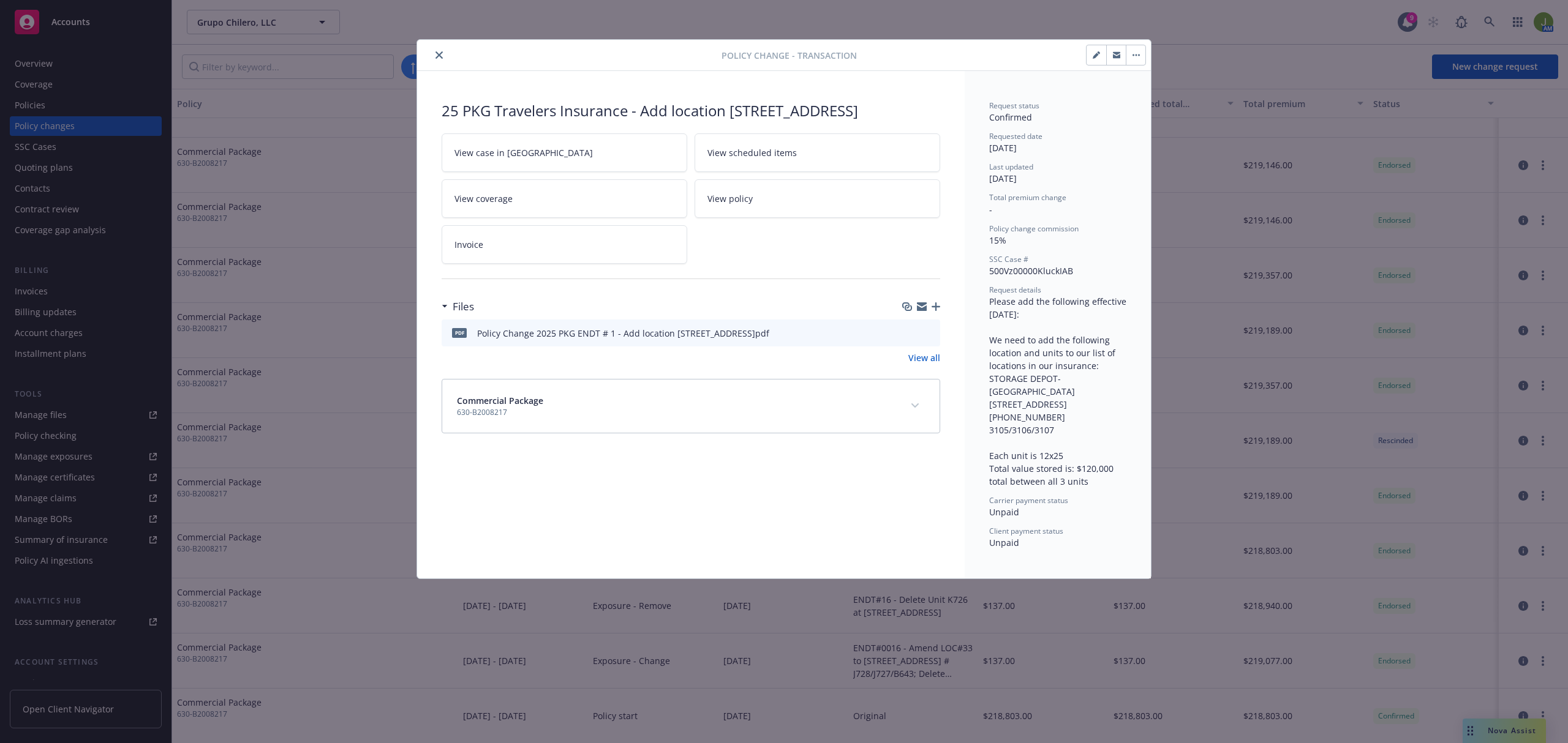
click at [927, 337] on icon "preview file" at bounding box center [928, 332] width 11 height 9
click at [443, 57] on button "close" at bounding box center [439, 55] width 15 height 15
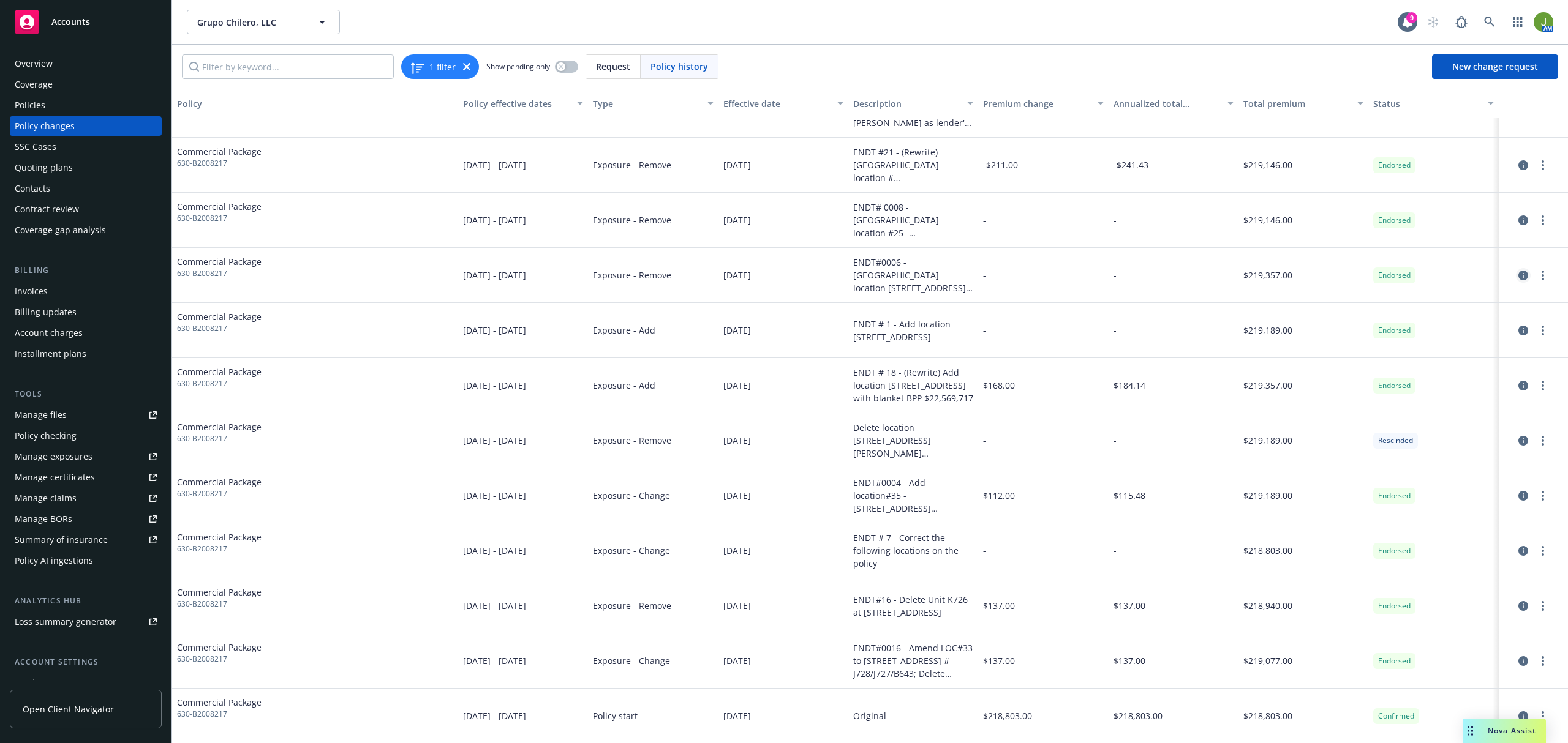
click at [1518, 274] on icon "circleInformation" at bounding box center [1522, 275] width 10 height 10
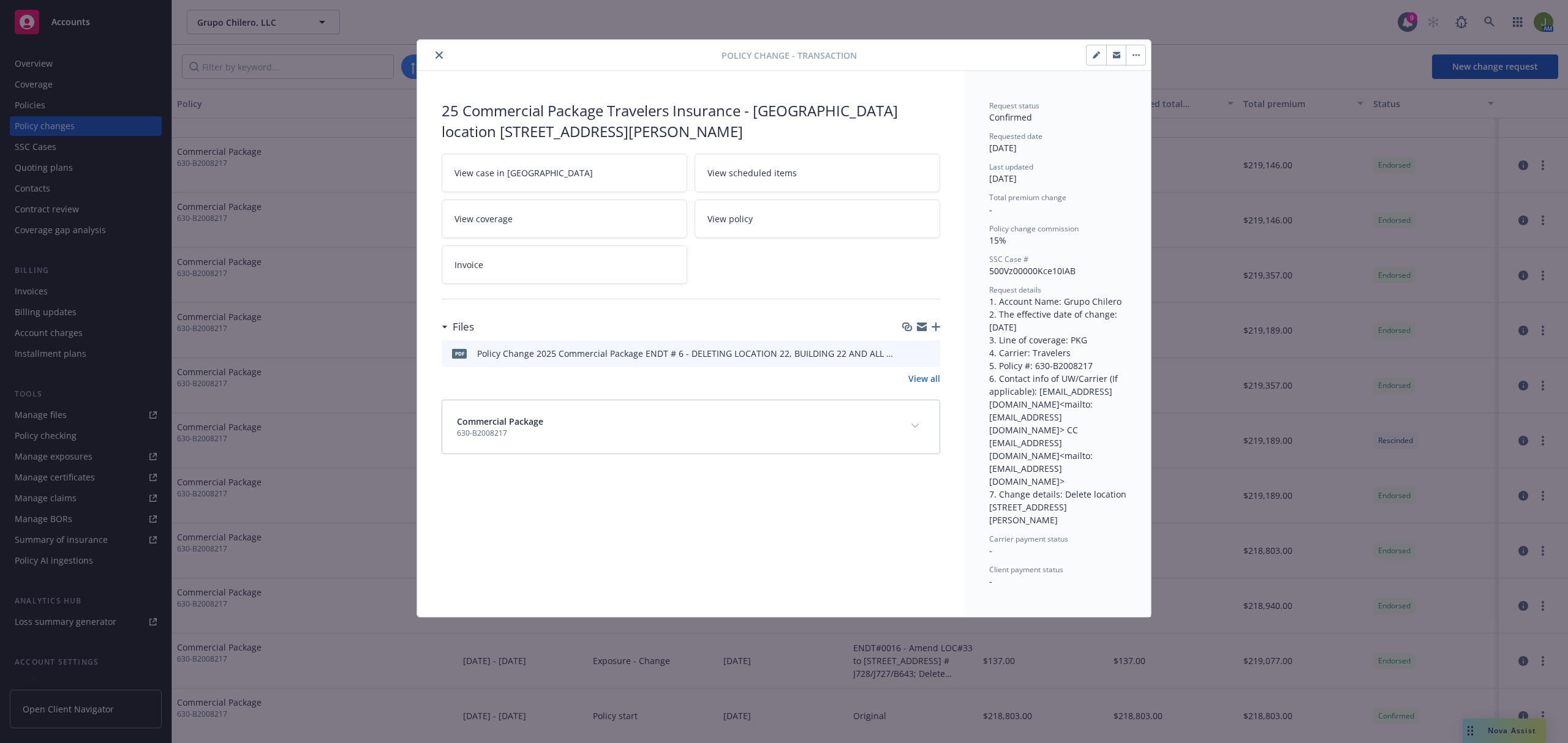
click at [931, 352] on icon "preview file" at bounding box center [928, 353] width 11 height 9
click at [439, 51] on icon "close" at bounding box center [439, 55] width 7 height 7
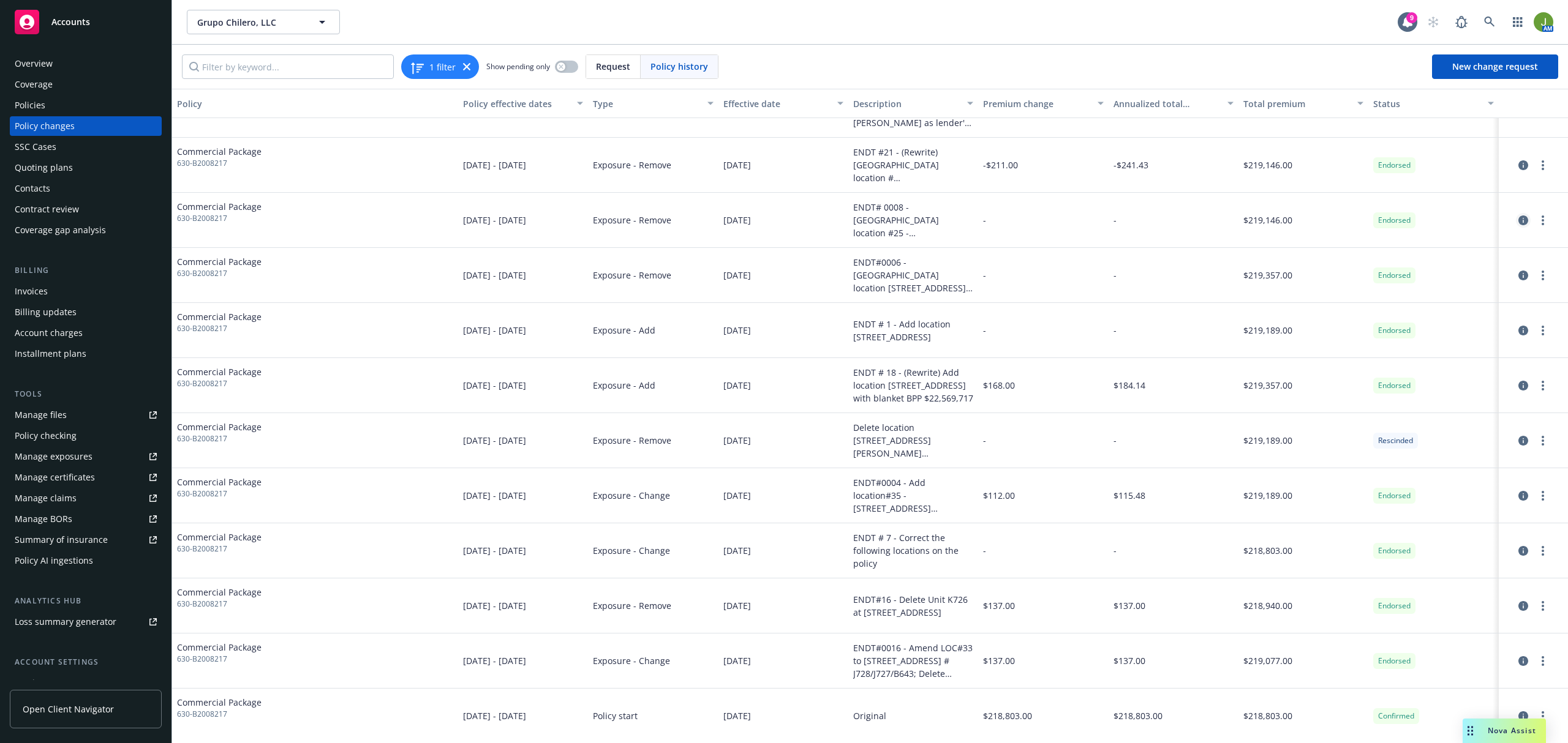
click at [1517, 219] on link "circleInformation" at bounding box center [1523, 220] width 15 height 15
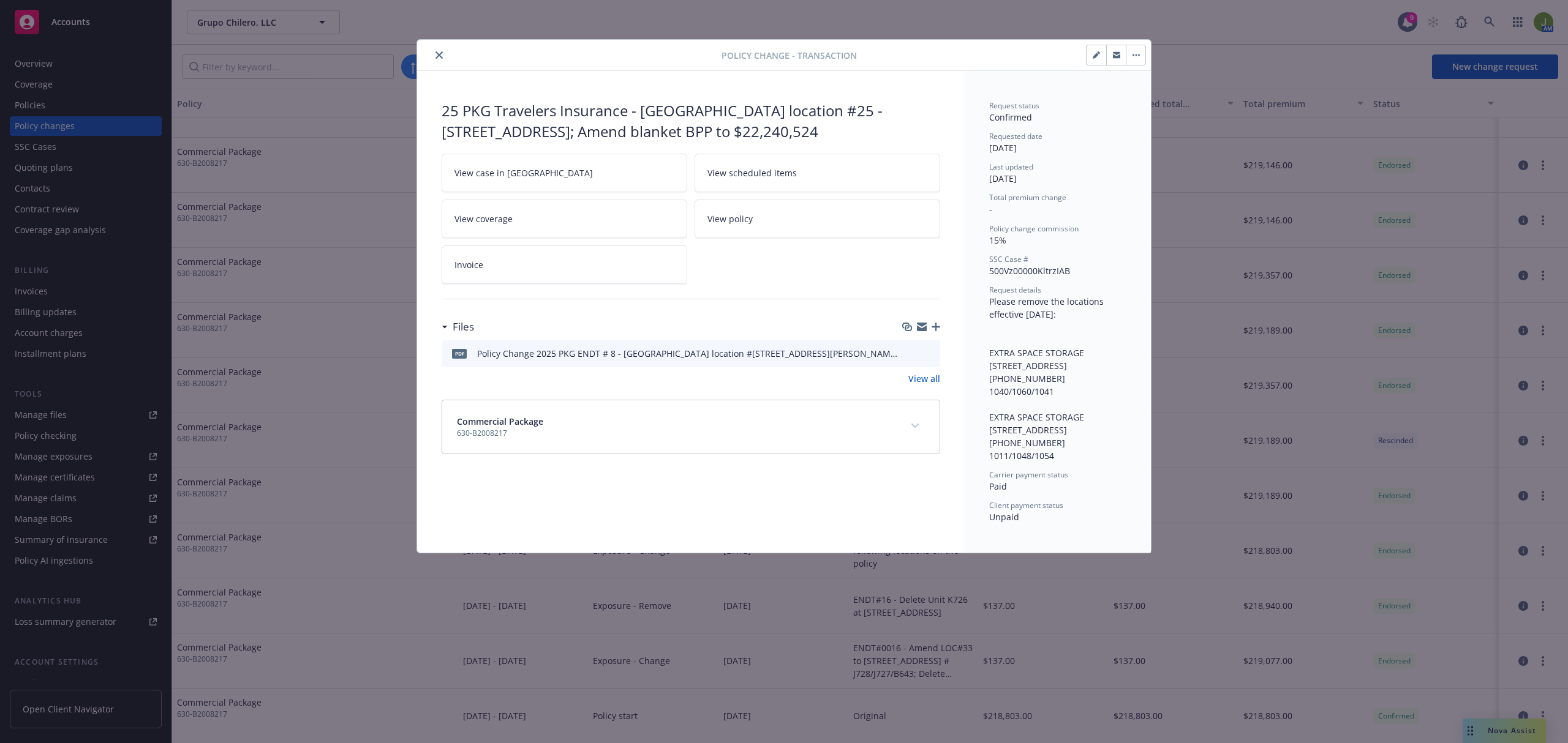
click at [931, 353] on icon "preview file" at bounding box center [928, 353] width 11 height 9
click at [437, 57] on icon "close" at bounding box center [439, 55] width 7 height 7
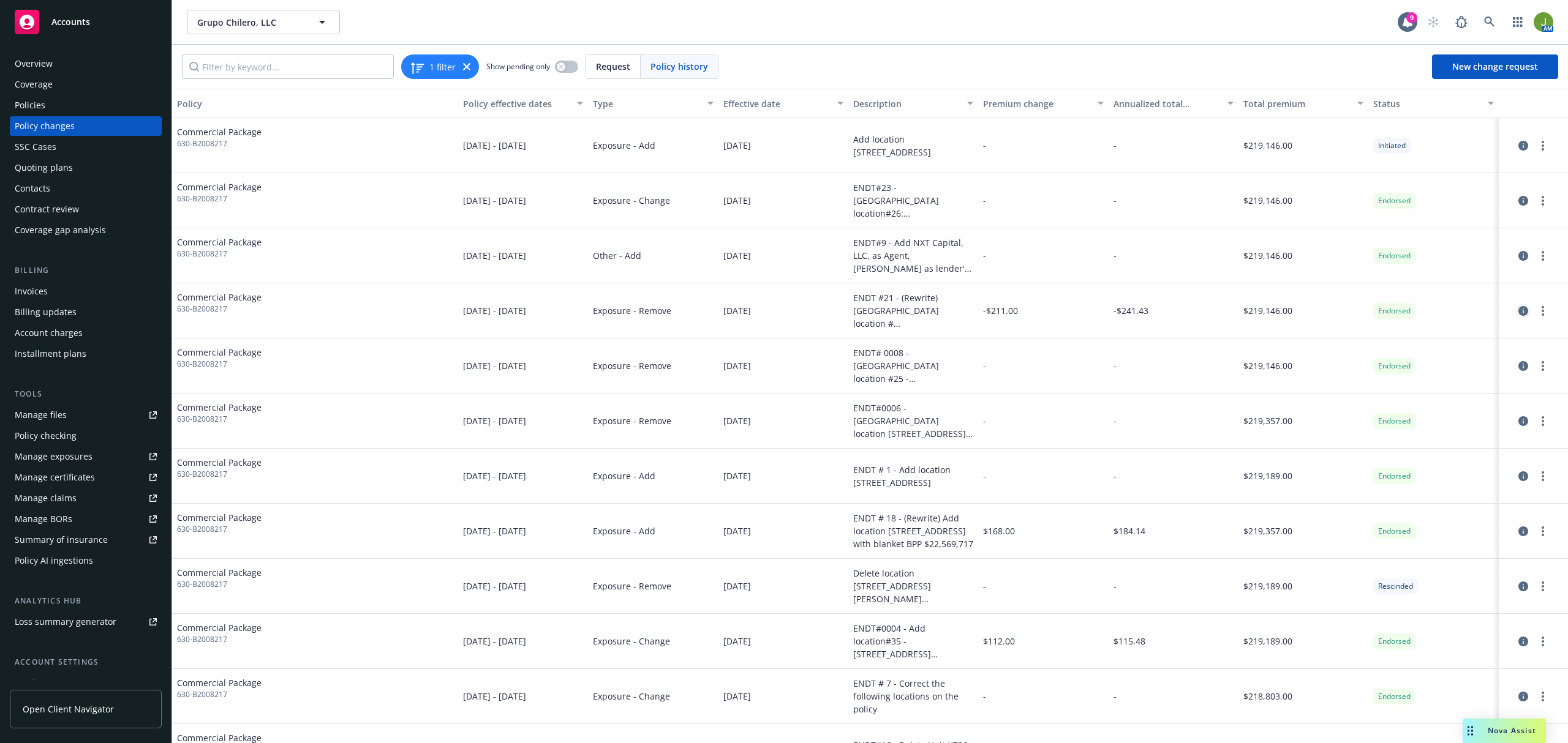
click at [1518, 316] on icon "circleInformation" at bounding box center [1522, 310] width 10 height 10
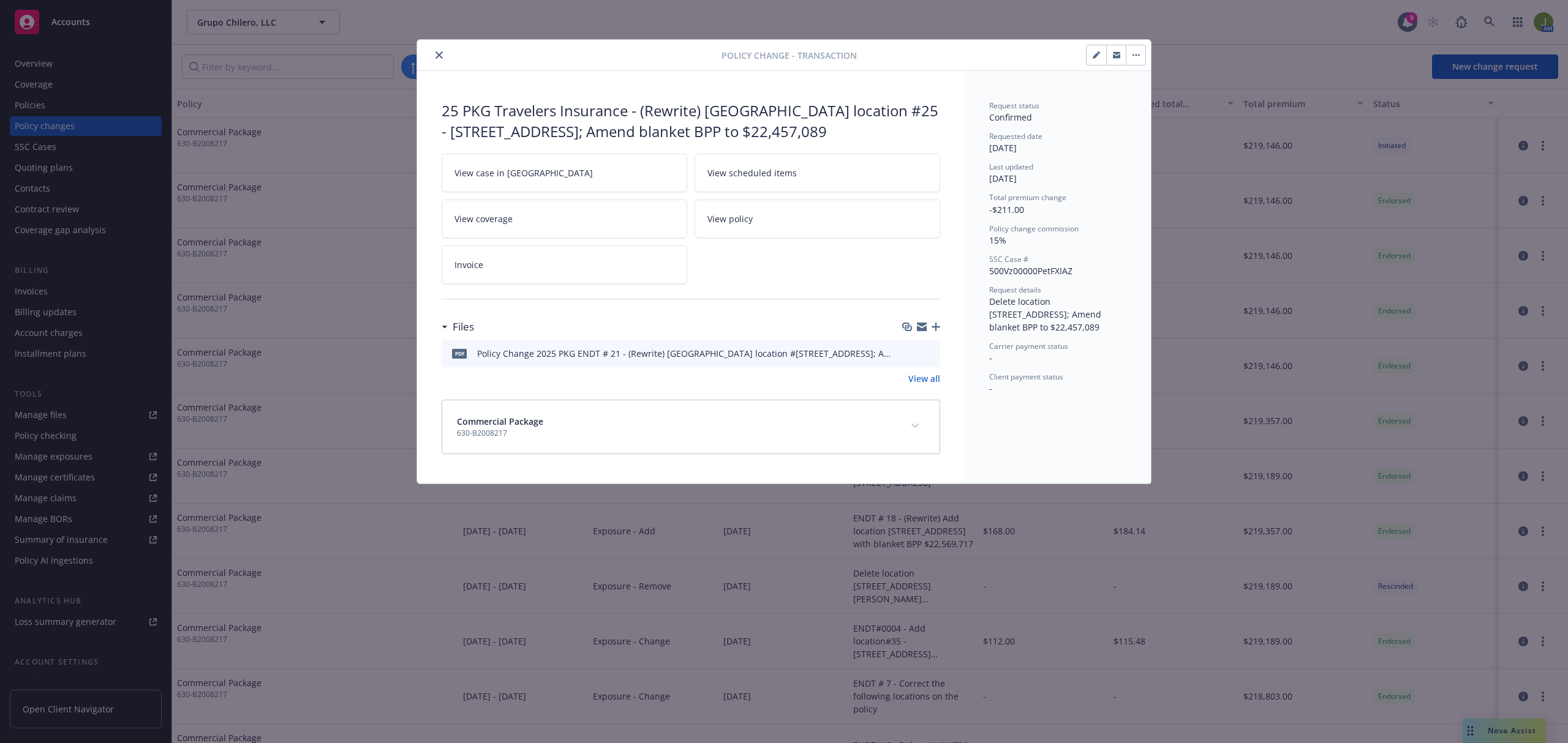
click at [933, 357] on icon "preview file" at bounding box center [928, 353] width 11 height 9
click at [435, 56] on icon "close" at bounding box center [439, 55] width 7 height 7
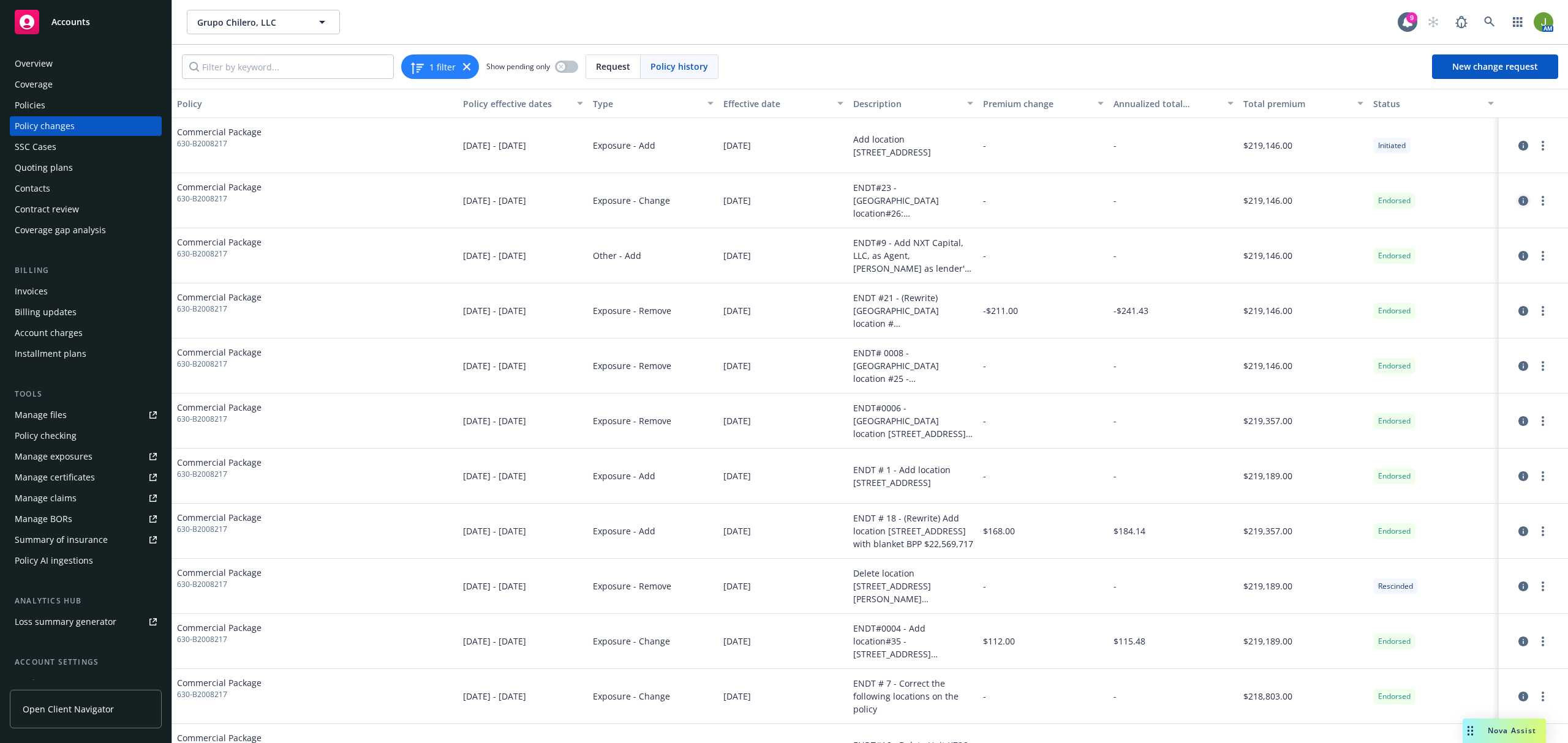
click at [1518, 201] on icon "circleInformation" at bounding box center [1522, 200] width 10 height 10
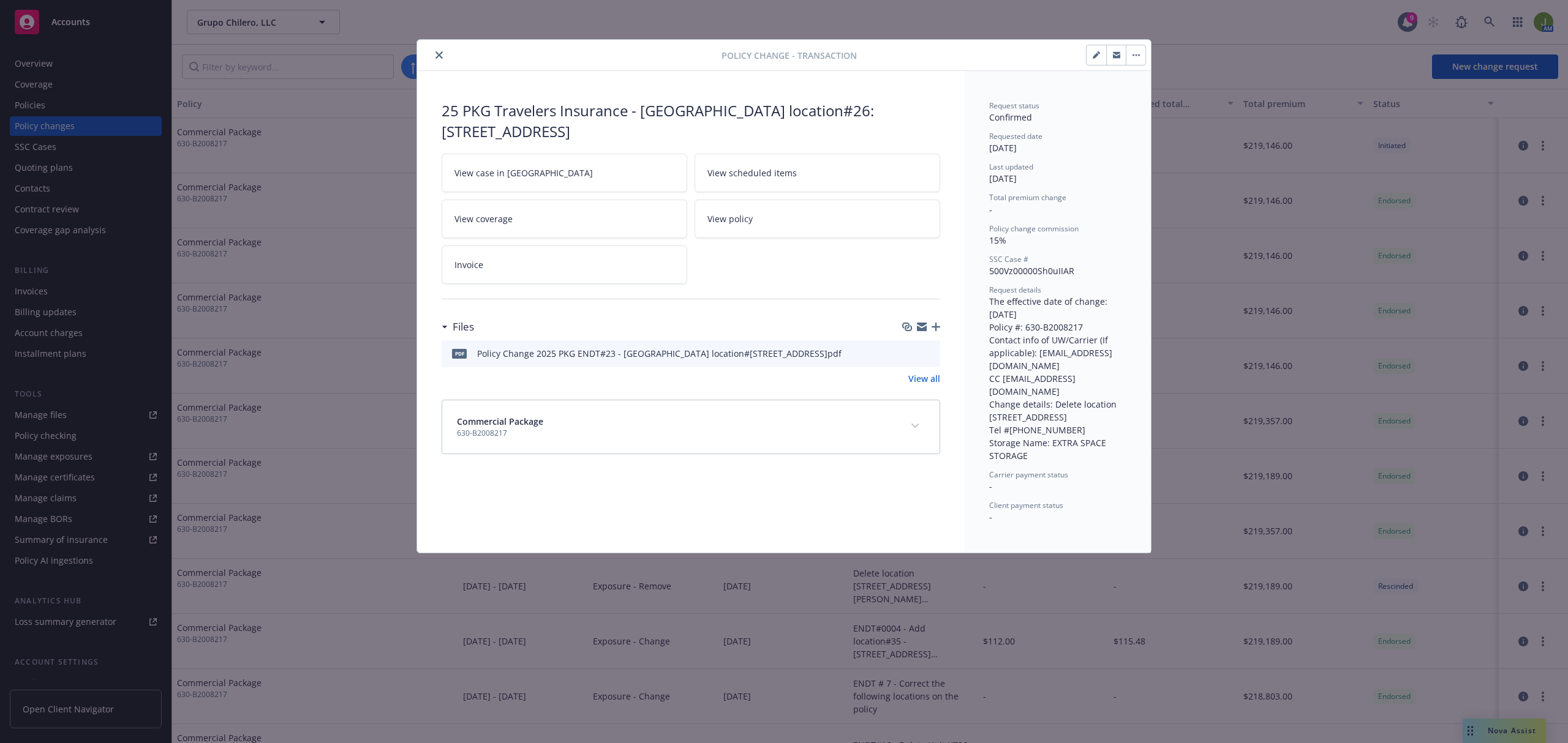
click at [932, 348] on icon "preview file" at bounding box center [928, 353] width 11 height 9
click at [443, 55] on button "close" at bounding box center [439, 55] width 15 height 15
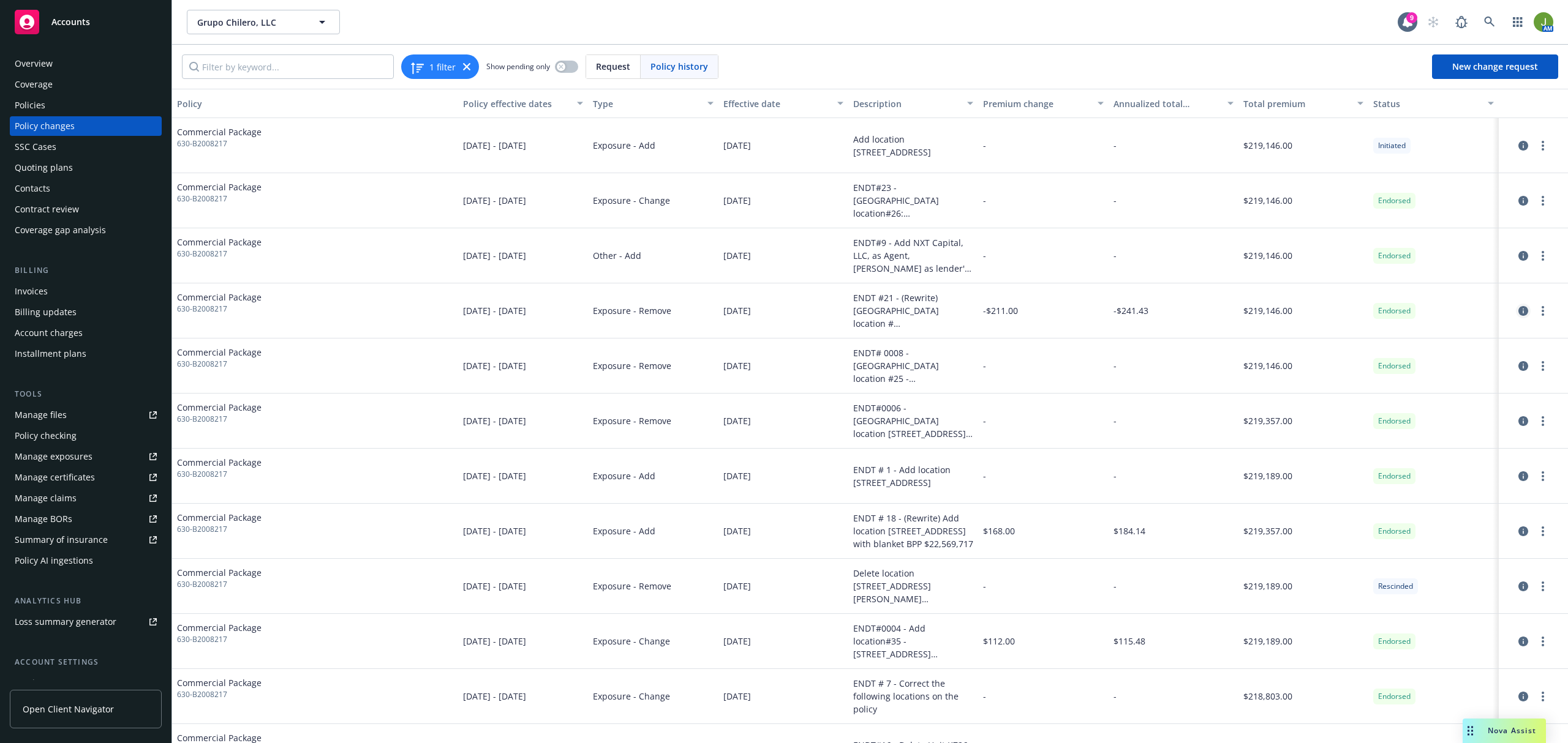
click at [1518, 310] on icon "circleInformation" at bounding box center [1522, 310] width 10 height 10
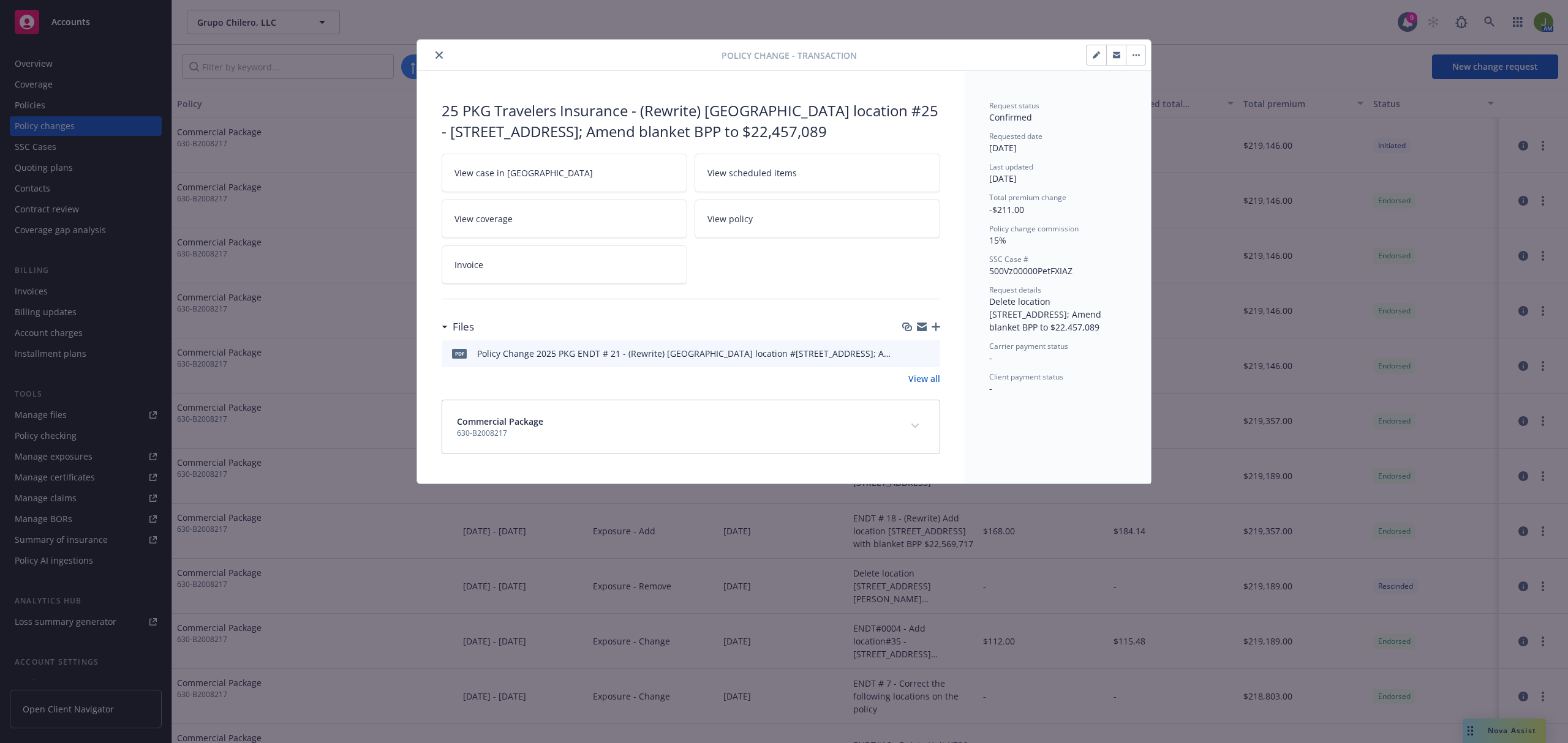
click at [932, 356] on icon "preview file" at bounding box center [928, 353] width 11 height 9
click at [434, 56] on button "close" at bounding box center [439, 55] width 15 height 15
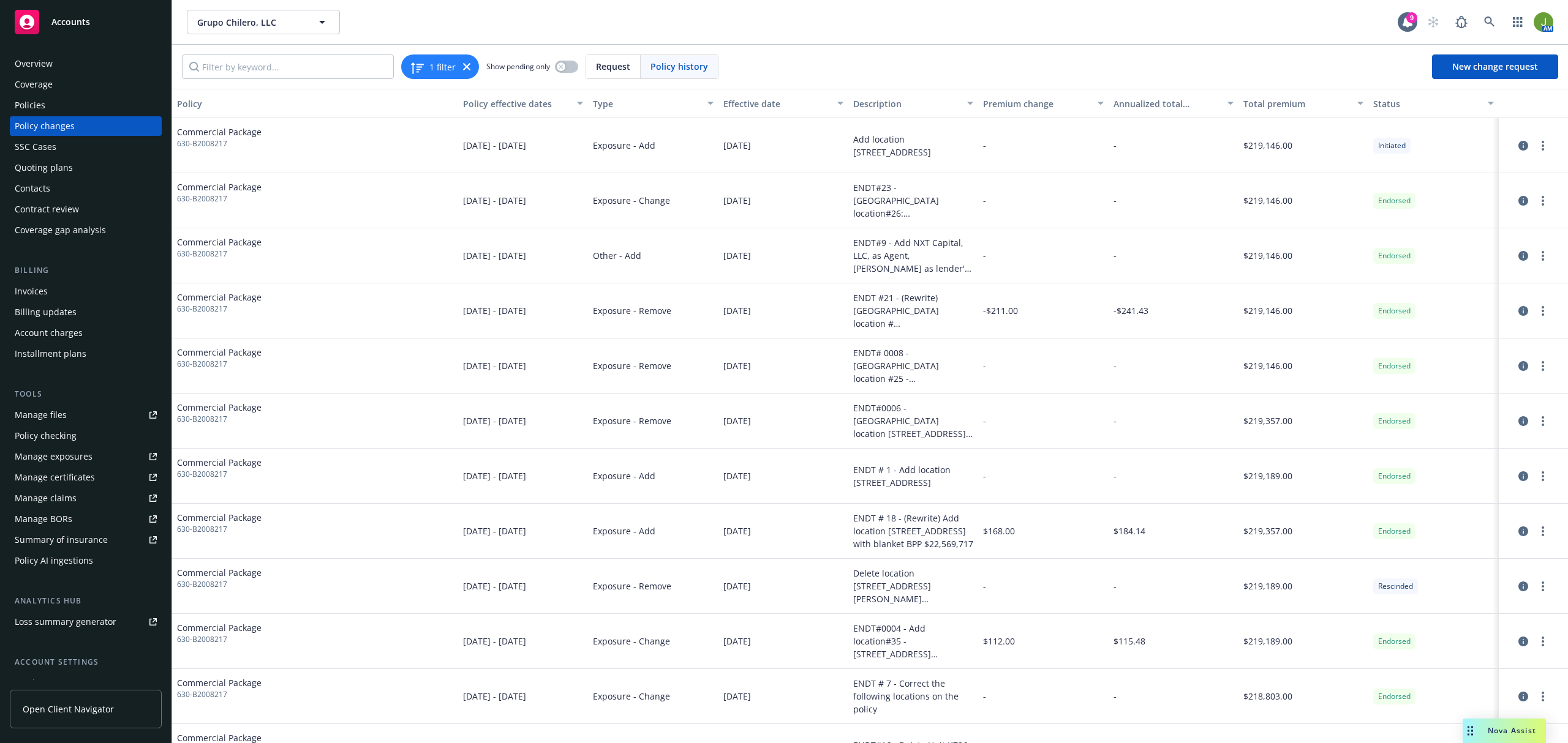
click at [41, 98] on div "Policies" at bounding box center [30, 106] width 31 height 19
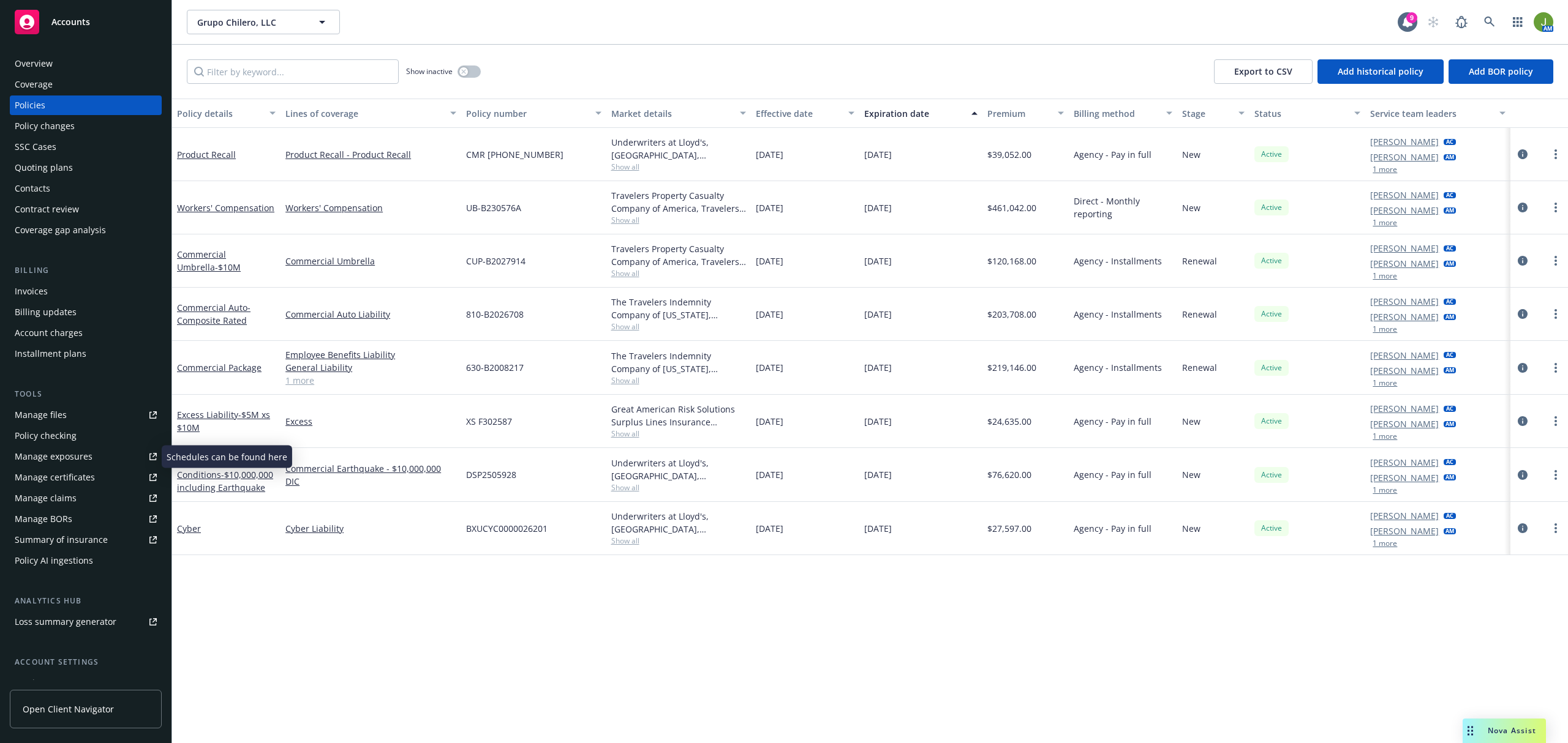
click at [60, 425] on div "Manage files" at bounding box center [40, 415] width 52 height 19
click at [1518, 419] on icon "circleInformation" at bounding box center [1522, 421] width 10 height 10
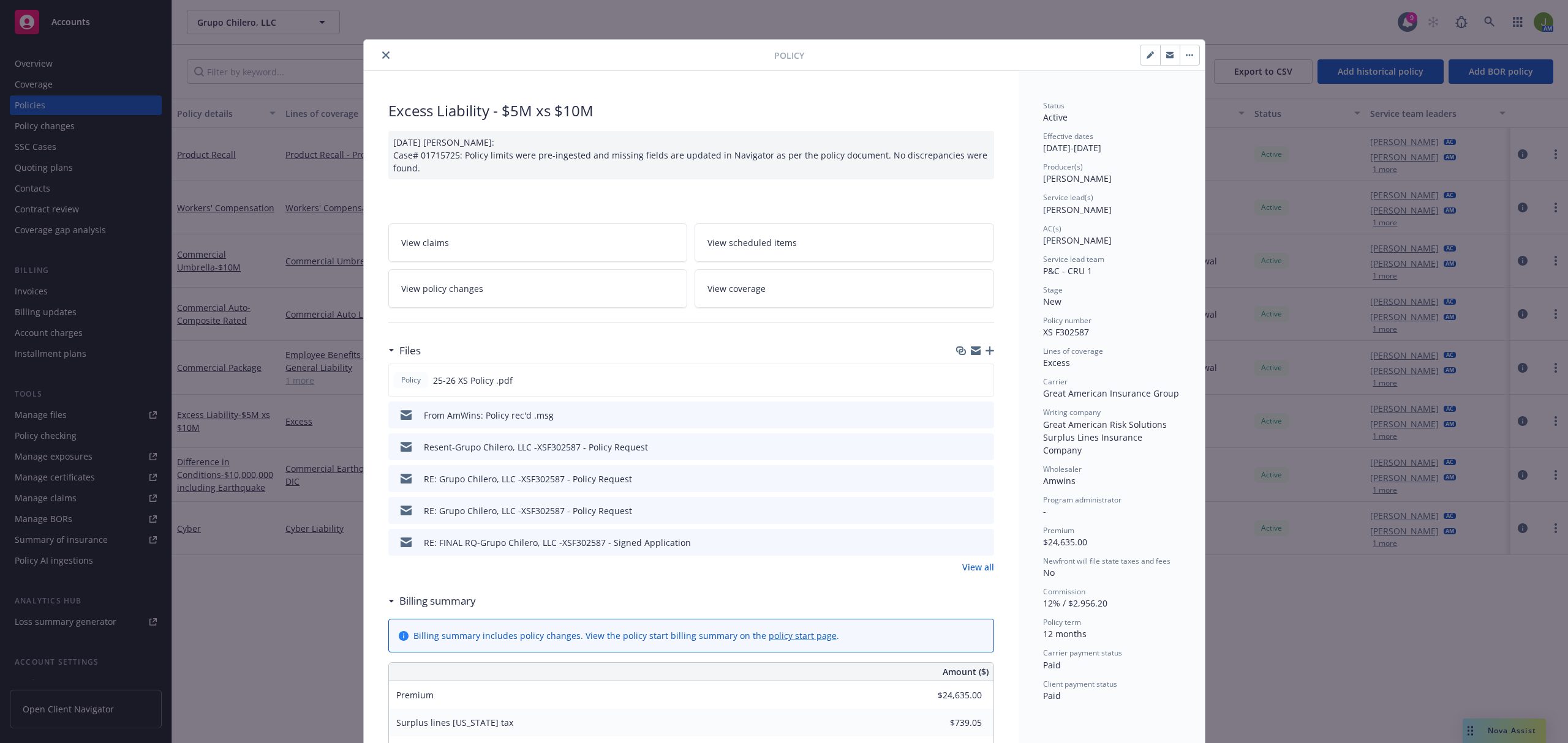
click at [537, 294] on link "View policy changes" at bounding box center [538, 288] width 300 height 39
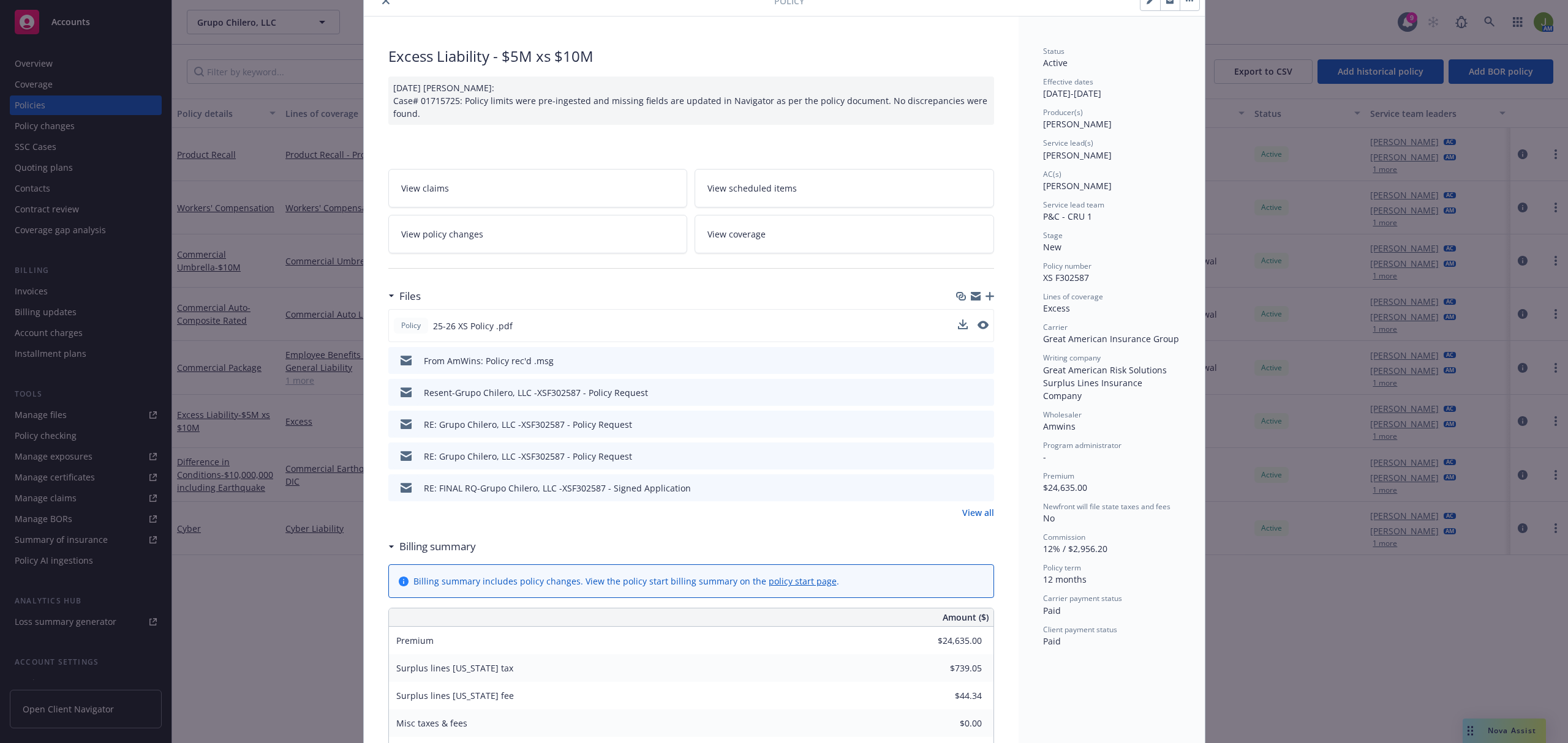
scroll to position [37, 0]
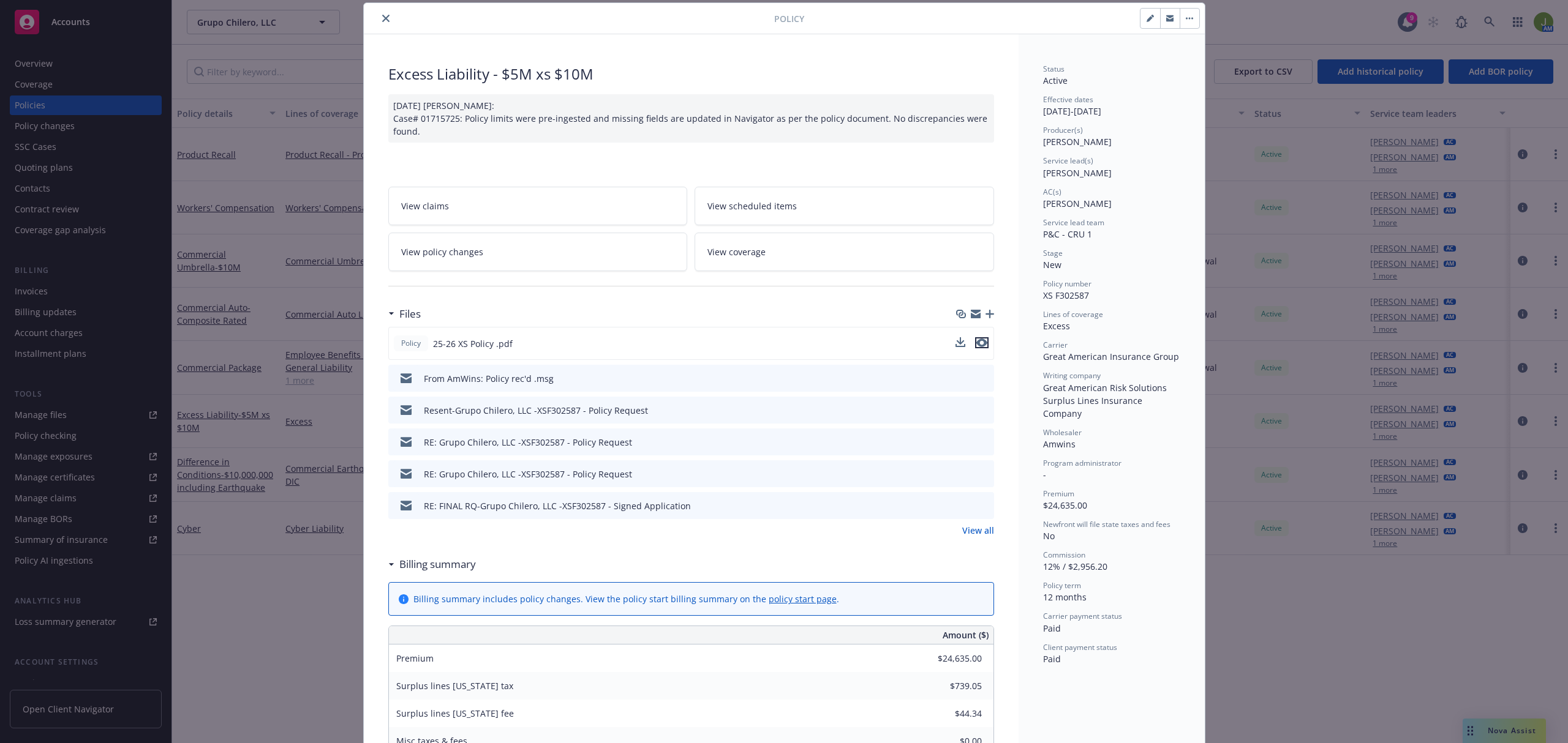
click at [976, 346] on icon "preview file" at bounding box center [981, 343] width 11 height 9
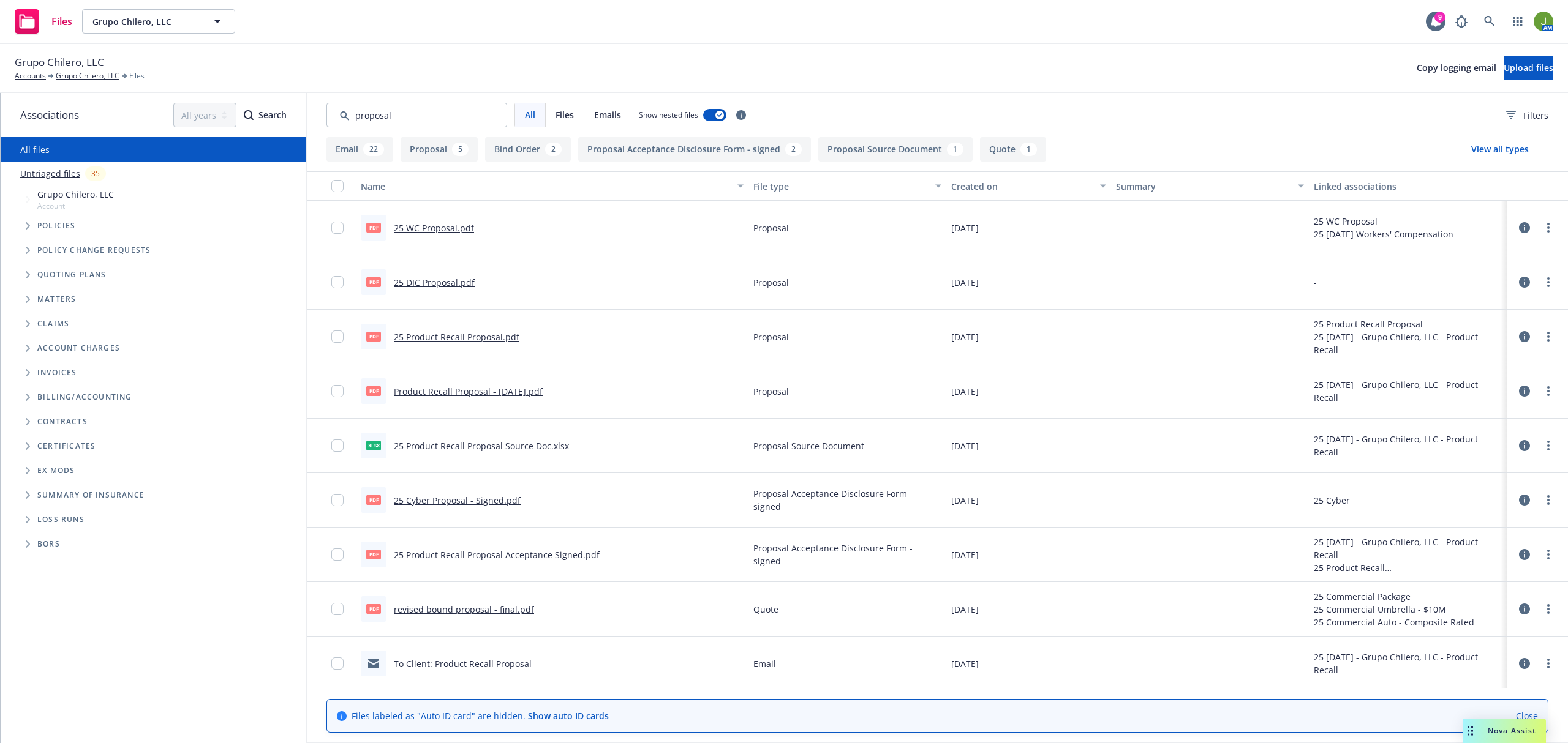
type input "proposal"
click at [990, 192] on div "Created on" at bounding box center [1022, 186] width 142 height 13
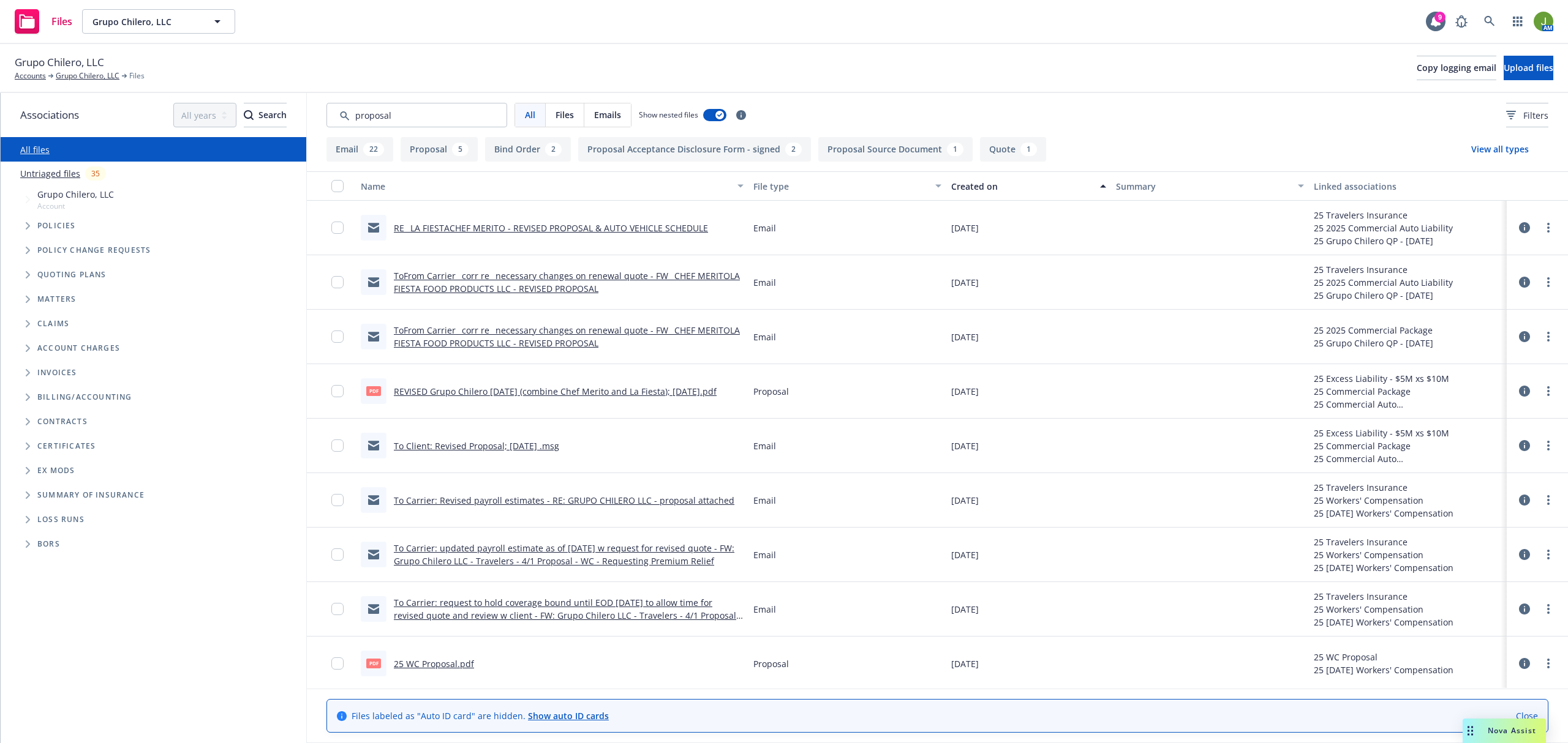
click at [990, 192] on div "Created on" at bounding box center [1022, 186] width 142 height 13
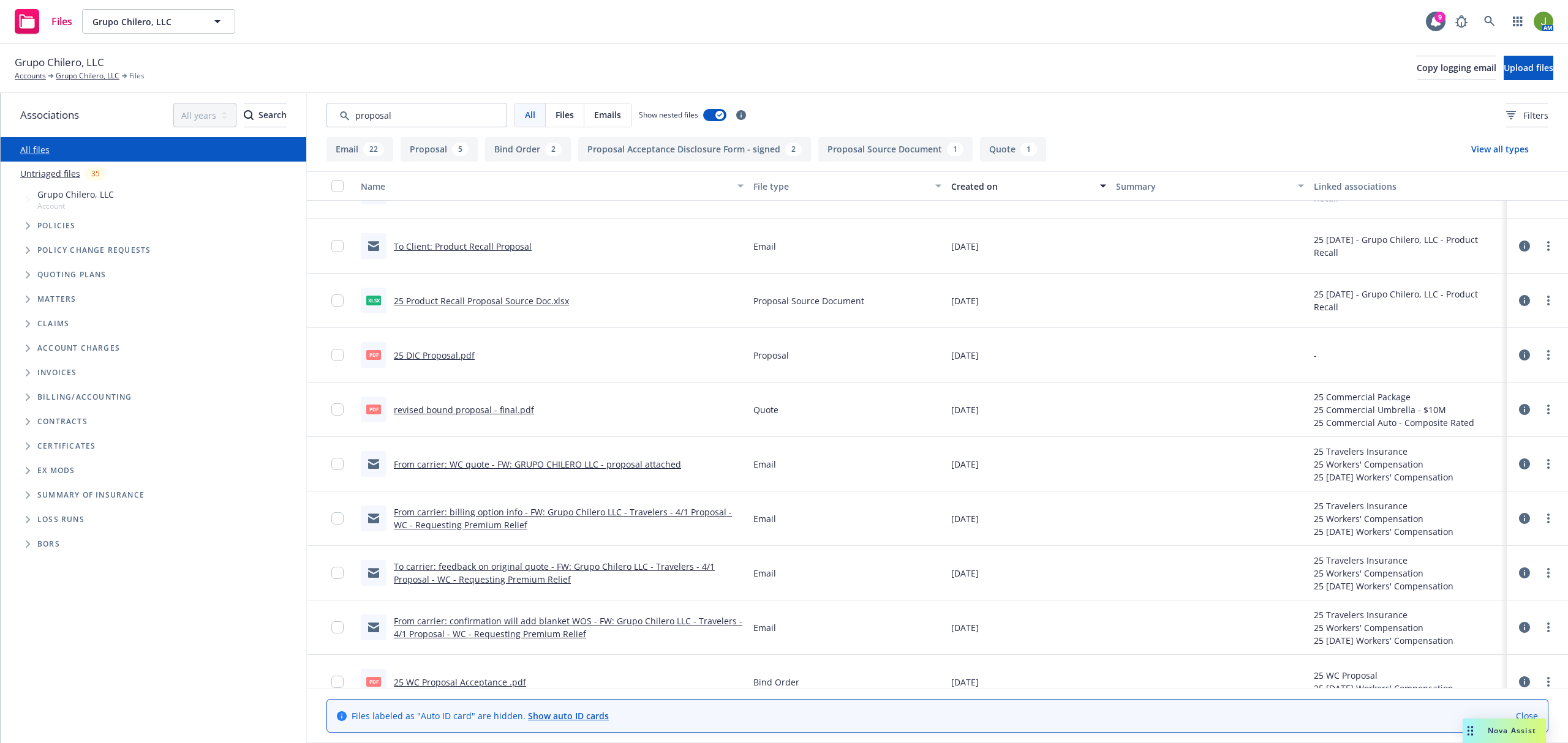
scroll to position [816, 0]
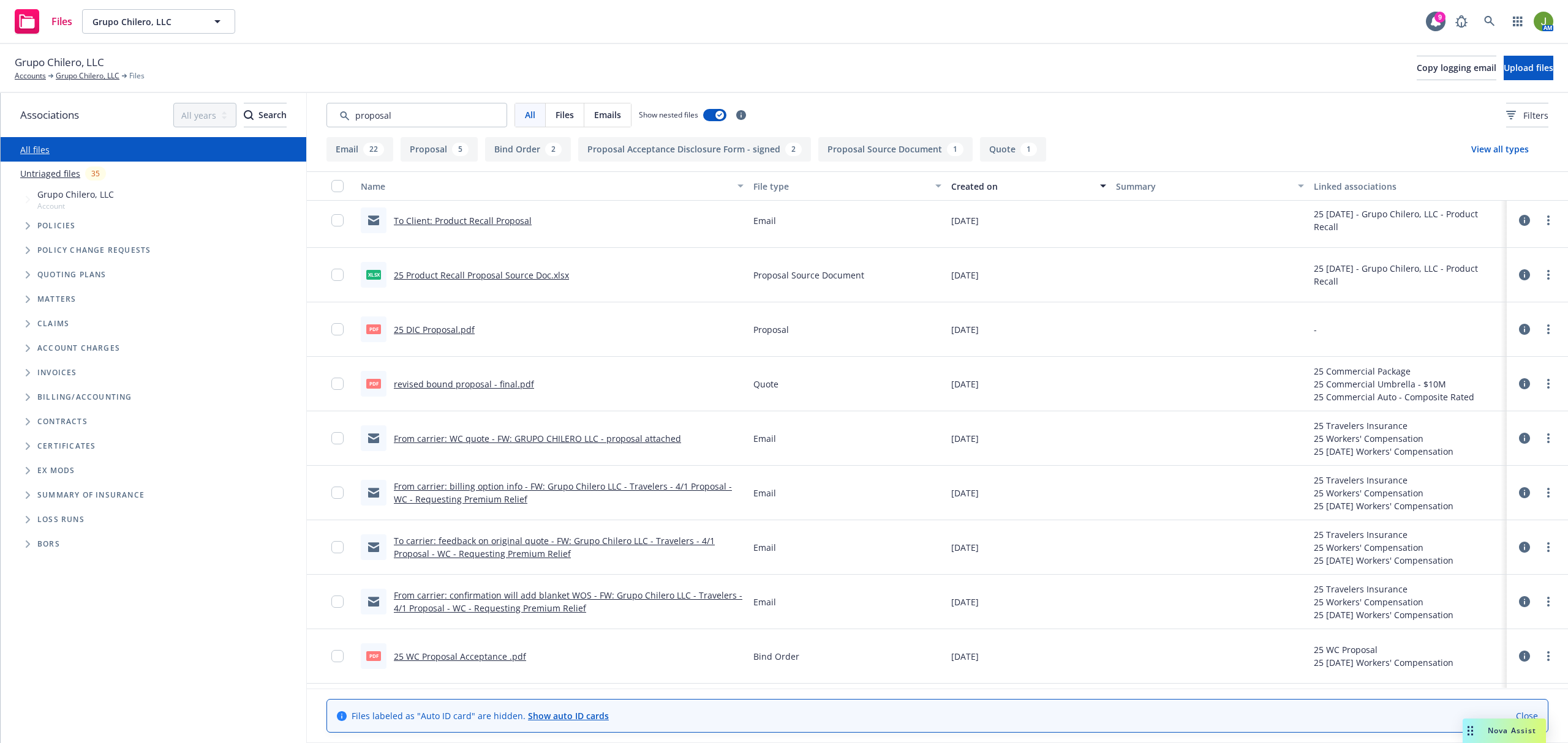
click at [495, 388] on link "revised bound proposal - final.pdf" at bounding box center [463, 383] width 140 height 11
